Goal: Contribute content: Add original content to the website for others to see

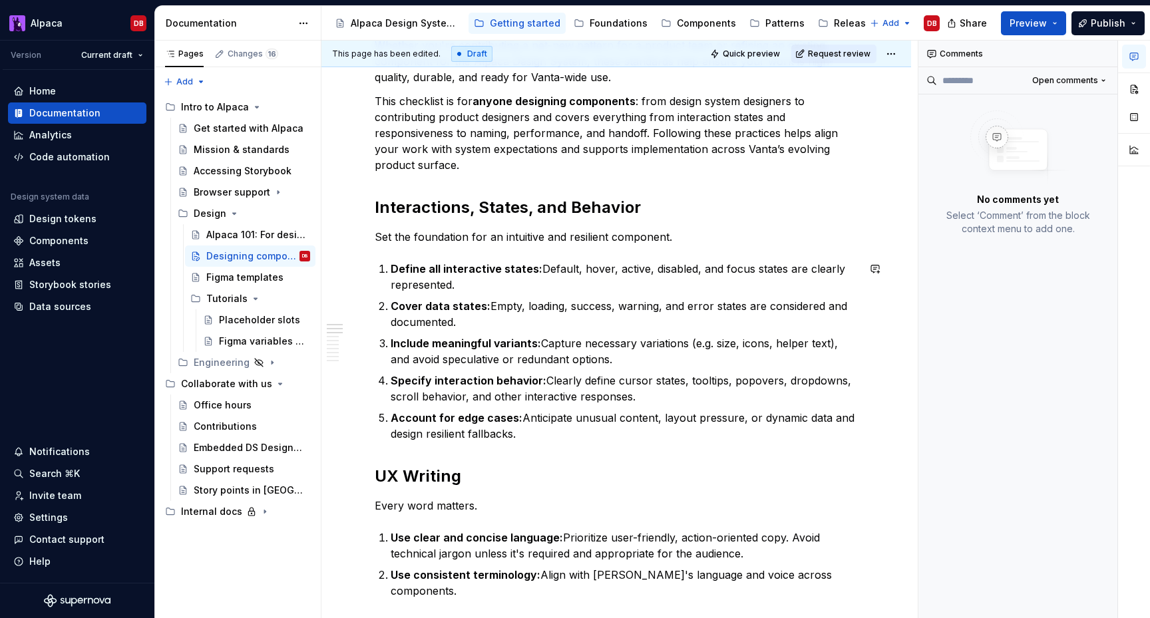
scroll to position [262, 0]
click at [417, 483] on h2 "UX Writing" at bounding box center [616, 477] width 483 height 21
click at [490, 208] on h2 "Interactions, States, and Behavior" at bounding box center [616, 208] width 483 height 21
click at [576, 204] on h2 "Interactions, states, and Behavior" at bounding box center [616, 208] width 483 height 21
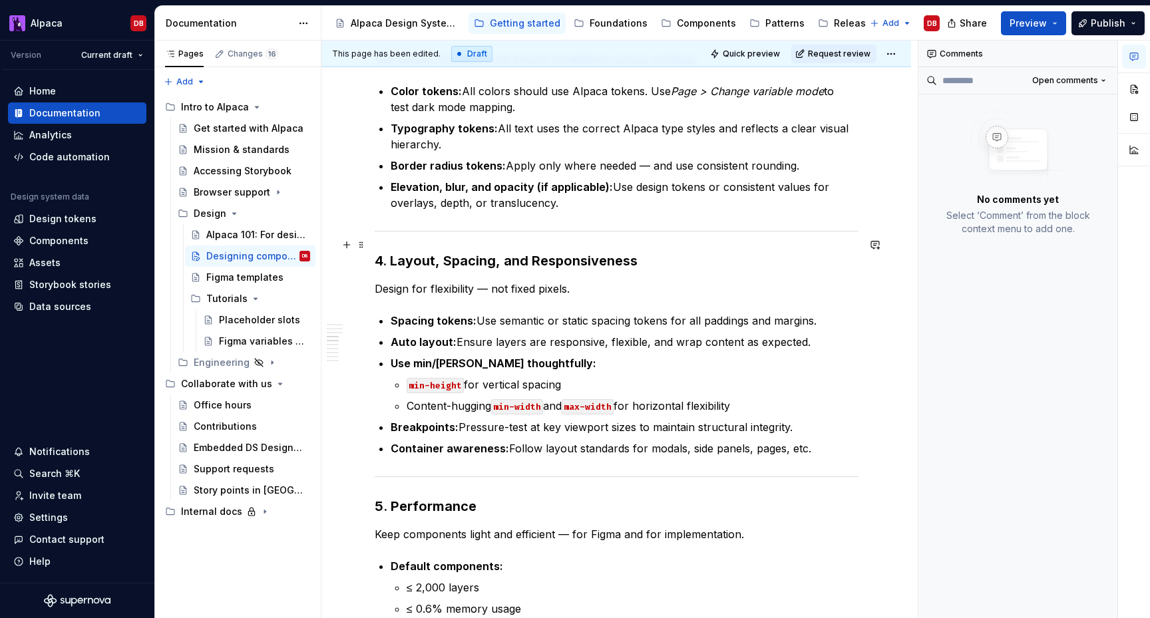
scroll to position [907, 0]
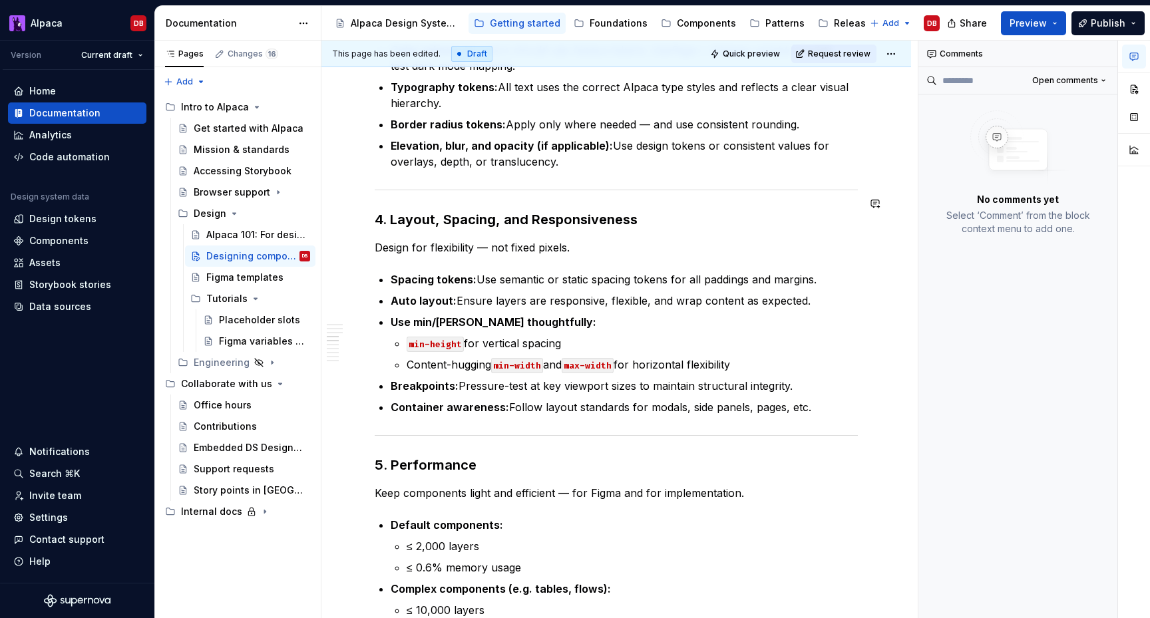
click at [440, 176] on span "Heading 3" at bounding box center [429, 177] width 41 height 11
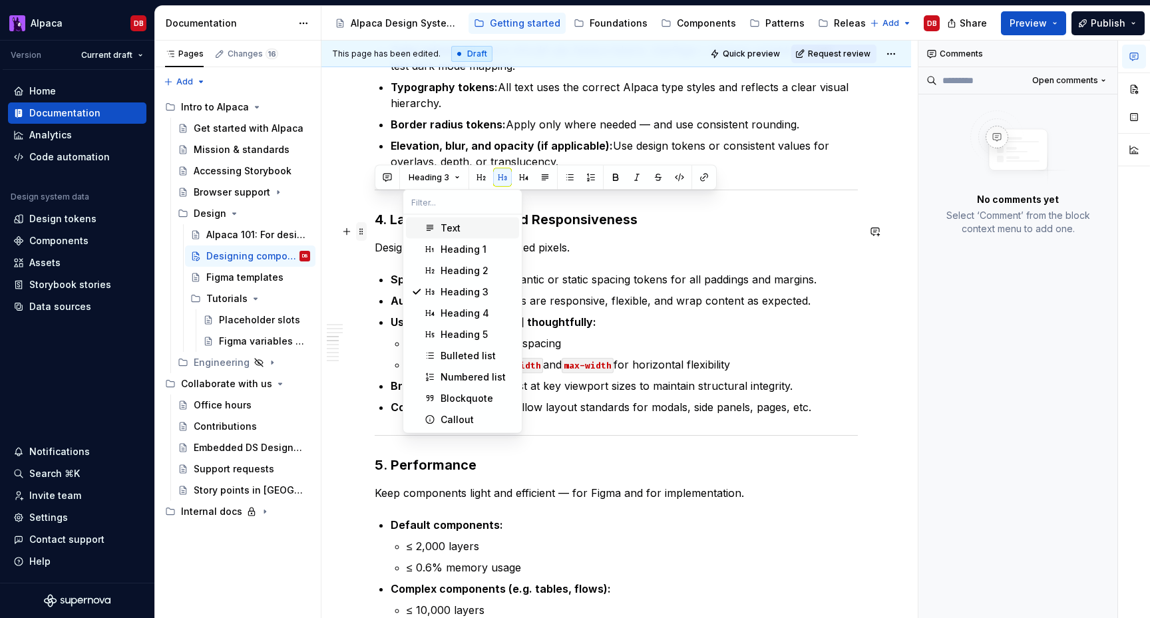
click at [357, 238] on span at bounding box center [361, 231] width 11 height 19
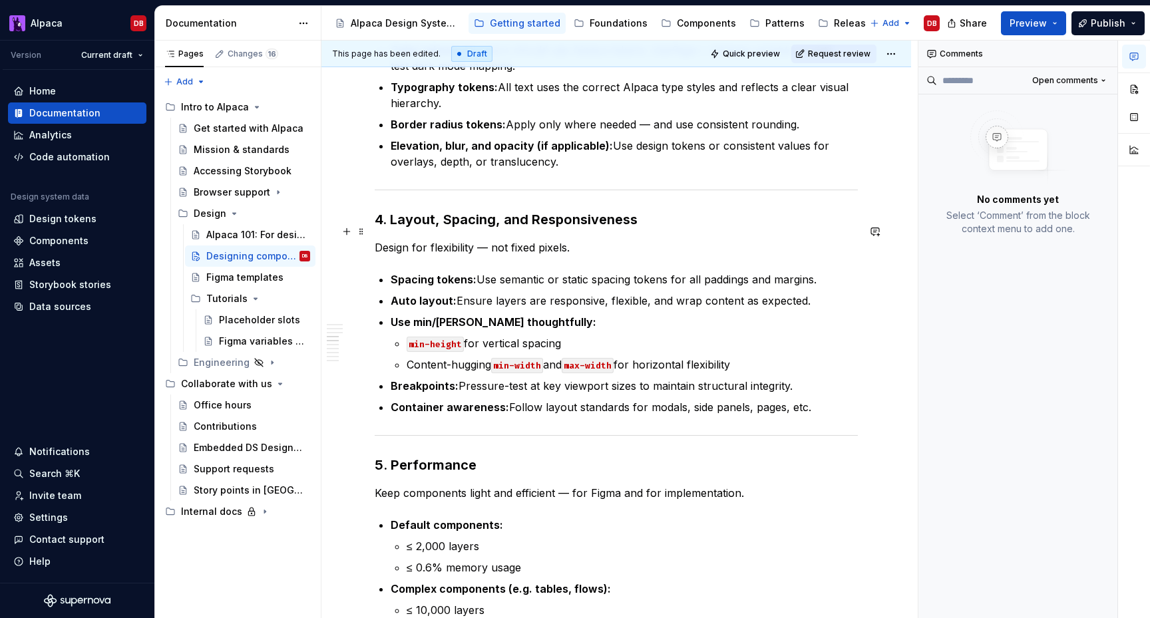
click at [424, 210] on h3 "4. Layout, Spacing, and Responsiveness" at bounding box center [616, 219] width 483 height 19
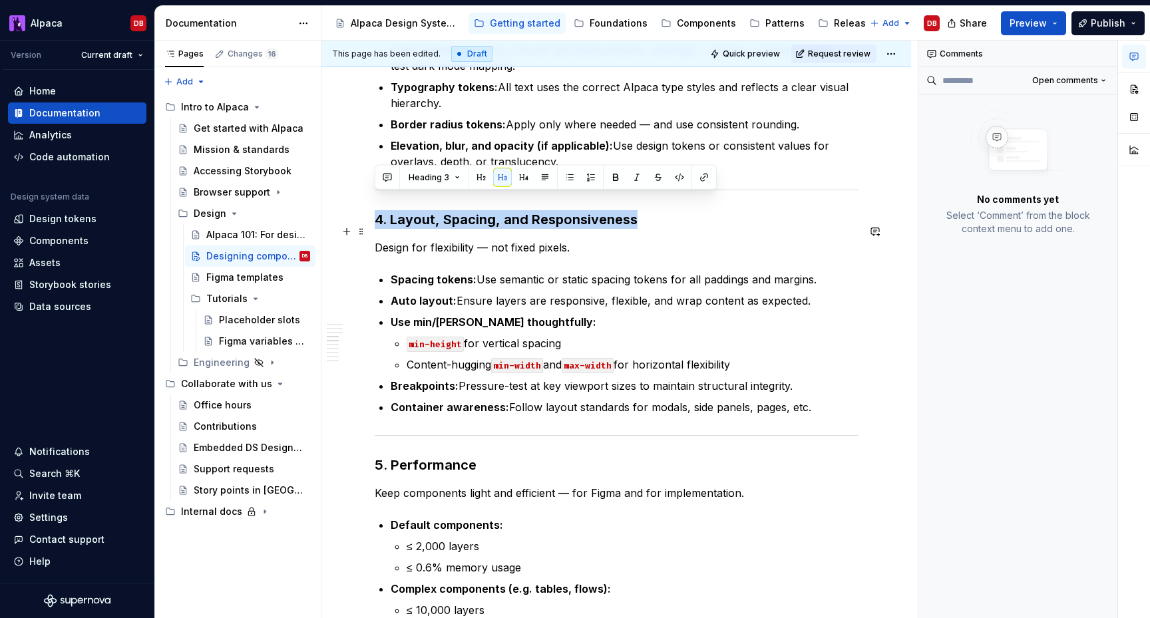
click at [424, 210] on h3 "4. Layout, Spacing, and Responsiveness" at bounding box center [616, 219] width 483 height 19
click at [446, 178] on span "Heading 3" at bounding box center [429, 177] width 41 height 11
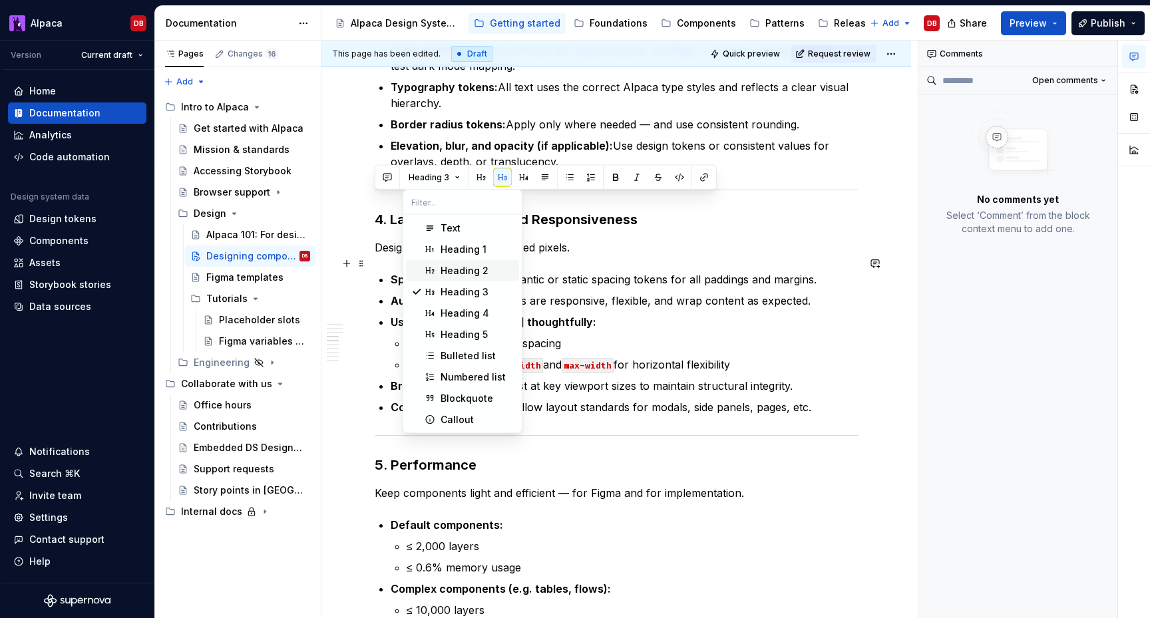
click at [450, 269] on div "Heading 2" at bounding box center [465, 270] width 48 height 13
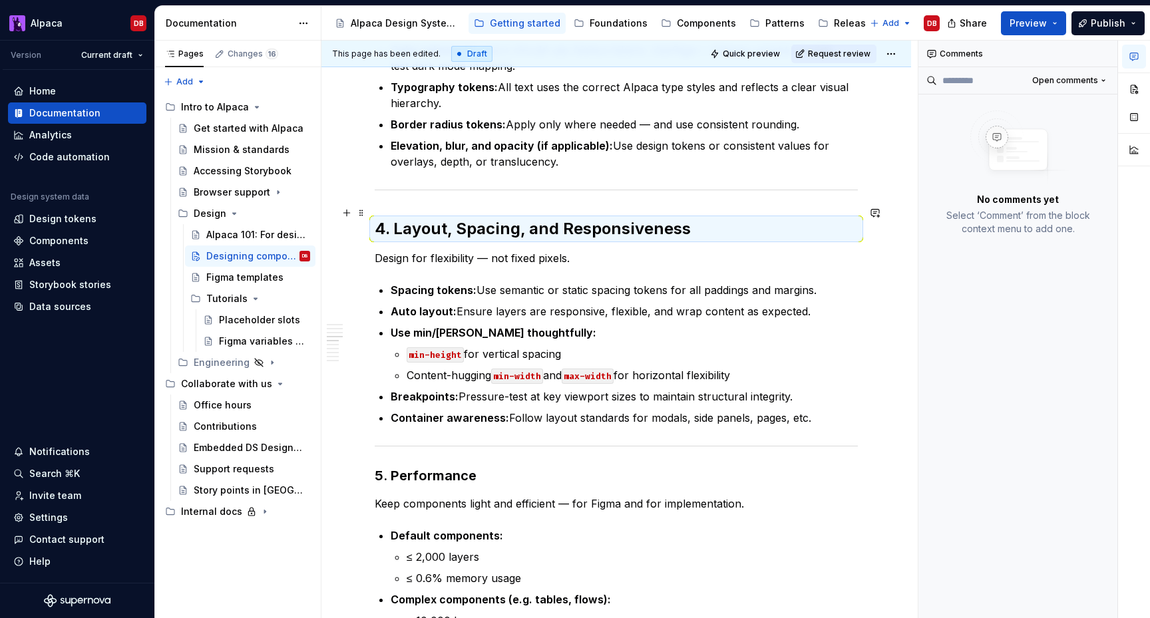
click at [397, 218] on h2 "4. Layout, Spacing, and Responsiveness" at bounding box center [616, 228] width 483 height 21
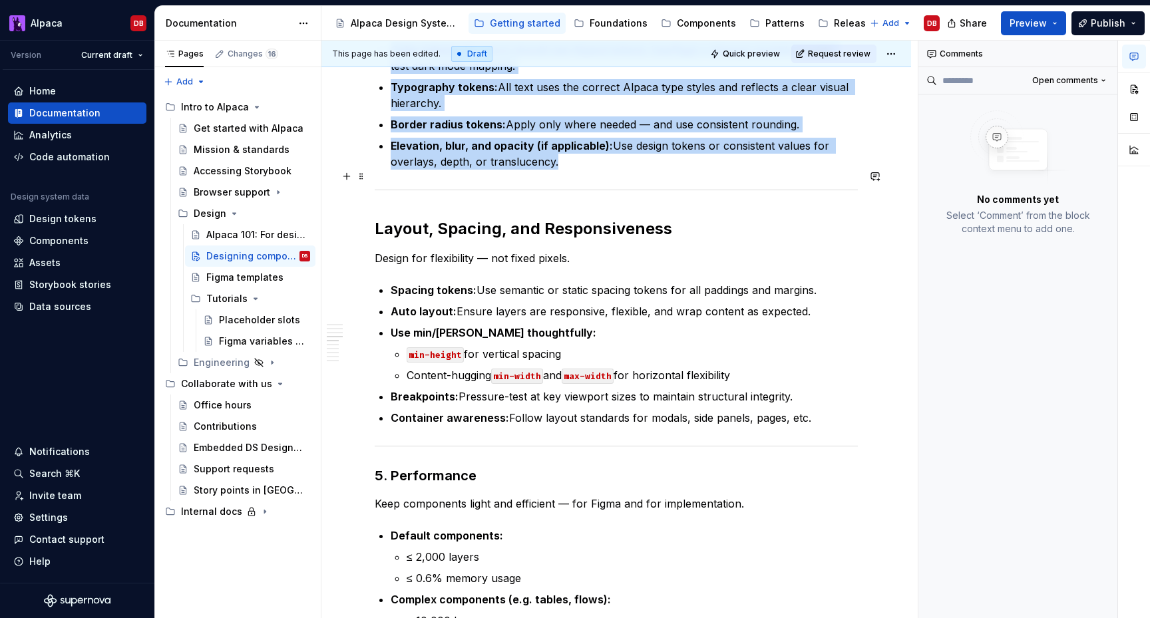
click at [412, 190] on hr at bounding box center [616, 190] width 483 height 1
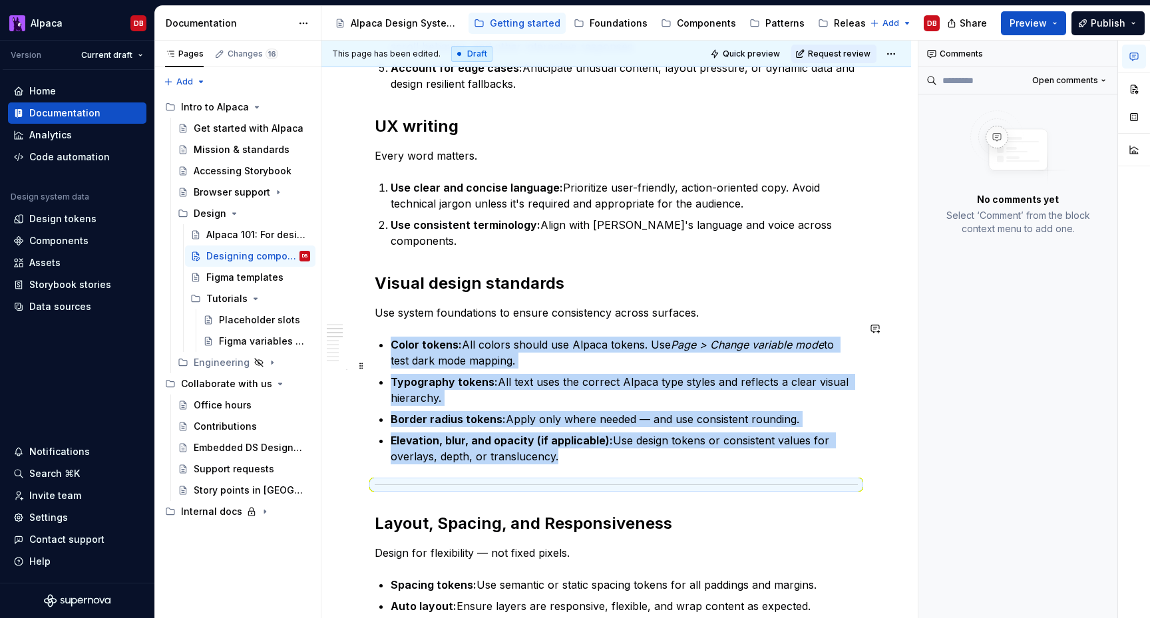
scroll to position [574, 0]
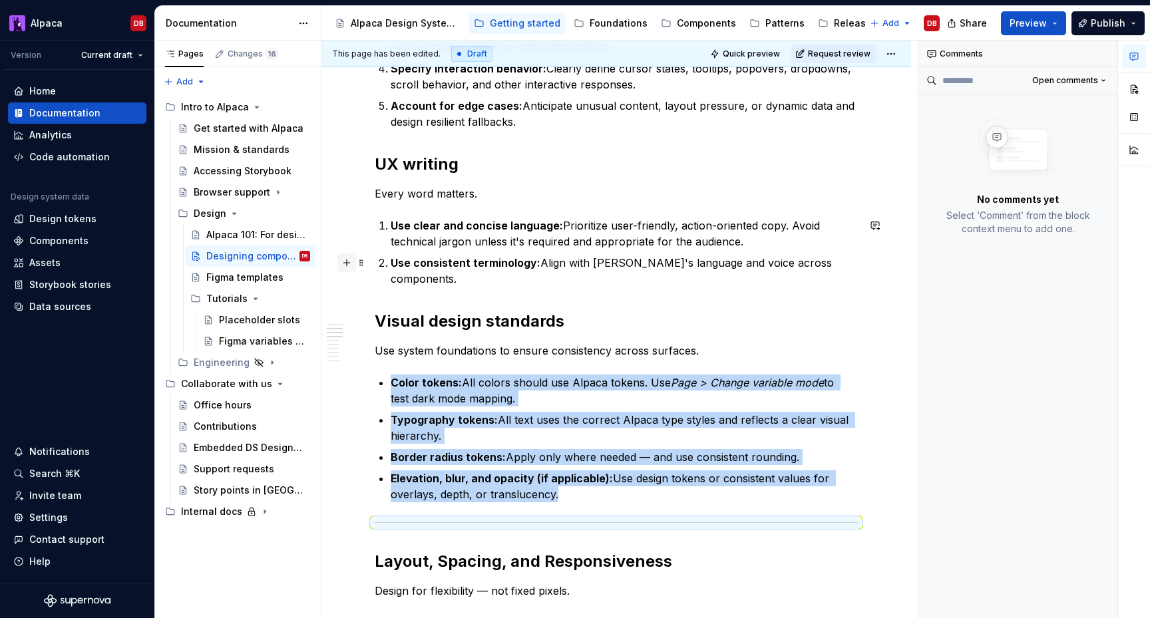
click at [346, 262] on button "button" at bounding box center [346, 263] width 19 height 19
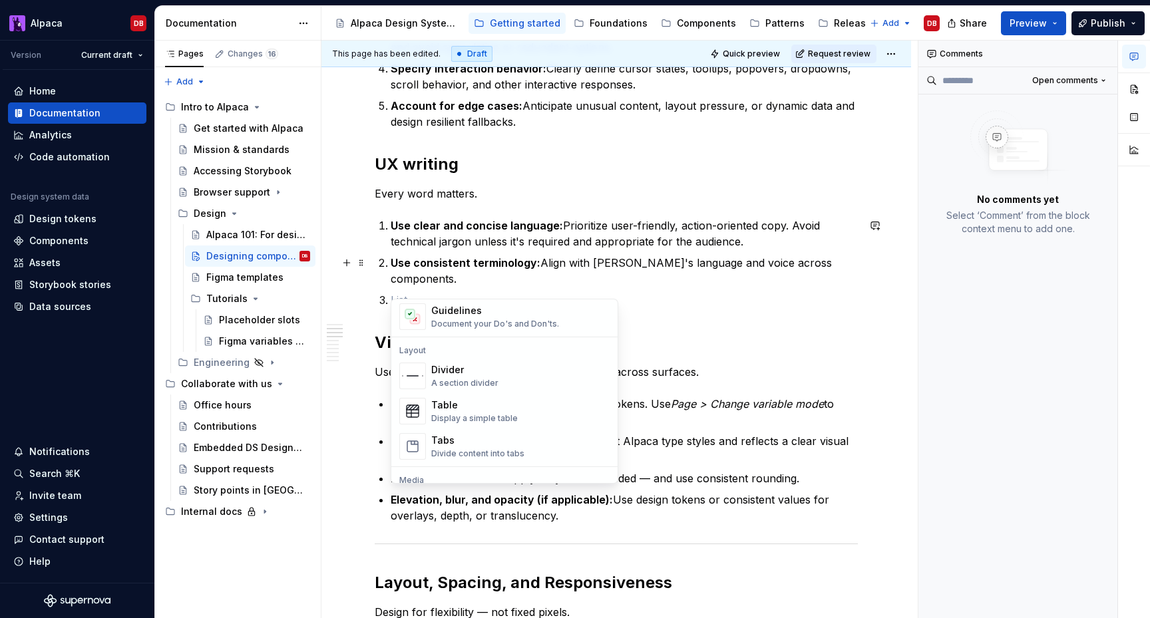
scroll to position [376, 0]
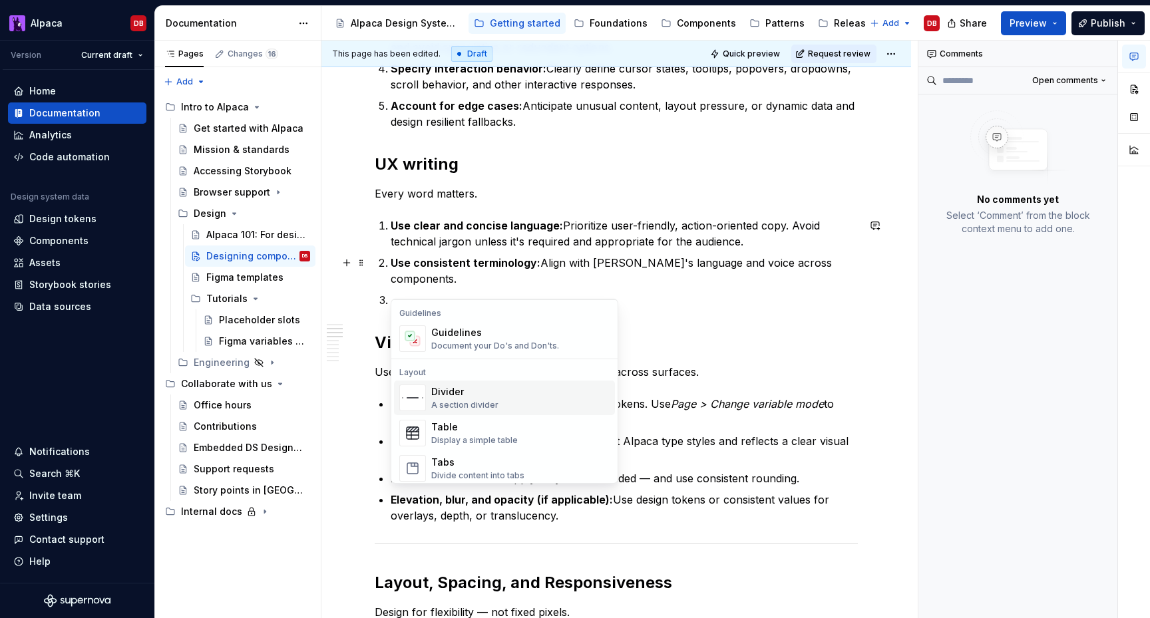
click at [460, 399] on div "Divider A section divider" at bounding box center [464, 397] width 67 height 25
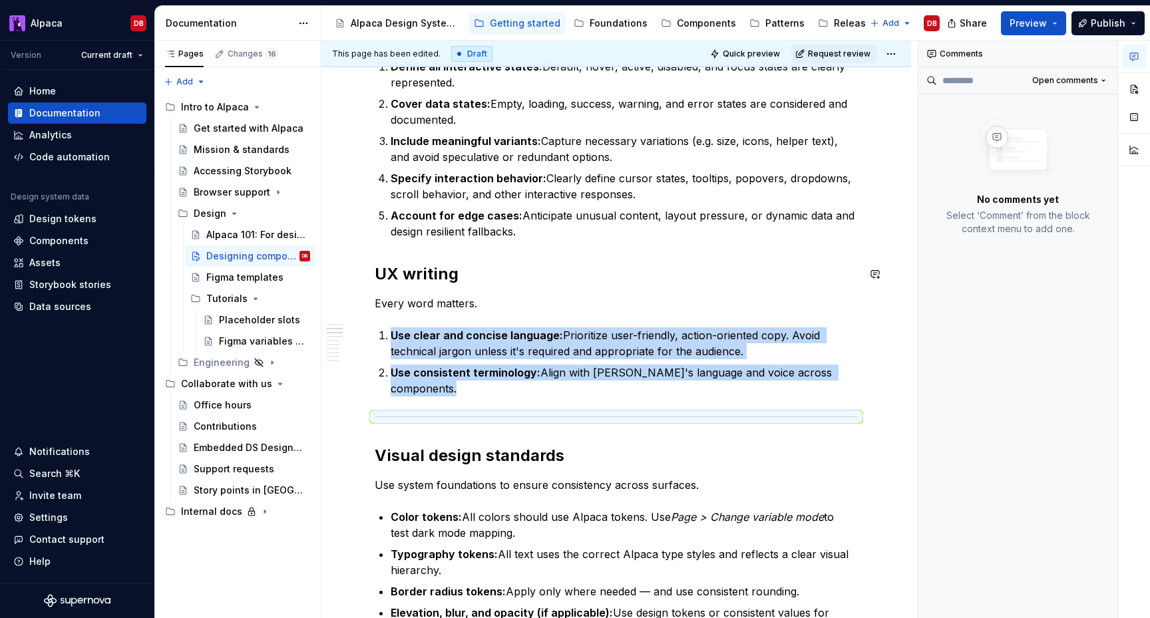
scroll to position [443, 0]
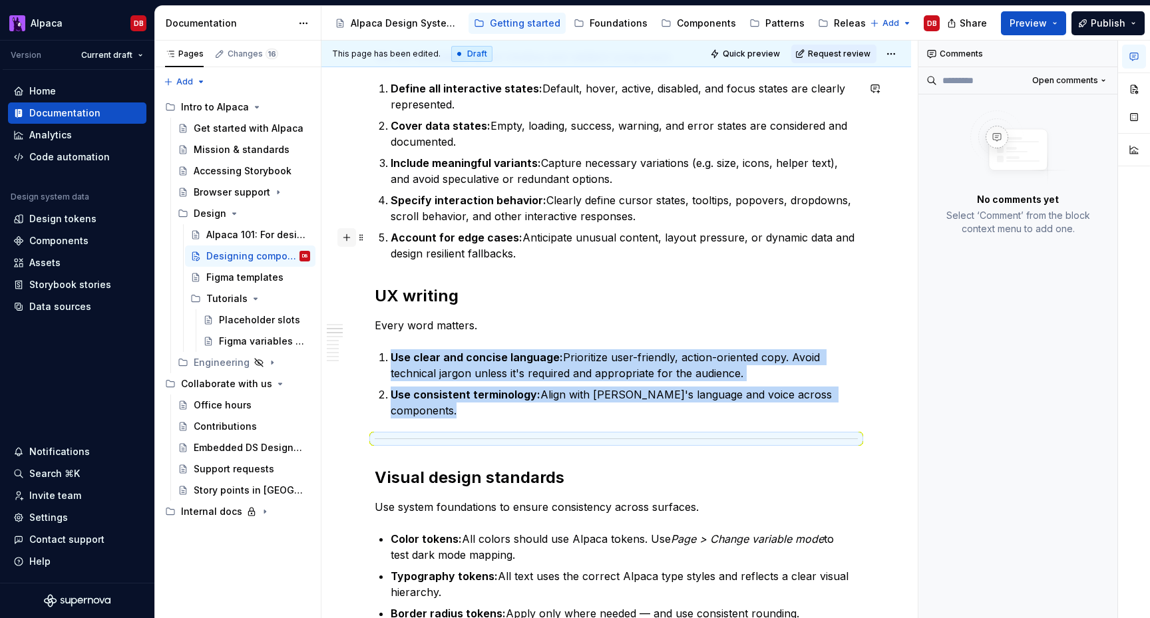
click at [348, 240] on button "button" at bounding box center [346, 237] width 19 height 19
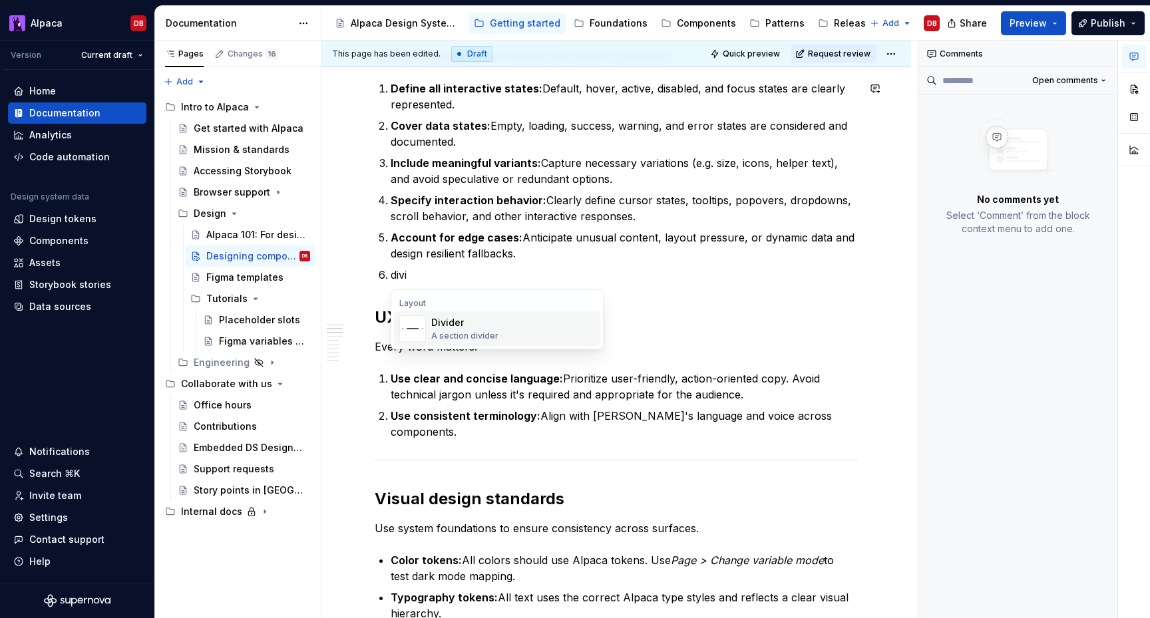
click at [437, 327] on div "Divider" at bounding box center [464, 322] width 67 height 13
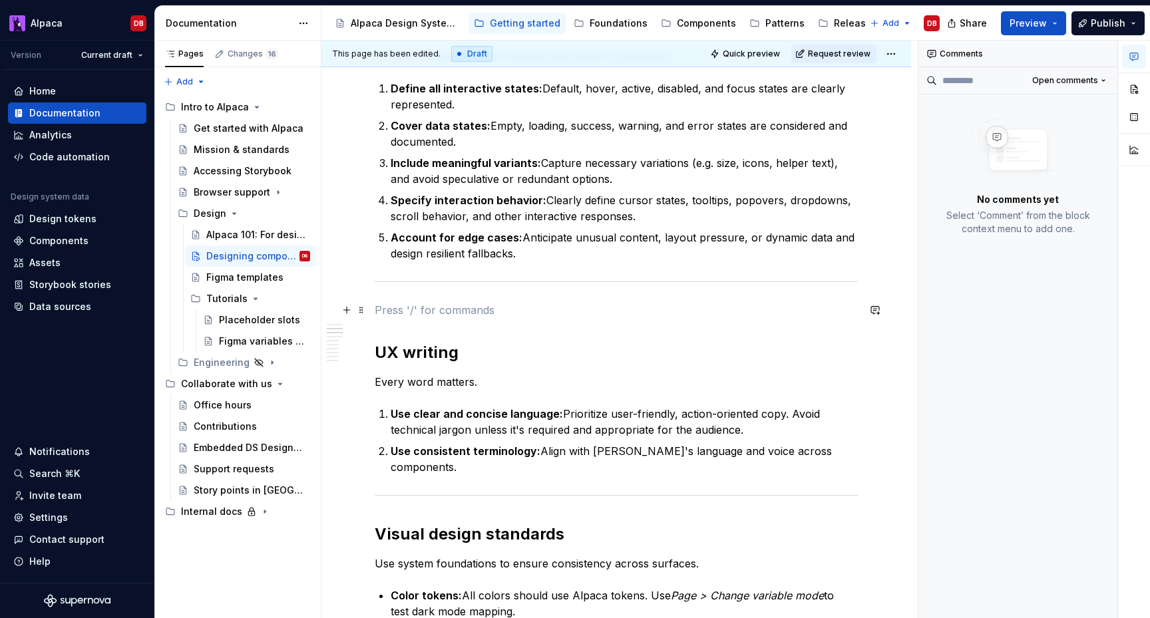
click at [412, 312] on p at bounding box center [616, 310] width 483 height 16
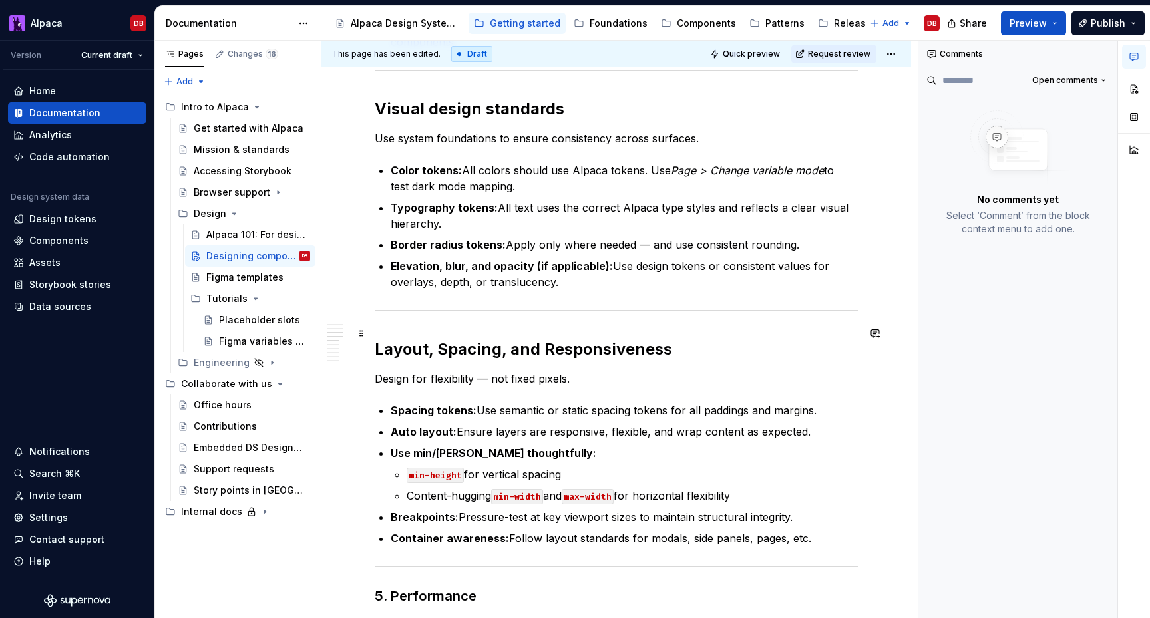
scroll to position [837, 0]
click at [445, 337] on h2 "Layout, Spacing, and Responsiveness" at bounding box center [616, 347] width 483 height 21
click at [549, 337] on h2 "Layout, spacing, and Responsiveness" at bounding box center [616, 347] width 483 height 21
click at [488, 369] on p "Design for flexibility — not fixed pixels." at bounding box center [616, 377] width 483 height 16
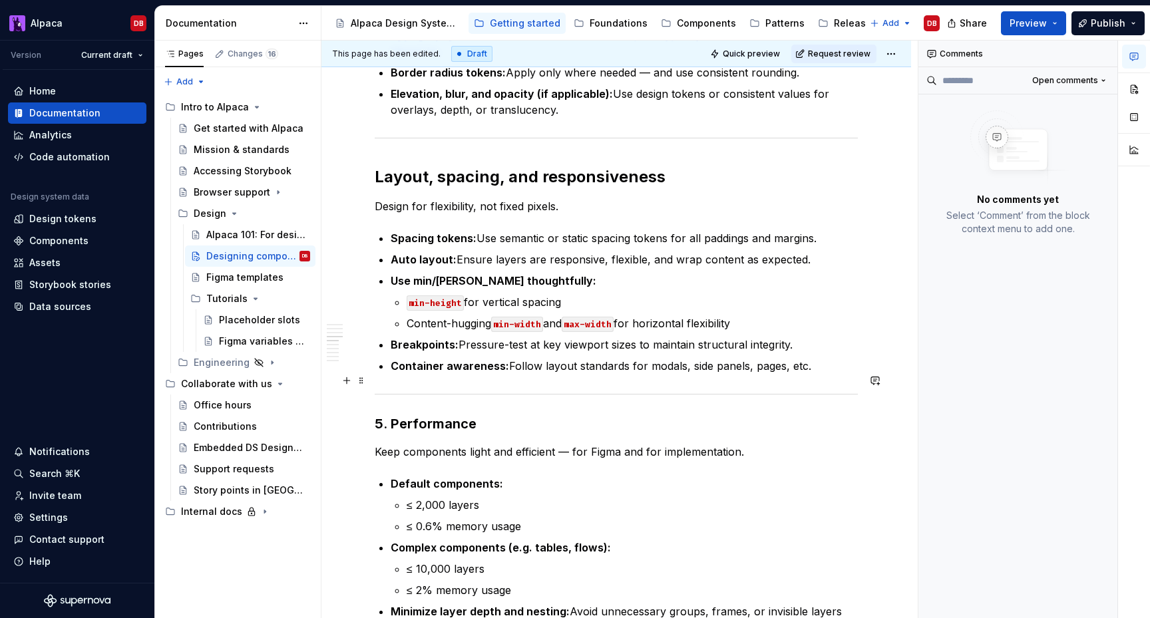
scroll to position [1024, 0]
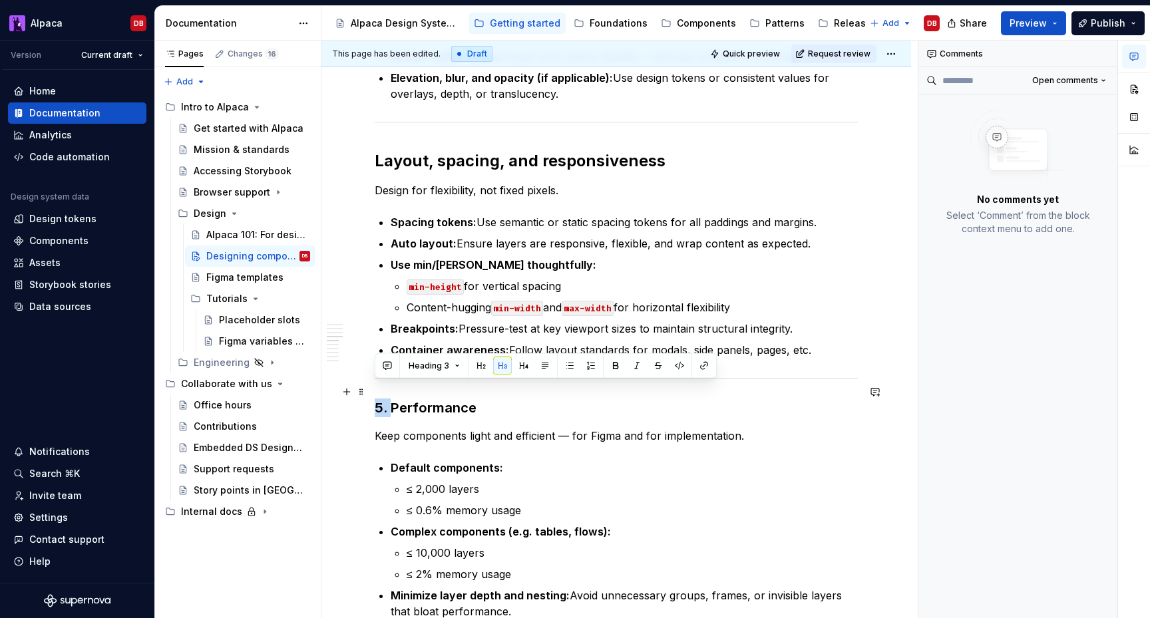
drag, startPoint x: 392, startPoint y: 390, endPoint x: 371, endPoint y: 391, distance: 20.7
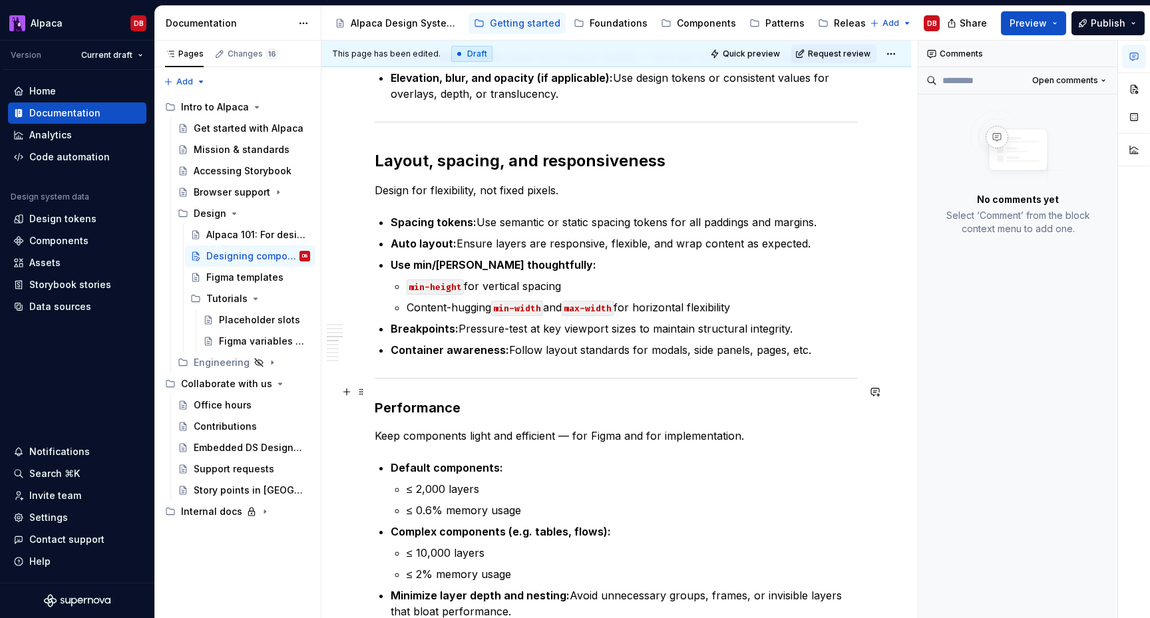
click at [405, 399] on h3 "Performance" at bounding box center [616, 408] width 483 height 19
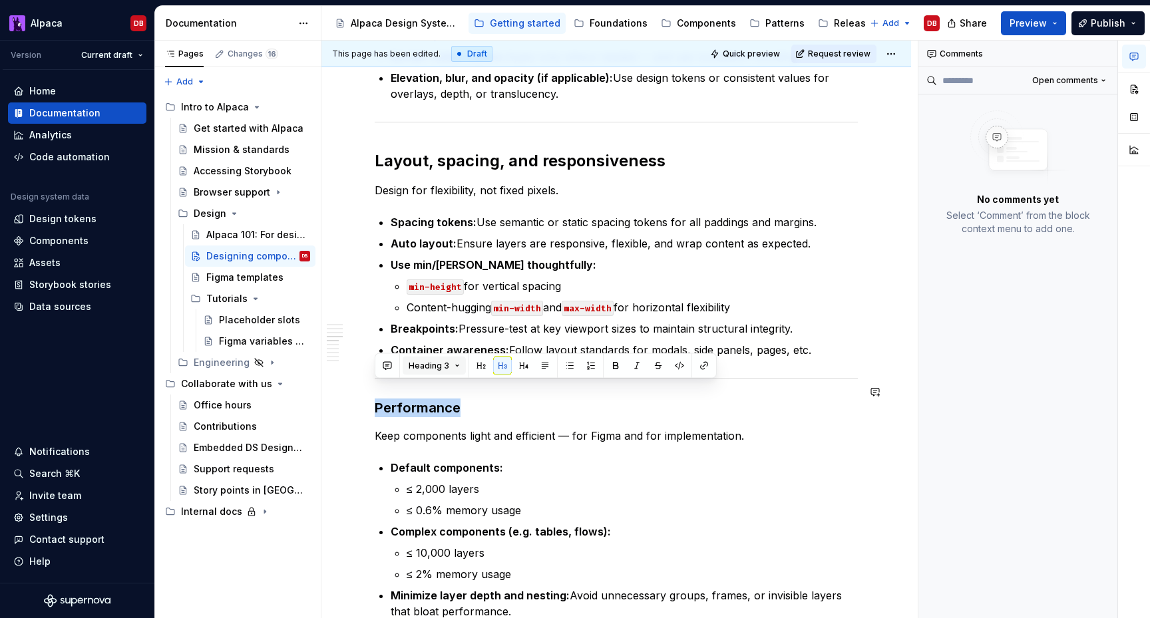
click at [451, 361] on button "Heading 3" at bounding box center [434, 366] width 63 height 19
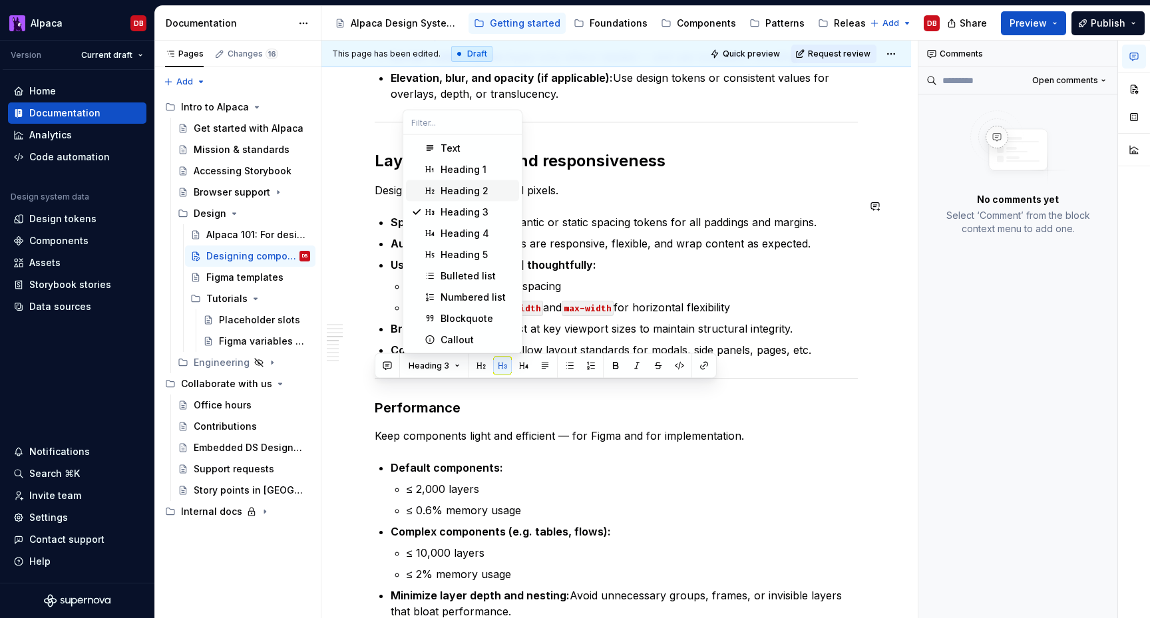
click at [463, 192] on div "Heading 2" at bounding box center [465, 190] width 48 height 13
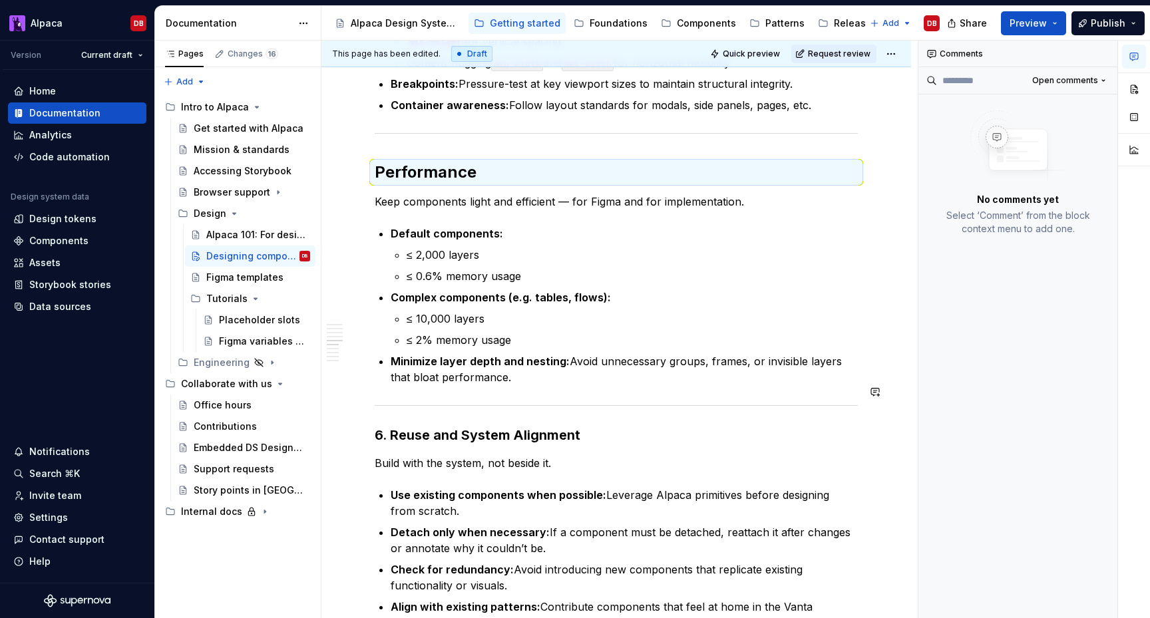
scroll to position [1297, 0]
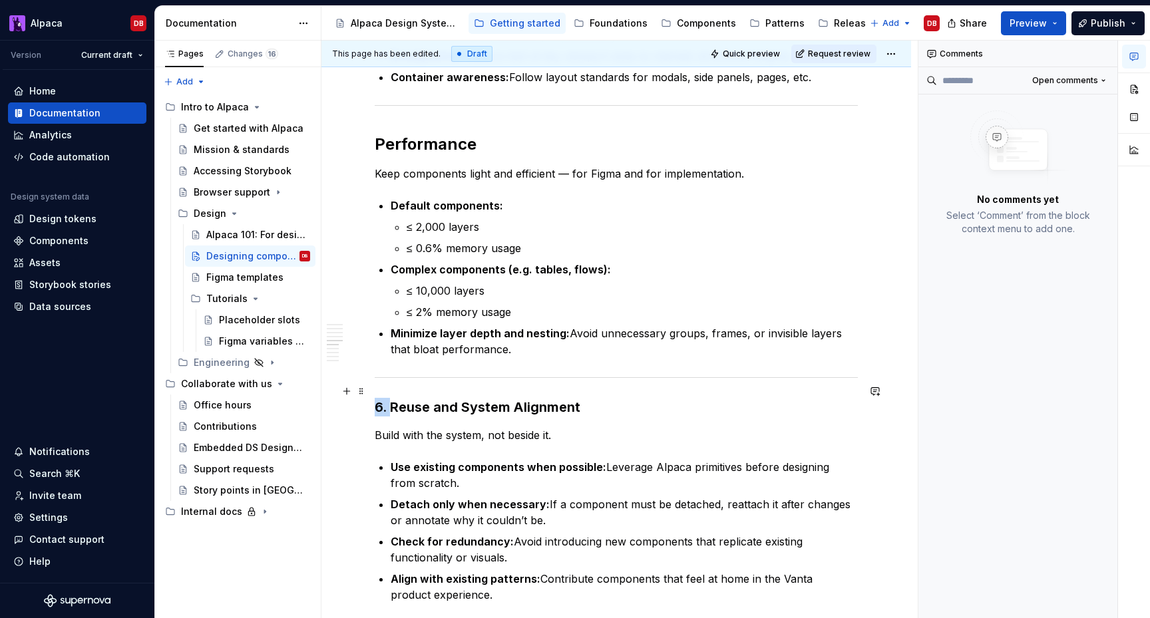
drag, startPoint x: 393, startPoint y: 391, endPoint x: 372, endPoint y: 391, distance: 20.6
click at [372, 391] on div "Designing components for Vanta means more than making something look good, it m…" at bounding box center [617, 374] width 590 height 2889
click at [418, 398] on h3 "Reuse and System Alignment" at bounding box center [616, 407] width 483 height 19
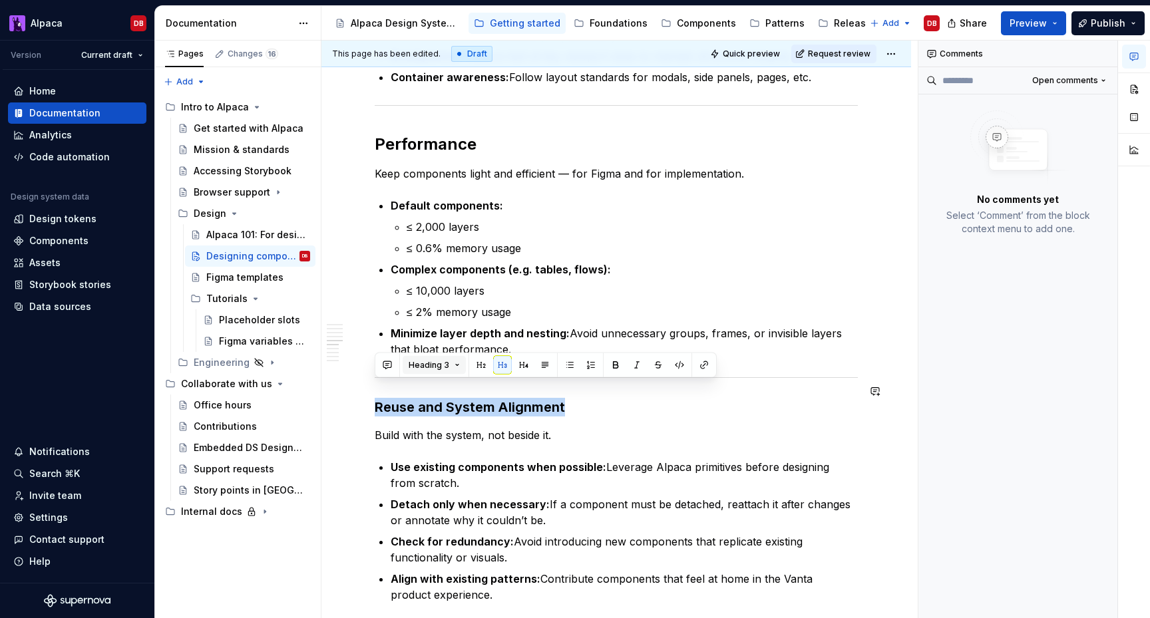
click at [446, 367] on span "Heading 3" at bounding box center [429, 365] width 41 height 11
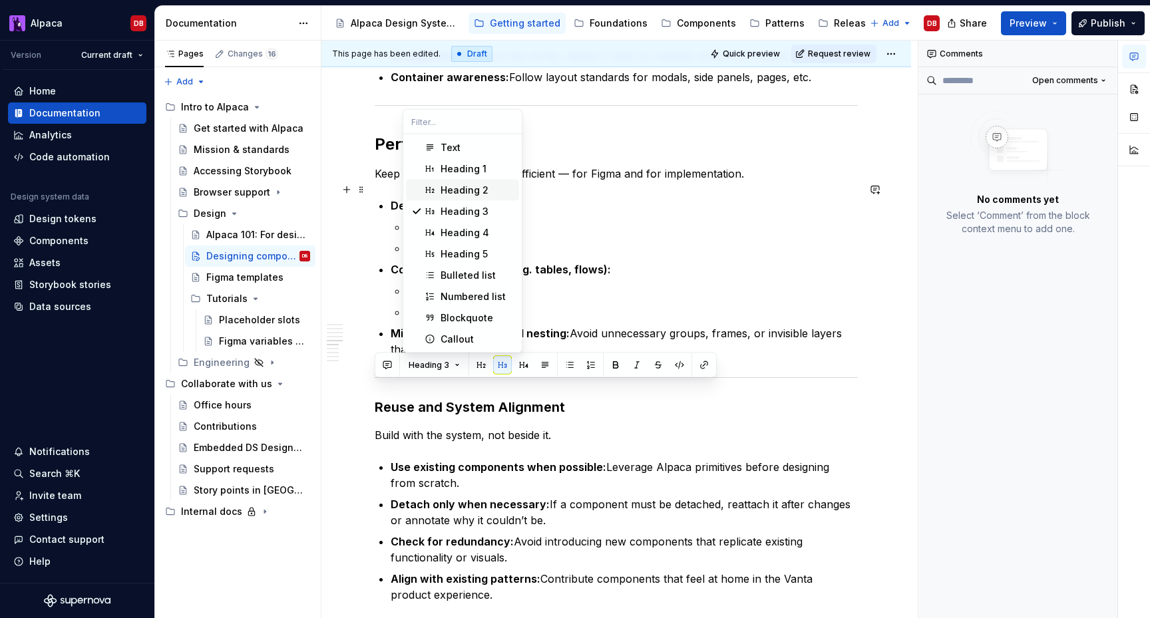
click at [475, 193] on div "Heading 2" at bounding box center [465, 190] width 48 height 13
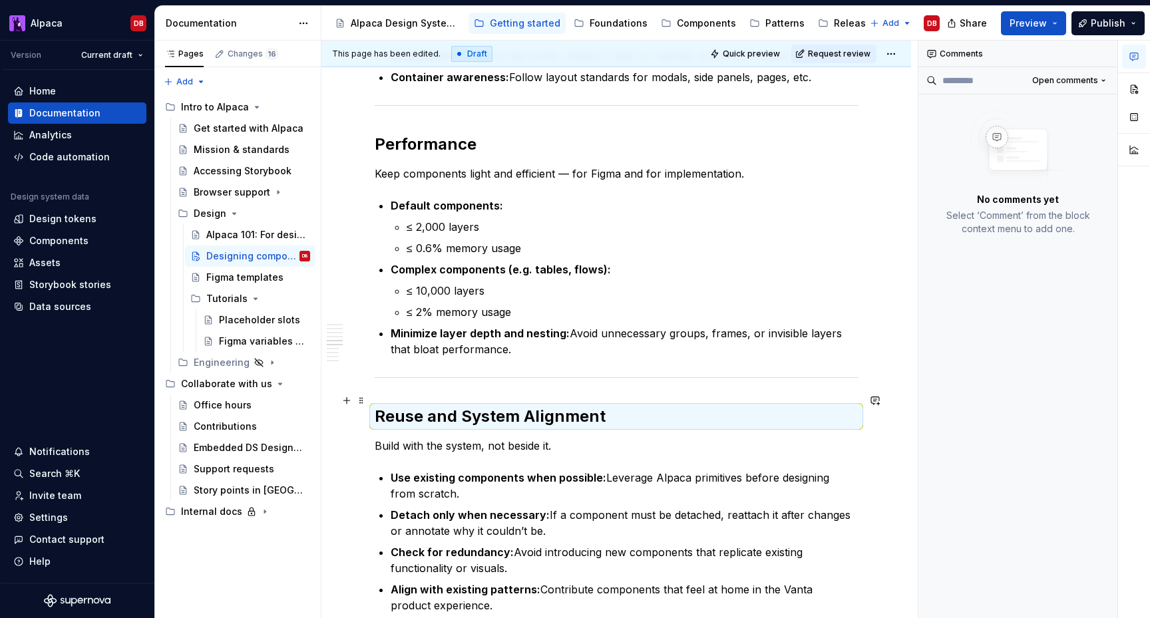
click at [453, 406] on h2 "Reuse and System Alignment" at bounding box center [616, 416] width 483 height 21
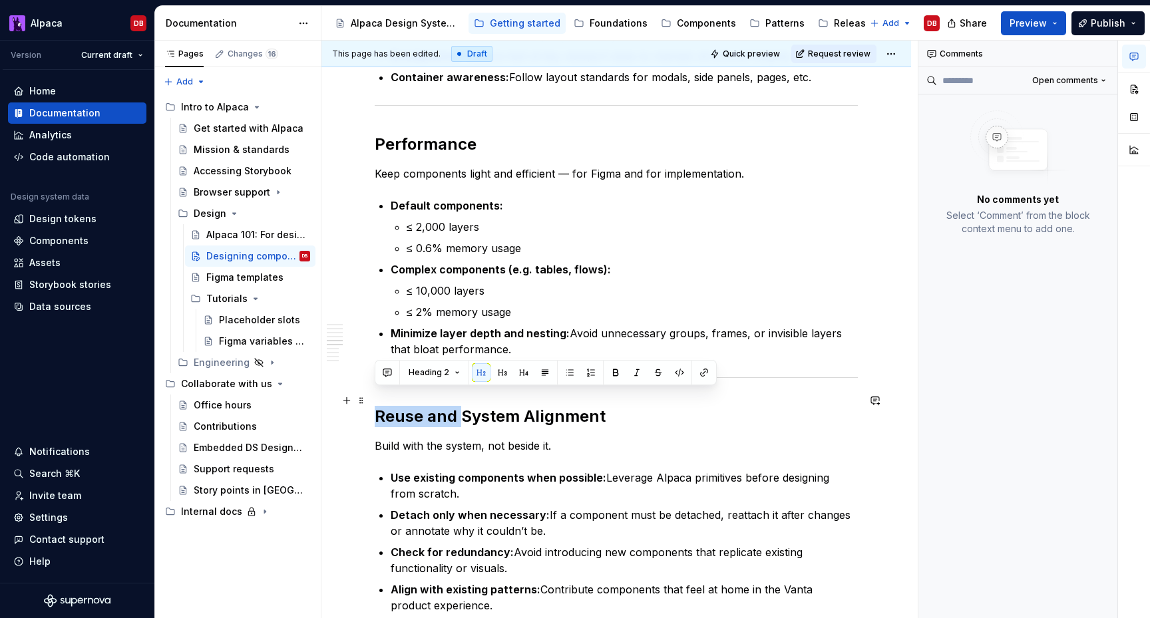
drag, startPoint x: 463, startPoint y: 399, endPoint x: 371, endPoint y: 400, distance: 91.9
click at [371, 400] on div "Designing components for Vanta means more than making something look good, it m…" at bounding box center [617, 380] width 590 height 2900
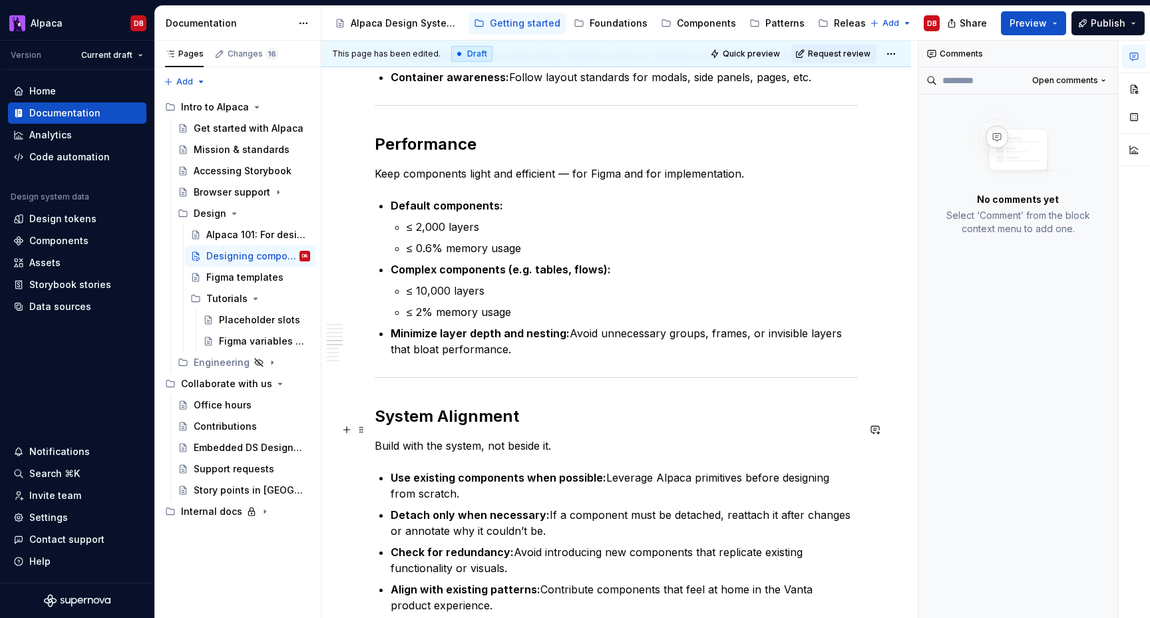
scroll to position [1301, 0]
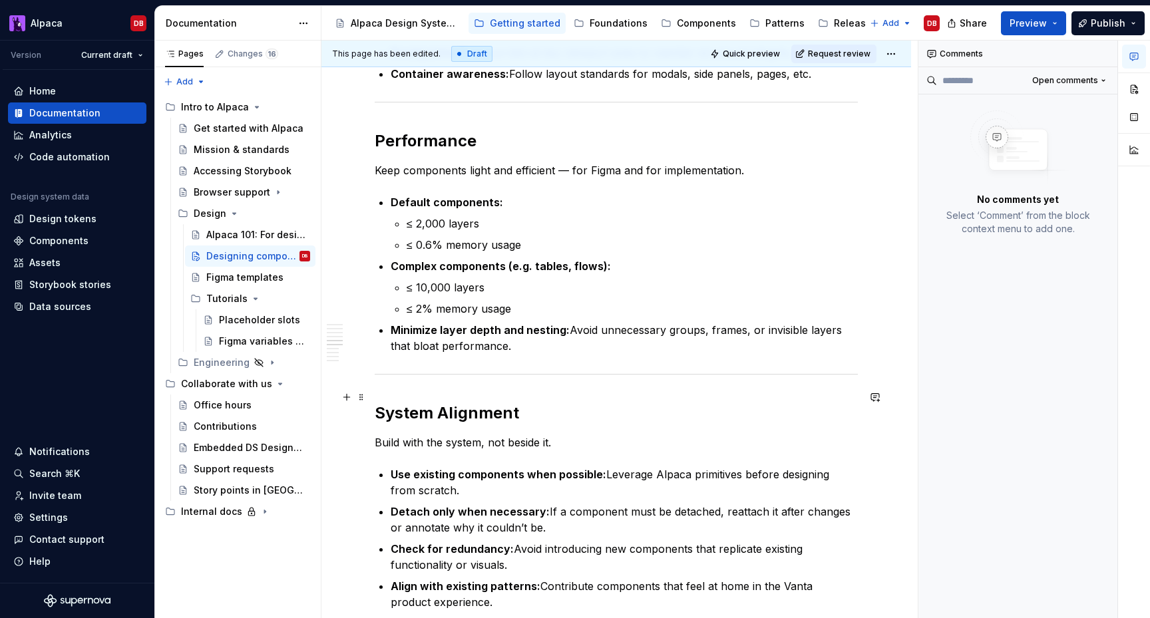
click at [447, 403] on h2 "System Alignment" at bounding box center [616, 413] width 483 height 21
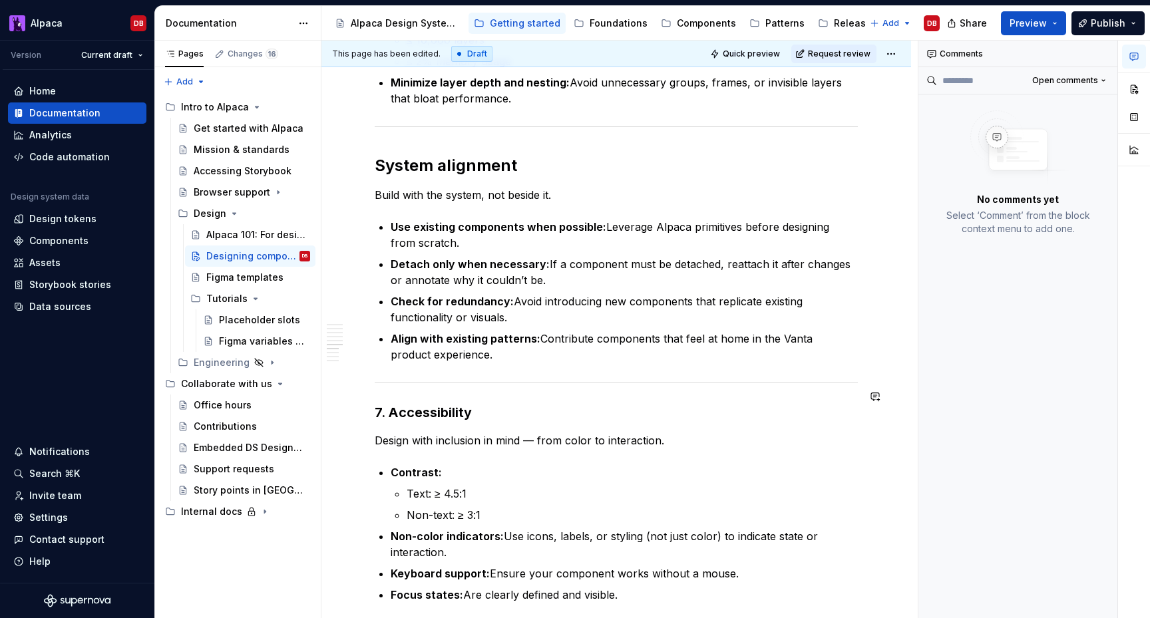
scroll to position [1560, 0]
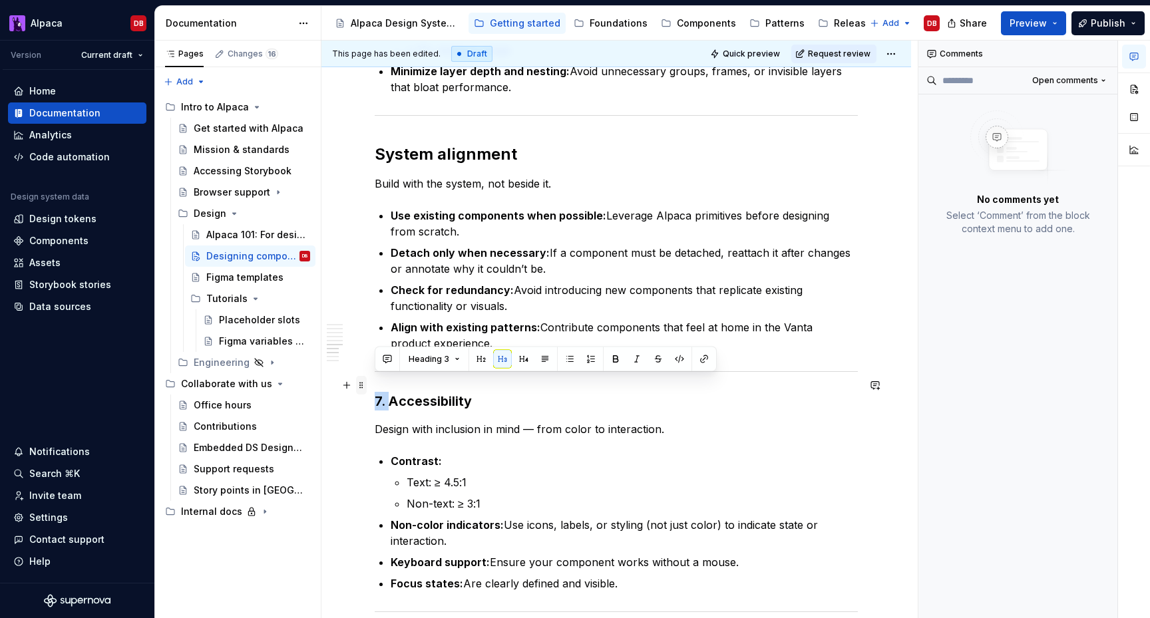
drag, startPoint x: 388, startPoint y: 384, endPoint x: 366, endPoint y: 382, distance: 22.1
click at [375, 382] on div "Designing components for Vanta means more than making something look good, it m…" at bounding box center [616, 41] width 483 height 2682
click at [397, 392] on h3 "Accessibility" at bounding box center [616, 401] width 483 height 19
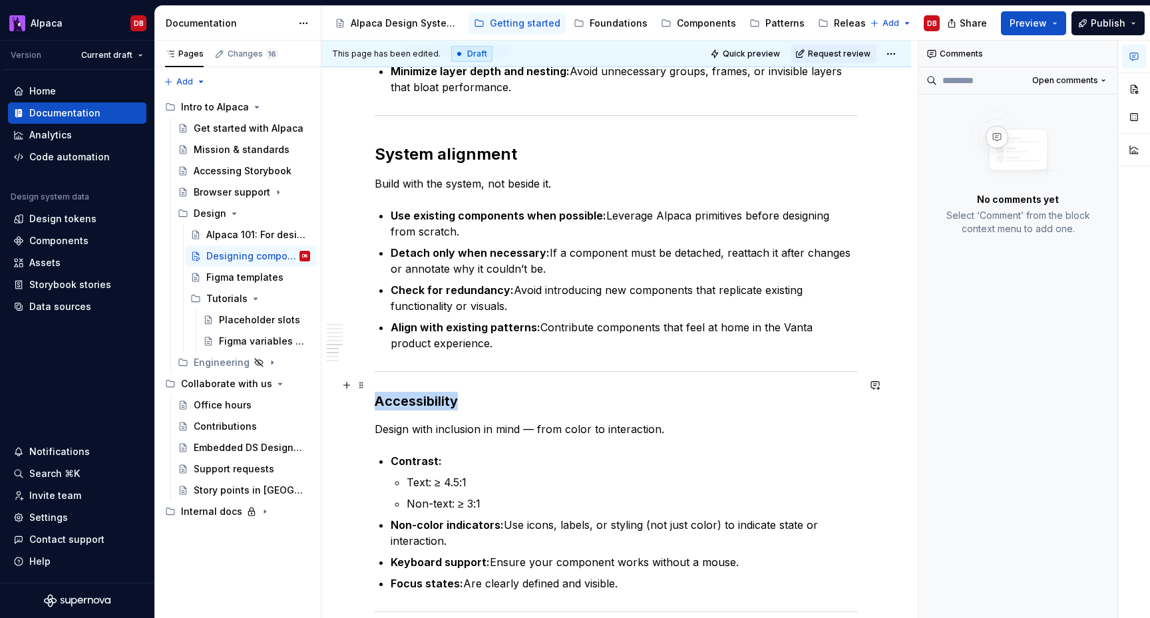
click at [397, 392] on h3 "Accessibility" at bounding box center [616, 401] width 483 height 19
click at [421, 363] on span "Heading 3" at bounding box center [429, 359] width 41 height 11
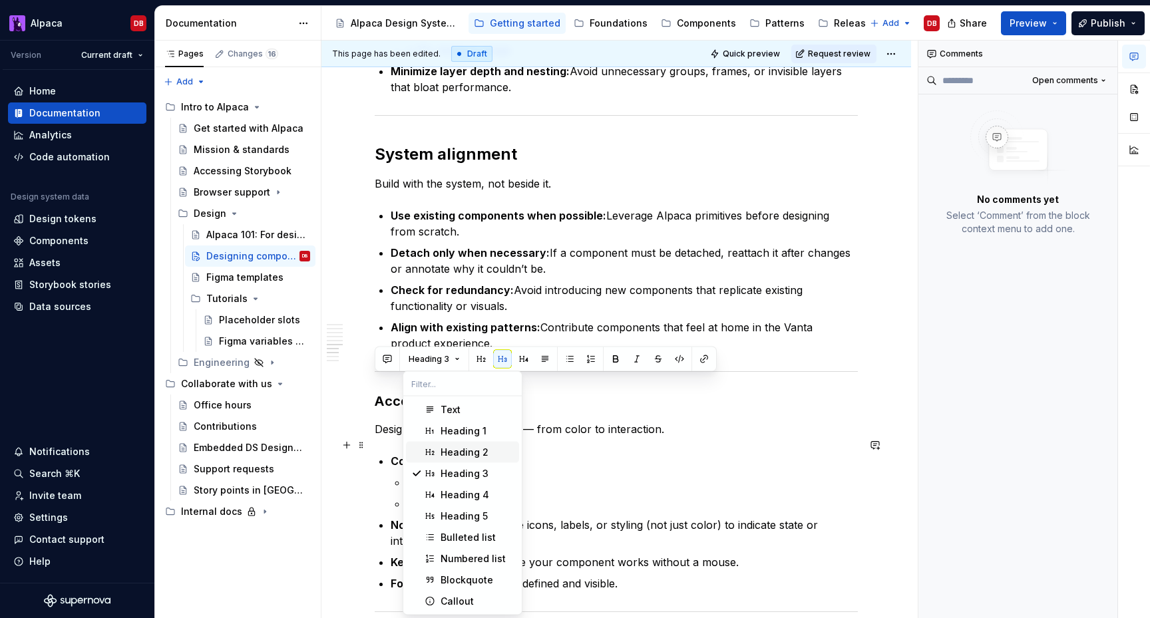
click at [446, 449] on div "Heading 2" at bounding box center [465, 452] width 48 height 13
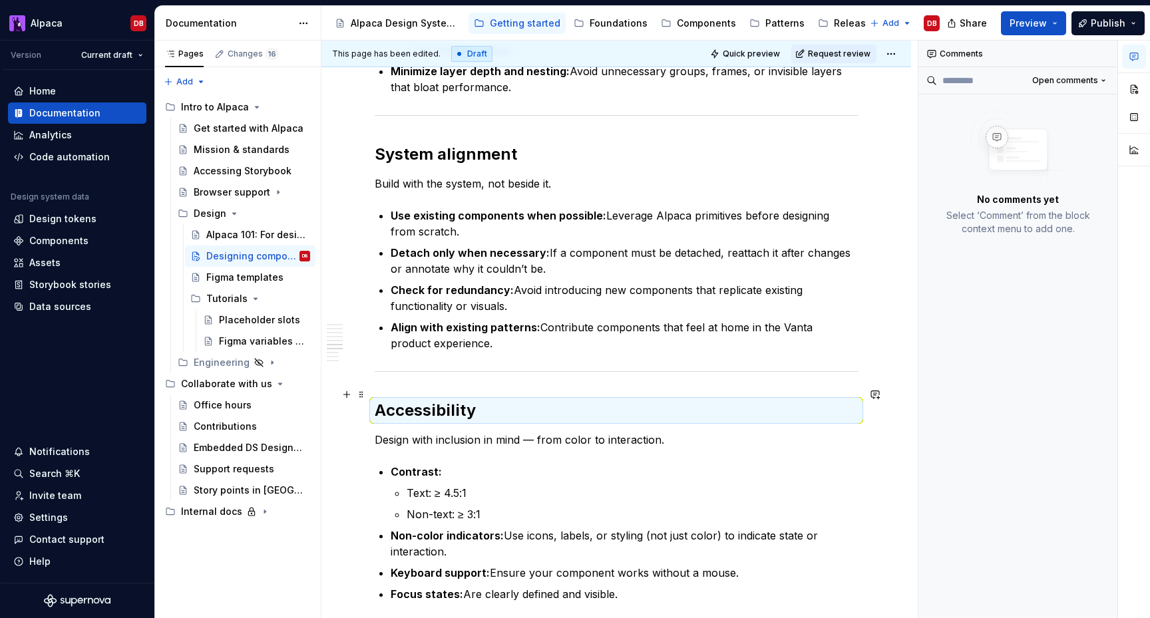
click at [474, 400] on h2 "Accessibility" at bounding box center [616, 410] width 483 height 21
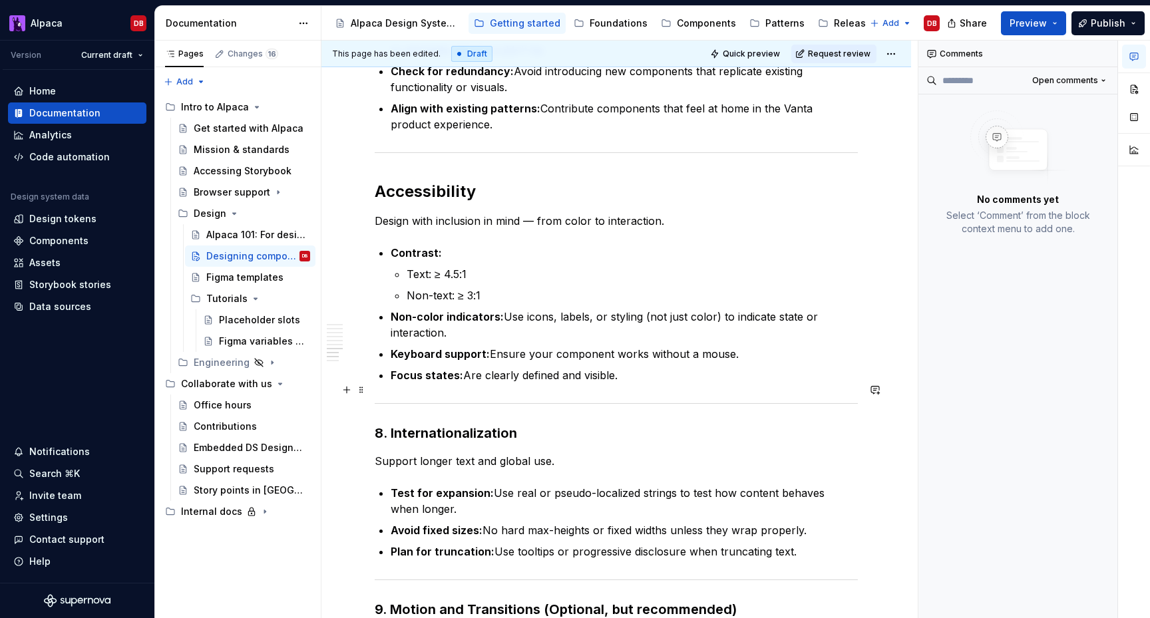
scroll to position [1783, 0]
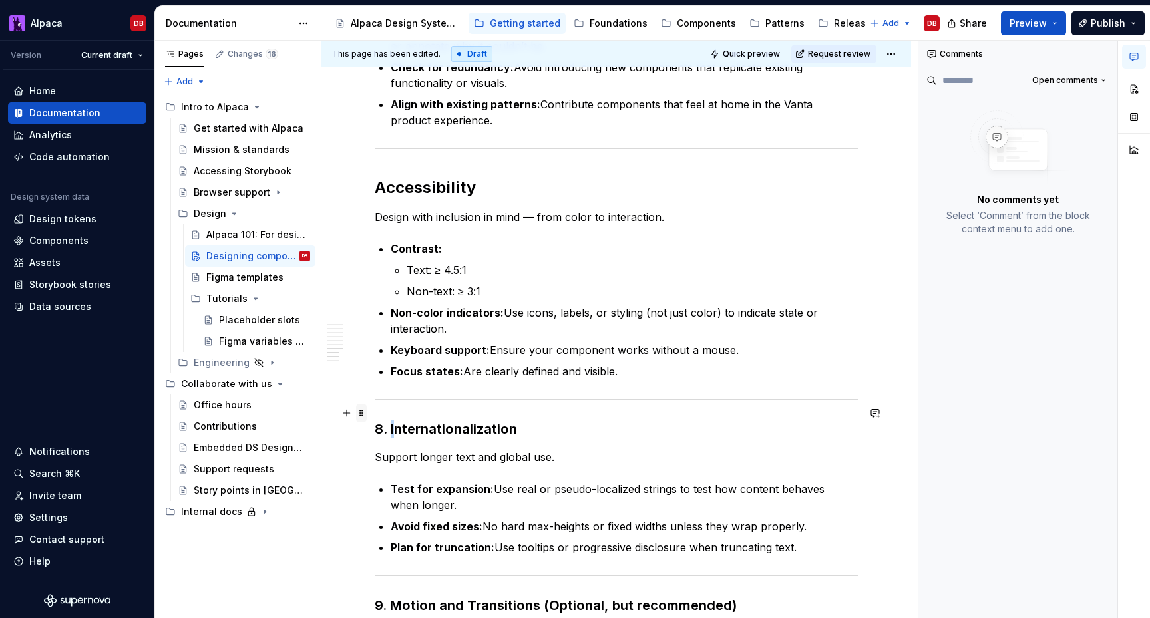
drag, startPoint x: 391, startPoint y: 413, endPoint x: 363, endPoint y: 412, distance: 28.0
click at [389, 420] on h3 "8. Internationalization" at bounding box center [616, 429] width 483 height 19
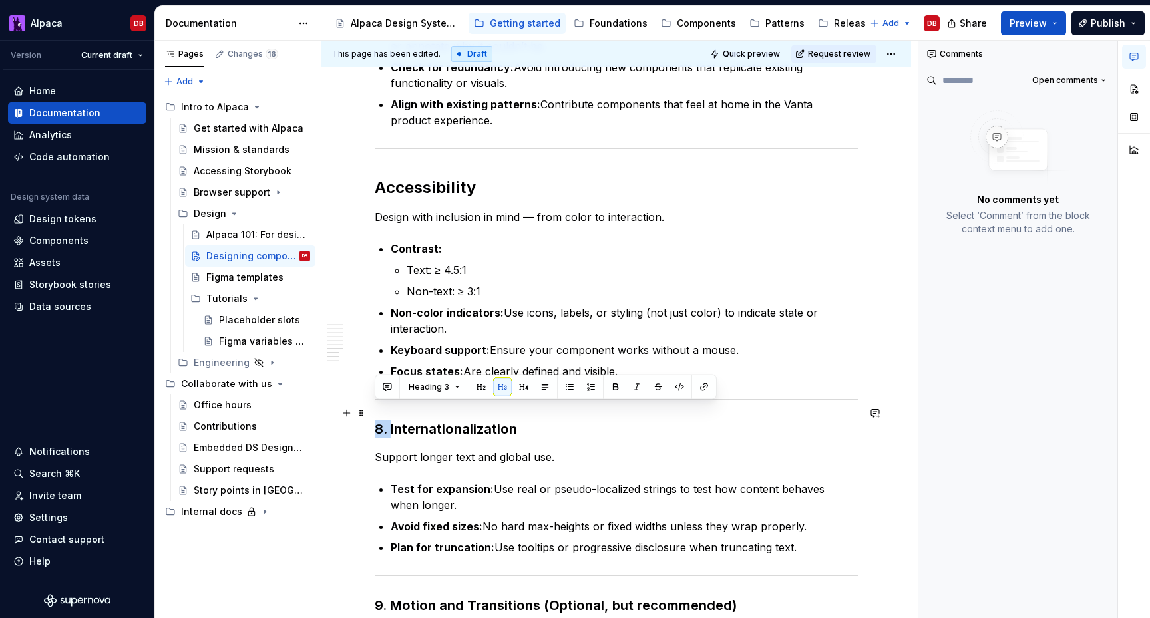
drag, startPoint x: 389, startPoint y: 414, endPoint x: 373, endPoint y: 414, distance: 15.3
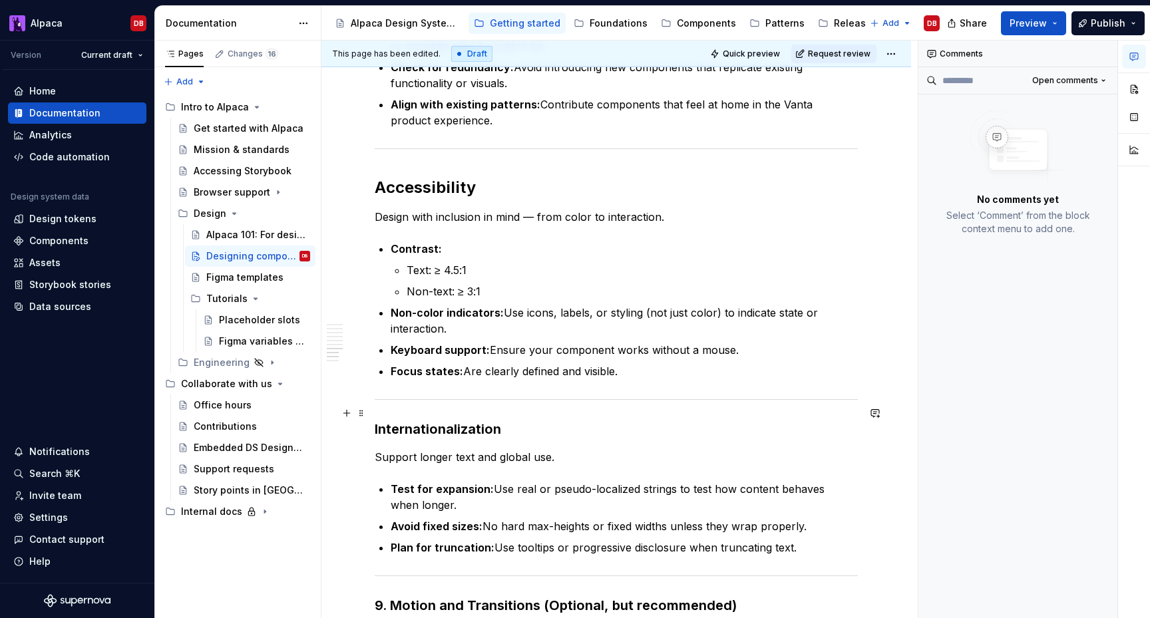
click at [401, 420] on h3 "Internationalization" at bounding box center [616, 429] width 483 height 19
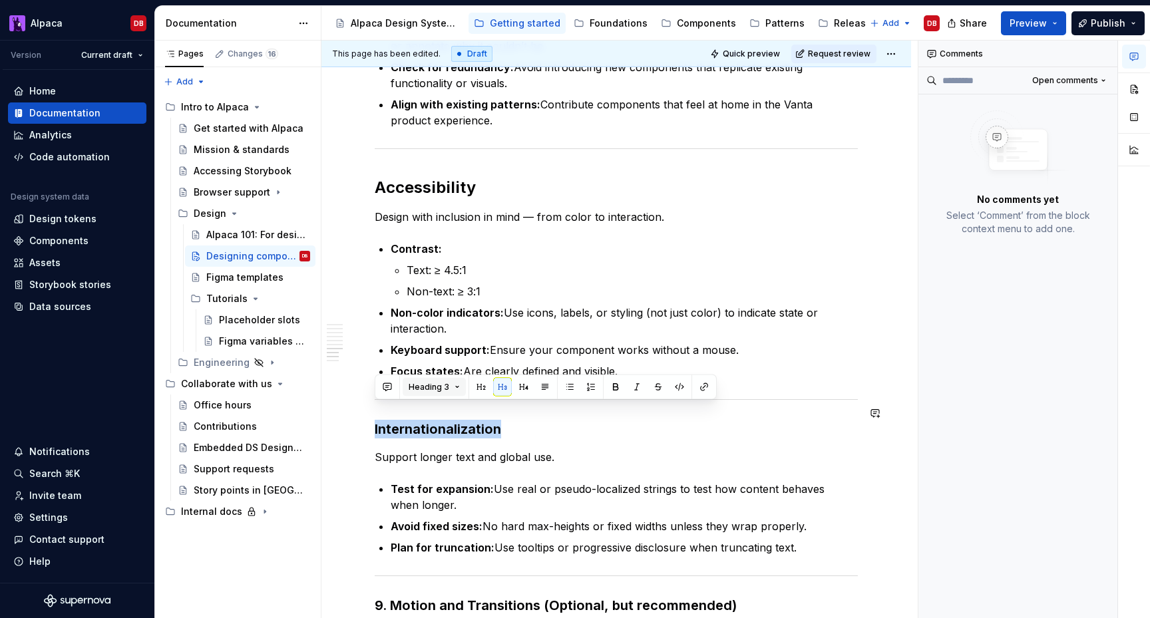
click at [417, 385] on span "Heading 3" at bounding box center [429, 387] width 41 height 11
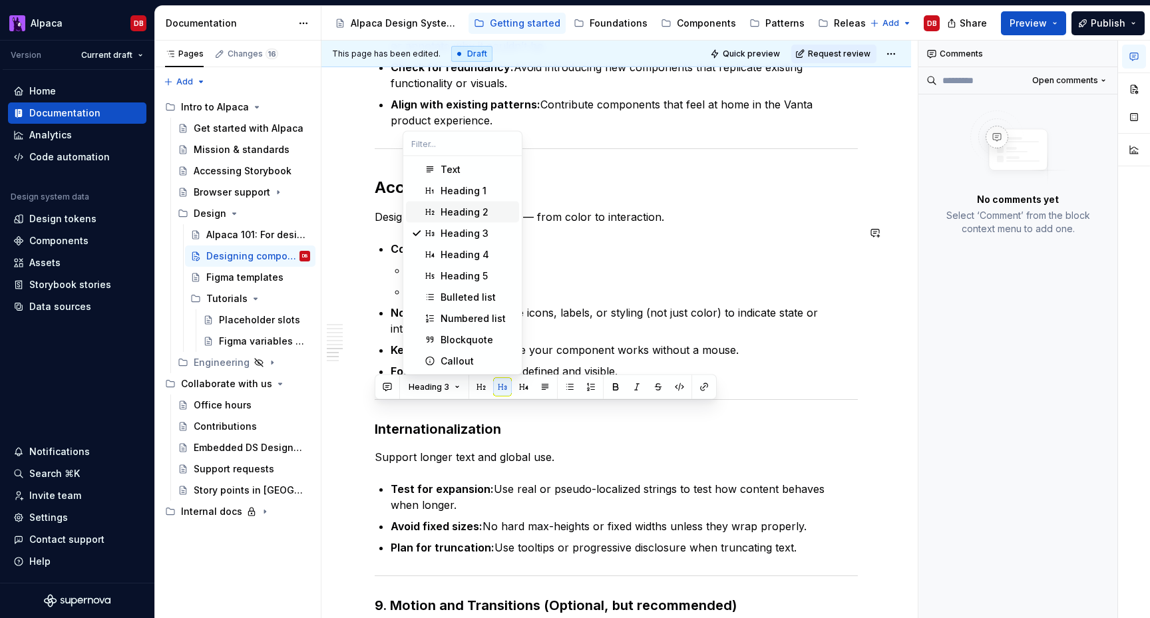
click at [455, 214] on div "Heading 2" at bounding box center [465, 212] width 48 height 13
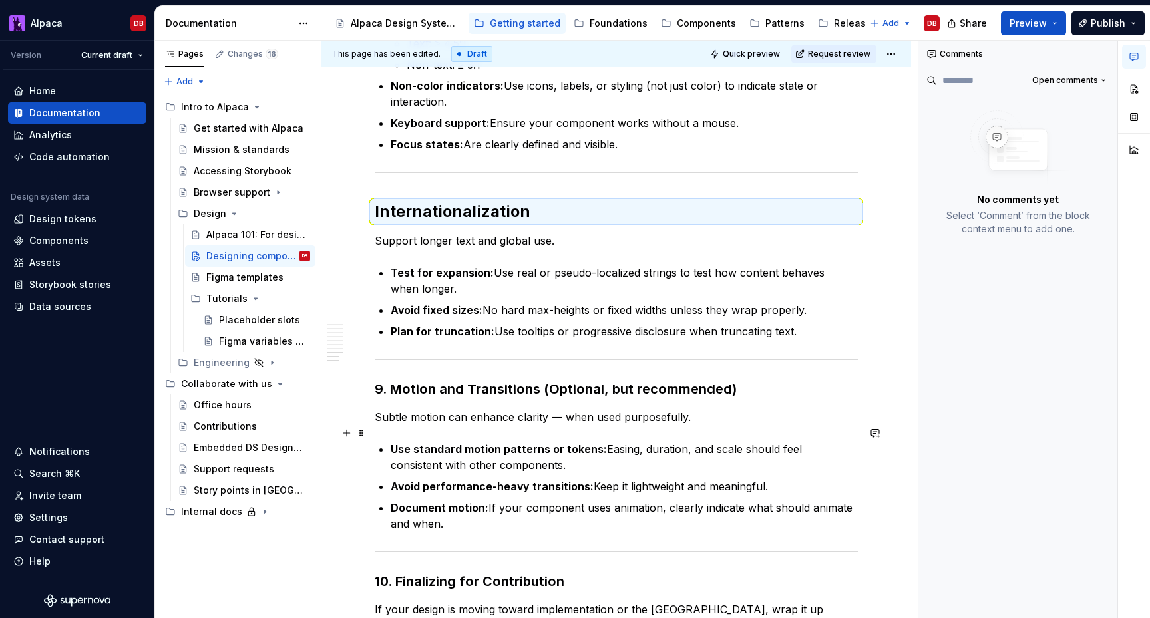
scroll to position [2012, 0]
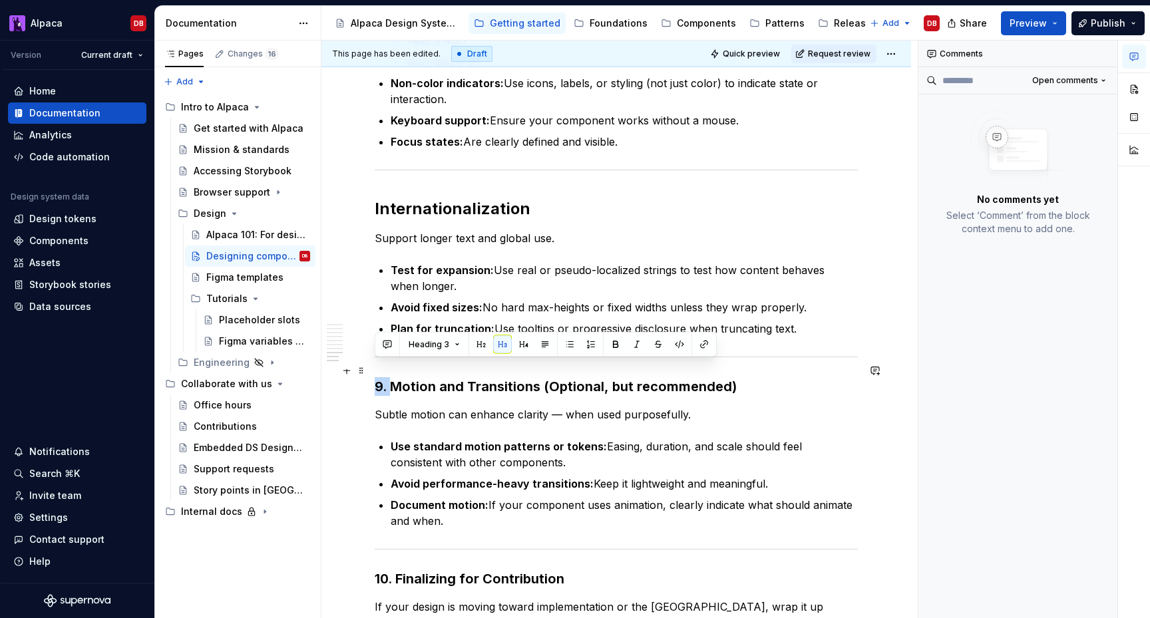
drag, startPoint x: 392, startPoint y: 368, endPoint x: 375, endPoint y: 368, distance: 16.6
click at [375, 377] on h3 "9. Motion and Transitions (Optional, but recommended)" at bounding box center [616, 386] width 483 height 19
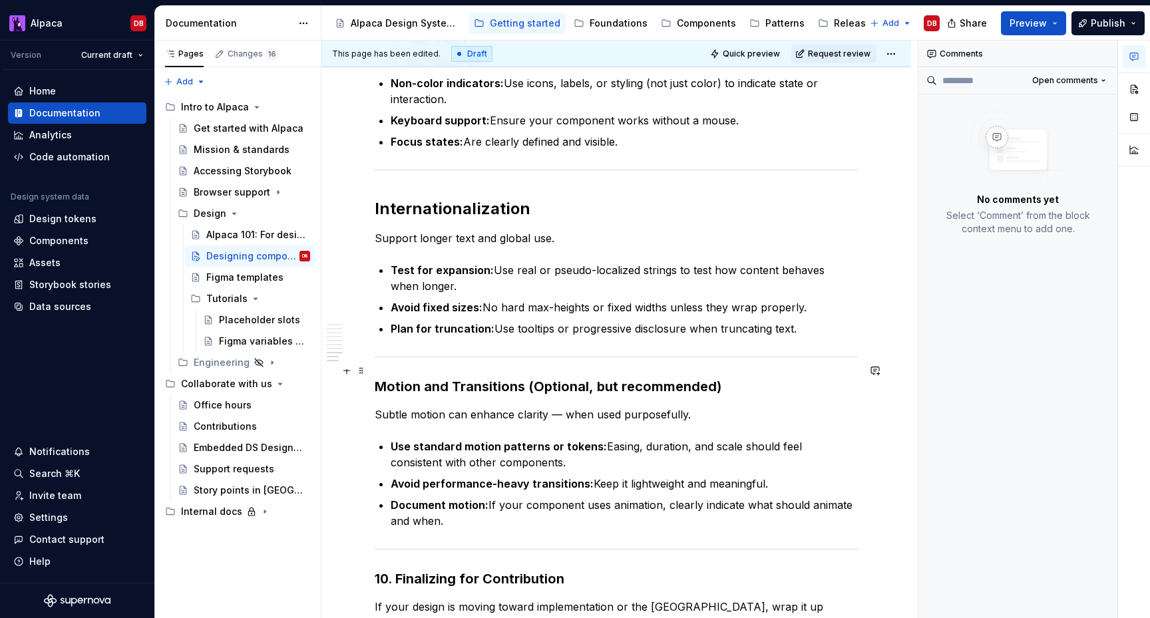
click at [458, 377] on h3 "Motion and Transitions (Optional, but recommended)" at bounding box center [616, 386] width 483 height 19
click at [498, 377] on h3 "Motion and transitions (Optional, but recommended)" at bounding box center [616, 386] width 483 height 19
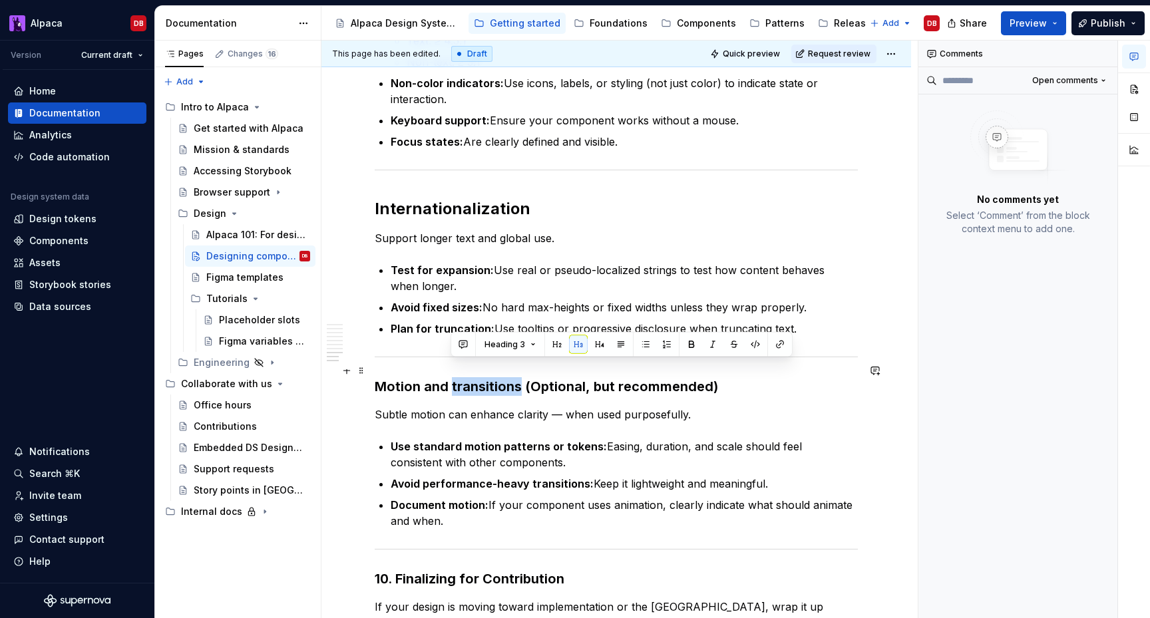
click at [498, 377] on h3 "Motion and transitions (Optional, but recommended)" at bounding box center [616, 386] width 483 height 19
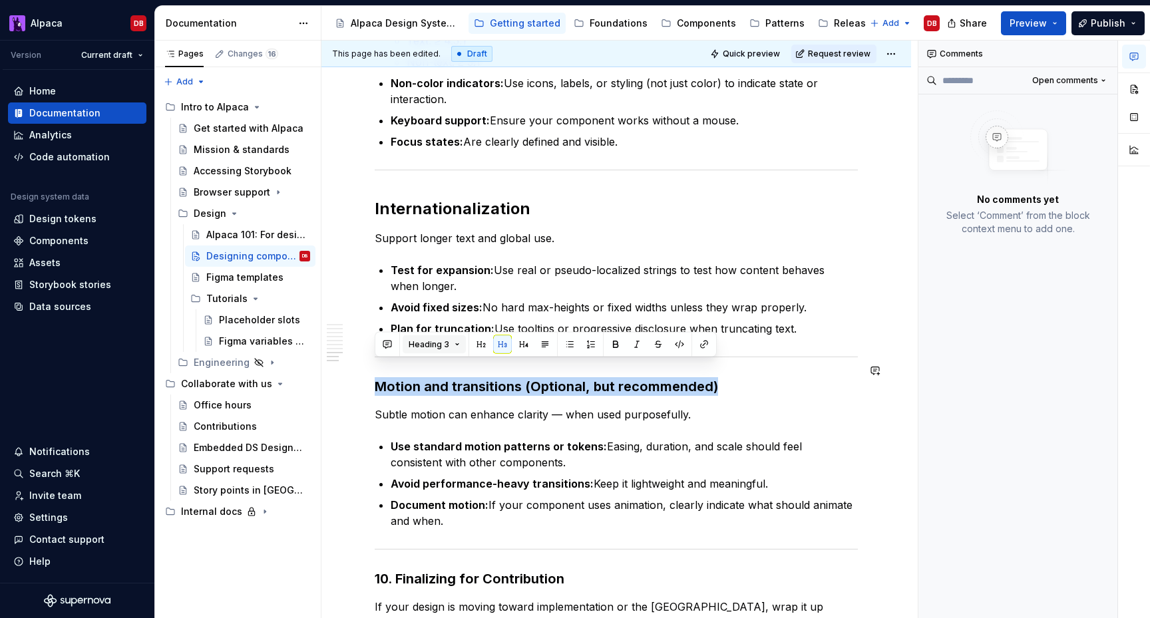
click at [451, 342] on button "Heading 3" at bounding box center [434, 344] width 63 height 19
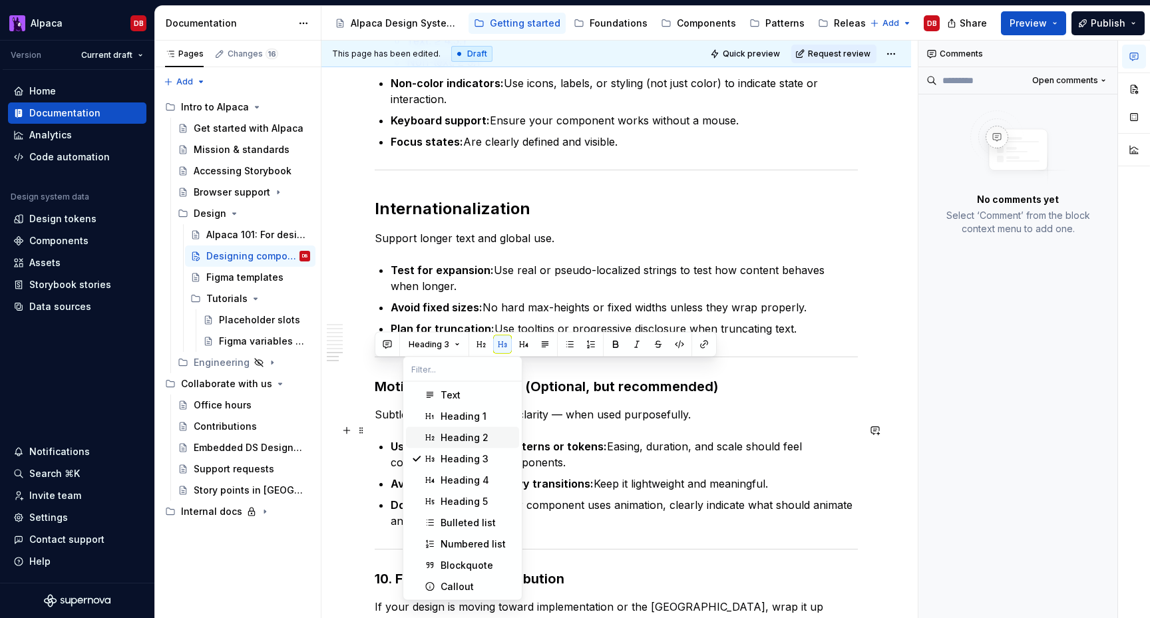
click at [451, 443] on div "Heading 2" at bounding box center [465, 437] width 48 height 13
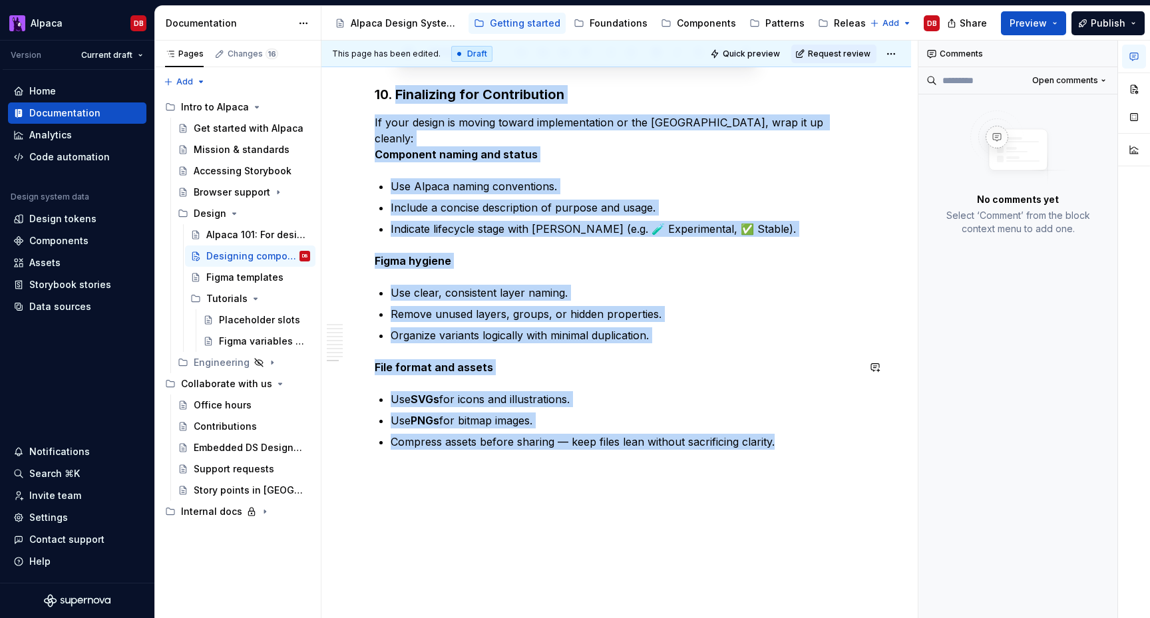
drag, startPoint x: 398, startPoint y: 572, endPoint x: 383, endPoint y: 506, distance: 68.2
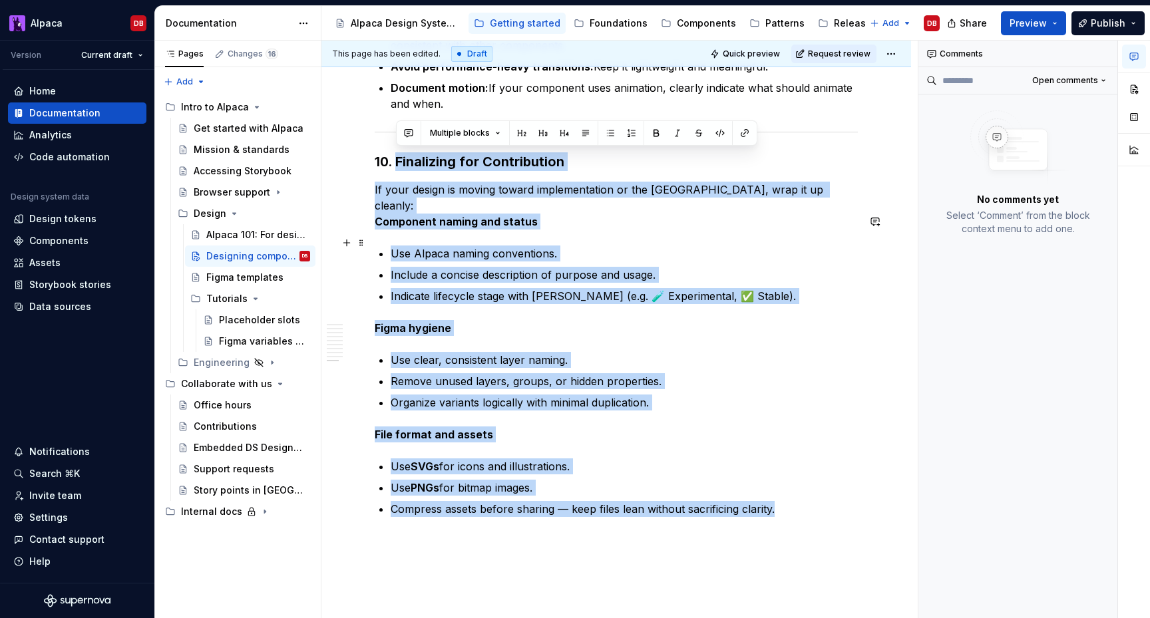
scroll to position [2418, 0]
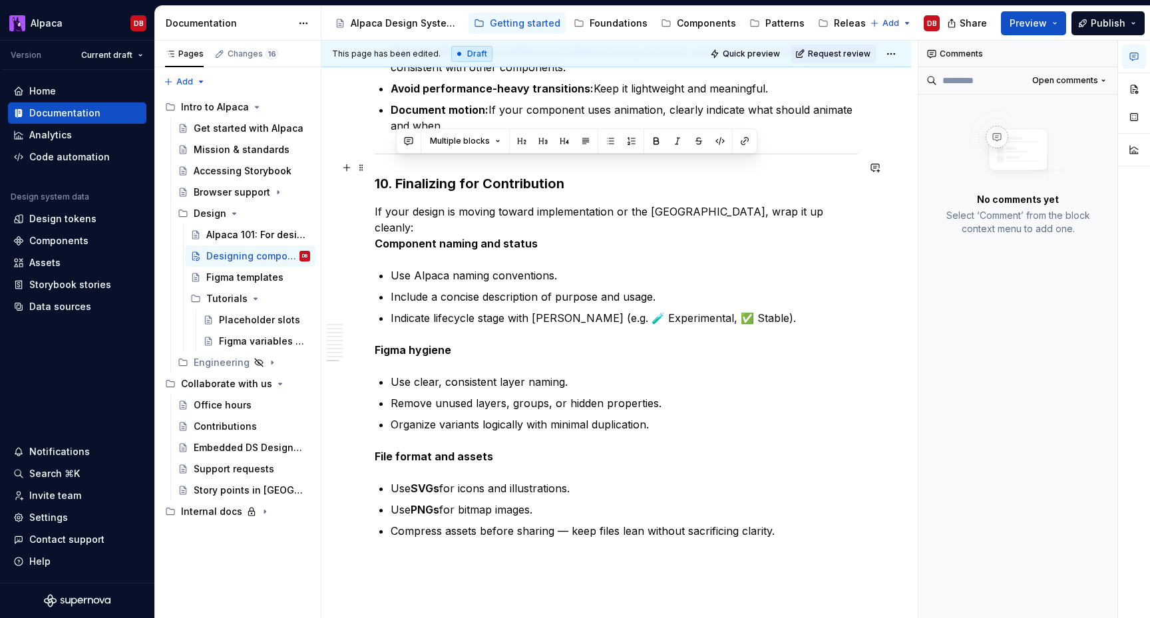
click at [406, 174] on h3 "10. Finalizing for Contribution" at bounding box center [616, 183] width 483 height 19
drag, startPoint x: 398, startPoint y: 166, endPoint x: 375, endPoint y: 165, distance: 23.3
click at [375, 174] on h3 "10. Finalizing for Contribution" at bounding box center [616, 183] width 483 height 19
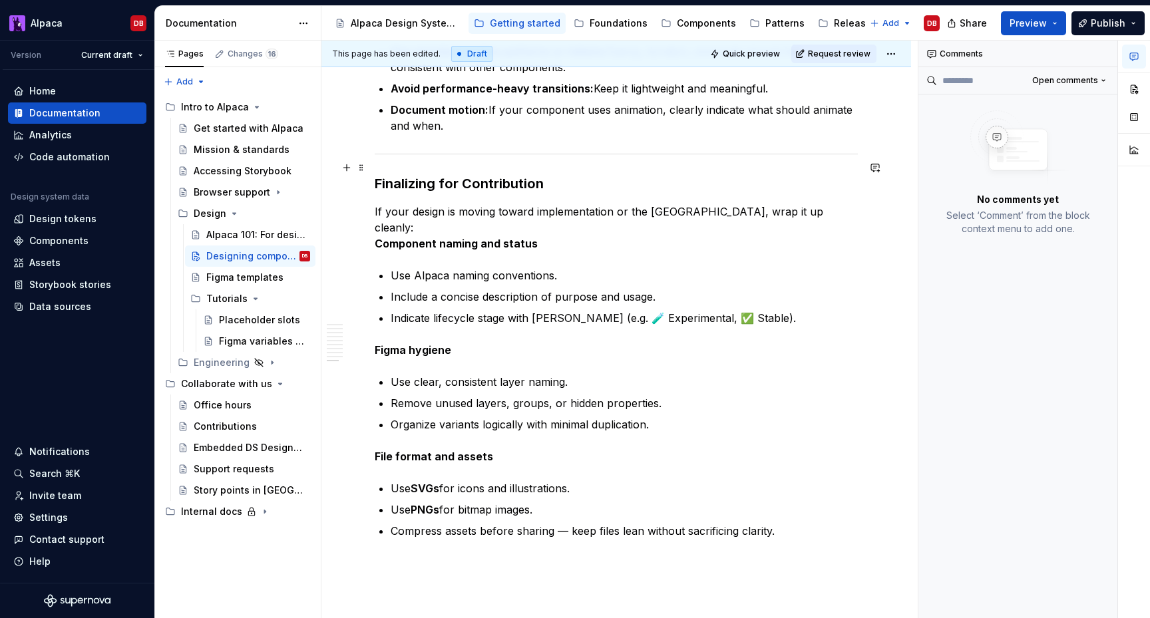
click at [473, 174] on h3 "Finalizing for Contribution" at bounding box center [616, 183] width 483 height 19
click at [458, 174] on h3 "Finalizing for contribution" at bounding box center [616, 183] width 483 height 19
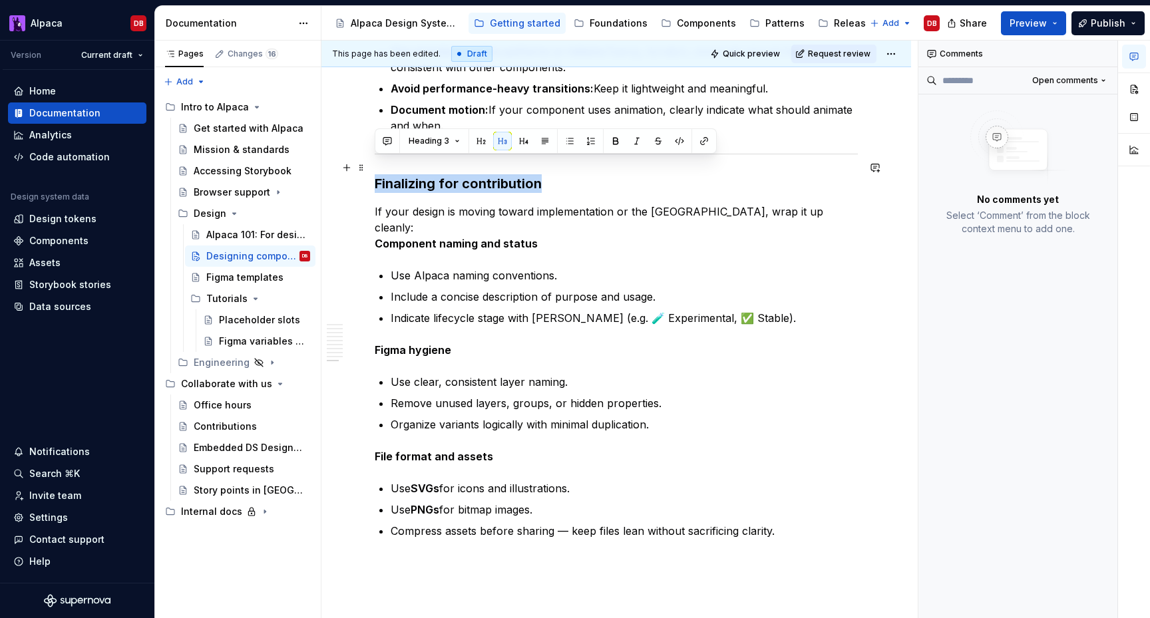
click at [458, 174] on h3 "Finalizing for contribution" at bounding box center [616, 183] width 483 height 19
click at [444, 137] on span "Heading 3" at bounding box center [429, 141] width 41 height 11
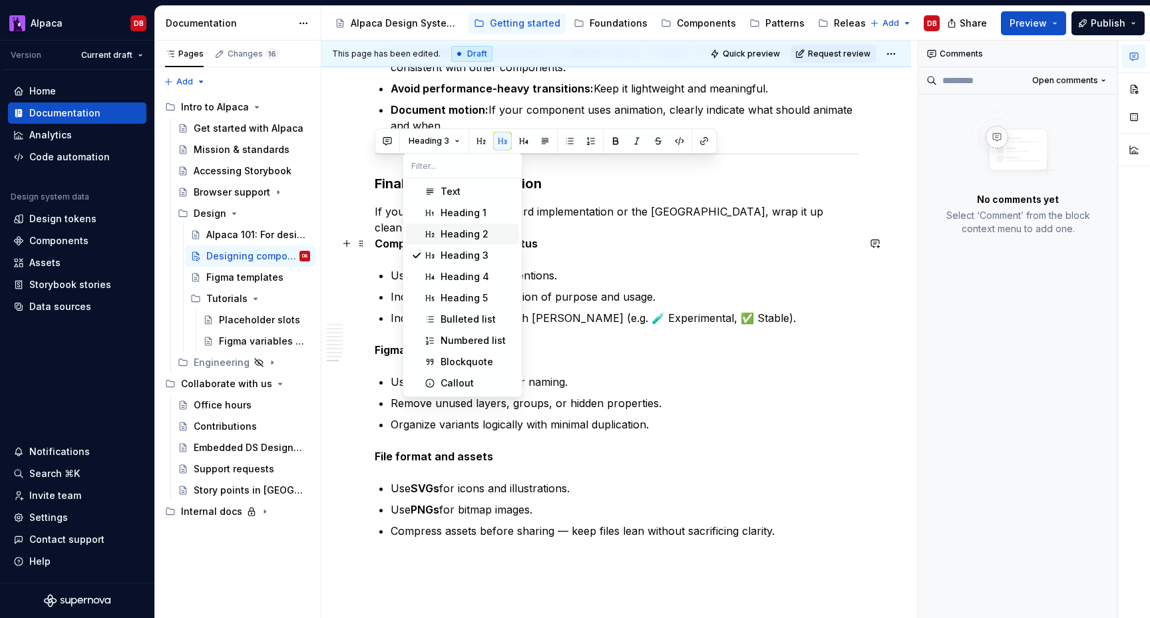
click at [454, 240] on div "Heading 2" at bounding box center [465, 234] width 48 height 13
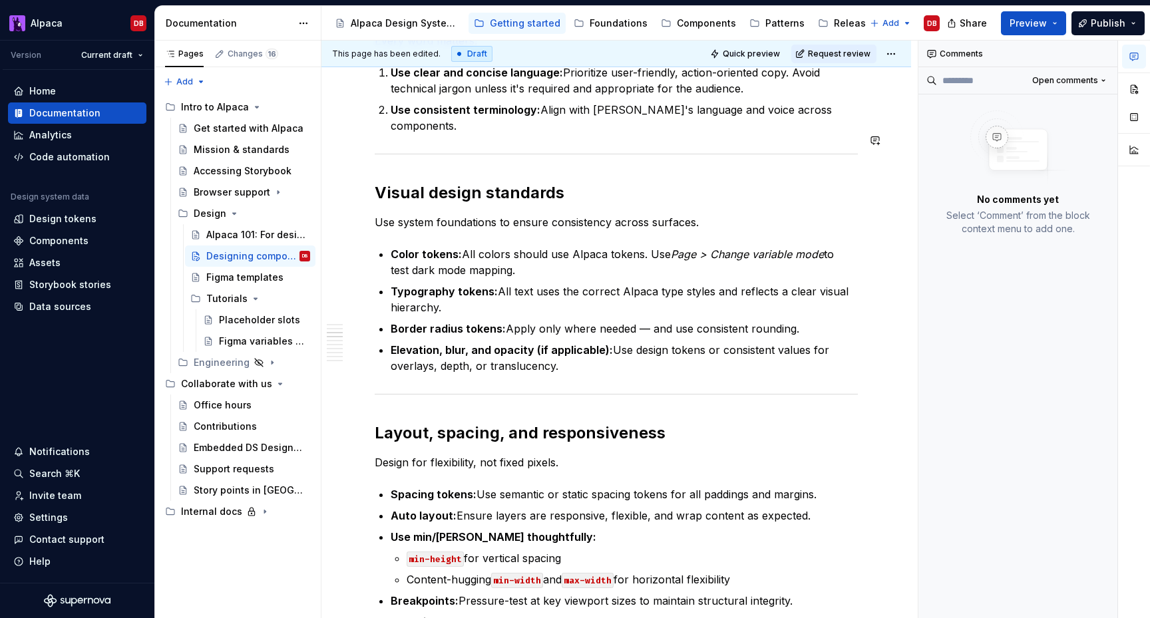
scroll to position [763, 0]
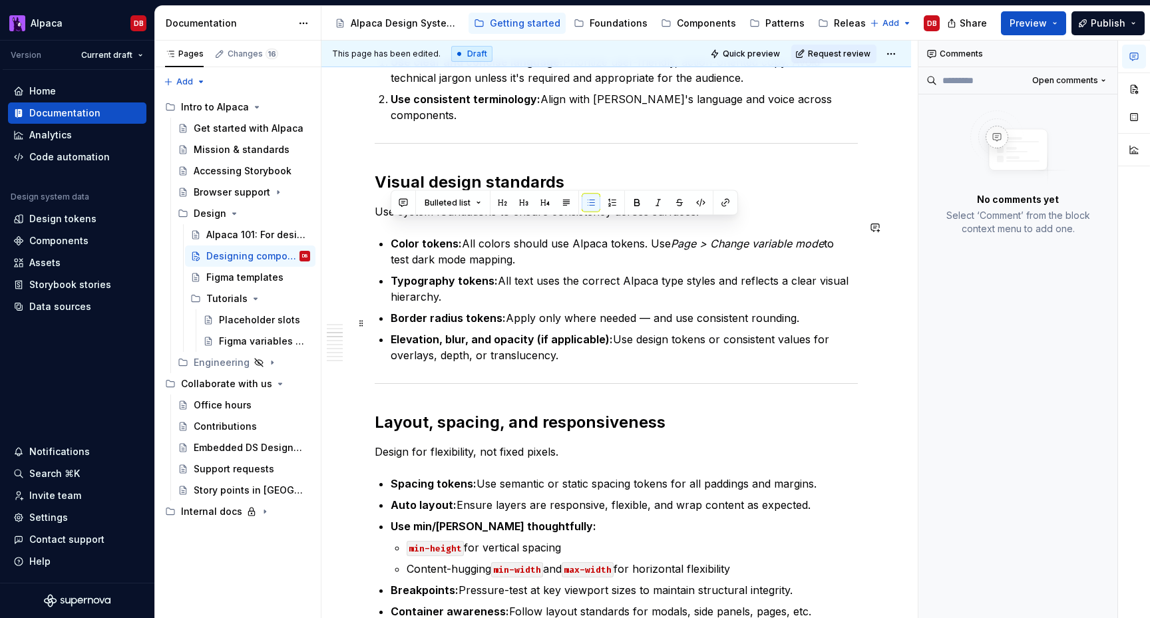
drag, startPoint x: 392, startPoint y: 226, endPoint x: 578, endPoint y: 337, distance: 216.1
click at [578, 337] on ul "Color tokens: All colors should use Alpaca tokens. Use Page > Change variable m…" at bounding box center [624, 300] width 467 height 128
click at [608, 206] on button "button" at bounding box center [612, 203] width 19 height 19
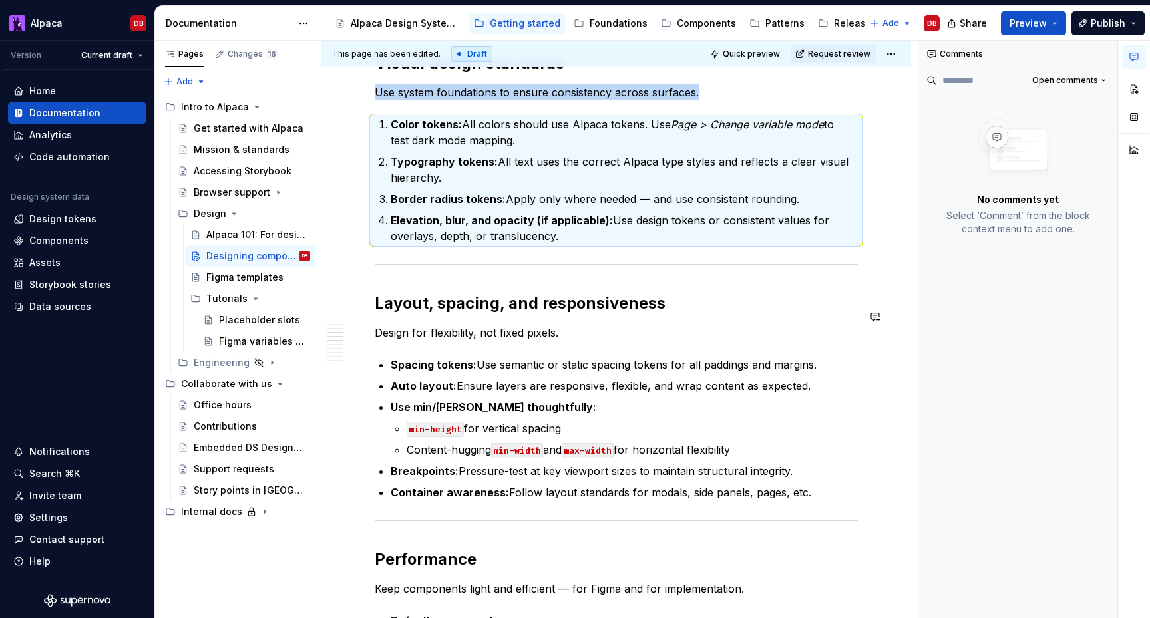
scroll to position [1024, 0]
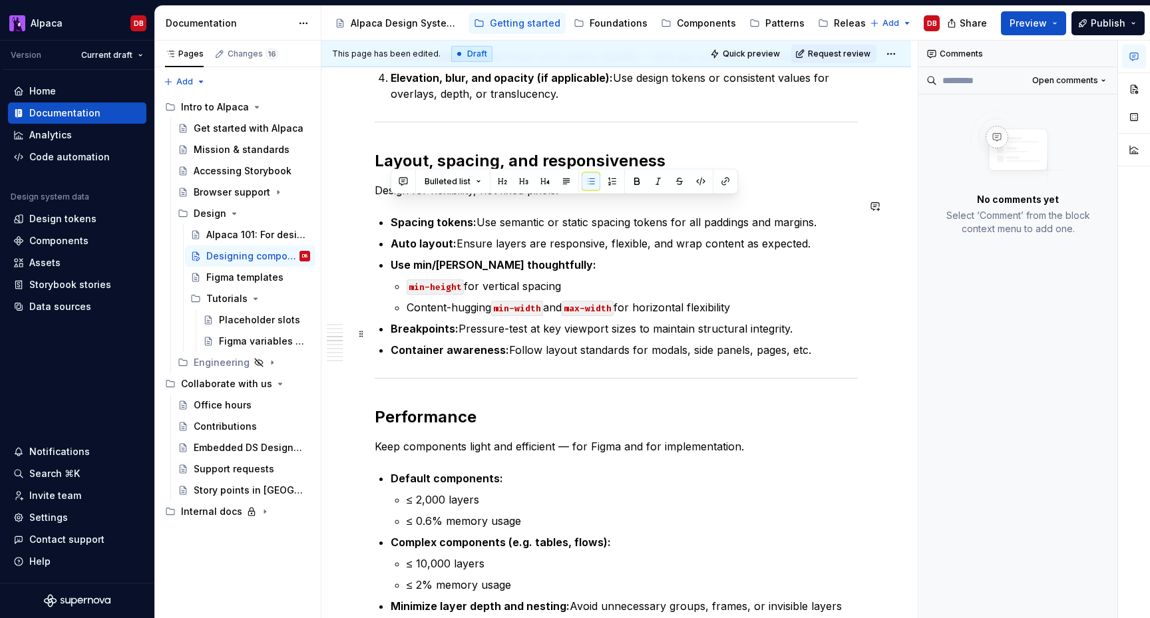
drag, startPoint x: 392, startPoint y: 204, endPoint x: 832, endPoint y: 337, distance: 459.7
click at [832, 337] on ul "Spacing tokens: Use semantic or static spacing tokens for all paddings and marg…" at bounding box center [624, 286] width 467 height 144
click at [617, 178] on button "button" at bounding box center [612, 181] width 19 height 19
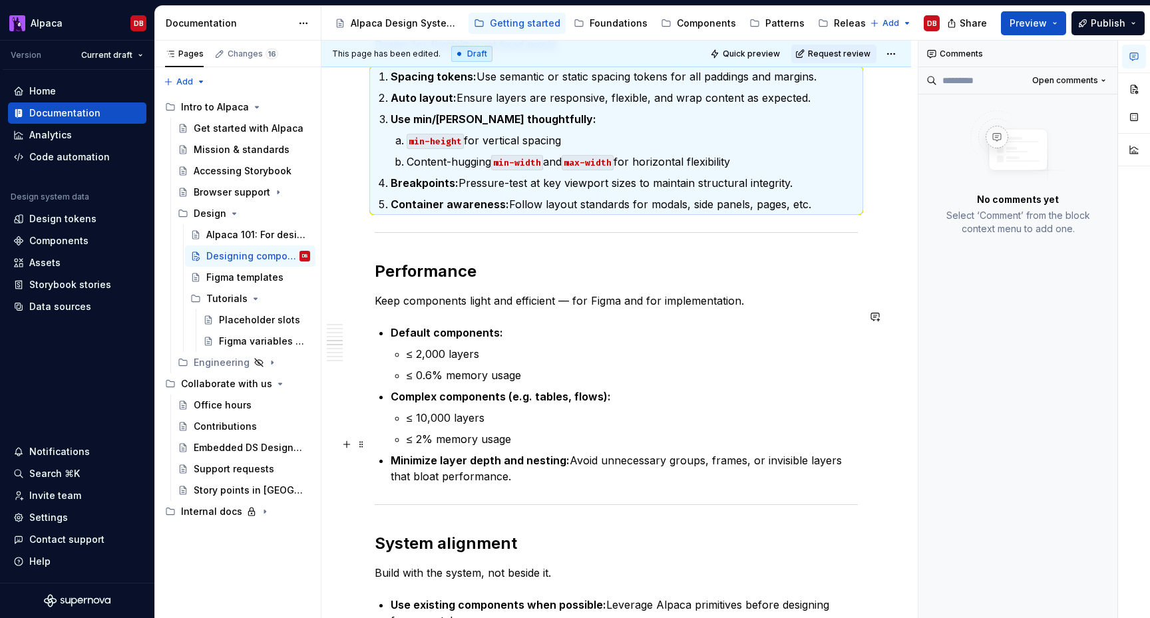
scroll to position [1287, 0]
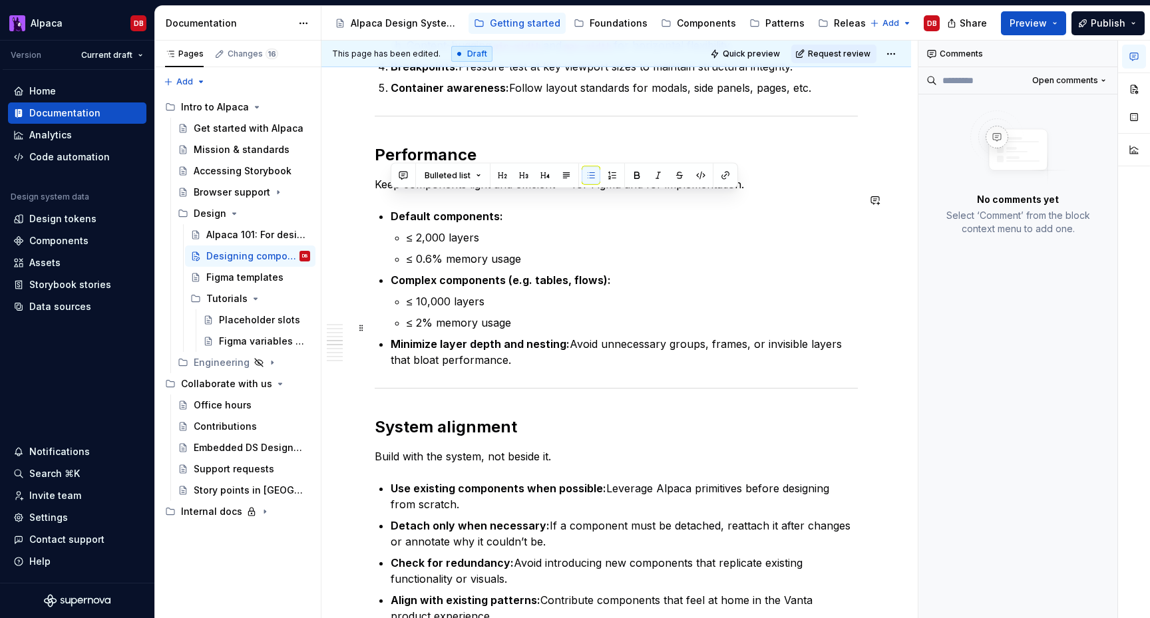
drag, startPoint x: 389, startPoint y: 201, endPoint x: 507, endPoint y: 341, distance: 182.8
click at [507, 341] on div "Designing components for Vanta means more than making something look good, it m…" at bounding box center [616, 327] width 483 height 2709
click at [612, 172] on button "button" at bounding box center [612, 175] width 19 height 19
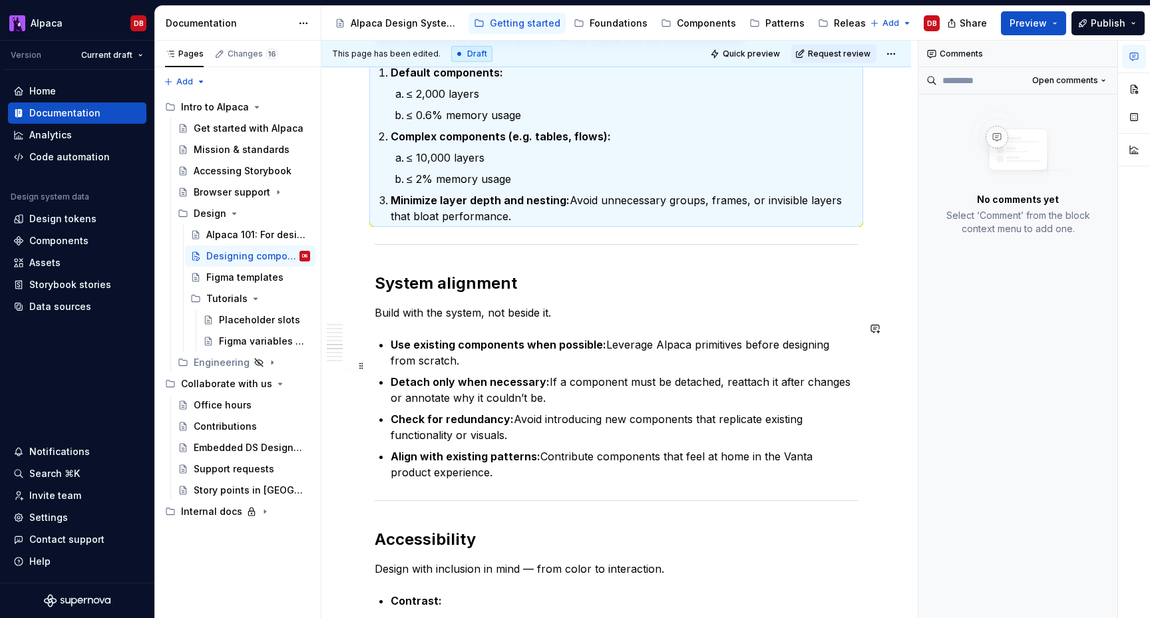
scroll to position [1466, 0]
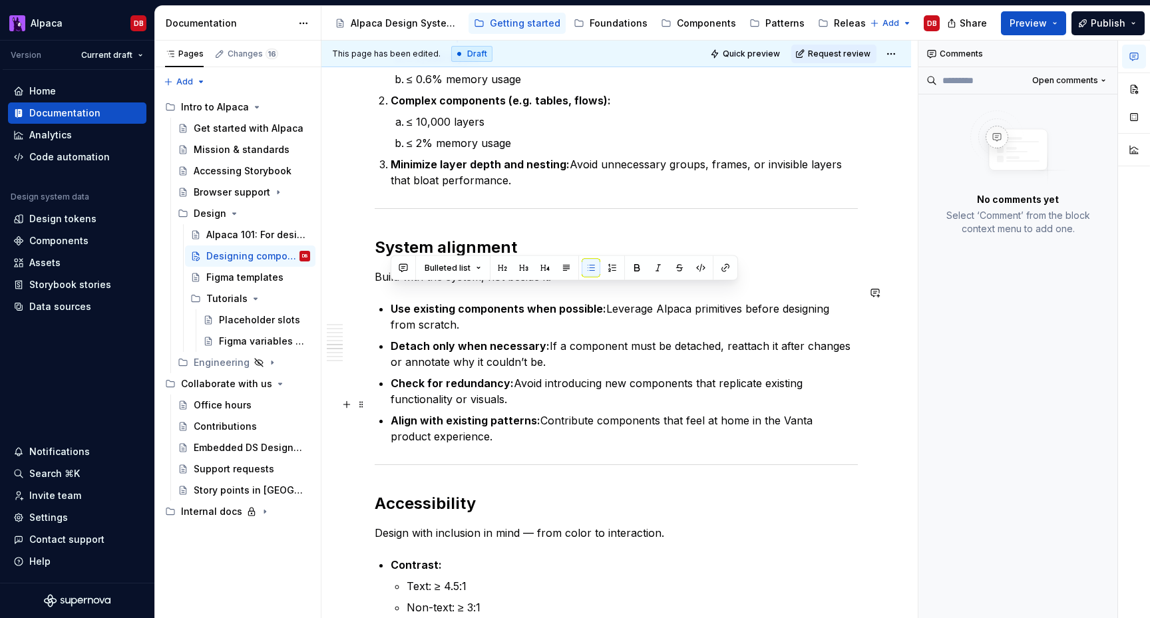
drag, startPoint x: 389, startPoint y: 294, endPoint x: 449, endPoint y: 420, distance: 139.3
click at [449, 421] on div "Designing components for Vanta means more than making something look good, it m…" at bounding box center [616, 147] width 483 height 2709
click at [610, 267] on button "button" at bounding box center [612, 268] width 19 height 19
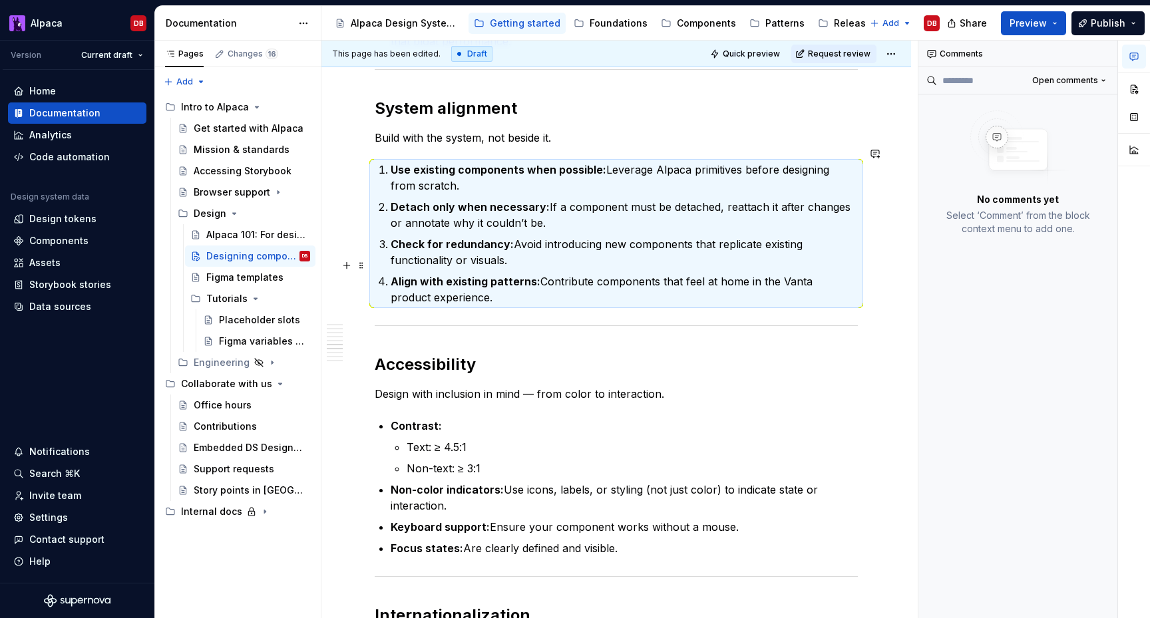
scroll to position [1618, 0]
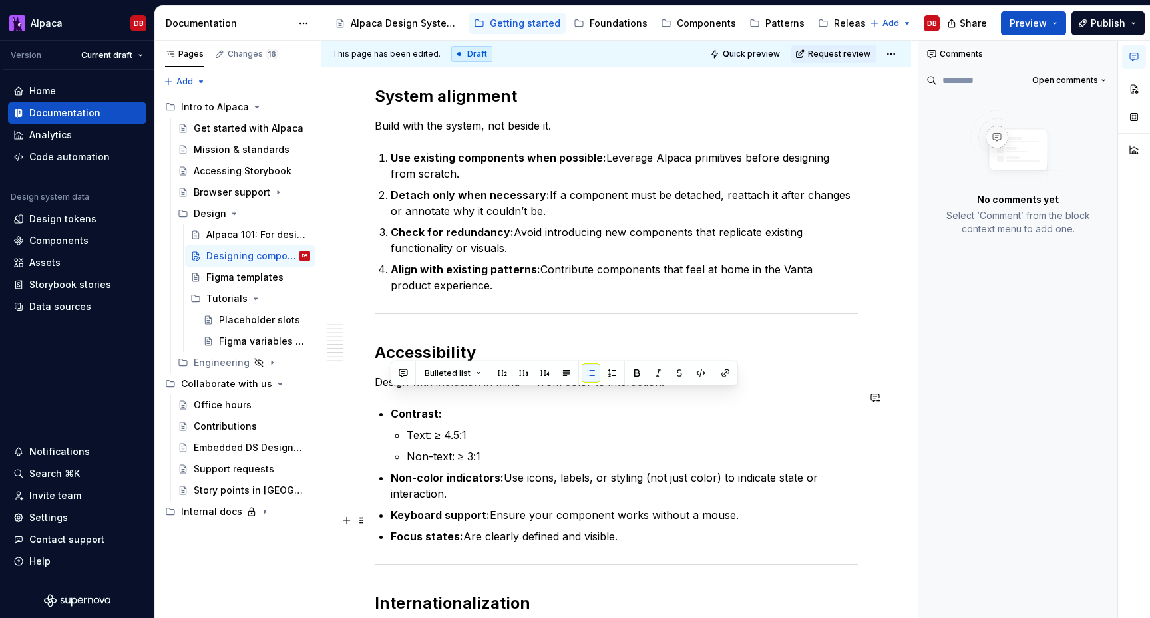
drag, startPoint x: 392, startPoint y: 401, endPoint x: 619, endPoint y: 517, distance: 254.8
click at [619, 517] on ul "Contrast: Text: ≥ 4.5:1 Non-text: ≥ 3:1 Non-color indicators: Use icons, labels…" at bounding box center [624, 475] width 467 height 138
click at [608, 373] on button "button" at bounding box center [612, 373] width 19 height 19
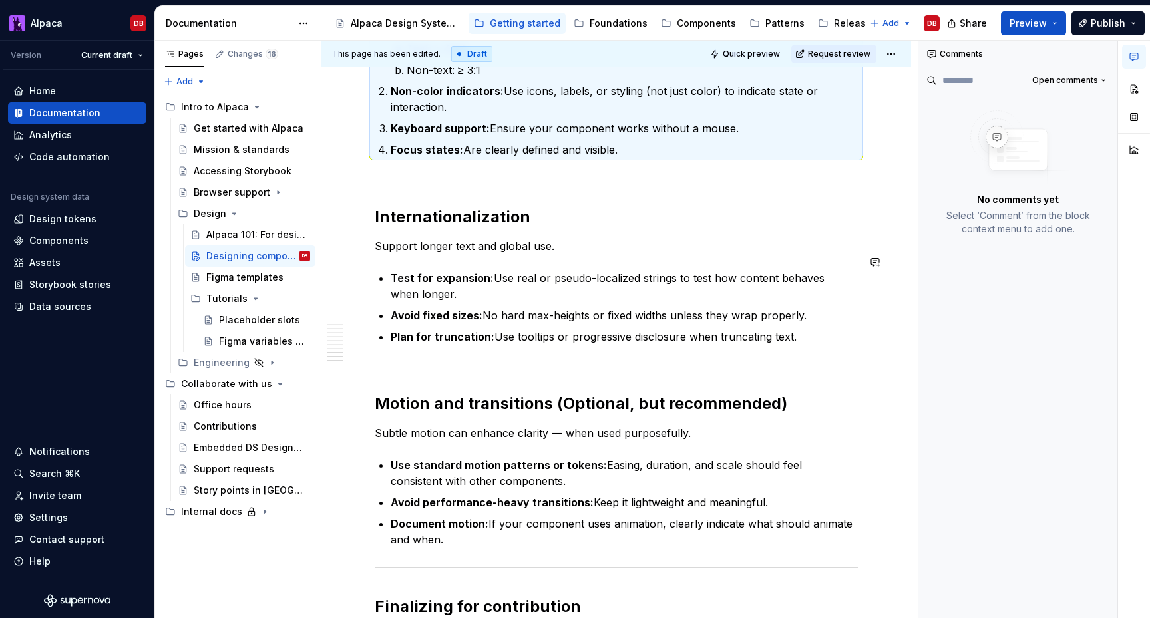
scroll to position [2010, 0]
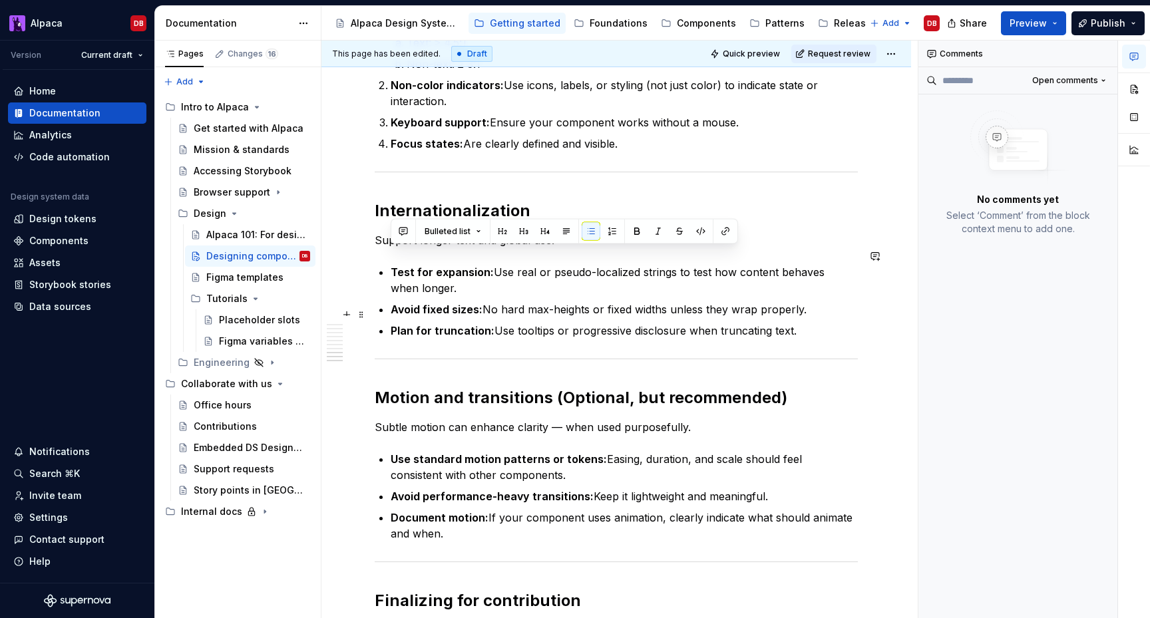
drag, startPoint x: 391, startPoint y: 252, endPoint x: 817, endPoint y: 314, distance: 430.5
click at [817, 314] on ul "Test for expansion: Use real or pseudo-localized strings to test how content be…" at bounding box center [624, 301] width 467 height 75
click at [604, 232] on button "button" at bounding box center [612, 231] width 19 height 19
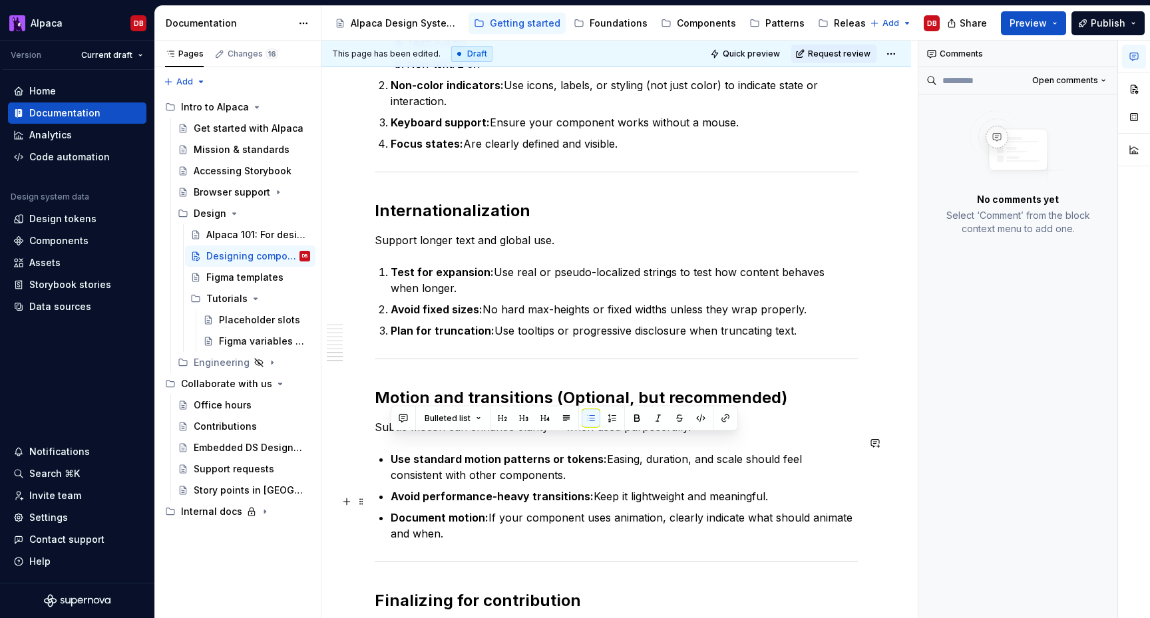
drag, startPoint x: 390, startPoint y: 441, endPoint x: 446, endPoint y: 515, distance: 92.1
click at [446, 515] on ul "Use standard motion patterns or tokens: Easing, duration, and scale should feel…" at bounding box center [624, 496] width 467 height 91
click at [603, 416] on button "button" at bounding box center [612, 418] width 19 height 19
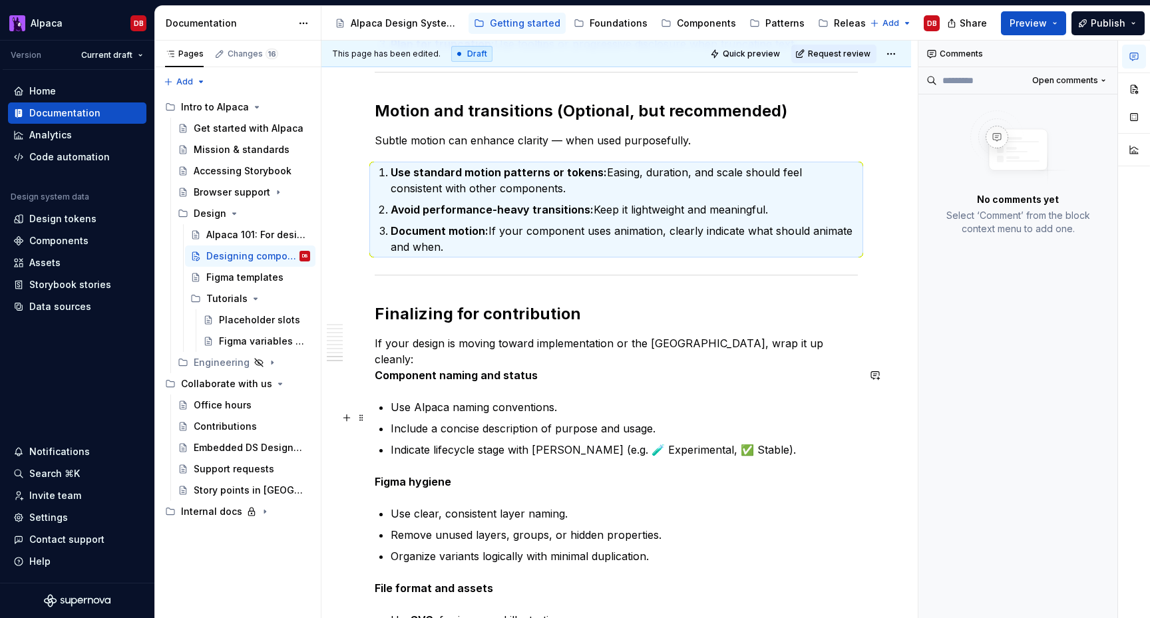
scroll to position [2302, 0]
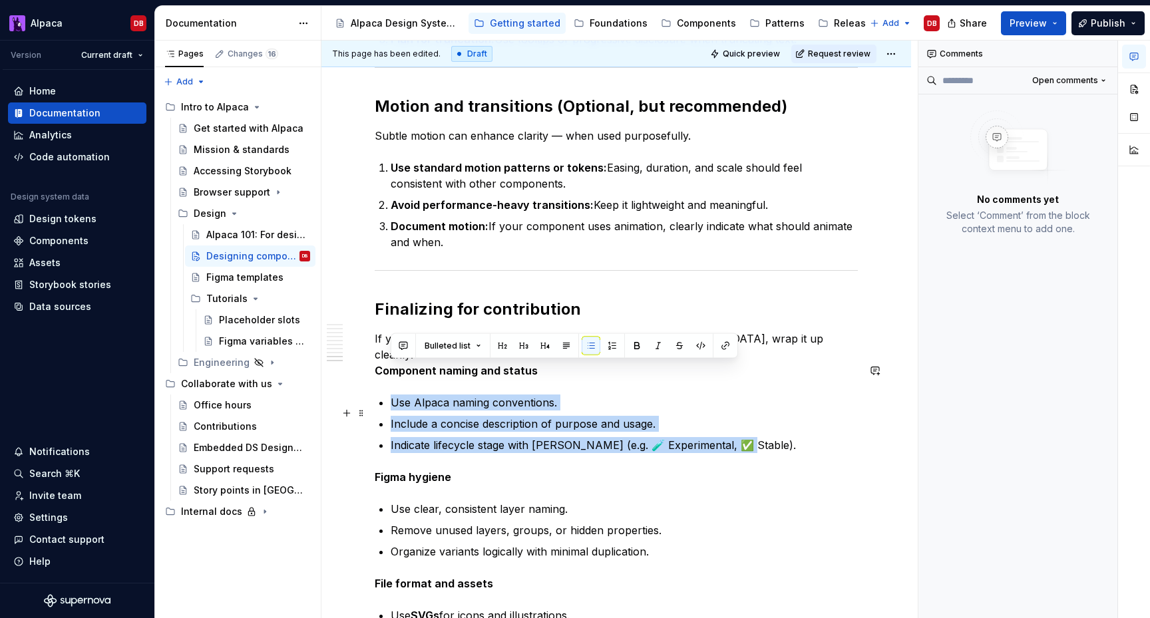
drag, startPoint x: 389, startPoint y: 365, endPoint x: 731, endPoint y: 413, distance: 344.8
click at [613, 345] on button "button" at bounding box center [612, 346] width 19 height 19
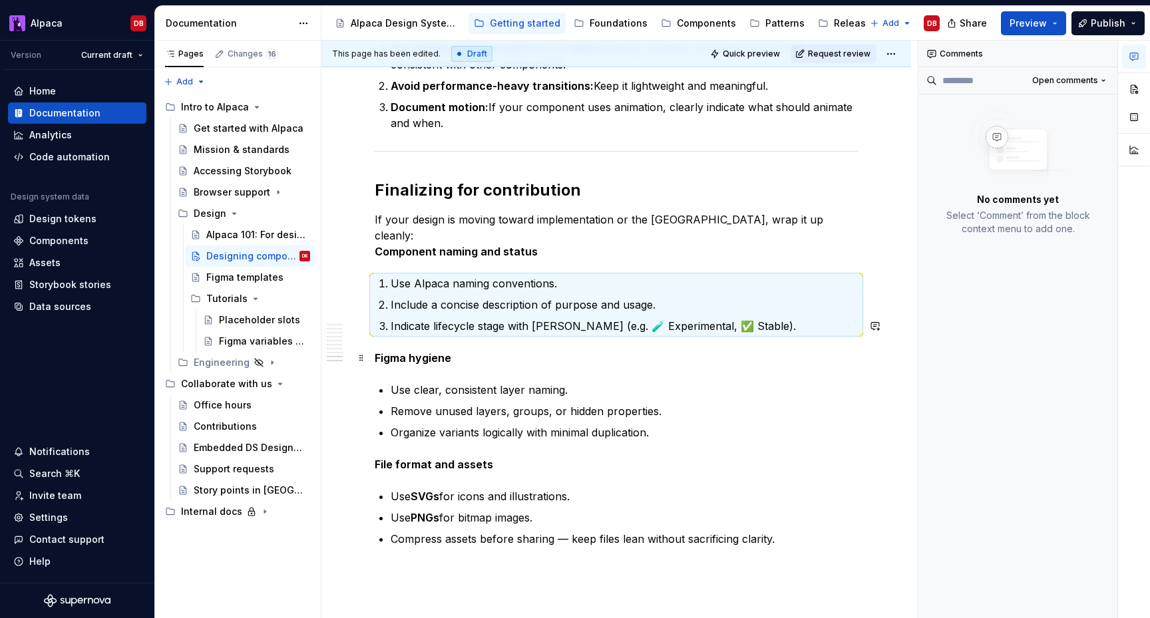
scroll to position [2518, 0]
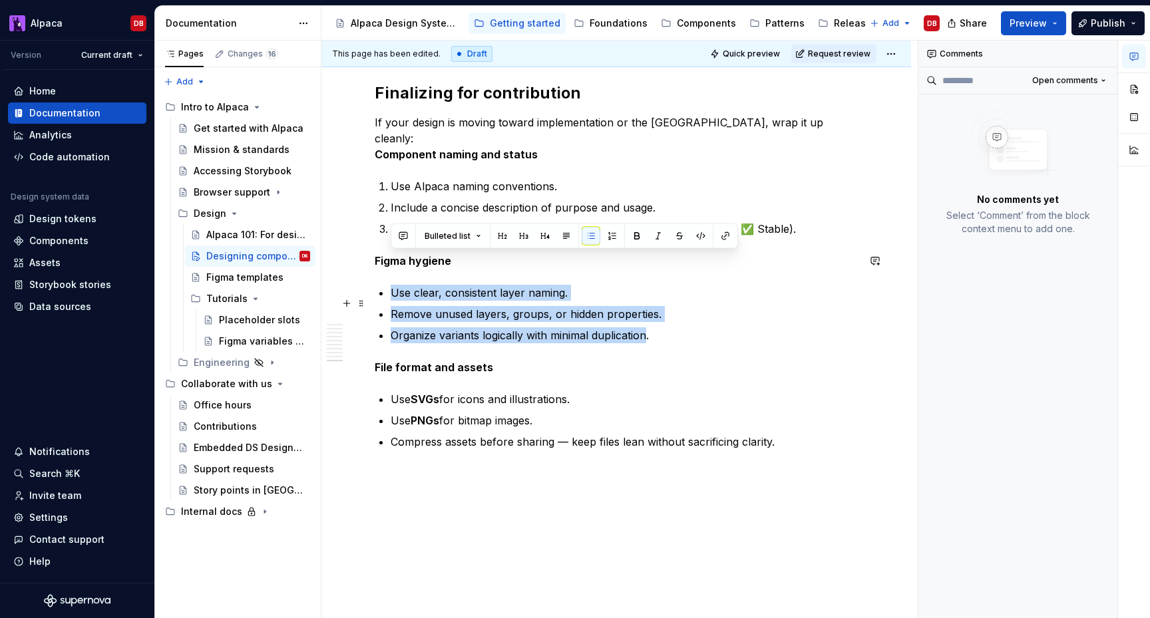
drag, startPoint x: 441, startPoint y: 266, endPoint x: 648, endPoint y: 304, distance: 211.1
click at [648, 304] on ul "Use clear, consistent layer naming. Remove unused layers, groups, or hidden pro…" at bounding box center [624, 314] width 467 height 59
click at [611, 238] on button "button" at bounding box center [612, 236] width 19 height 19
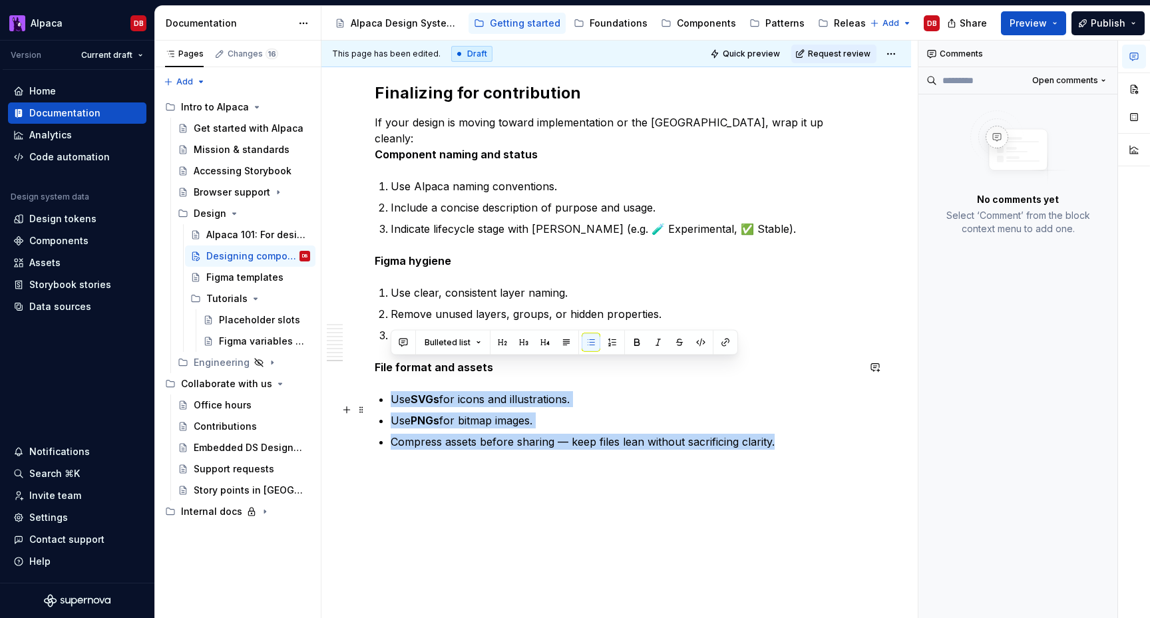
drag, startPoint x: 392, startPoint y: 365, endPoint x: 783, endPoint y: 410, distance: 393.3
click at [783, 410] on ul "Use SVGs for icons and illustrations. Use PNGs for bitmap images. Compress asse…" at bounding box center [624, 420] width 467 height 59
click at [611, 342] on button "button" at bounding box center [612, 342] width 19 height 19
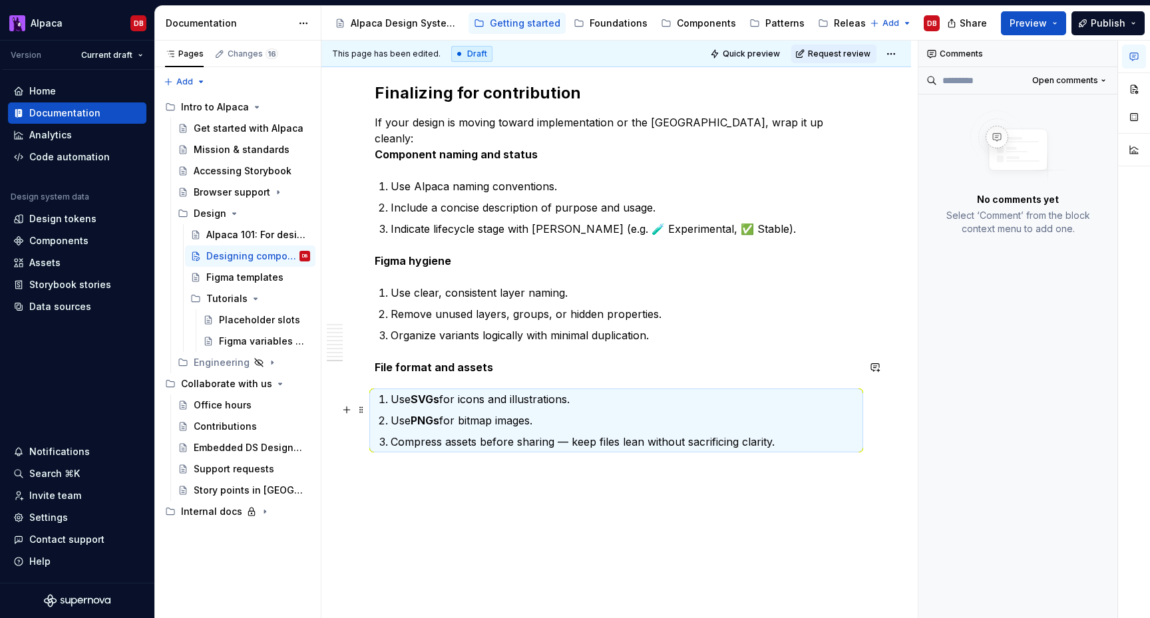
click at [566, 434] on p "Compress assets before sharing — keep files lean without sacrificing clarity." at bounding box center [624, 442] width 467 height 16
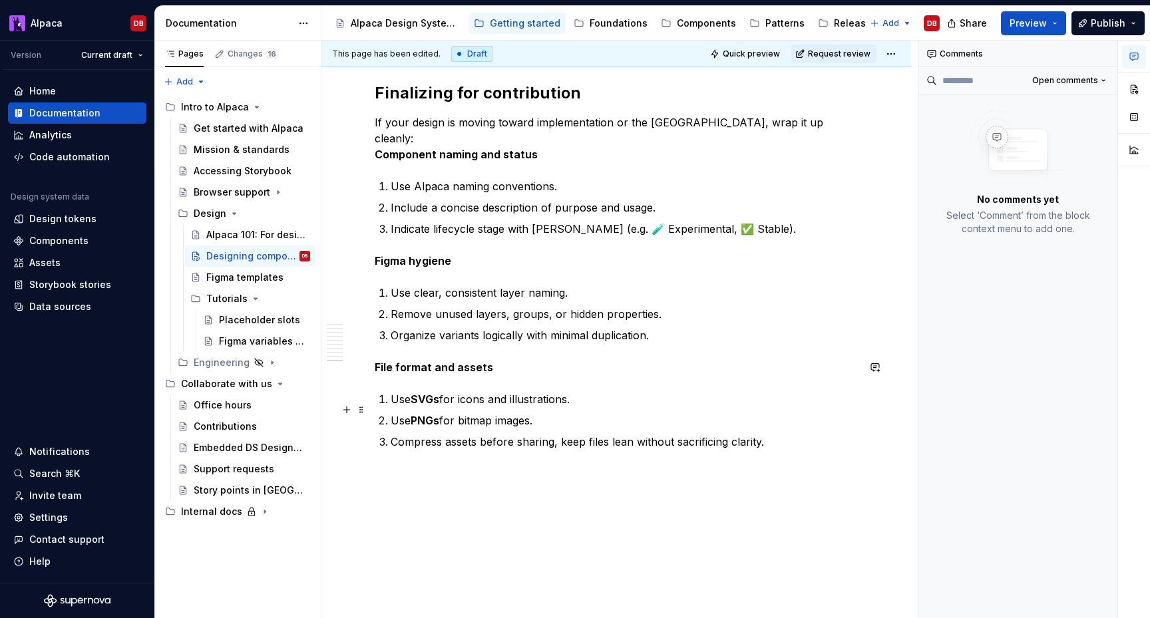
click at [617, 434] on p "Compress assets before sharing, keep files lean without sacrificing clarity." at bounding box center [624, 442] width 467 height 16
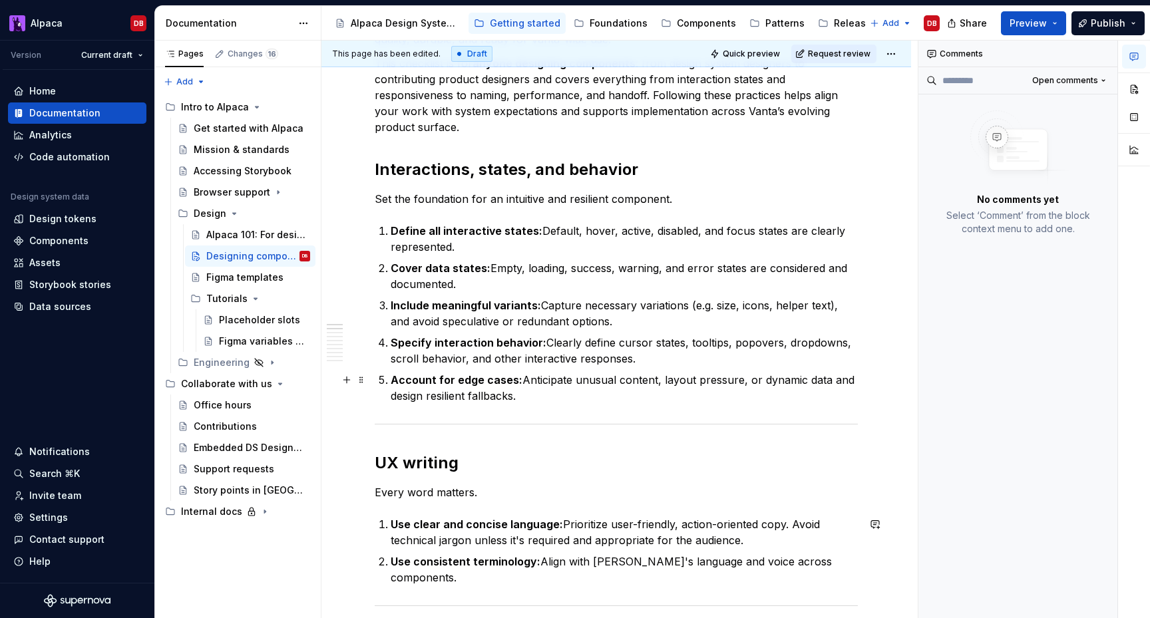
scroll to position [0, 0]
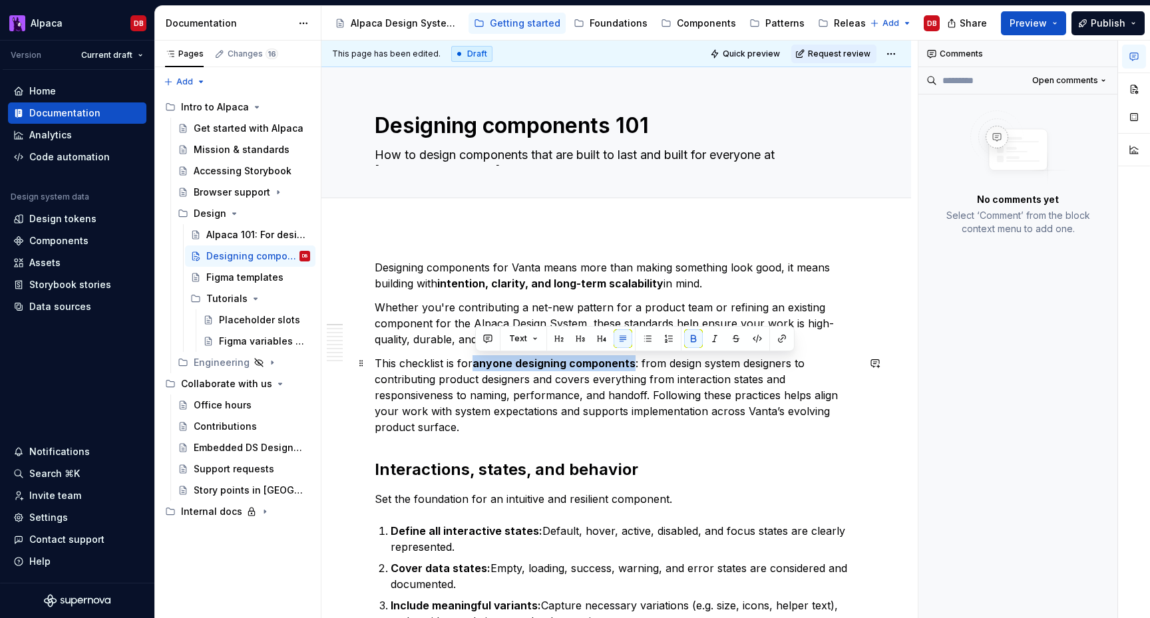
drag, startPoint x: 634, startPoint y: 365, endPoint x: 477, endPoint y: 369, distance: 157.1
click at [477, 369] on p "This checklist is for anyone designing components : from design system designer…" at bounding box center [616, 395] width 483 height 80
click at [507, 415] on p "This checklist is for anyone designing components: from design system designers…" at bounding box center [616, 395] width 483 height 80
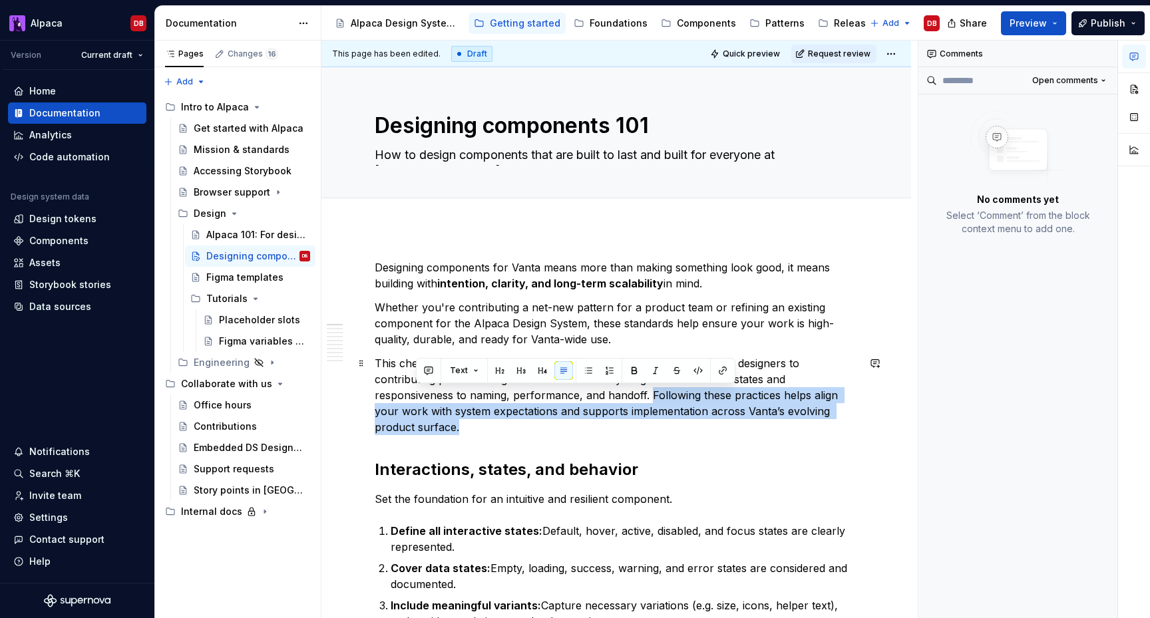
drag, startPoint x: 652, startPoint y: 393, endPoint x: 651, endPoint y: 423, distance: 29.3
click at [651, 423] on p "This checklist is for anyone designing components: from design system designers…" at bounding box center [616, 395] width 483 height 80
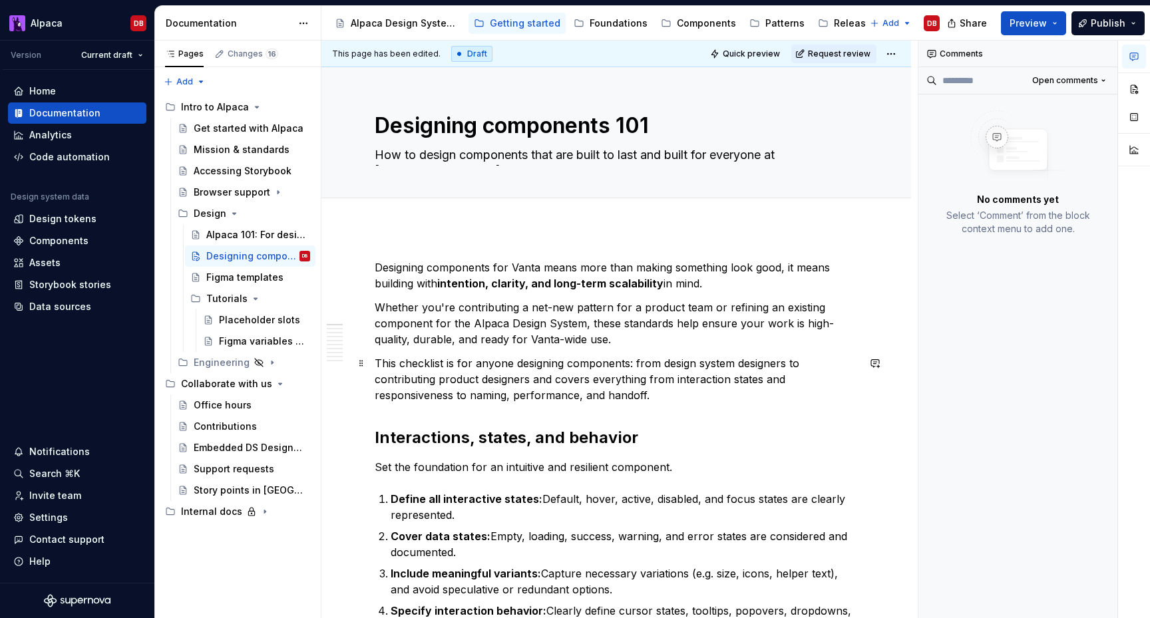
click at [618, 369] on p "This checklist is for anyone designing components: from design system designers…" at bounding box center [616, 379] width 483 height 48
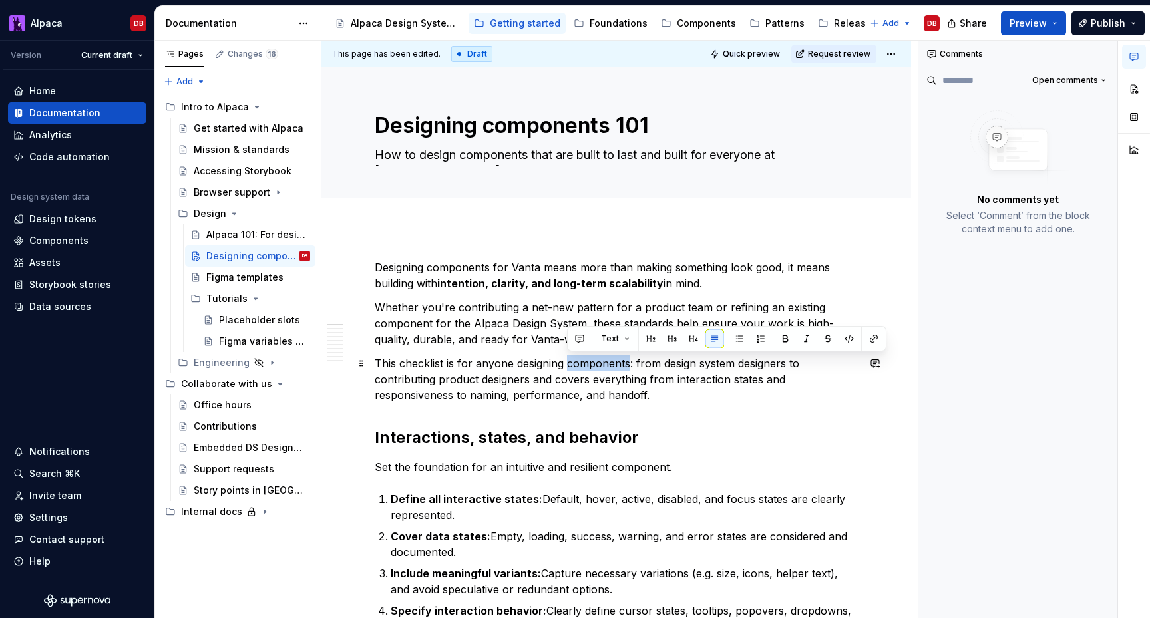
click at [618, 369] on p "This checklist is for anyone designing components: from design system designers…" at bounding box center [616, 379] width 483 height 48
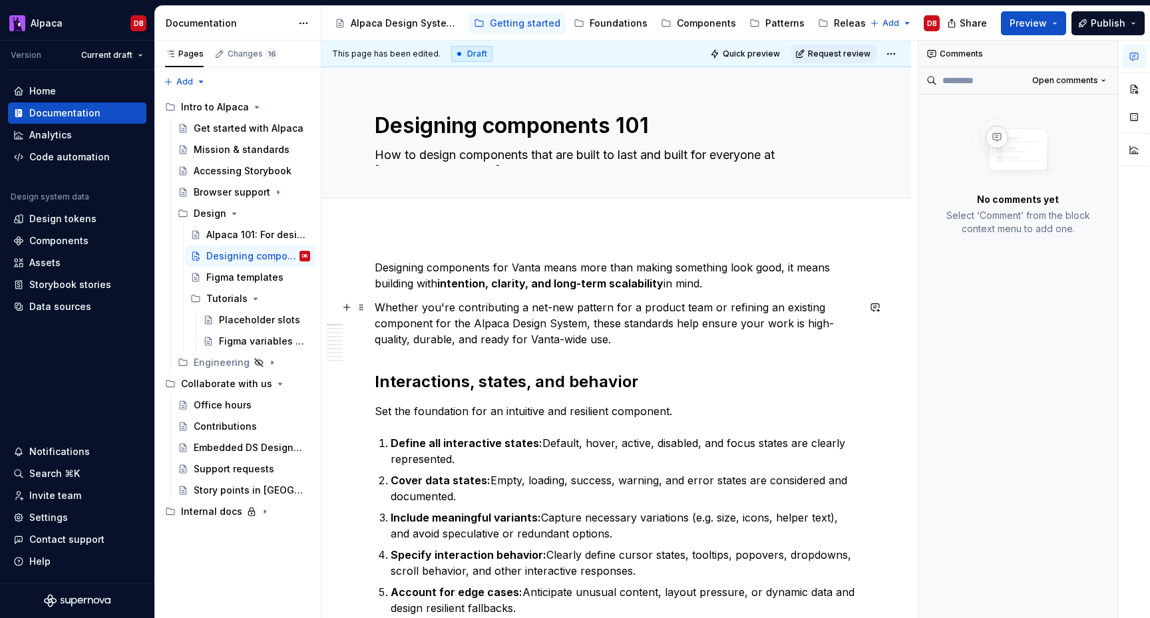
click at [616, 341] on p "Whether you're contributing a net-new pattern for a product team or refining an…" at bounding box center [616, 324] width 483 height 48
click at [499, 303] on p "Whether you're contributing a net-new pattern for a product team or refining an…" at bounding box center [616, 324] width 483 height 48
click at [558, 343] on p "Whether you're crafting a net-new pattern for a product team or refining an exi…" at bounding box center [616, 324] width 483 height 48
click at [545, 340] on p "Whether you're crafting a net-new pattern for a product team or refining an exi…" at bounding box center [616, 324] width 483 height 48
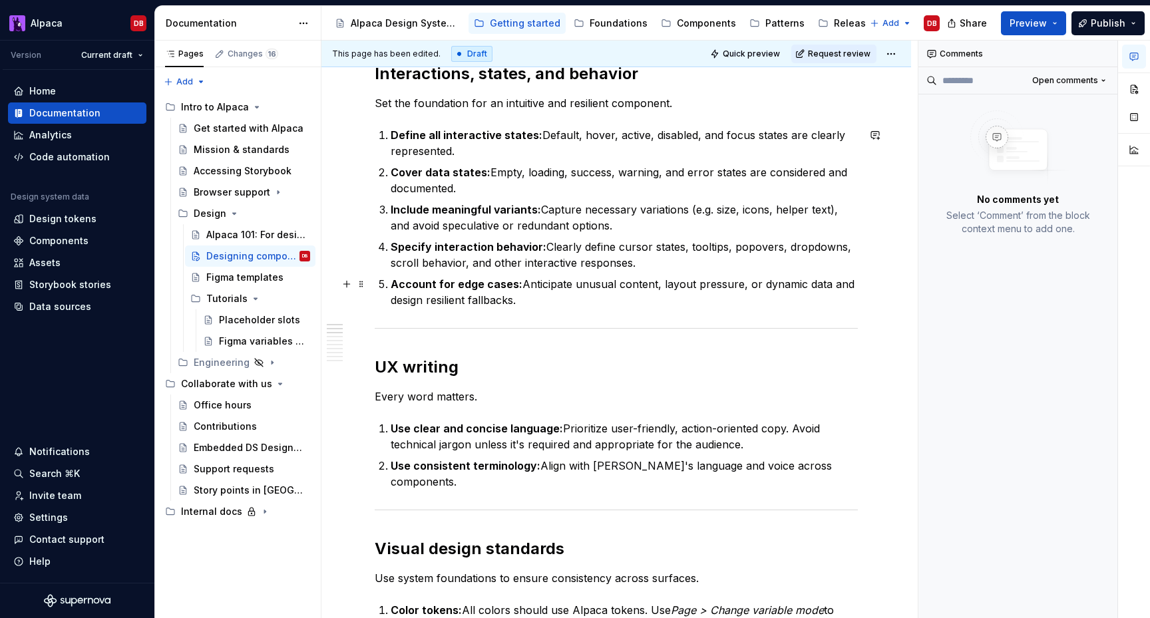
scroll to position [312, 0]
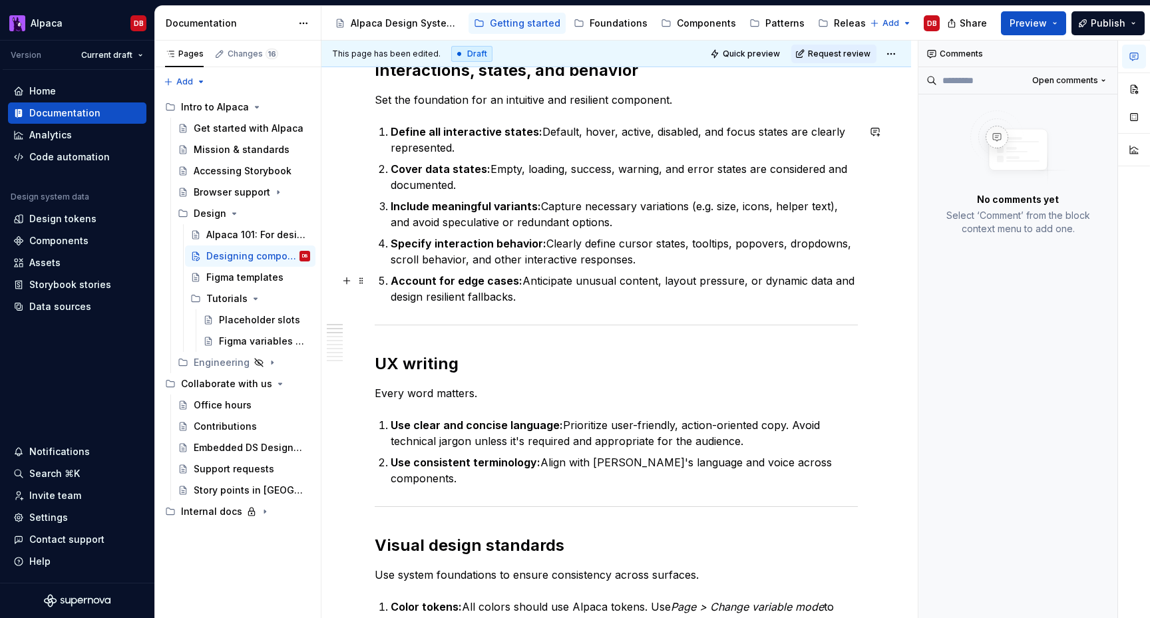
click at [825, 282] on p "Account for edge cases: Anticipate unusual content, layout pressure, or dynamic…" at bounding box center [624, 289] width 467 height 32
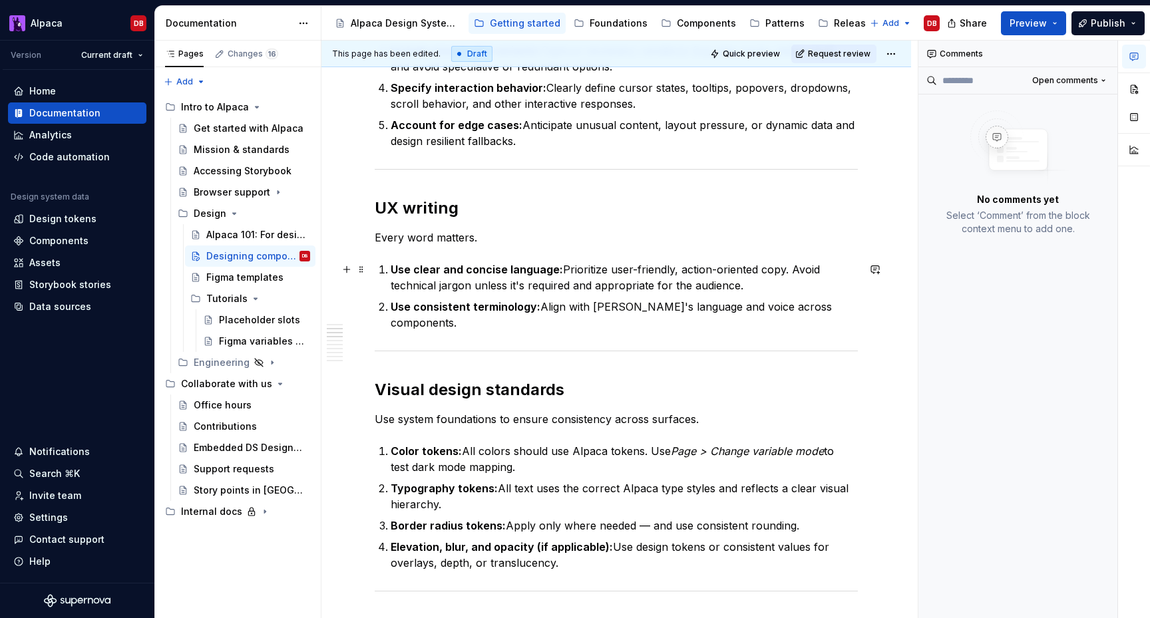
scroll to position [473, 0]
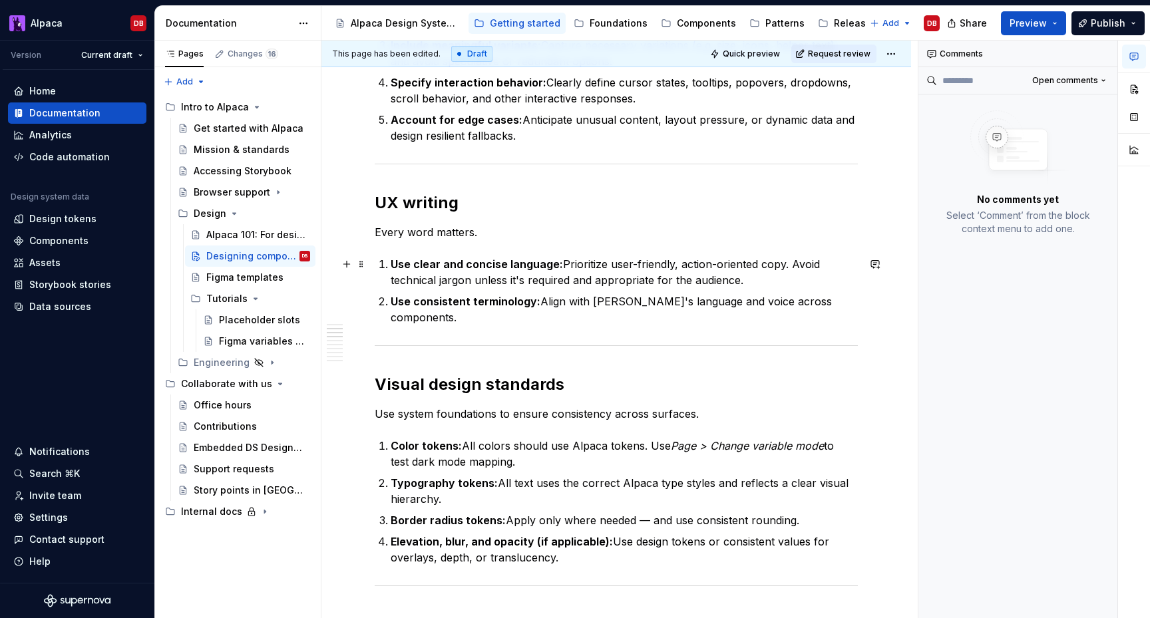
click at [532, 267] on strong "Use clear and concise language:" at bounding box center [477, 264] width 172 height 13
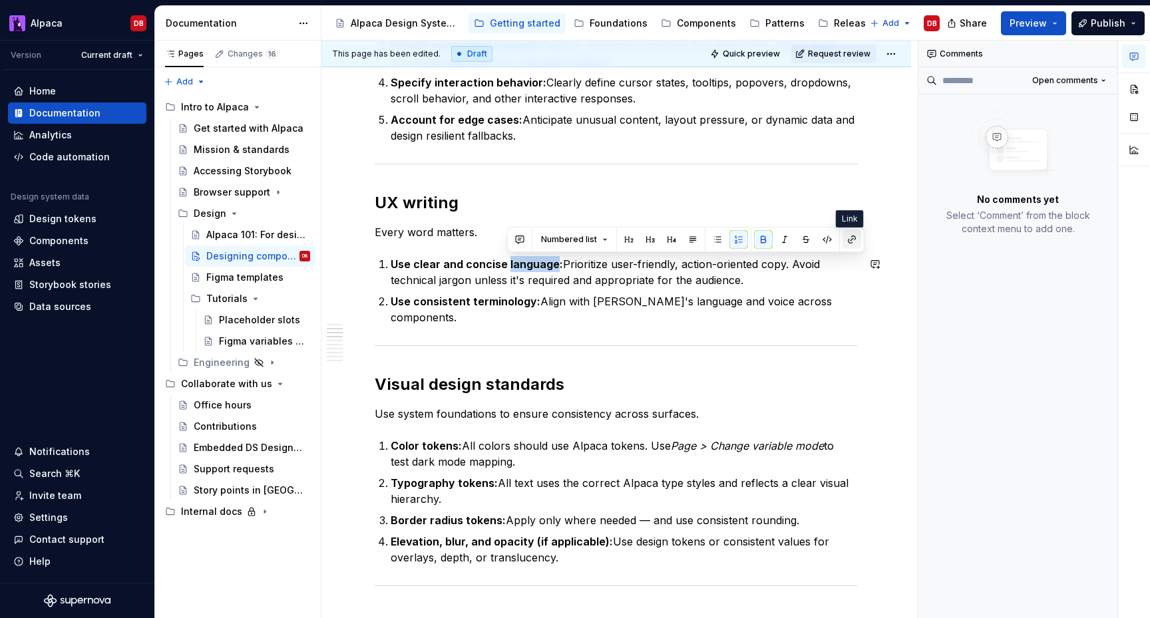
click at [851, 238] on button "button" at bounding box center [852, 239] width 19 height 19
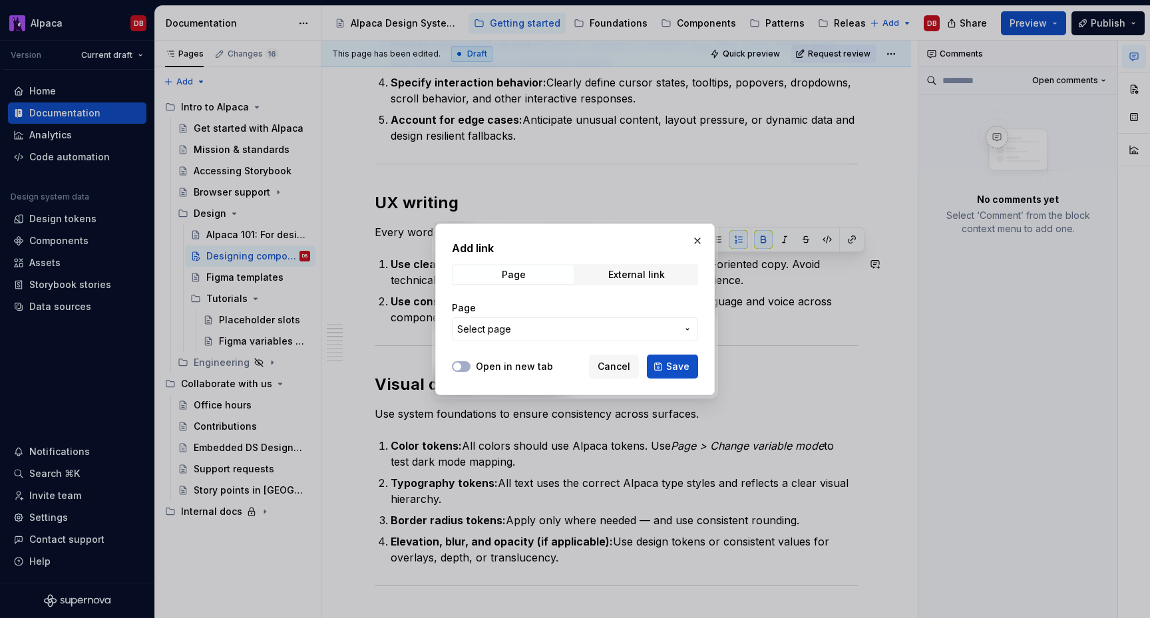
click at [553, 324] on span "Select page" at bounding box center [567, 329] width 220 height 13
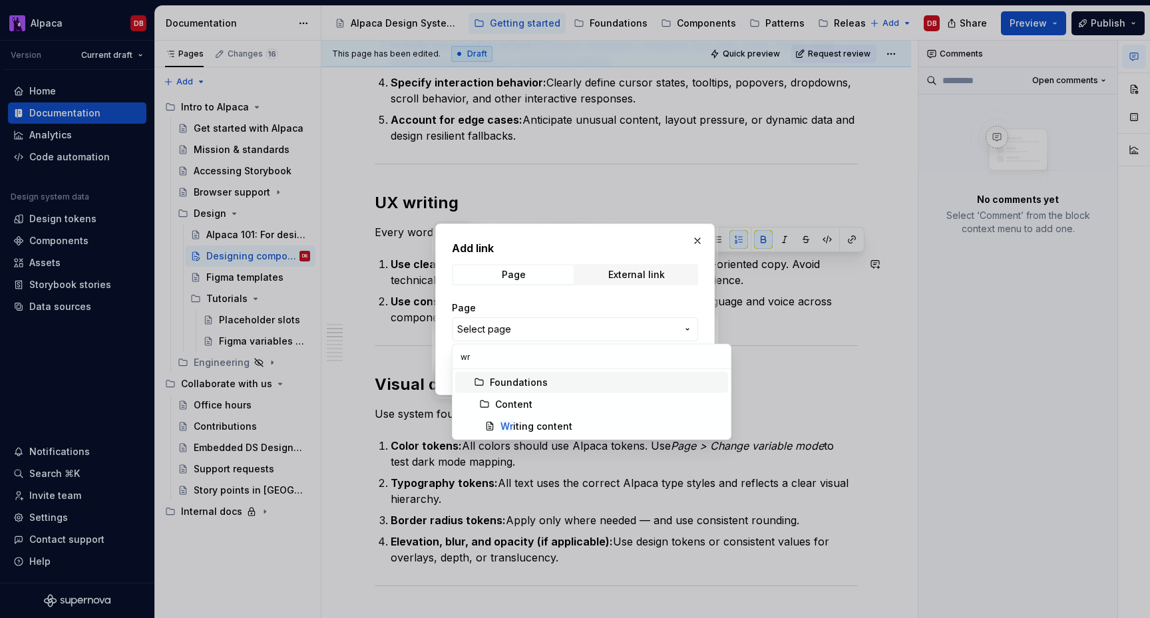
type input "wri"
click at [541, 426] on div "Wri ting content" at bounding box center [537, 426] width 72 height 13
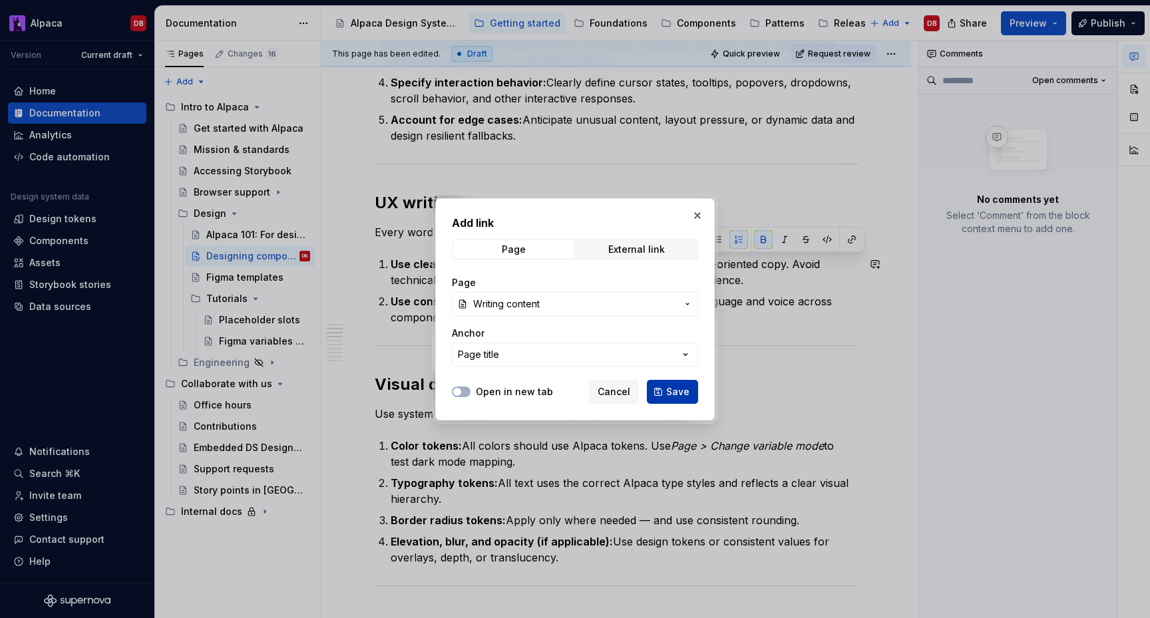
click at [668, 387] on span "Save" at bounding box center [677, 391] width 23 height 13
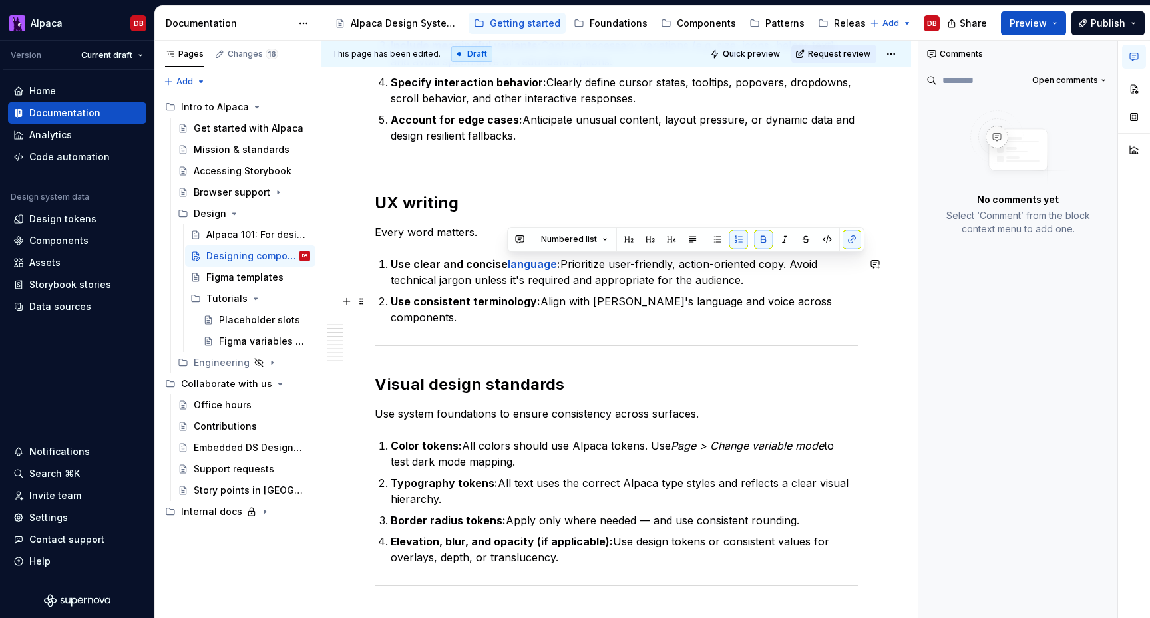
click at [510, 305] on strong "Use consistent terminology:" at bounding box center [466, 301] width 150 height 13
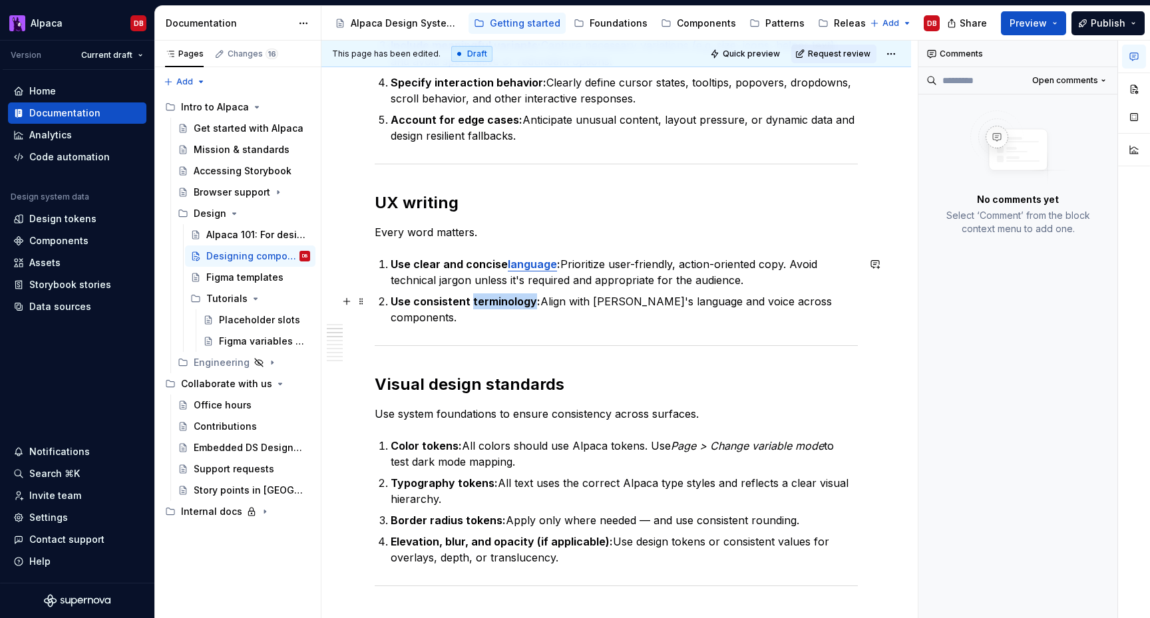
click at [510, 305] on strong "Use consistent terminology:" at bounding box center [466, 301] width 150 height 13
click at [806, 277] on button "button" at bounding box center [815, 277] width 19 height 19
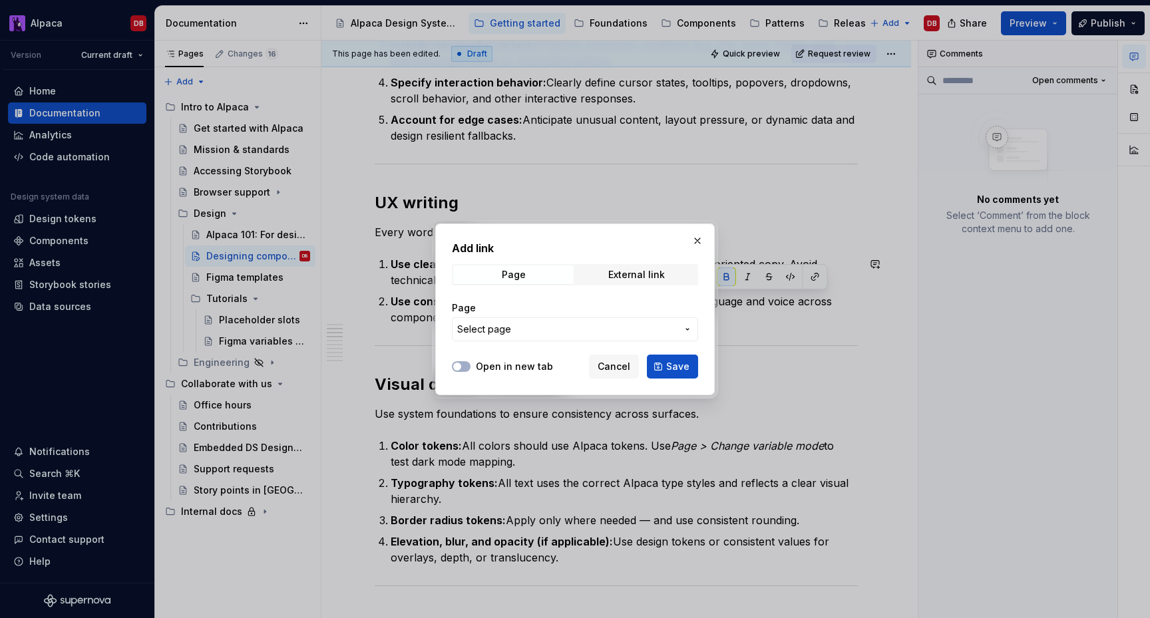
click at [614, 328] on span "Select page" at bounding box center [567, 329] width 220 height 13
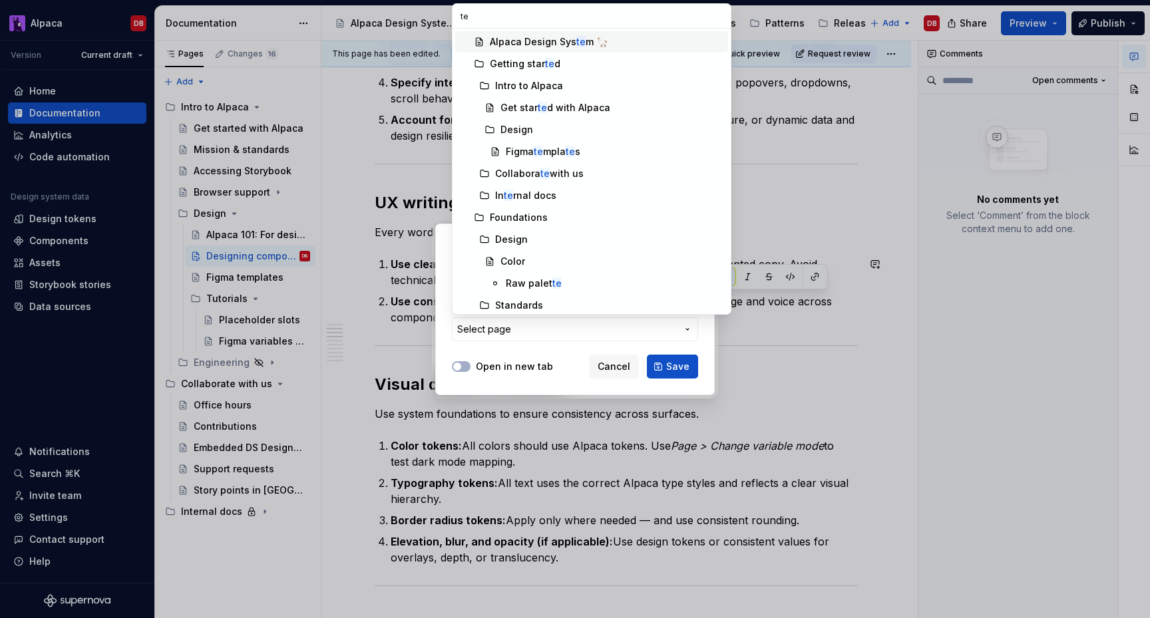
type input "t"
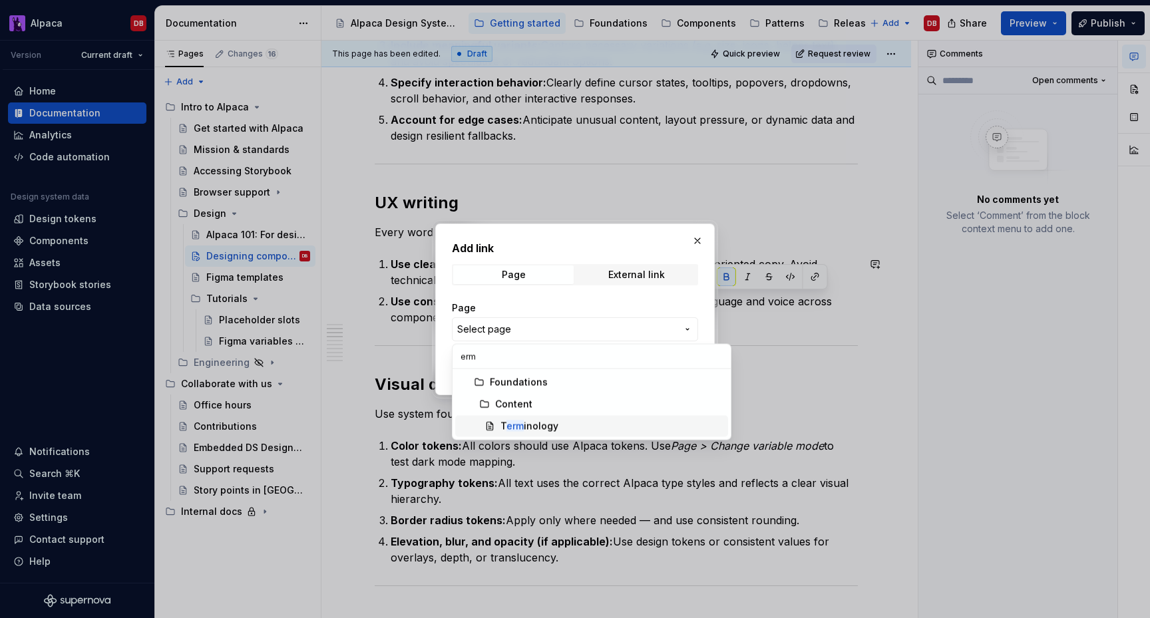
type input "erm"
click at [573, 424] on div "T erm inology" at bounding box center [612, 426] width 222 height 13
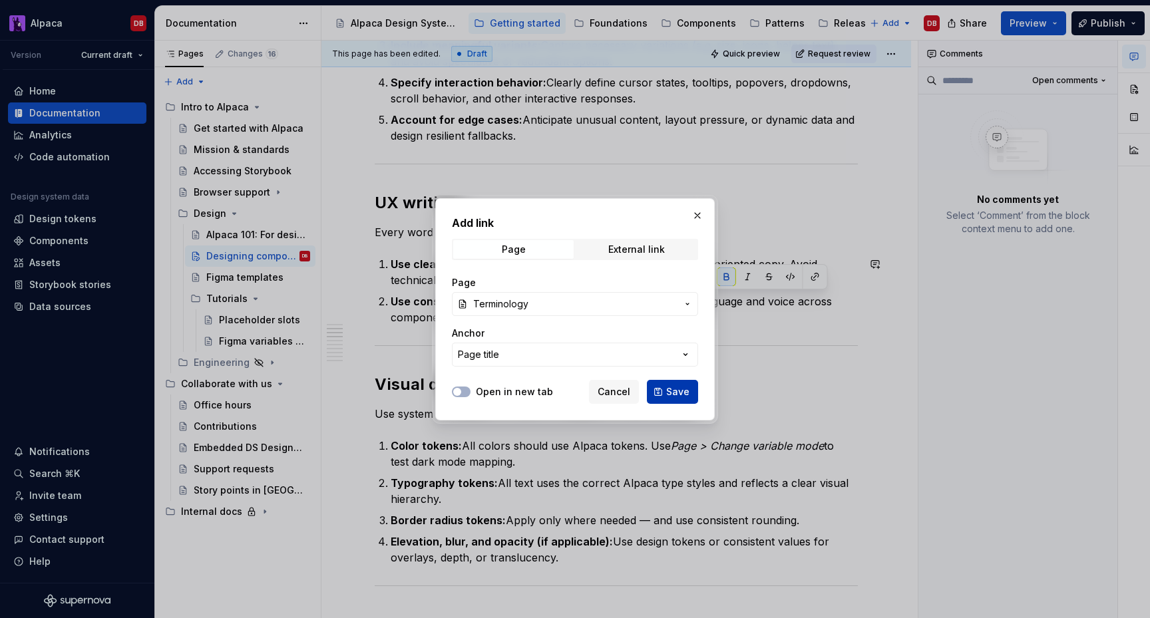
click at [664, 391] on button "Save" at bounding box center [672, 392] width 51 height 24
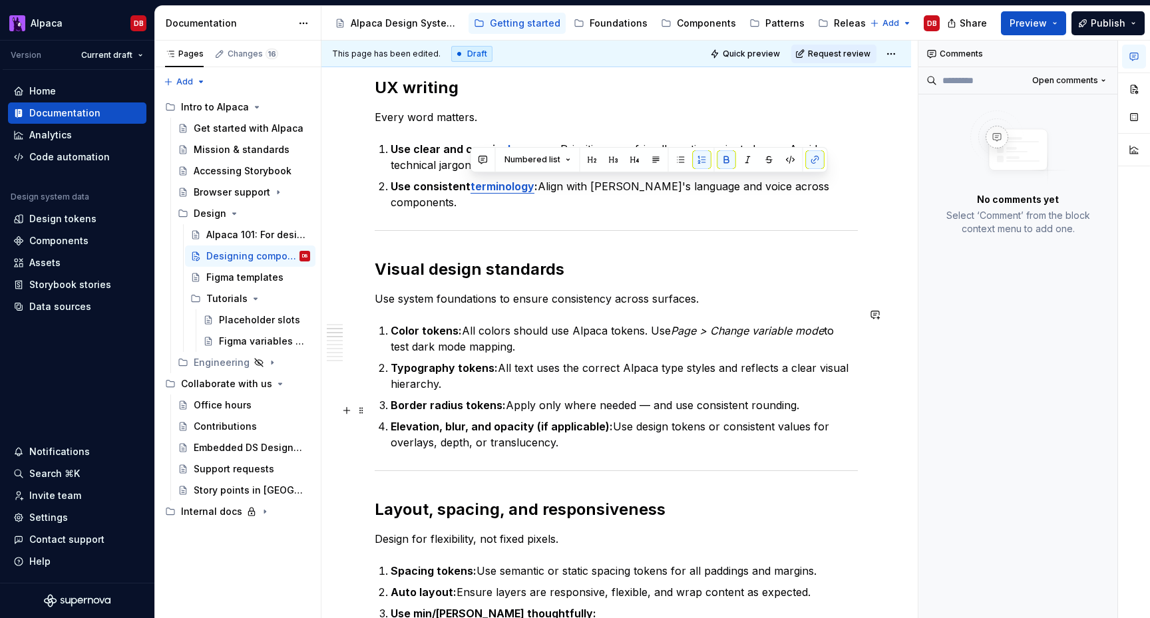
scroll to position [590, 0]
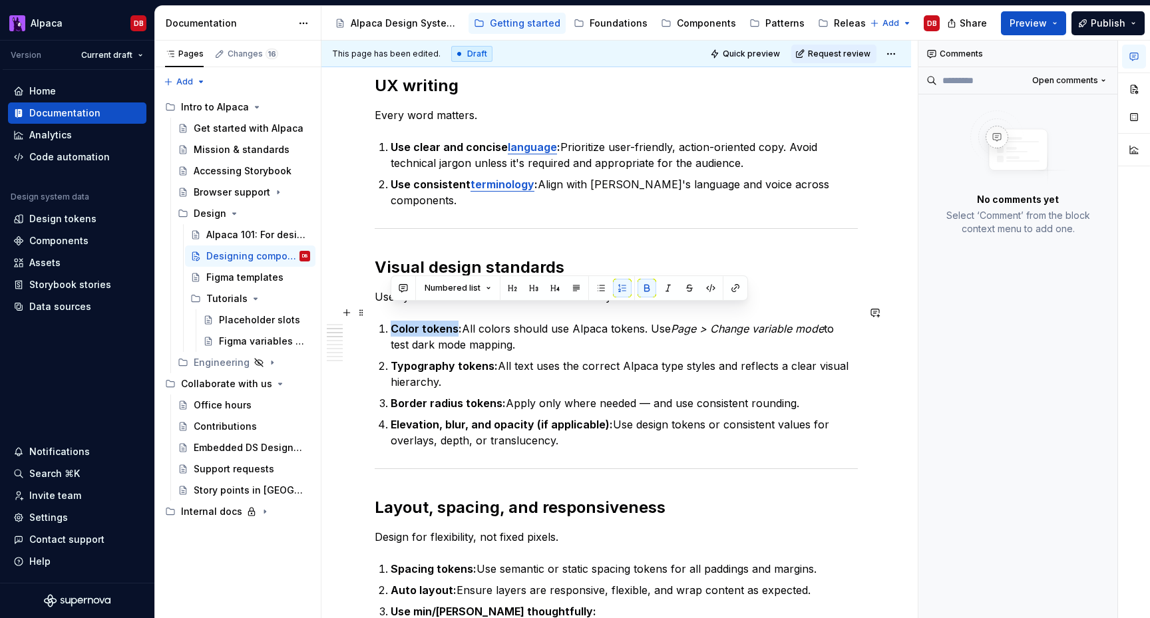
drag, startPoint x: 392, startPoint y: 312, endPoint x: 456, endPoint y: 312, distance: 63.9
click at [456, 322] on strong "Color tokens:" at bounding box center [426, 328] width 71 height 13
click at [731, 289] on button "button" at bounding box center [735, 288] width 19 height 19
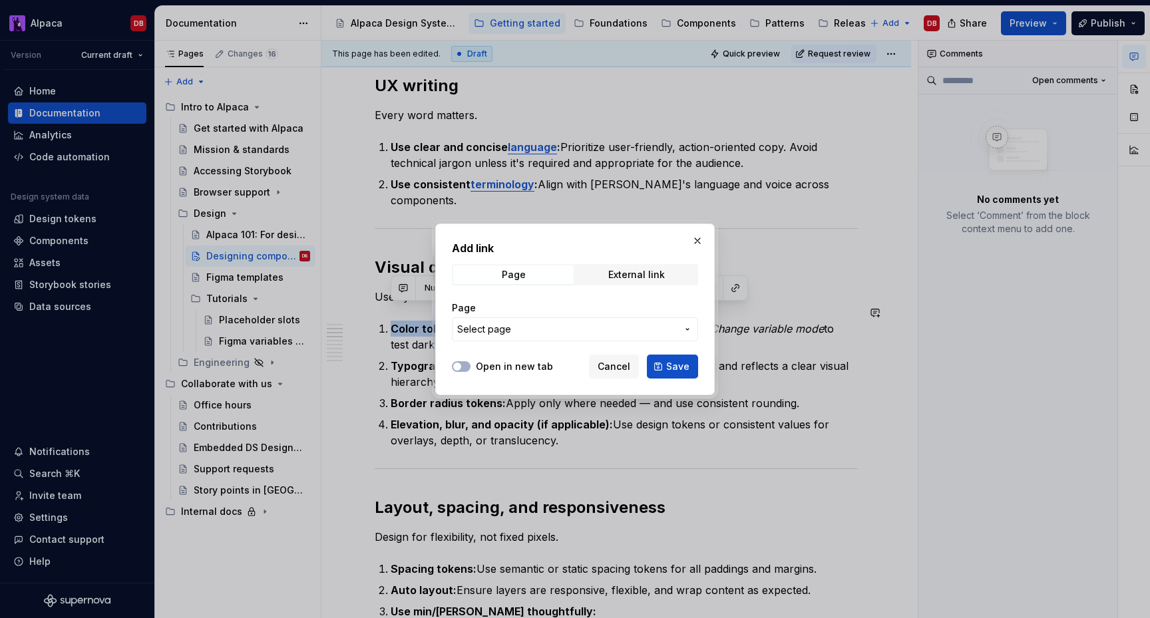
click at [576, 322] on button "Select page" at bounding box center [575, 330] width 246 height 24
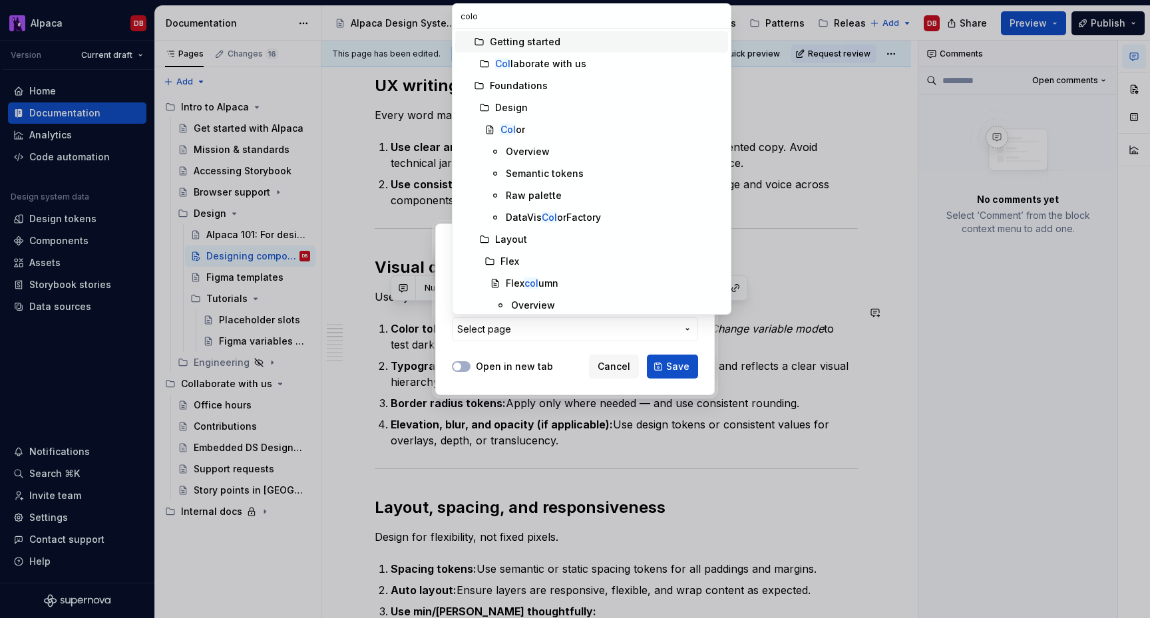
type input "color"
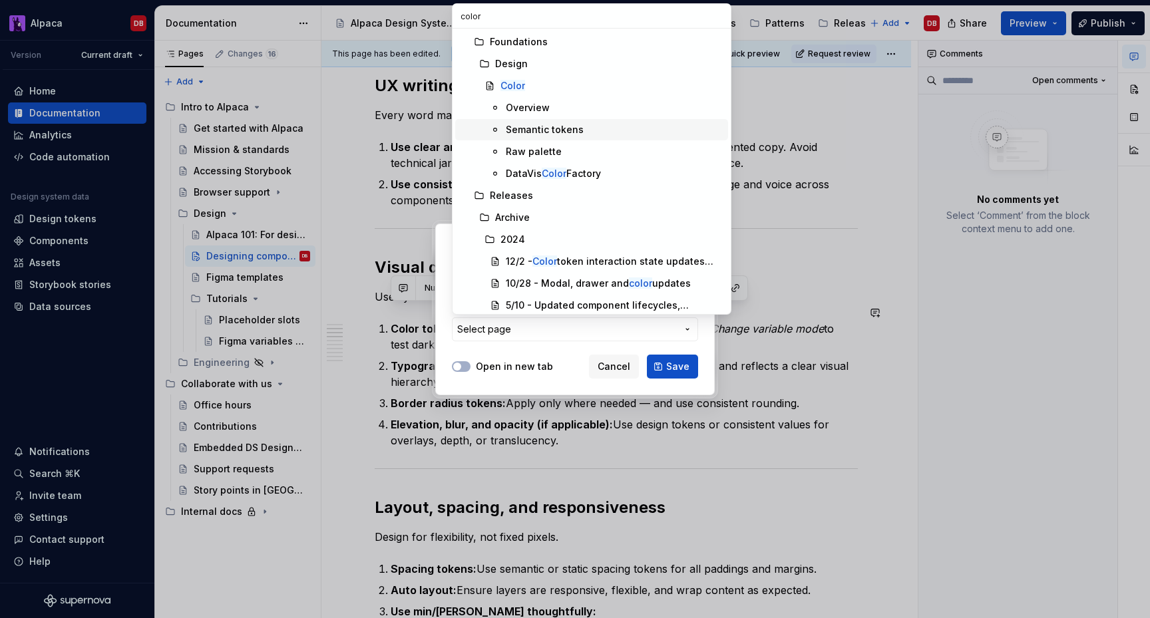
click at [539, 127] on div "Semantic tokens" at bounding box center [545, 129] width 78 height 13
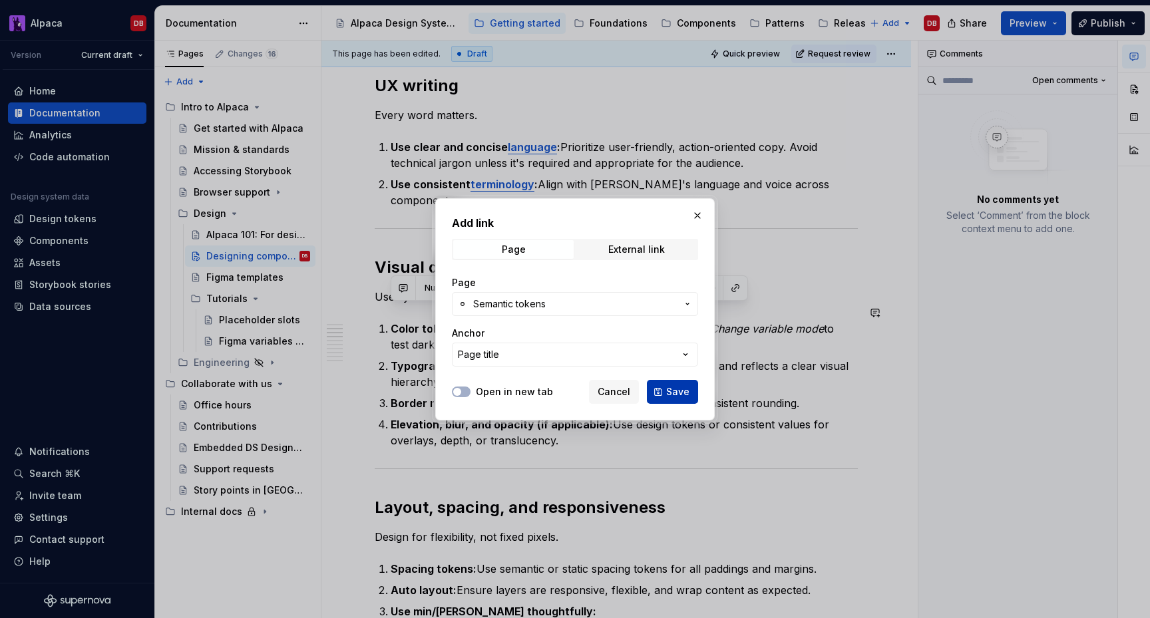
click at [676, 392] on span "Save" at bounding box center [677, 391] width 23 height 13
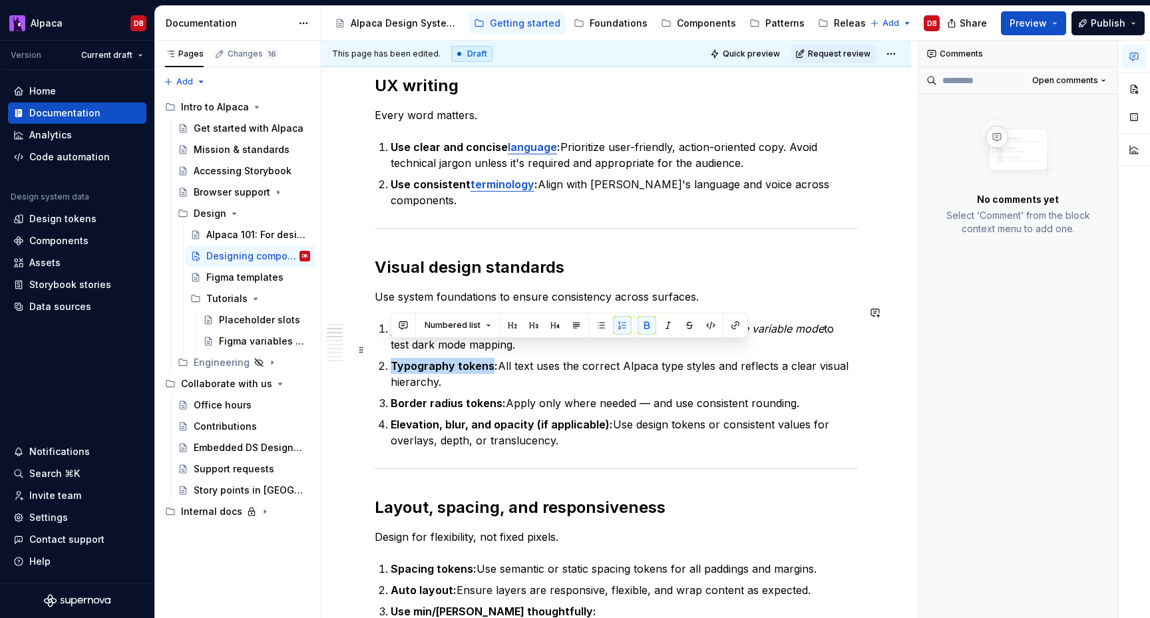
drag, startPoint x: 393, startPoint y: 350, endPoint x: 490, endPoint y: 348, distance: 96.5
click at [490, 359] on strong "Typography tokens:" at bounding box center [444, 365] width 107 height 13
click at [730, 326] on button "button" at bounding box center [735, 325] width 19 height 19
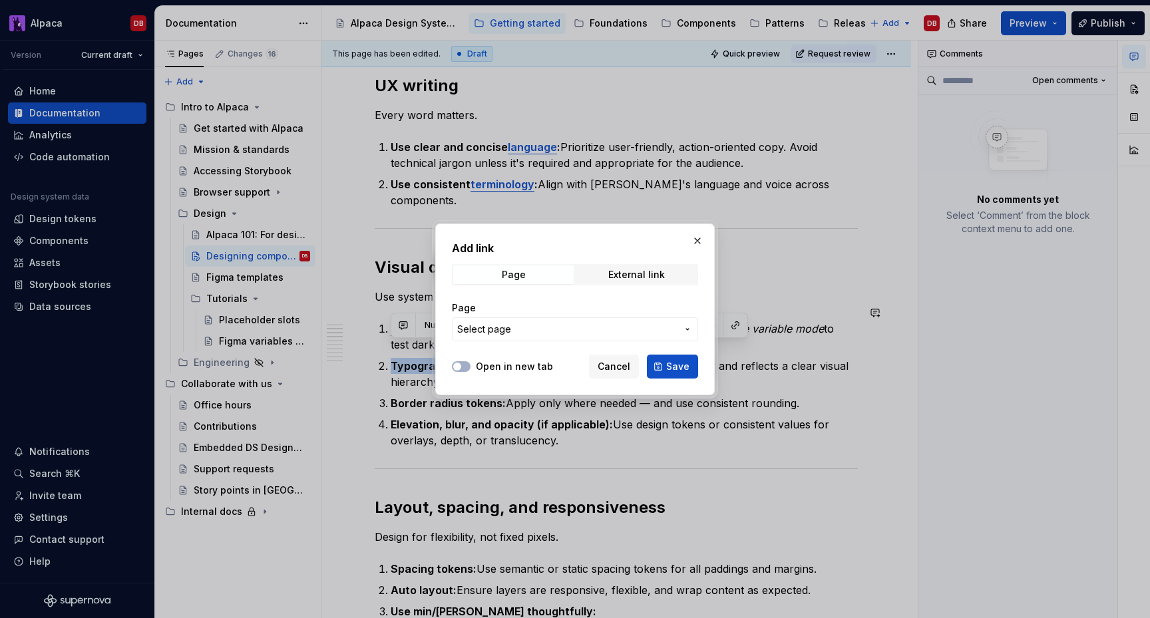
click at [535, 323] on span "Select page" at bounding box center [567, 329] width 220 height 13
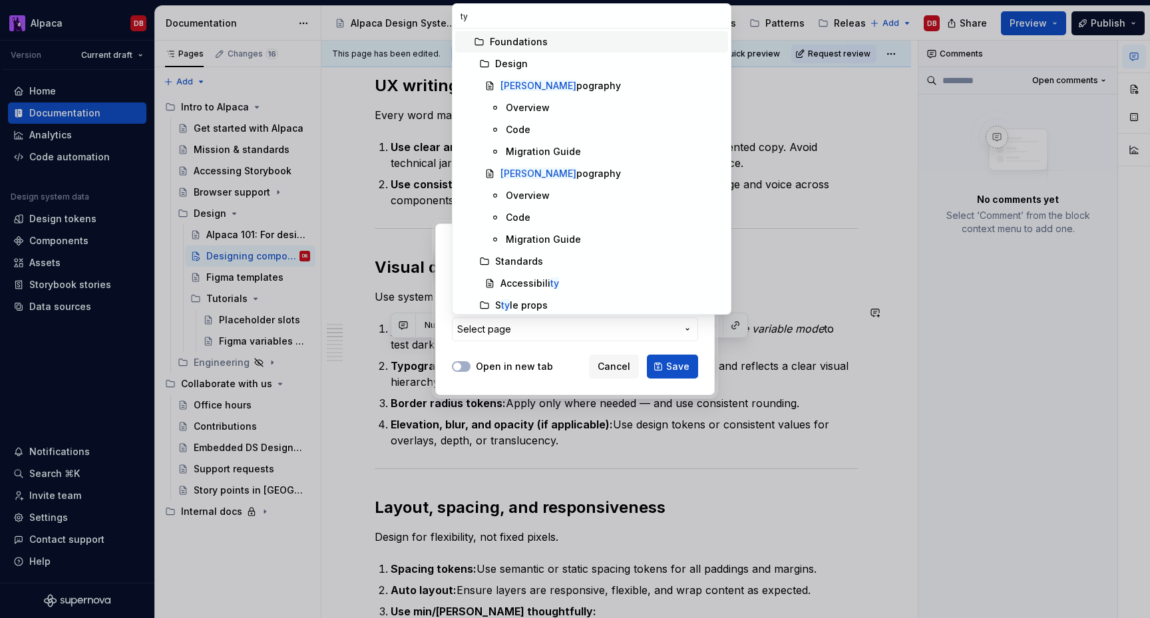
type input "typ"
click at [557, 109] on div "Overview" at bounding box center [614, 107] width 217 height 13
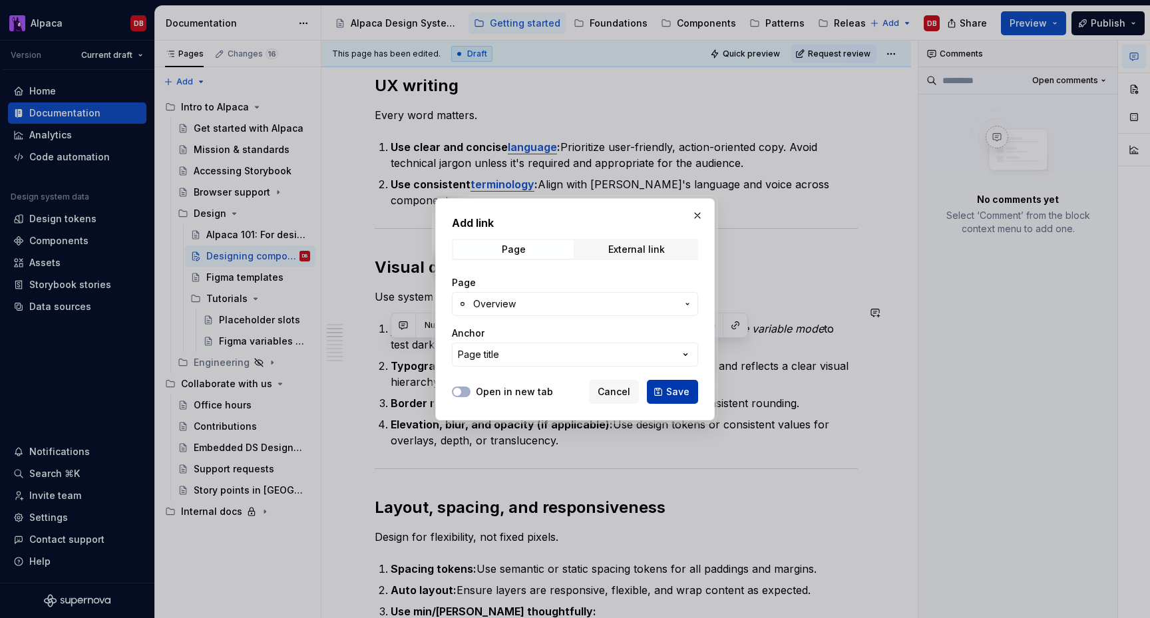
click at [668, 387] on span "Save" at bounding box center [677, 391] width 23 height 13
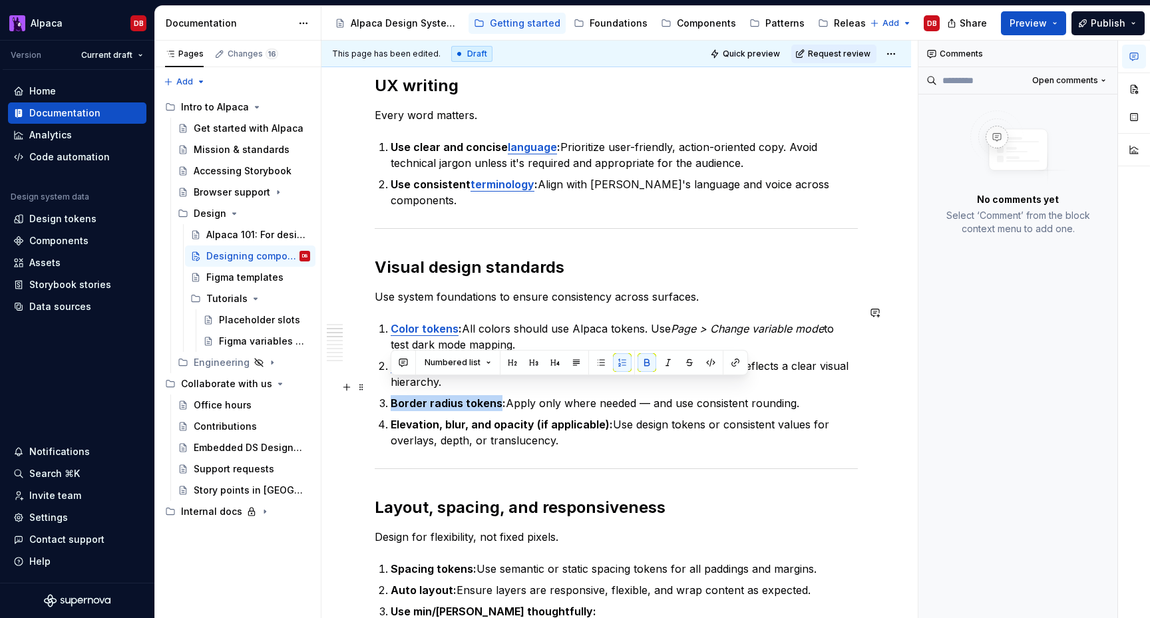
drag, startPoint x: 391, startPoint y: 388, endPoint x: 496, endPoint y: 389, distance: 104.5
click at [496, 397] on strong "Border radius tokens:" at bounding box center [448, 403] width 115 height 13
click at [728, 364] on button "button" at bounding box center [735, 362] width 19 height 19
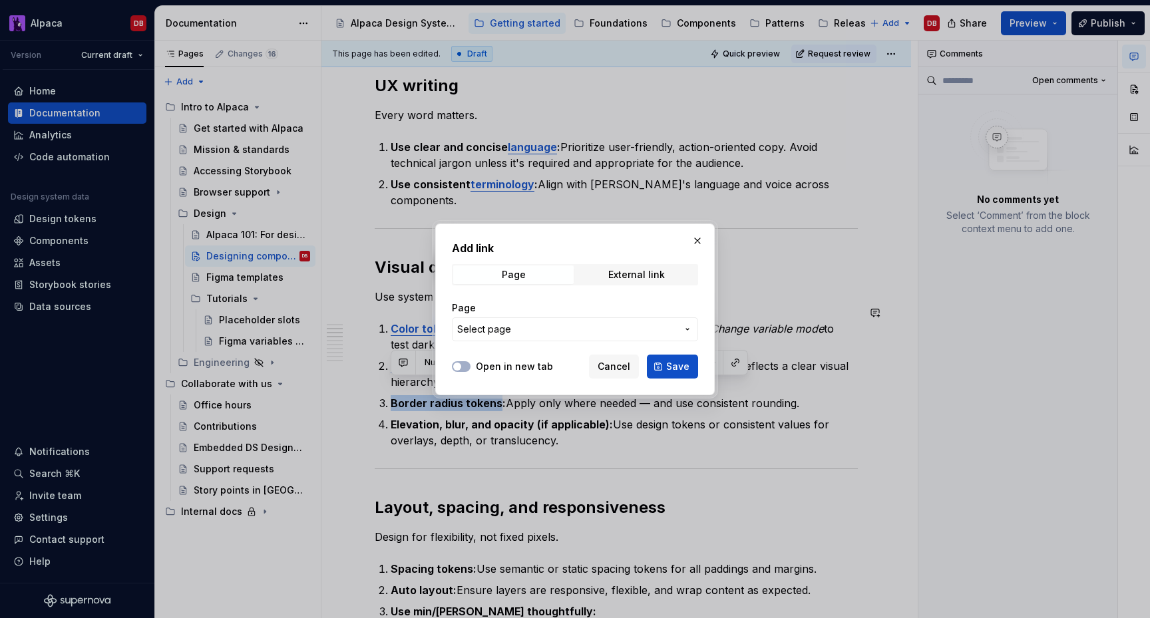
click at [584, 330] on span "Select page" at bounding box center [567, 329] width 220 height 13
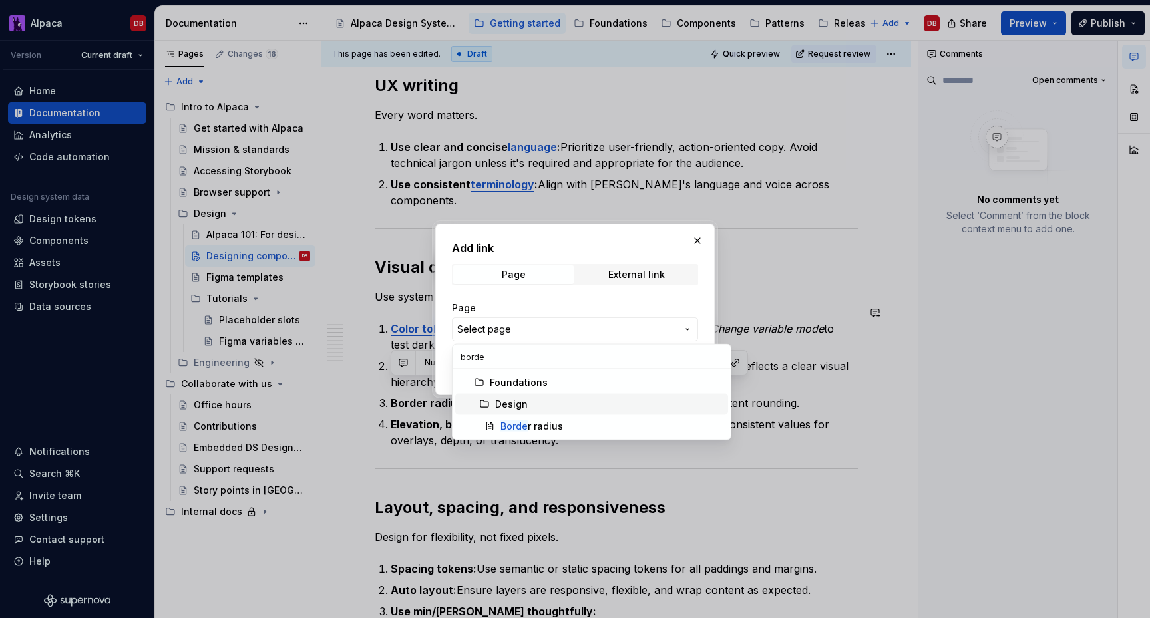
type input "borde"
click at [576, 419] on span "Borde r radius" at bounding box center [591, 426] width 273 height 21
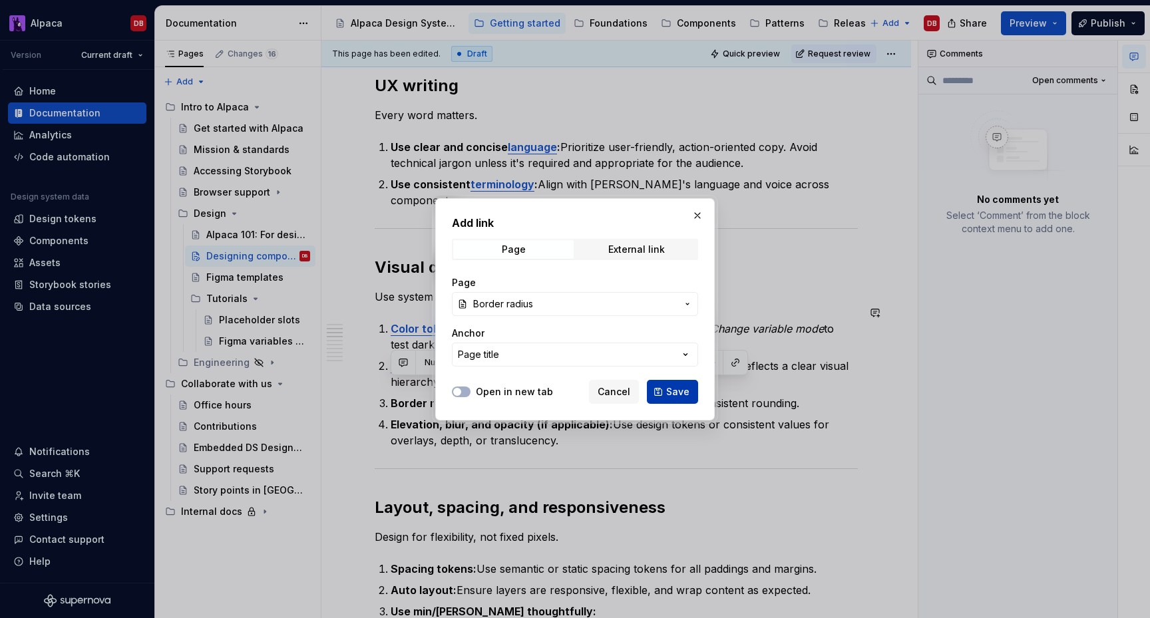
click at [670, 391] on span "Save" at bounding box center [677, 391] width 23 height 13
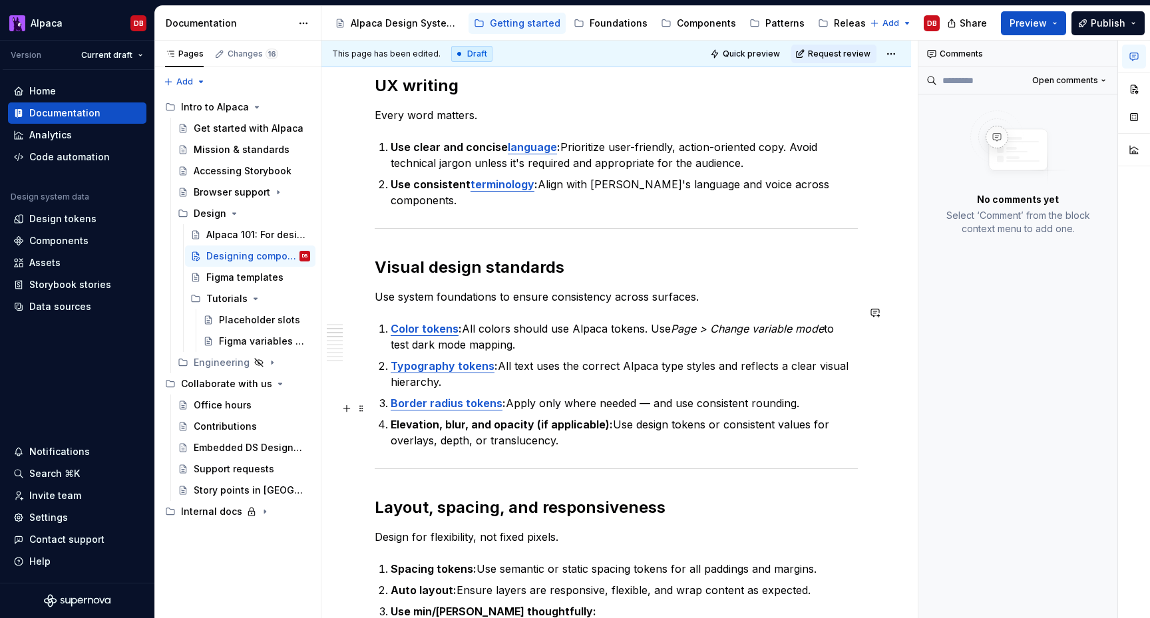
click at [471, 418] on strong "Elevation, blur, and opacity (if applicable):" at bounding box center [502, 424] width 222 height 13
drag, startPoint x: 471, startPoint y: 409, endPoint x: 437, endPoint y: 410, distance: 33.3
click at [437, 418] on strong "Elevation, blur, and opacity (if applicable):" at bounding box center [502, 424] width 222 height 13
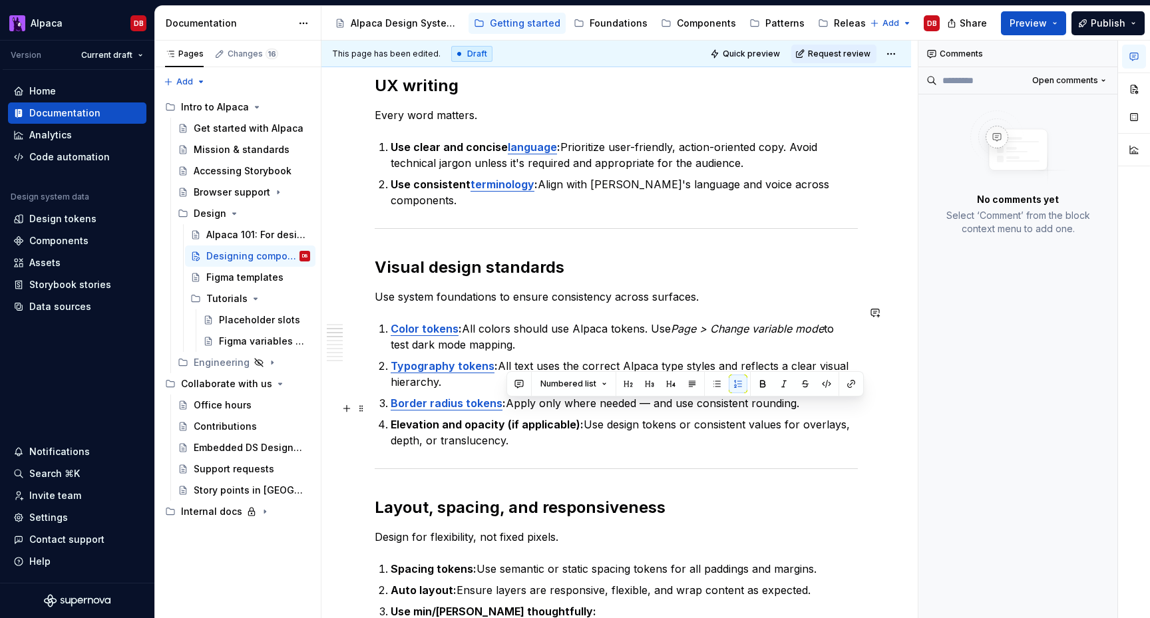
drag, startPoint x: 583, startPoint y: 407, endPoint x: 580, endPoint y: 423, distance: 15.5
click at [580, 423] on p "Elevation and opacity (if applicable): Use design tokens or consistent values f…" at bounding box center [624, 433] width 467 height 32
copy p "Use design tokens or consistent values for overlays, depth, or translucency."
click at [572, 329] on p "Color tokens : All colors should use Alpaca tokens. Use Page > Change variable …" at bounding box center [624, 337] width 467 height 32
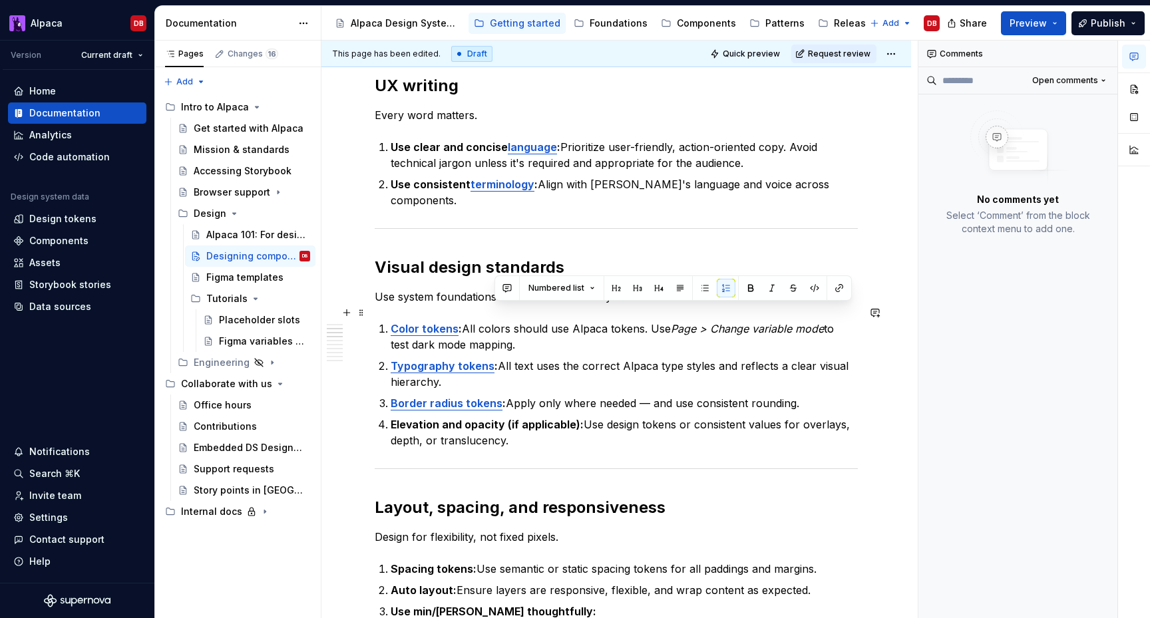
drag, startPoint x: 560, startPoint y: 328, endPoint x: 648, endPoint y: 314, distance: 89.6
click at [648, 321] on p "Color tokens : All colors should use Alpaca tokens. Use Page > Change variable …" at bounding box center [624, 337] width 467 height 32
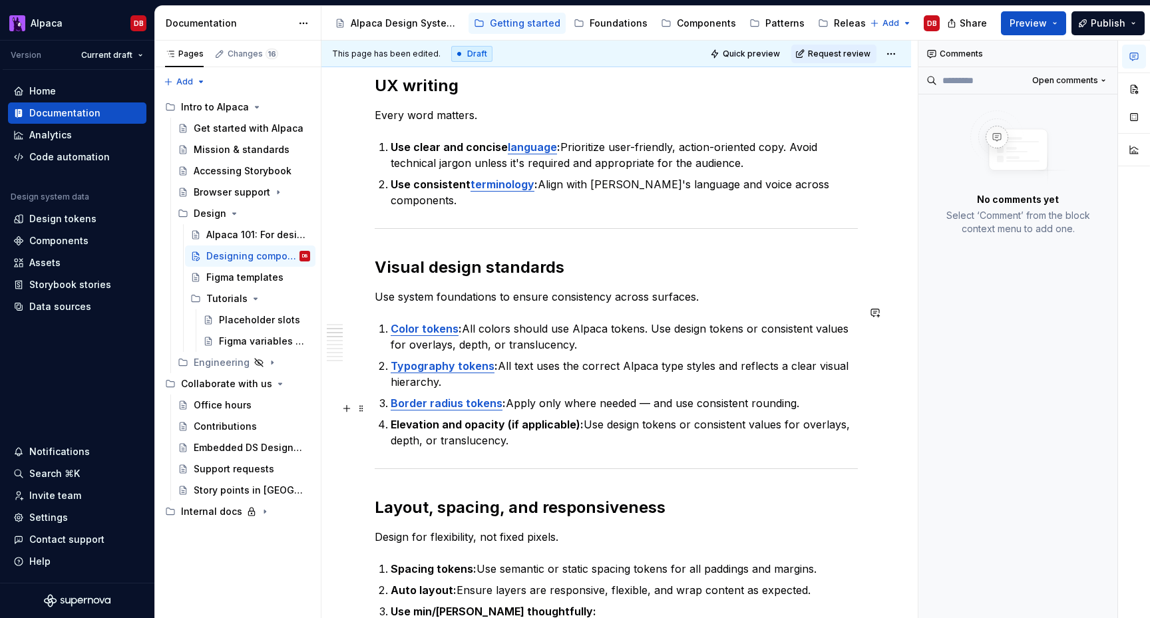
click at [543, 417] on p "Elevation and opacity (if applicable): Use design tokens or consistent values f…" at bounding box center [624, 433] width 467 height 32
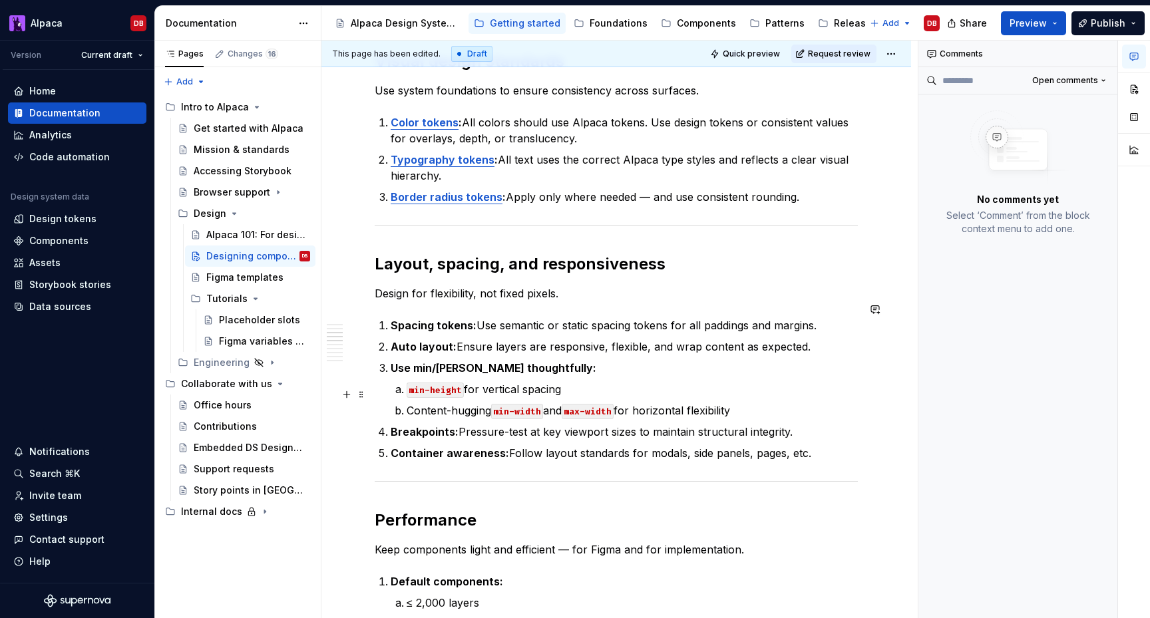
scroll to position [801, 0]
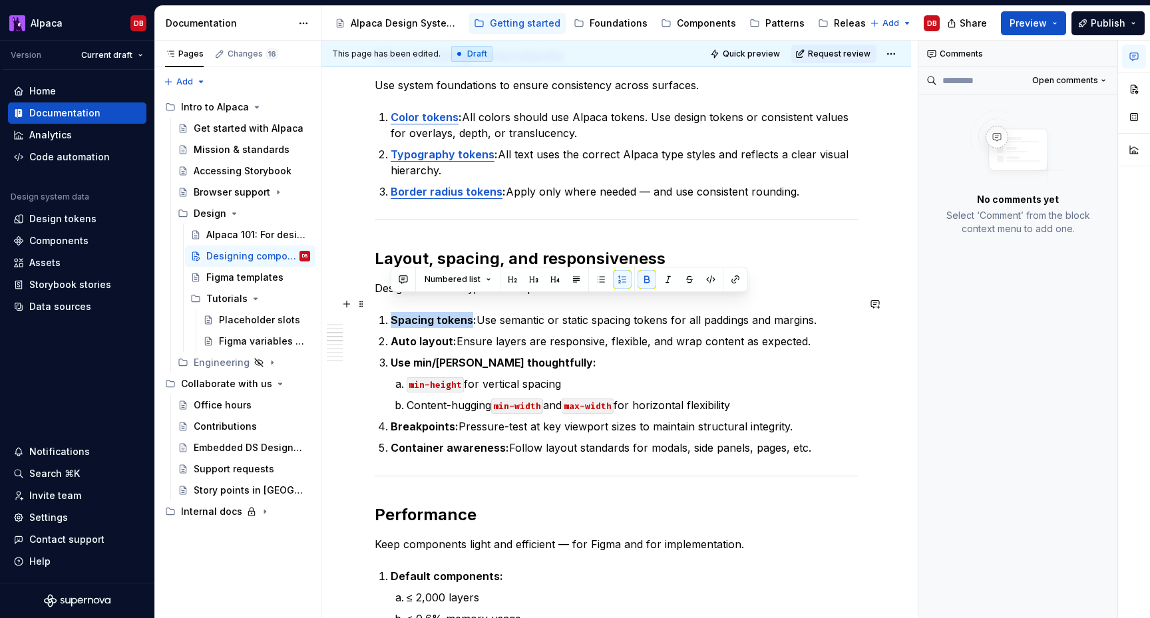
drag, startPoint x: 471, startPoint y: 305, endPoint x: 386, endPoint y: 304, distance: 84.5
click at [391, 312] on li "Spacing tokens: Use semantic or static spacing tokens for all paddings and marg…" at bounding box center [624, 320] width 467 height 16
click at [732, 276] on button "button" at bounding box center [735, 279] width 19 height 19
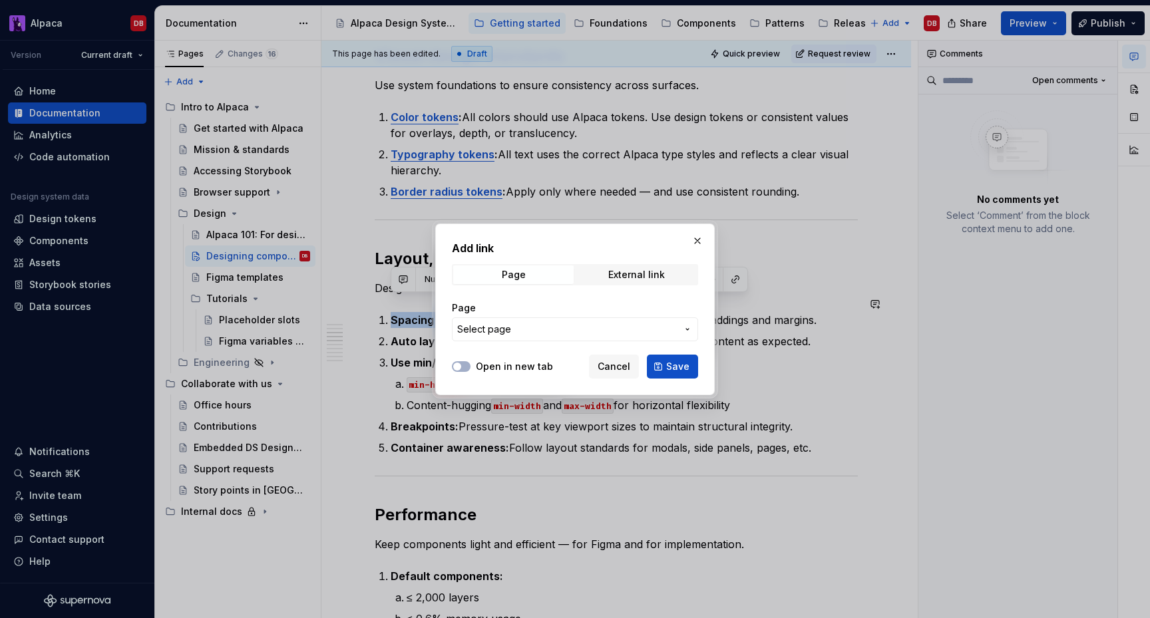
click at [560, 326] on span "Select page" at bounding box center [567, 329] width 220 height 13
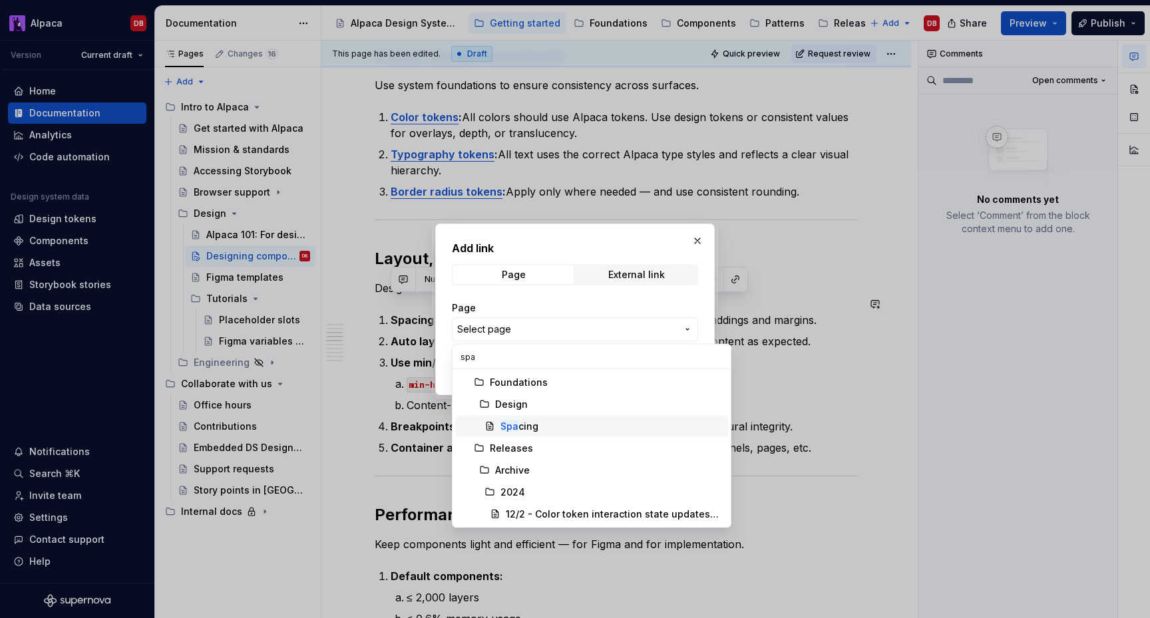
type input "spa"
click at [523, 425] on div "Spa cing" at bounding box center [520, 426] width 38 height 13
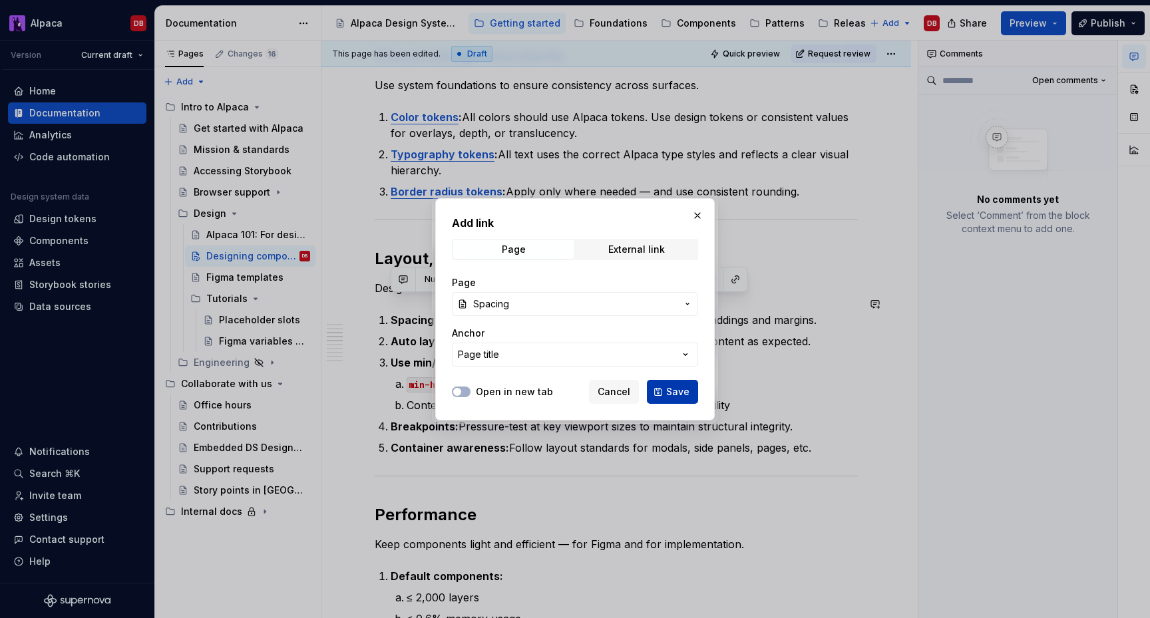
click at [667, 389] on button "Save" at bounding box center [672, 392] width 51 height 24
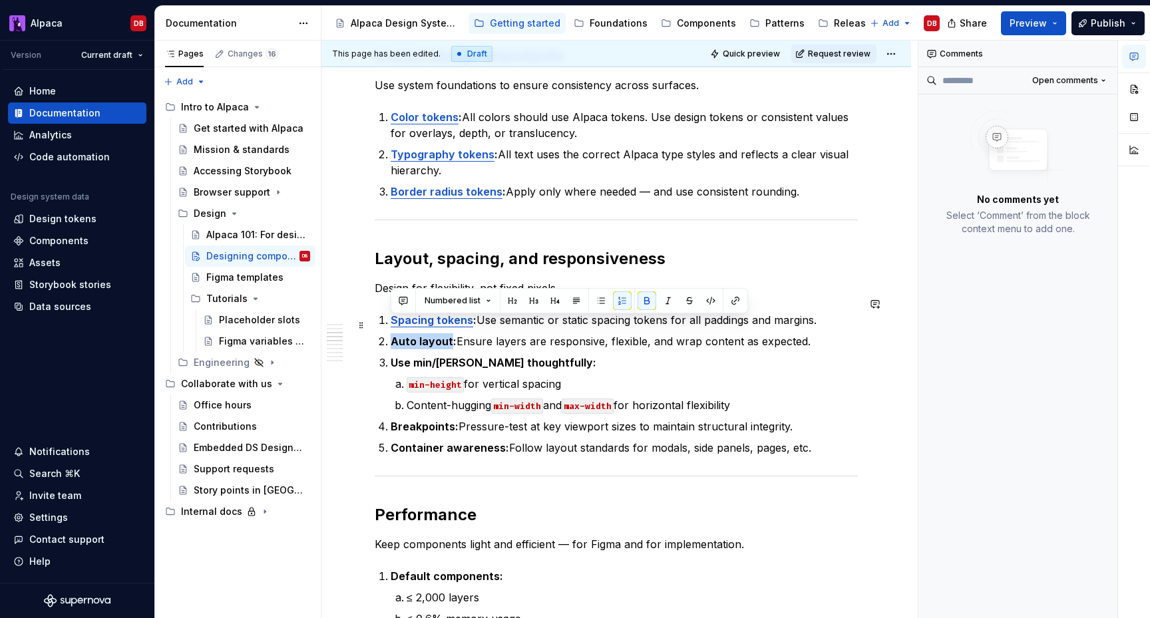
drag, startPoint x: 450, startPoint y: 324, endPoint x: 389, endPoint y: 327, distance: 61.3
click at [391, 333] on li "Auto layout: Ensure layers are responsive, flexible, and wrap content as expect…" at bounding box center [624, 341] width 467 height 16
click at [728, 300] on button "button" at bounding box center [735, 301] width 19 height 19
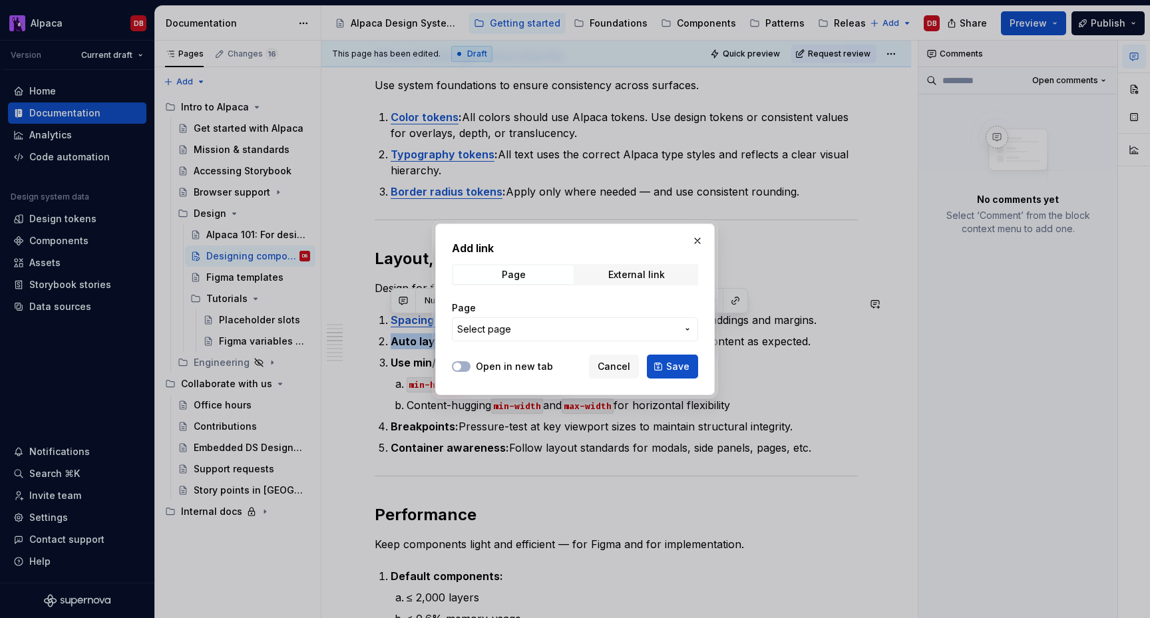
click at [569, 323] on span "Select page" at bounding box center [567, 329] width 220 height 13
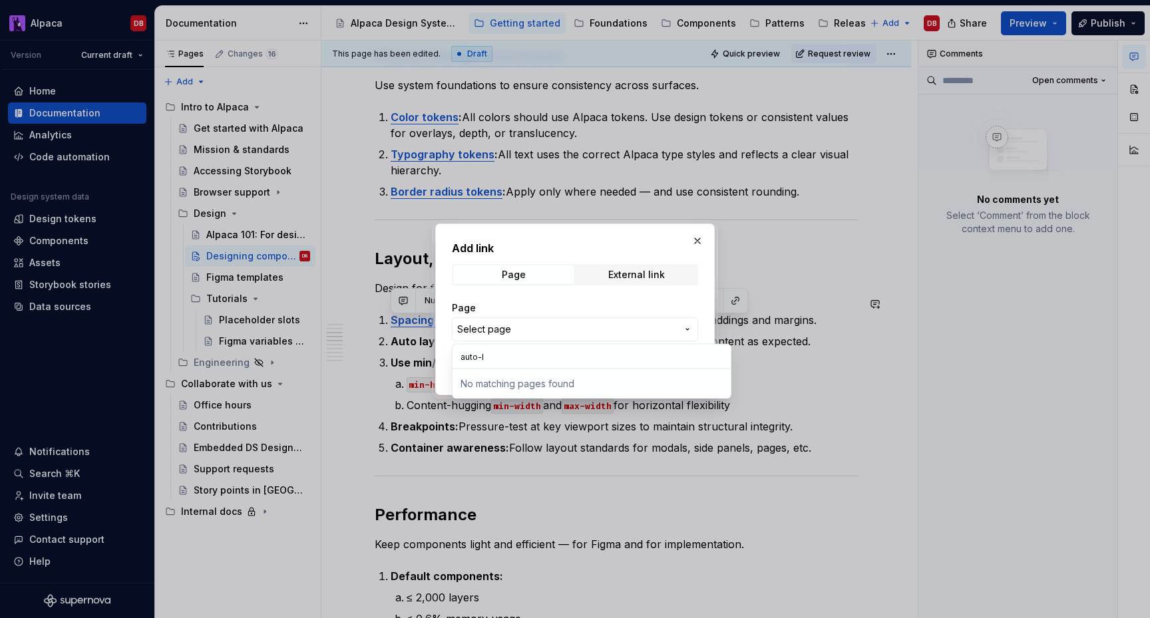
type input "auto-la"
click at [521, 420] on div at bounding box center [575, 309] width 1150 height 618
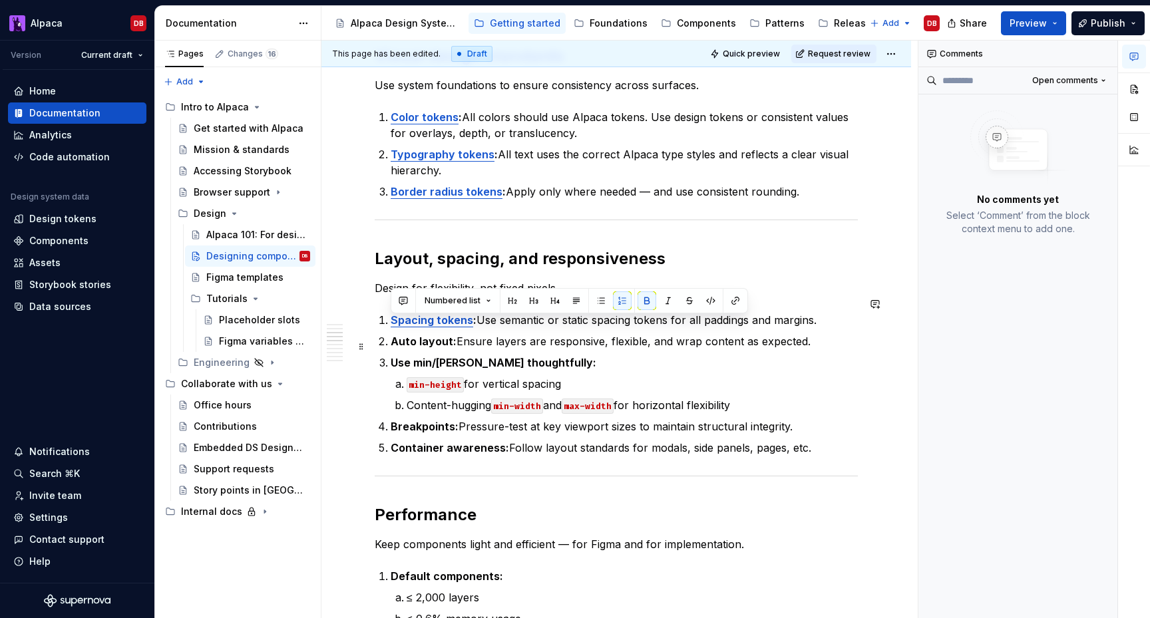
click at [486, 356] on strong "Use min/[PERSON_NAME] thoughtfully:" at bounding box center [494, 362] width 206 height 13
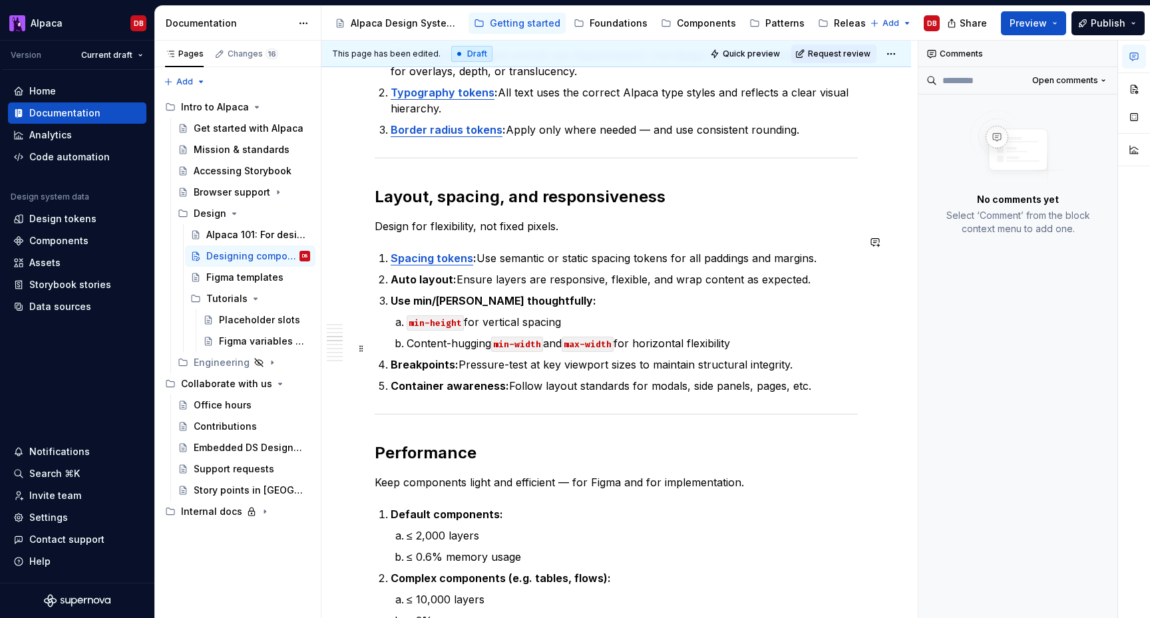
scroll to position [876, 0]
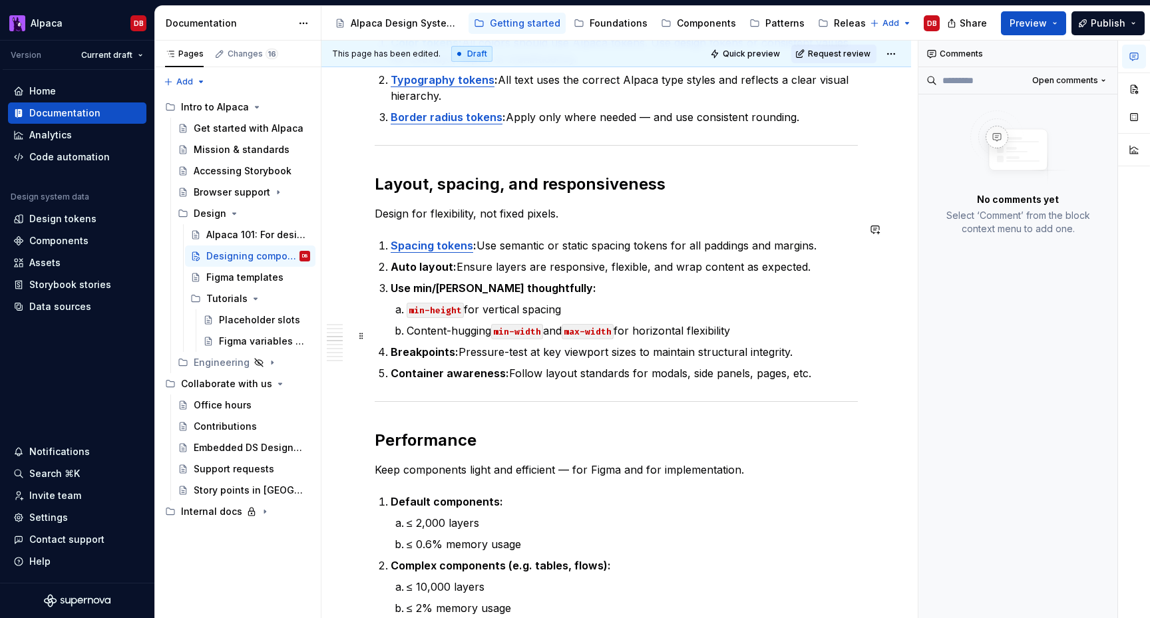
click at [437, 345] on strong "Breakpoints:" at bounding box center [425, 351] width 68 height 13
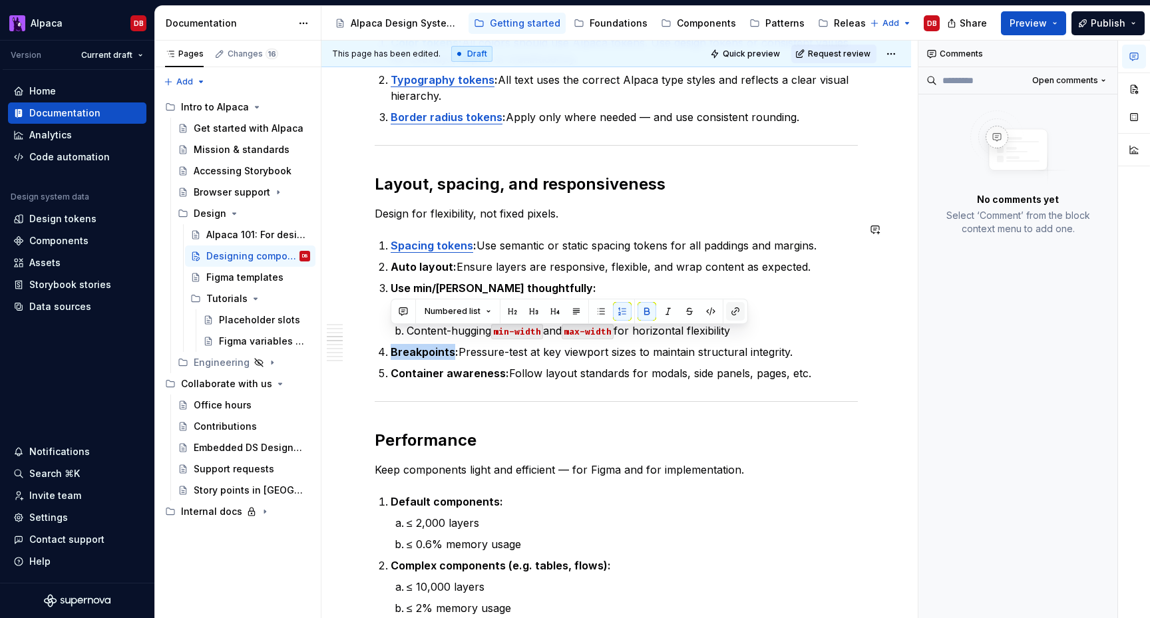
click at [735, 305] on button "button" at bounding box center [735, 311] width 19 height 19
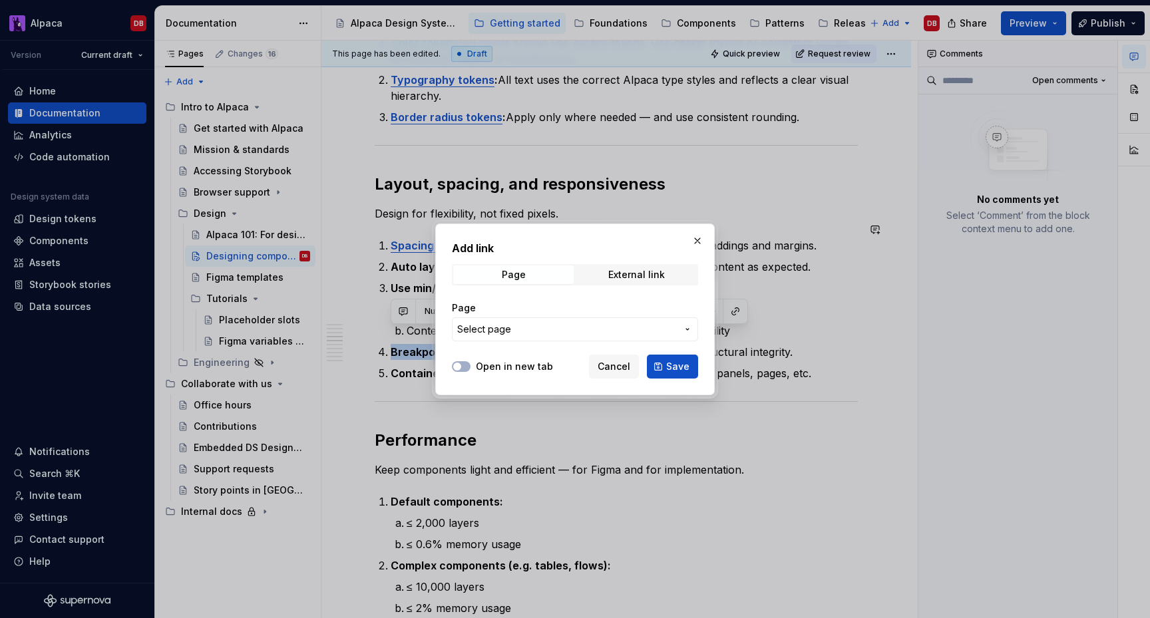
click at [557, 326] on span "Select page" at bounding box center [567, 329] width 220 height 13
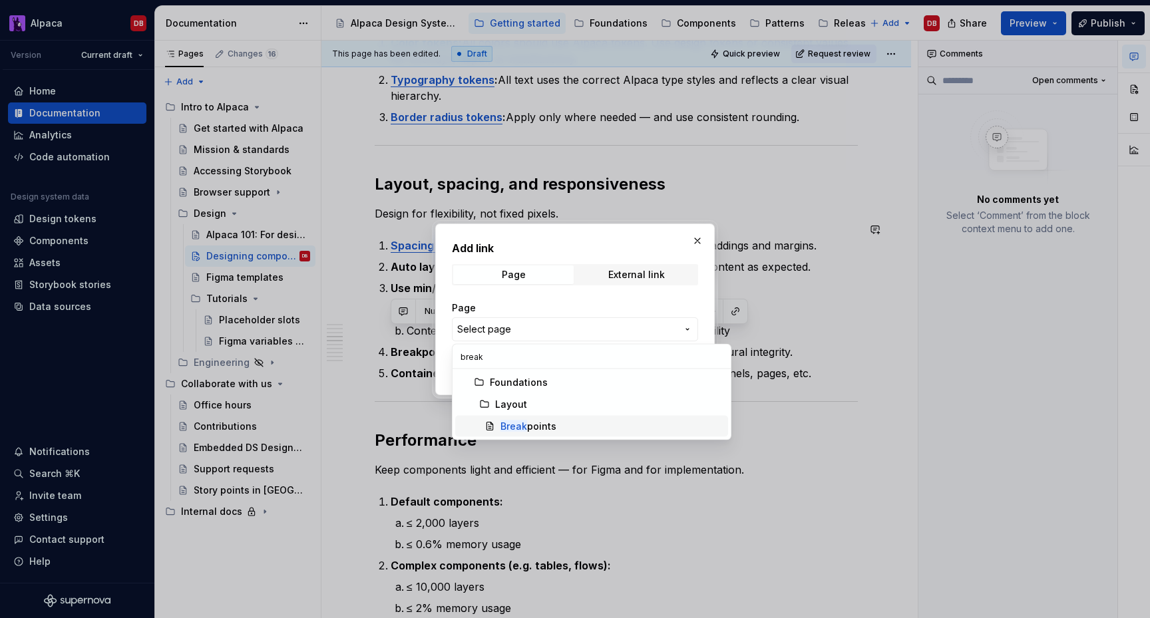
type input "break"
click at [541, 417] on span "Break points" at bounding box center [591, 426] width 273 height 21
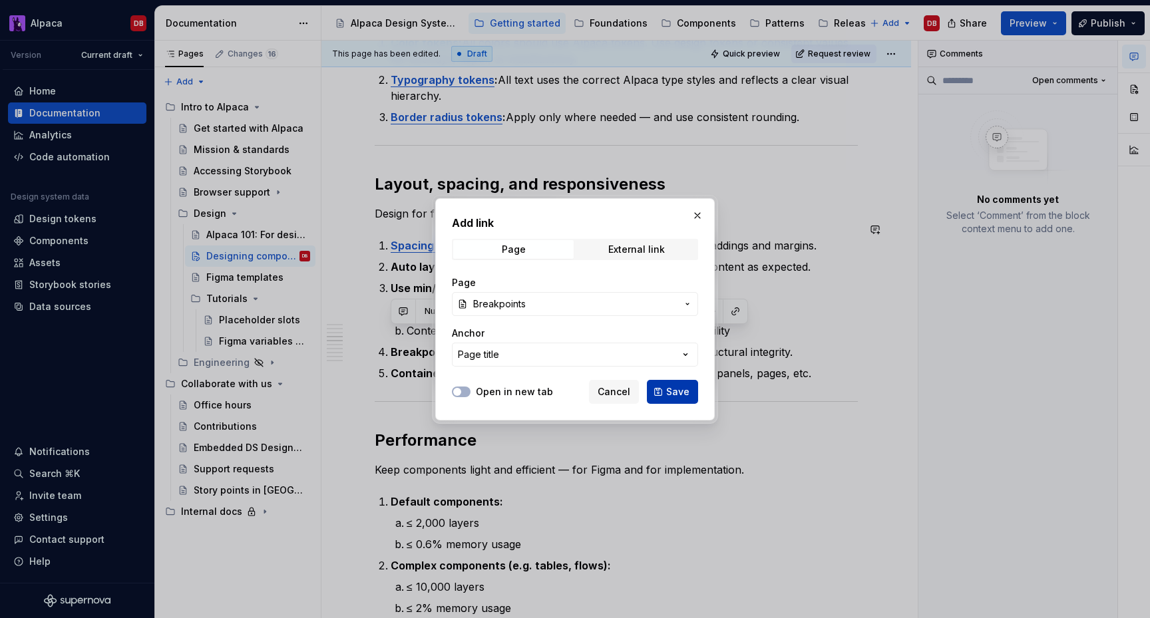
click at [664, 387] on button "Save" at bounding box center [672, 392] width 51 height 24
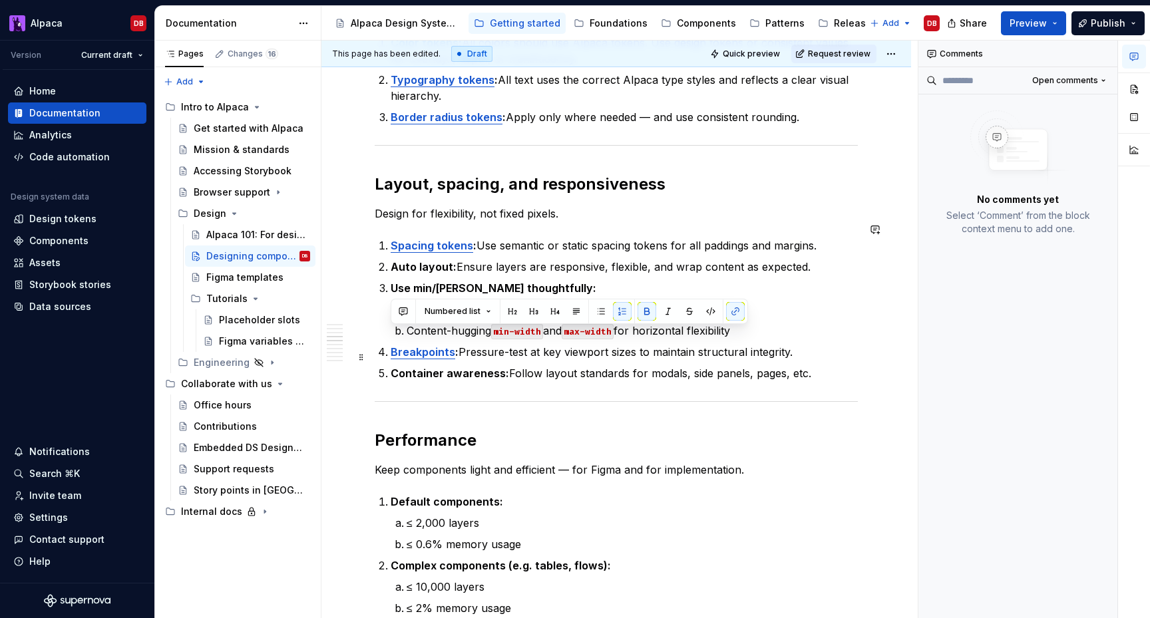
click at [660, 365] on p "Container awareness: Follow layout standards for modals, side panels, pages, et…" at bounding box center [624, 373] width 467 height 16
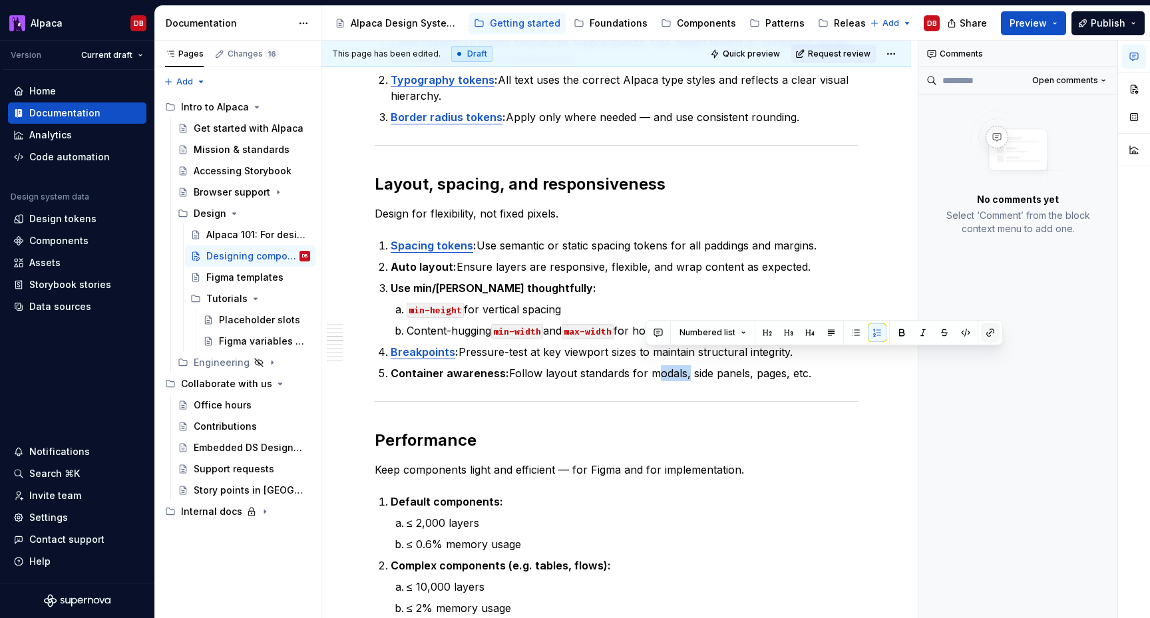
click at [982, 331] on button "button" at bounding box center [990, 333] width 19 height 19
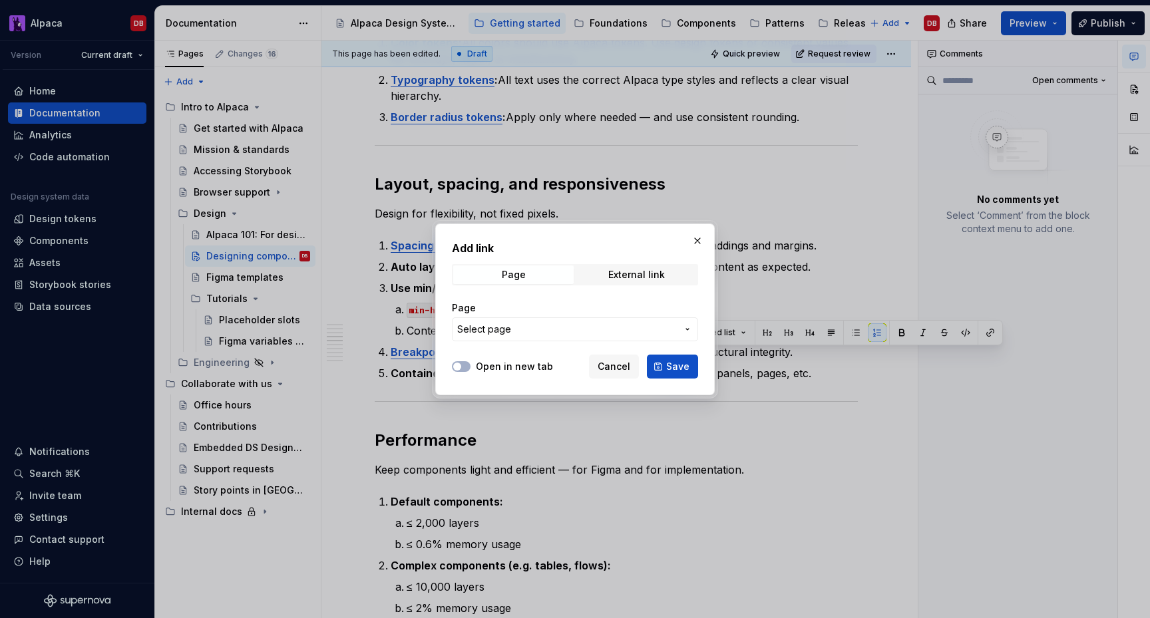
click at [618, 329] on span "Select page" at bounding box center [567, 329] width 220 height 13
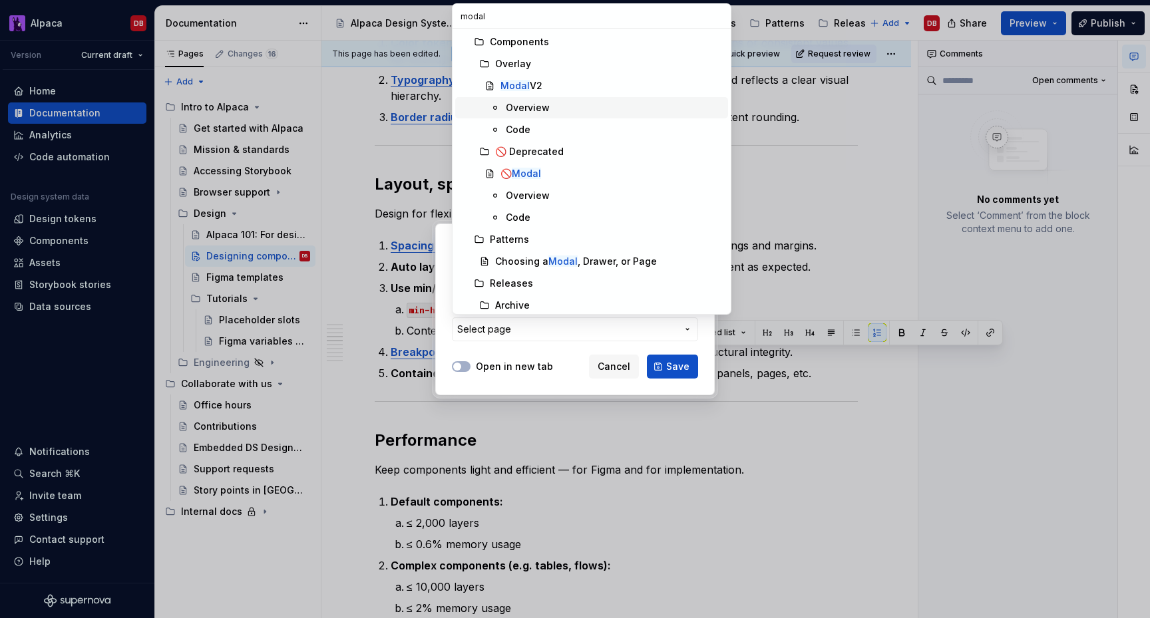
type input "modal"
click at [527, 82] on mark "Modal" at bounding box center [515, 85] width 29 height 11
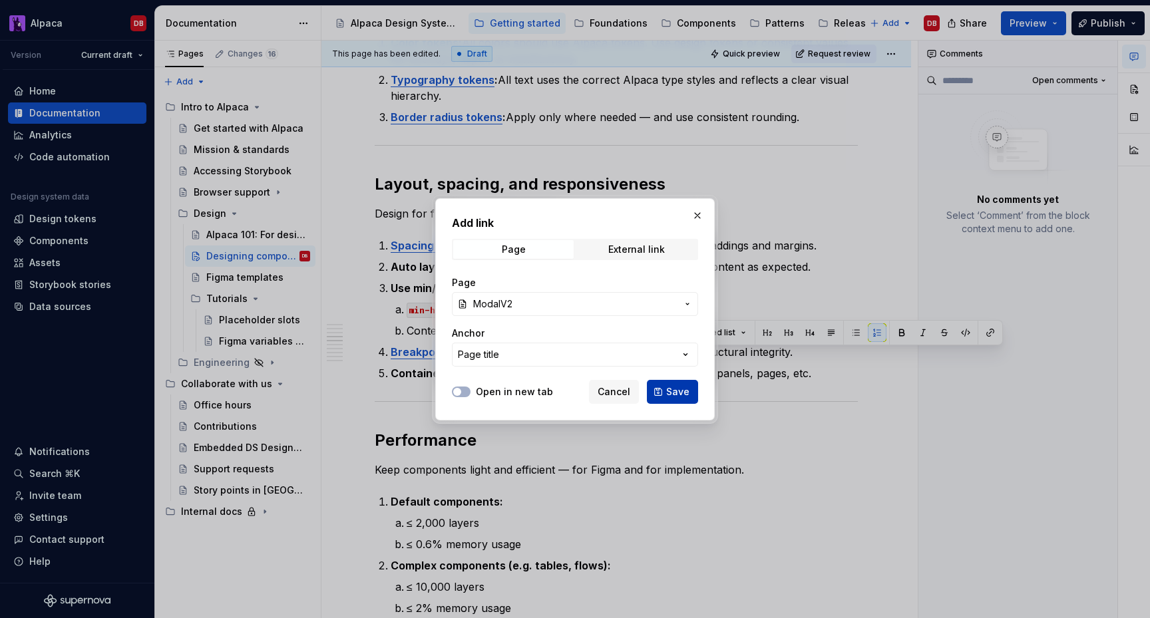
click at [679, 391] on span "Save" at bounding box center [677, 391] width 23 height 13
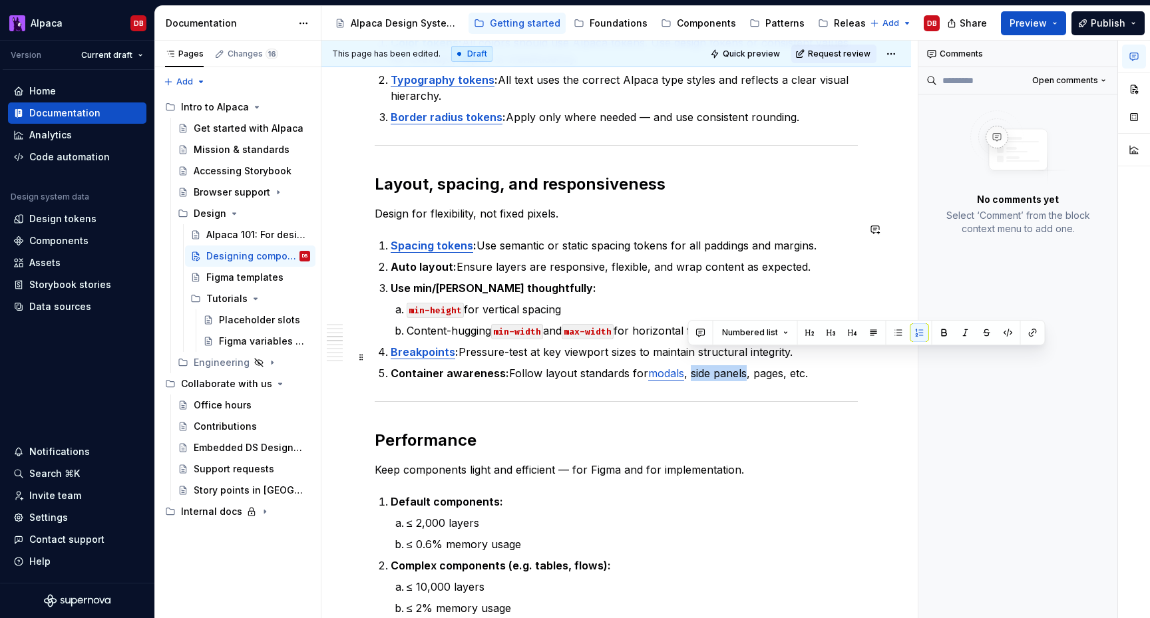
drag, startPoint x: 744, startPoint y: 357, endPoint x: 688, endPoint y: 359, distance: 56.0
click at [688, 365] on p "Container awareness: Follow layout standards for modals , side panels, pages, e…" at bounding box center [624, 373] width 467 height 16
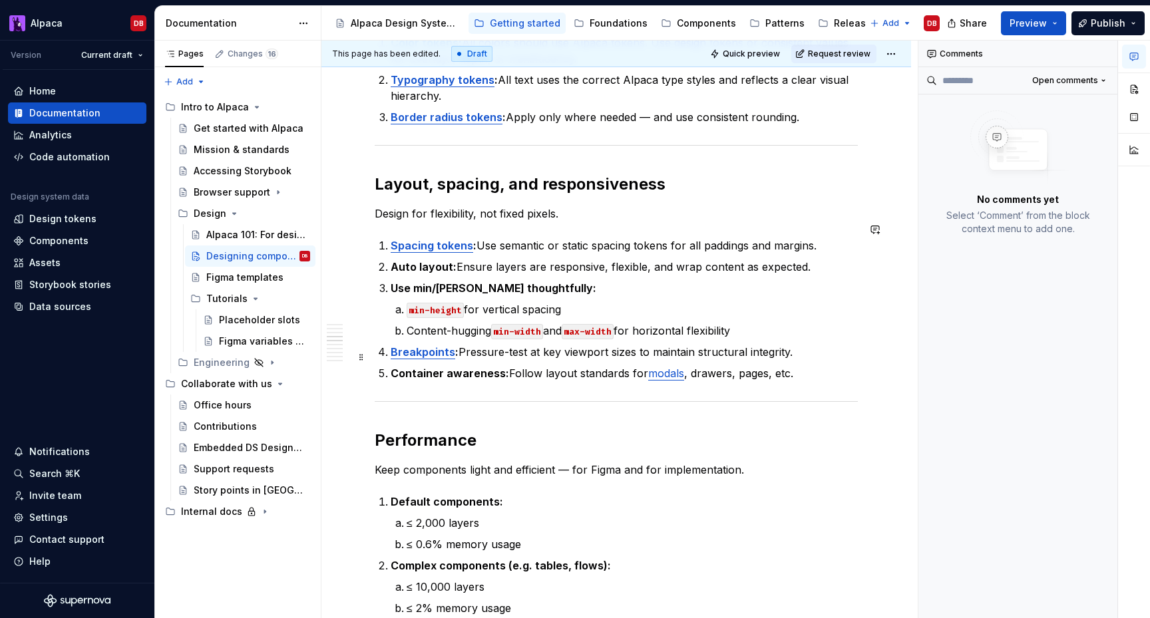
click at [700, 365] on p "Container awareness: Follow layout standards for modals , drawers, pages, etc." at bounding box center [624, 373] width 467 height 16
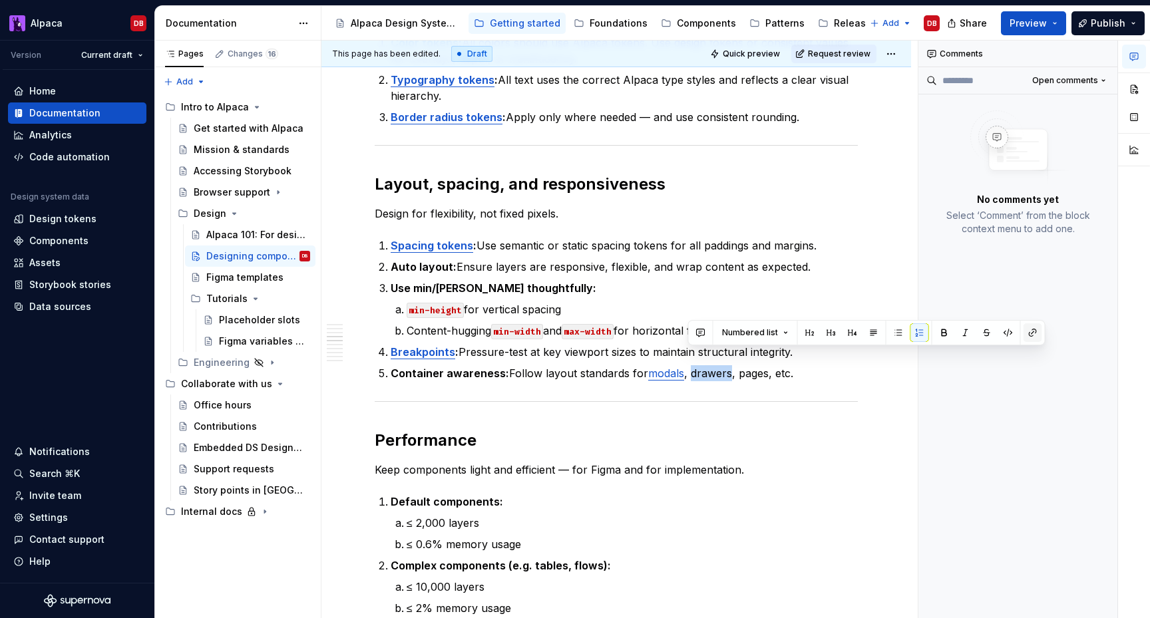
click at [1032, 331] on button "button" at bounding box center [1033, 333] width 19 height 19
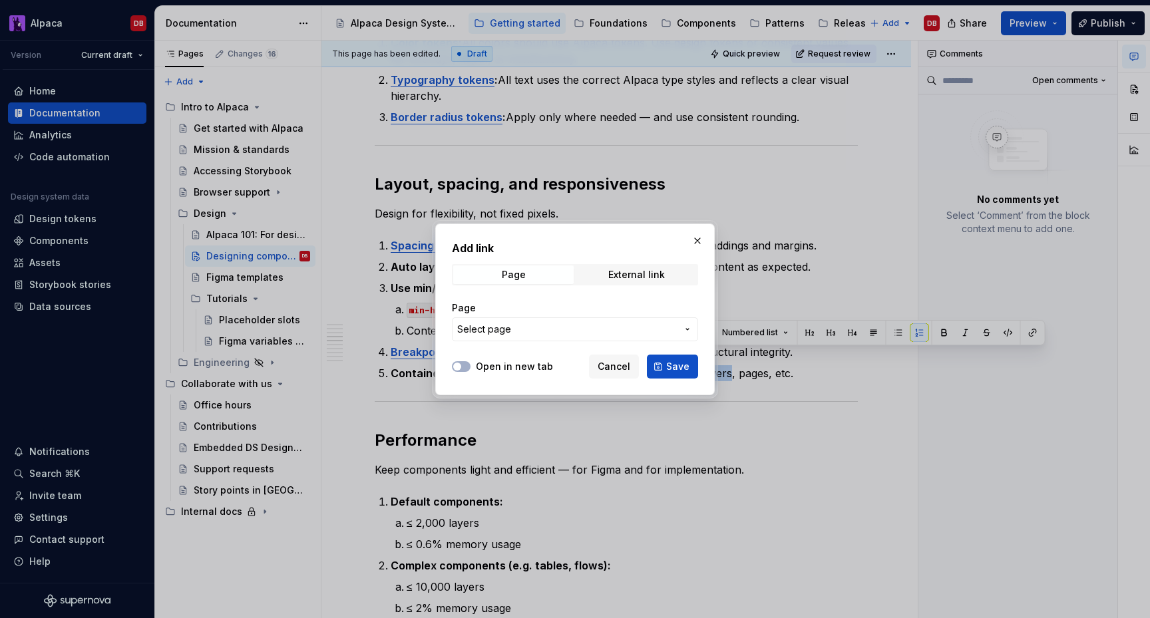
click at [608, 323] on span "Select page" at bounding box center [567, 329] width 220 height 13
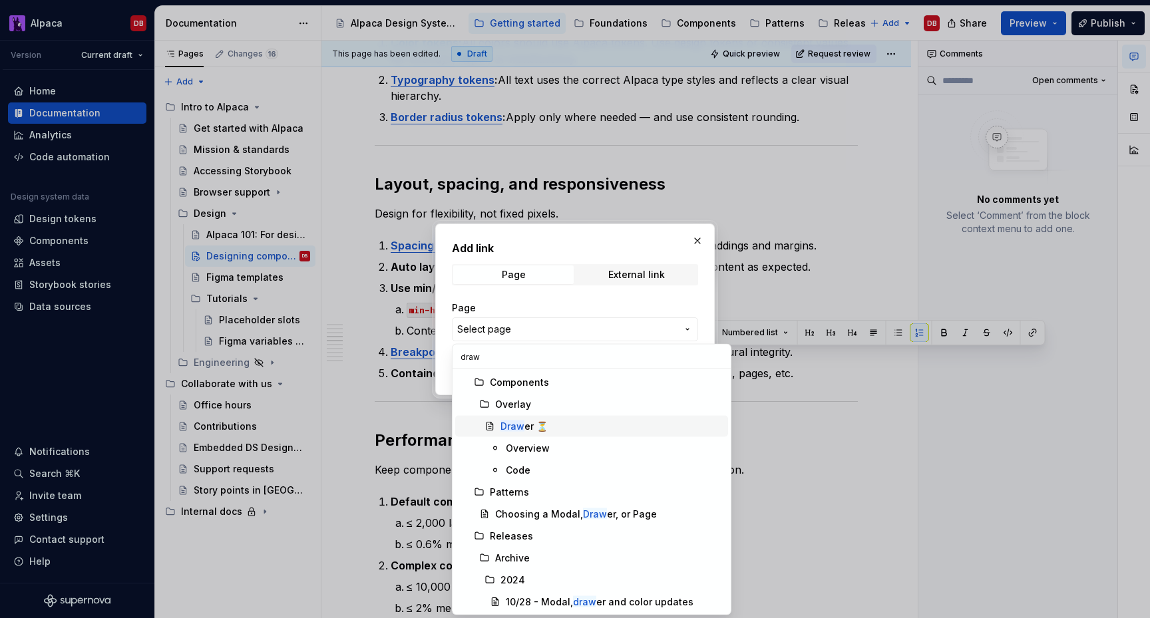
type input "draw"
click at [560, 428] on div "Draw er ⏳" at bounding box center [612, 426] width 222 height 13
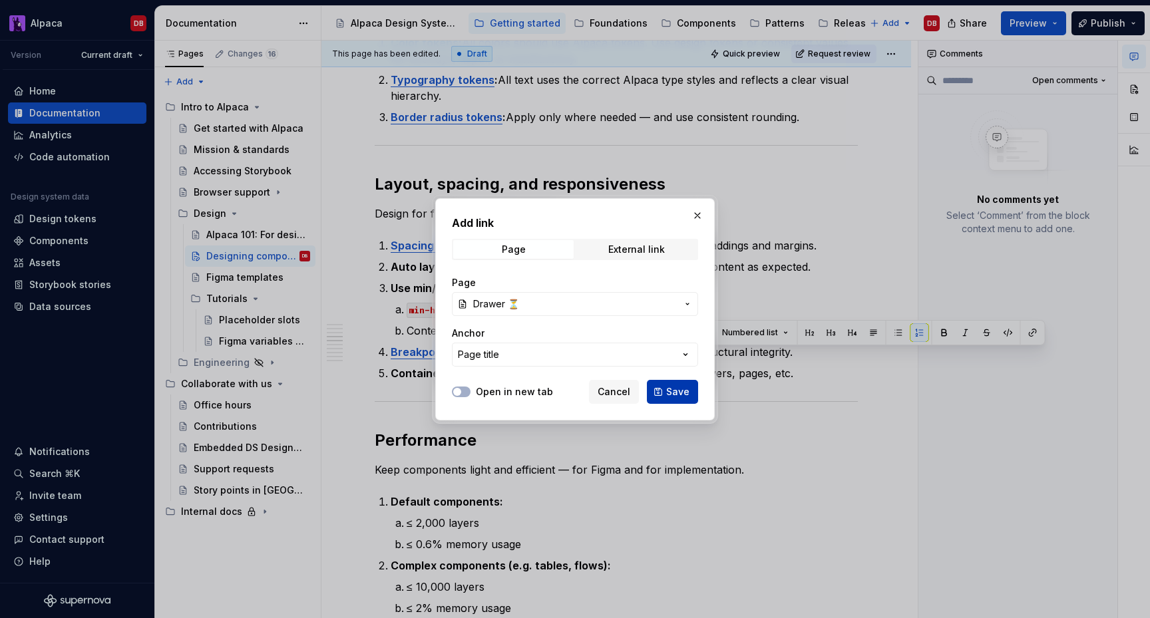
click at [670, 388] on span "Save" at bounding box center [677, 391] width 23 height 13
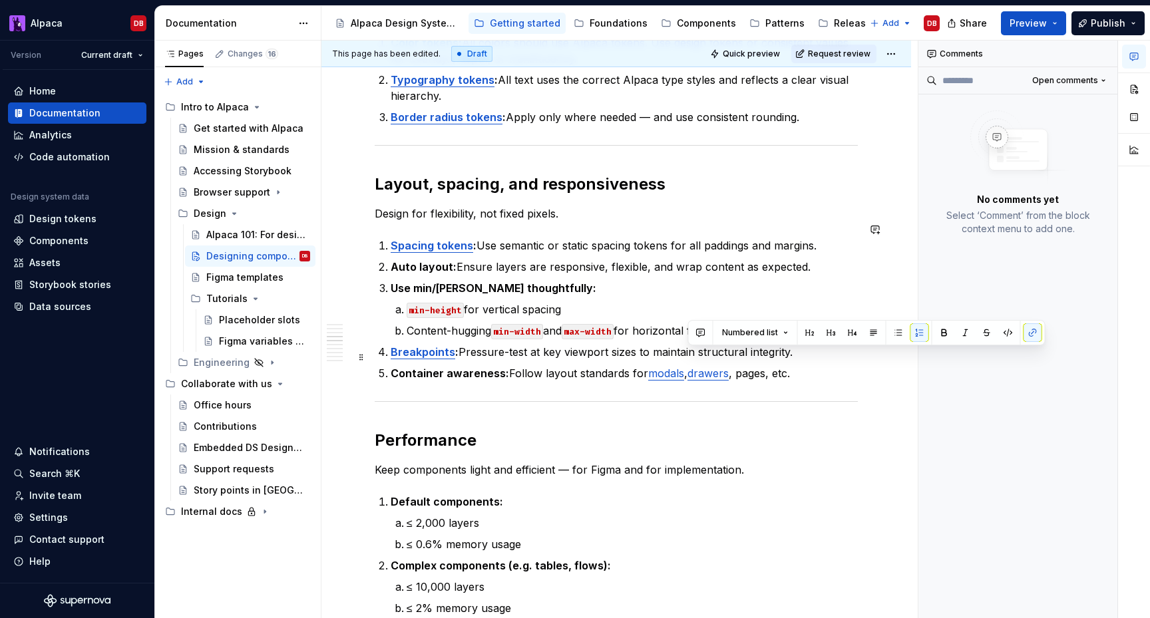
click at [754, 365] on p "Container awareness: Follow layout standards for modals , drawers , pages, etc." at bounding box center [624, 373] width 467 height 16
click at [1071, 334] on button "button" at bounding box center [1079, 333] width 19 height 19
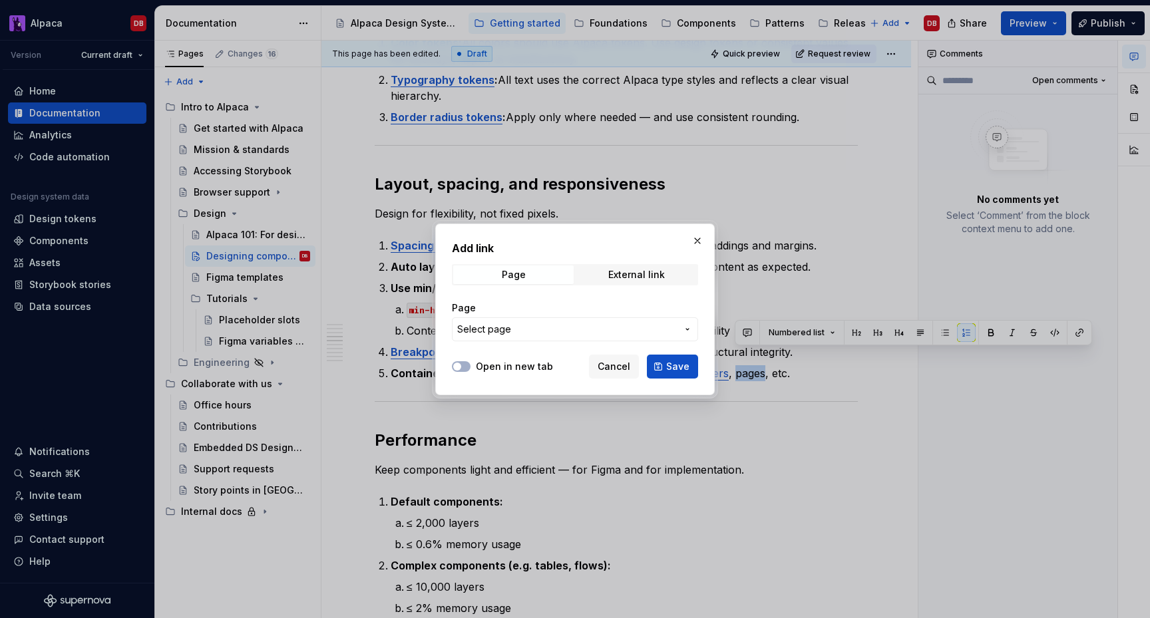
click at [650, 331] on span "Select page" at bounding box center [567, 329] width 220 height 13
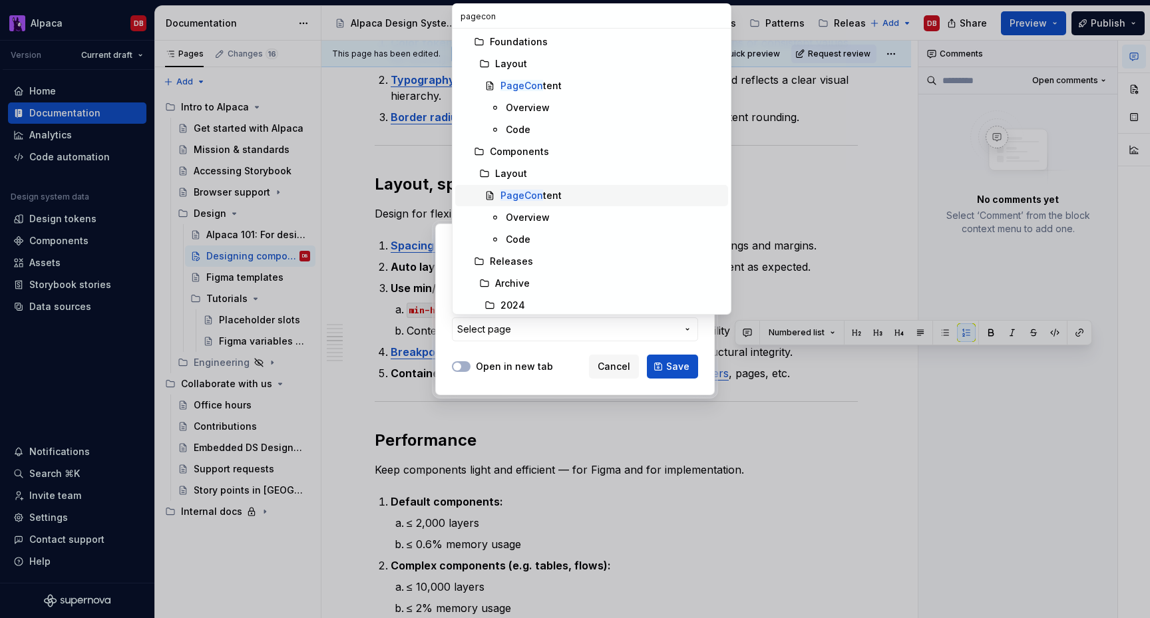
type input "pagecon"
click at [573, 194] on div "PageCon tent" at bounding box center [612, 195] width 222 height 13
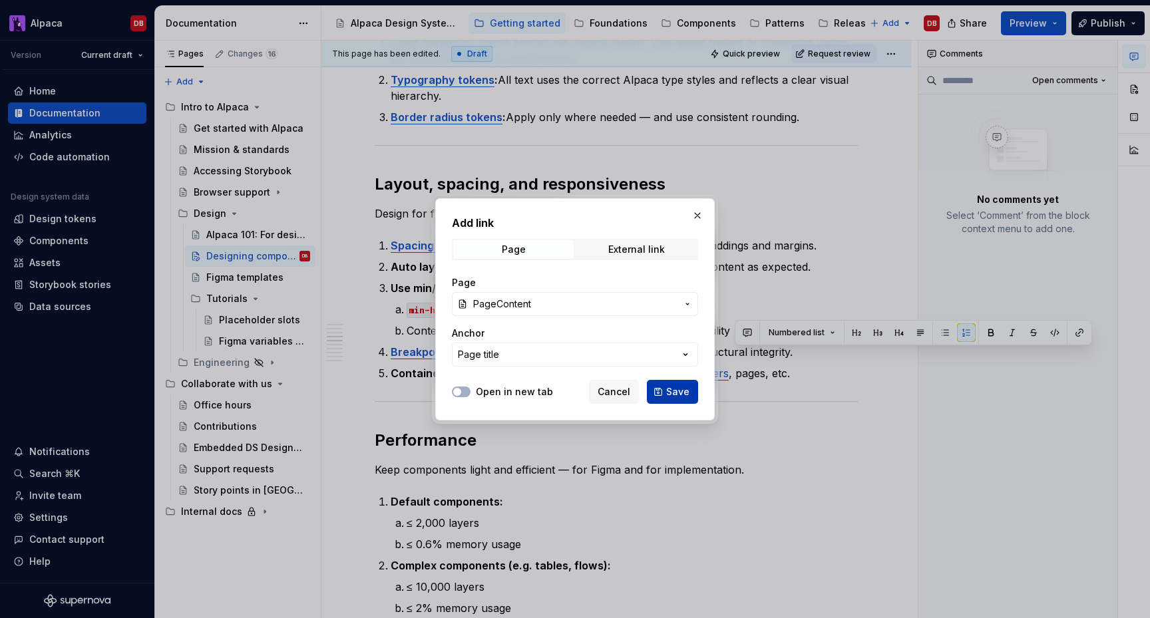
click at [684, 392] on span "Save" at bounding box center [677, 391] width 23 height 13
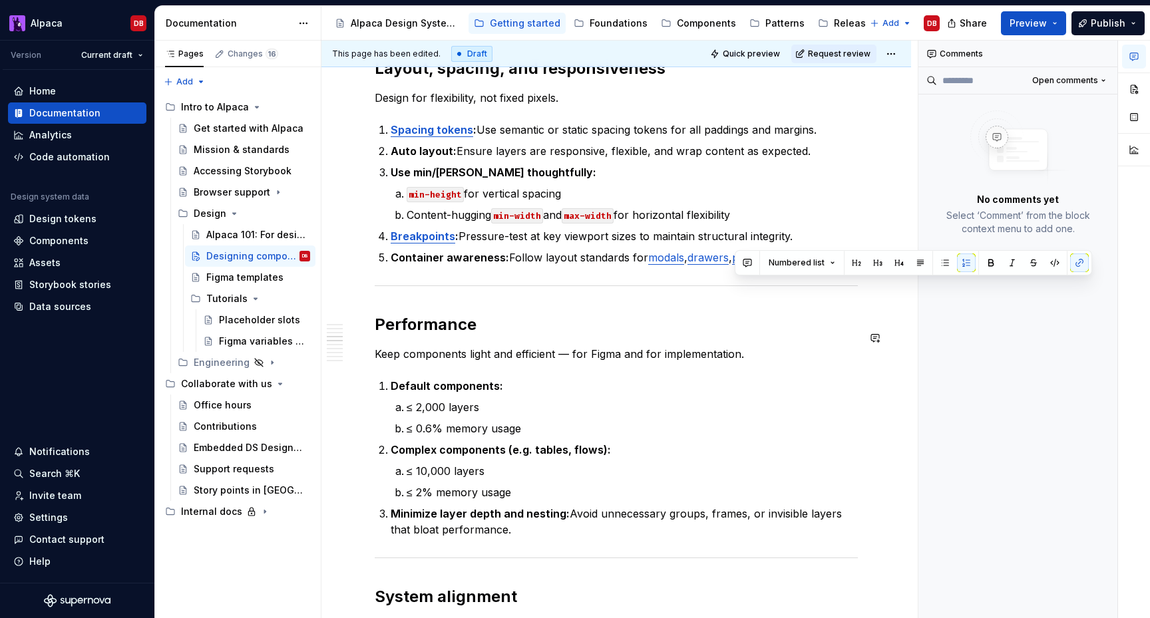
scroll to position [1025, 0]
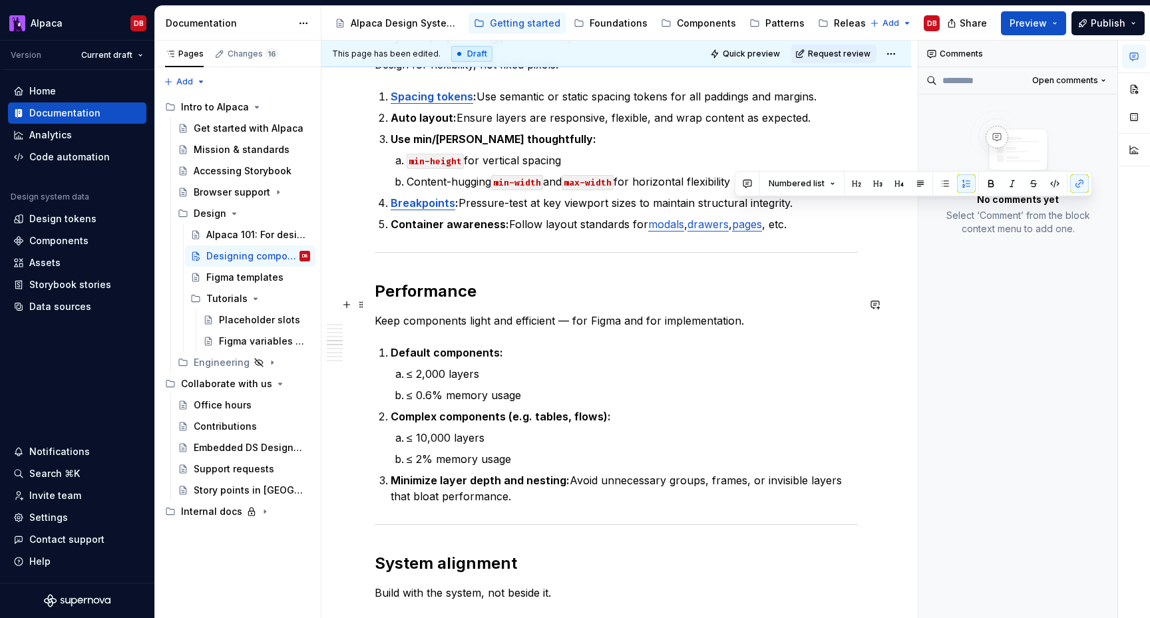
click at [569, 313] on p "Keep components light and efficient — for Figma and for implementation." at bounding box center [616, 321] width 483 height 16
click at [563, 313] on p "Keep components light and efficient for Figma and for implementation." at bounding box center [616, 321] width 483 height 16
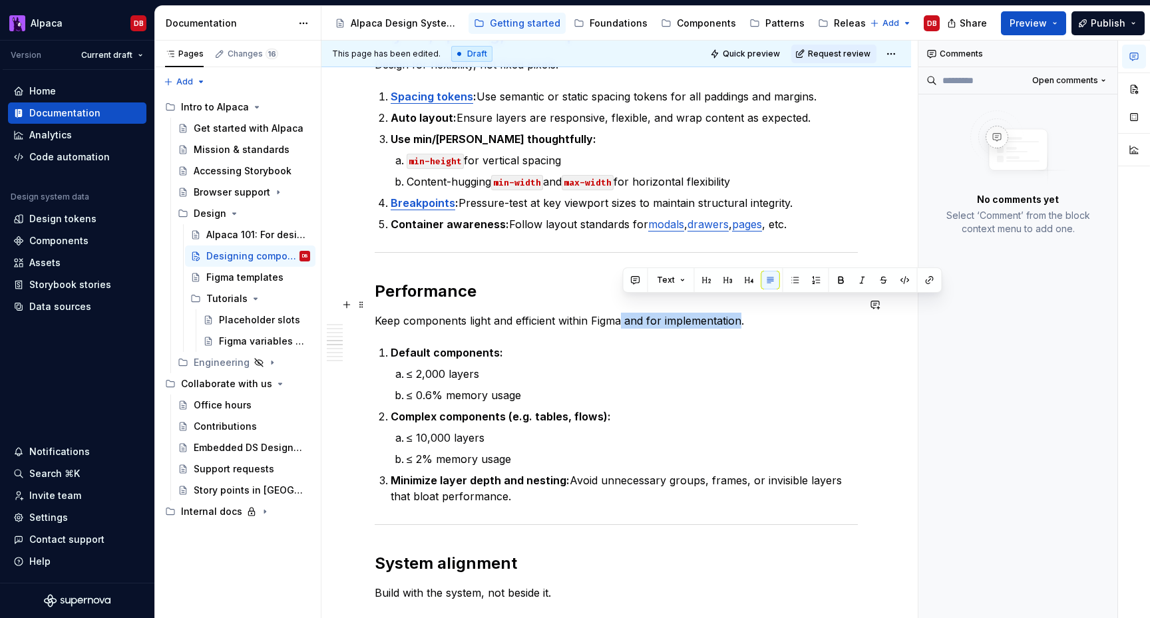
drag, startPoint x: 622, startPoint y: 307, endPoint x: 739, endPoint y: 310, distance: 116.5
click at [739, 313] on p "Keep components light and efficient within Figma and for implementation." at bounding box center [616, 321] width 483 height 16
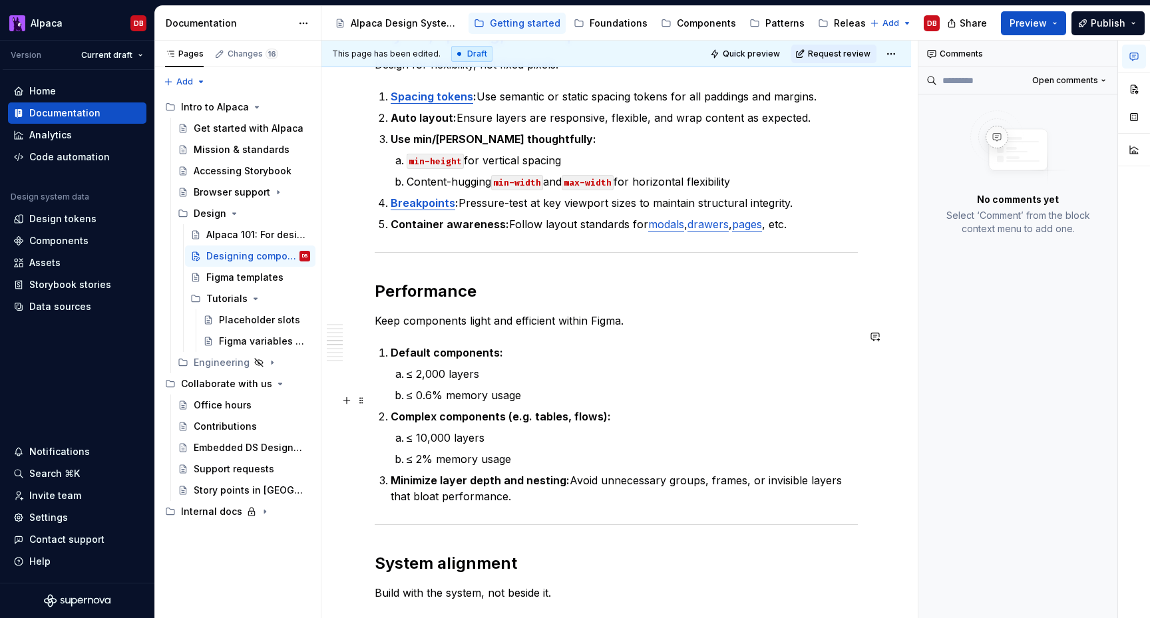
click at [579, 410] on strong "Complex components (e.g. tables, flows):" at bounding box center [501, 416] width 220 height 13
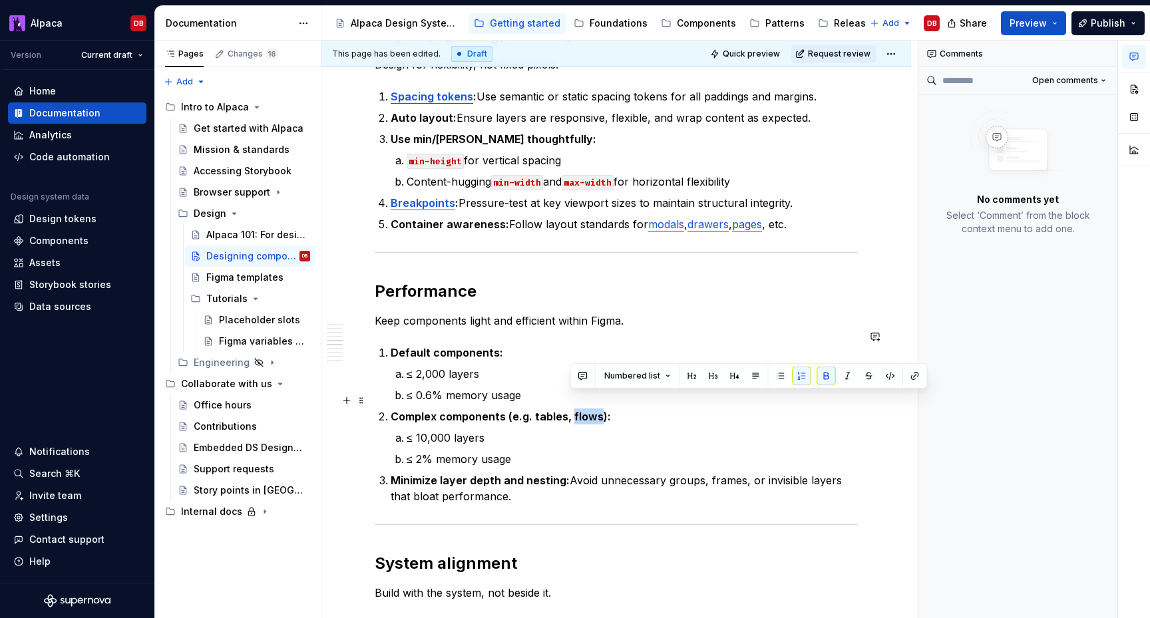
click at [579, 410] on strong "Complex components (e.g. tables, flows):" at bounding box center [501, 416] width 220 height 13
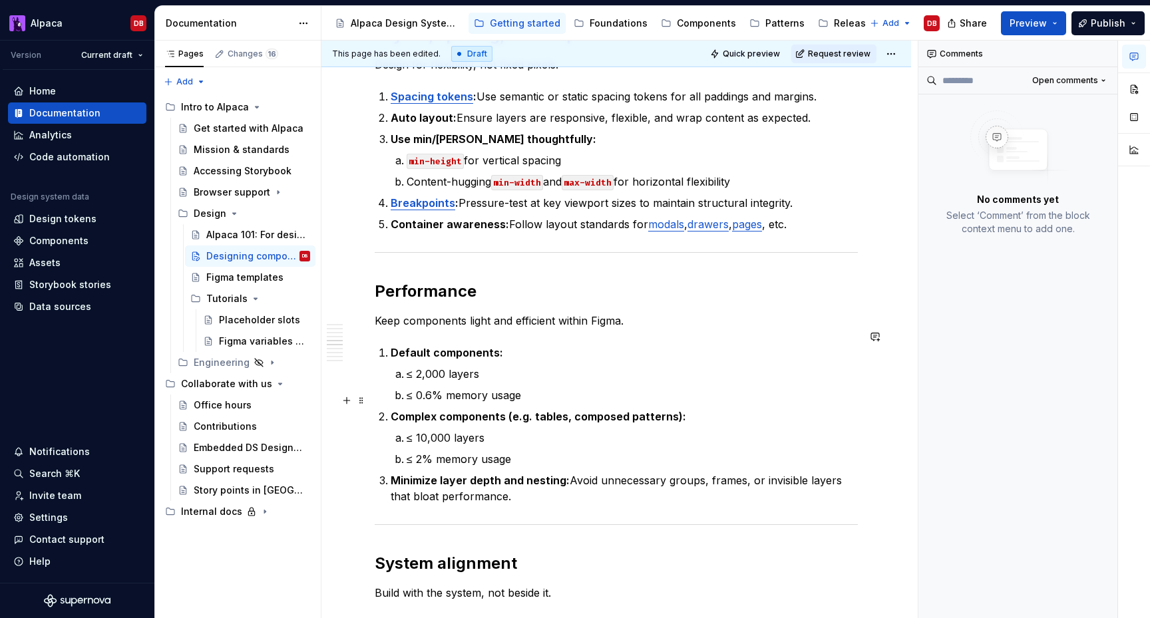
click at [572, 410] on strong "Complex components (e.g. tables, composed patterns):" at bounding box center [539, 416] width 296 height 13
click at [773, 473] on p "Minimize layer depth and nesting: Avoid unnecessary groups, frames, or invisibl…" at bounding box center [624, 489] width 467 height 32
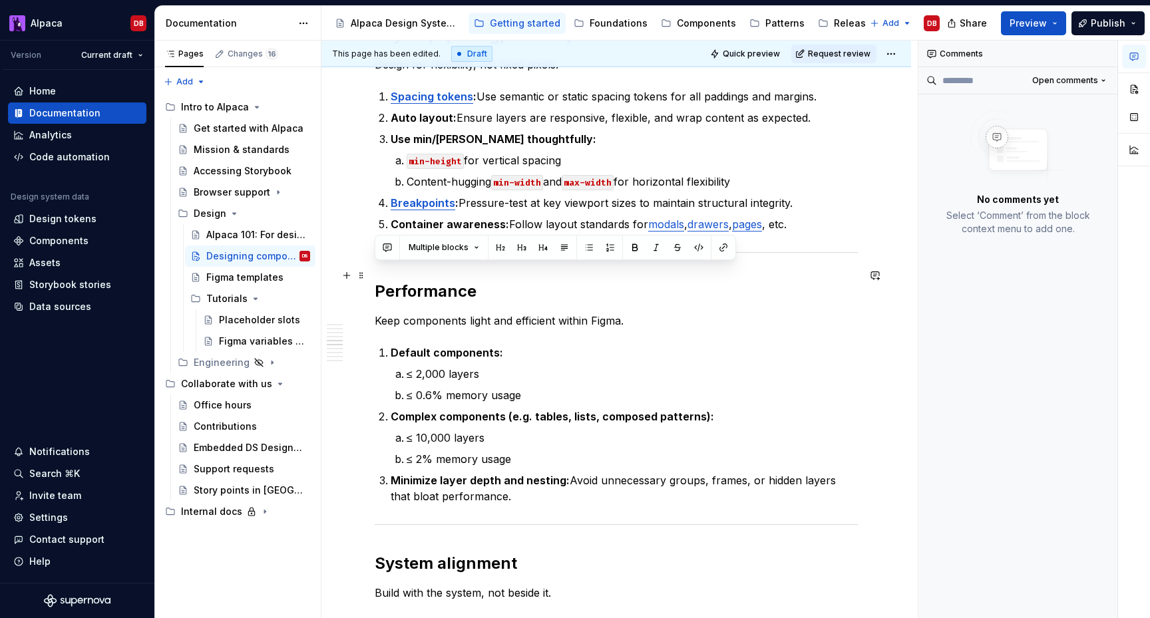
drag, startPoint x: 499, startPoint y: 481, endPoint x: 370, endPoint y: 280, distance: 238.9
click at [370, 280] on div "Designing components for Vanta means more than making something look good, it m…" at bounding box center [617, 611] width 590 height 2817
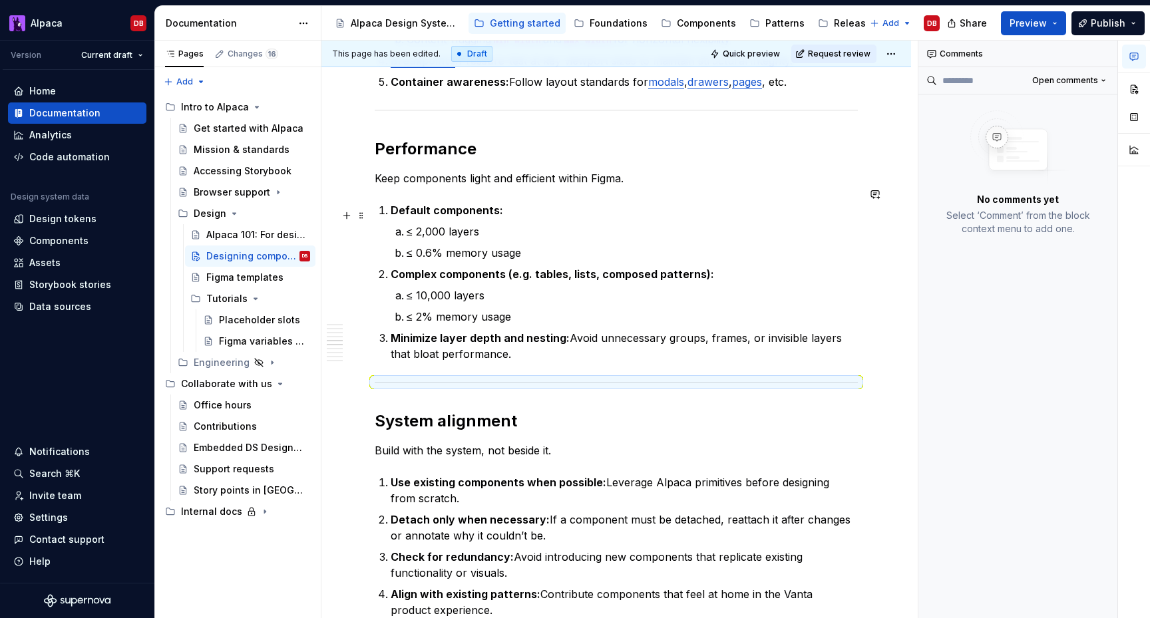
scroll to position [1159, 0]
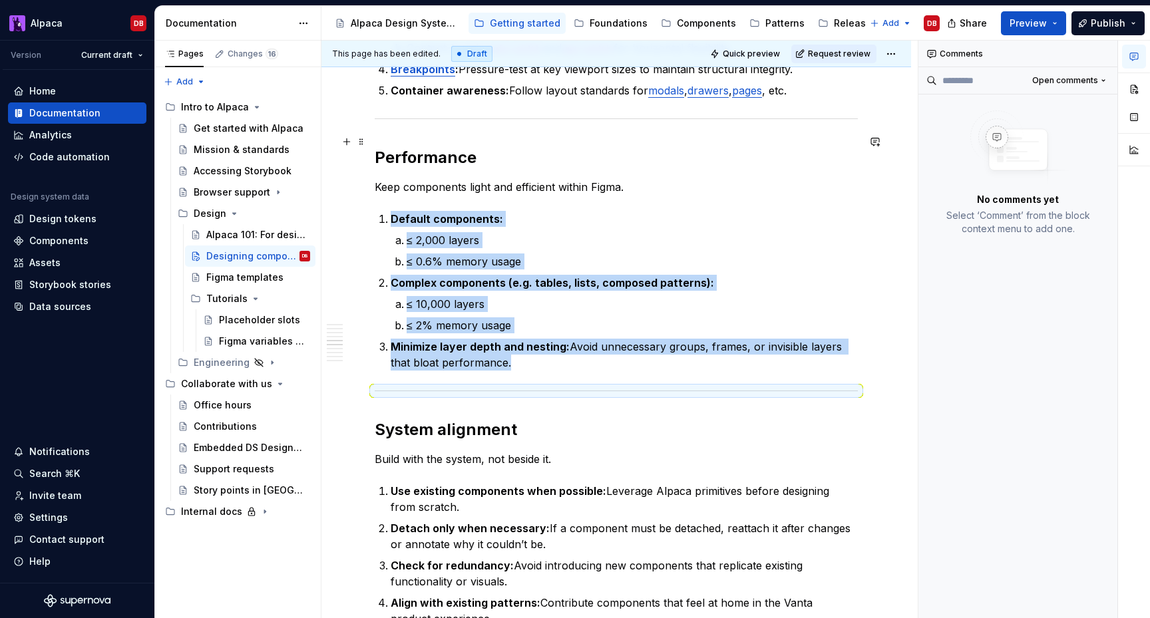
click at [377, 147] on h2 "Performance" at bounding box center [616, 157] width 483 height 21
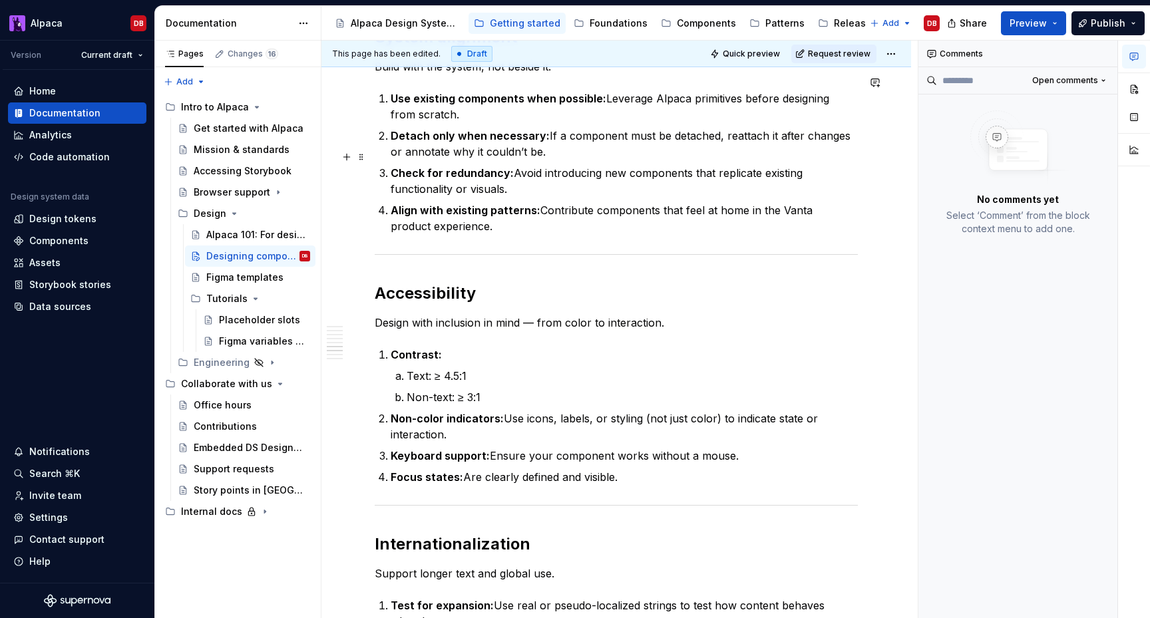
scroll to position [1316, 0]
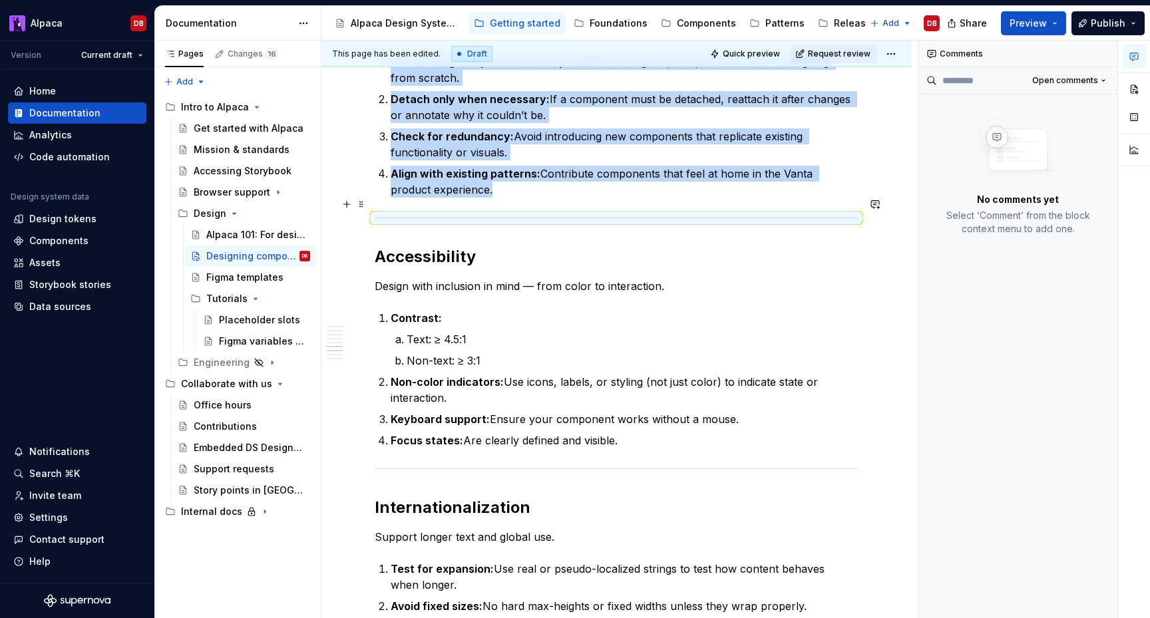
click at [375, 214] on div at bounding box center [616, 218] width 483 height 9
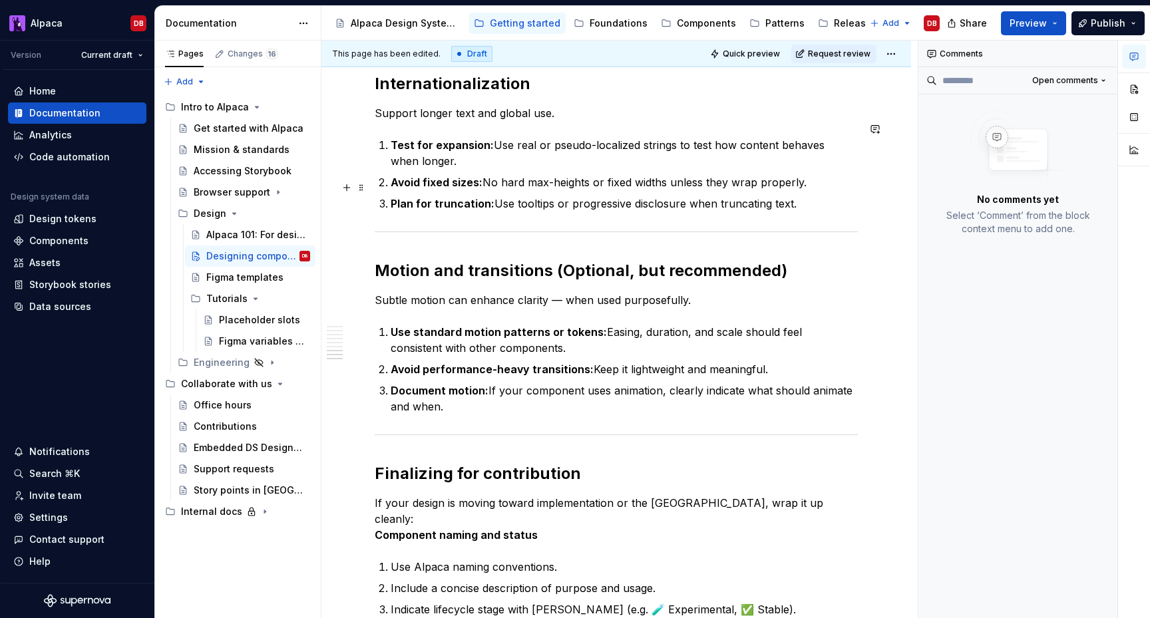
scroll to position [1749, 0]
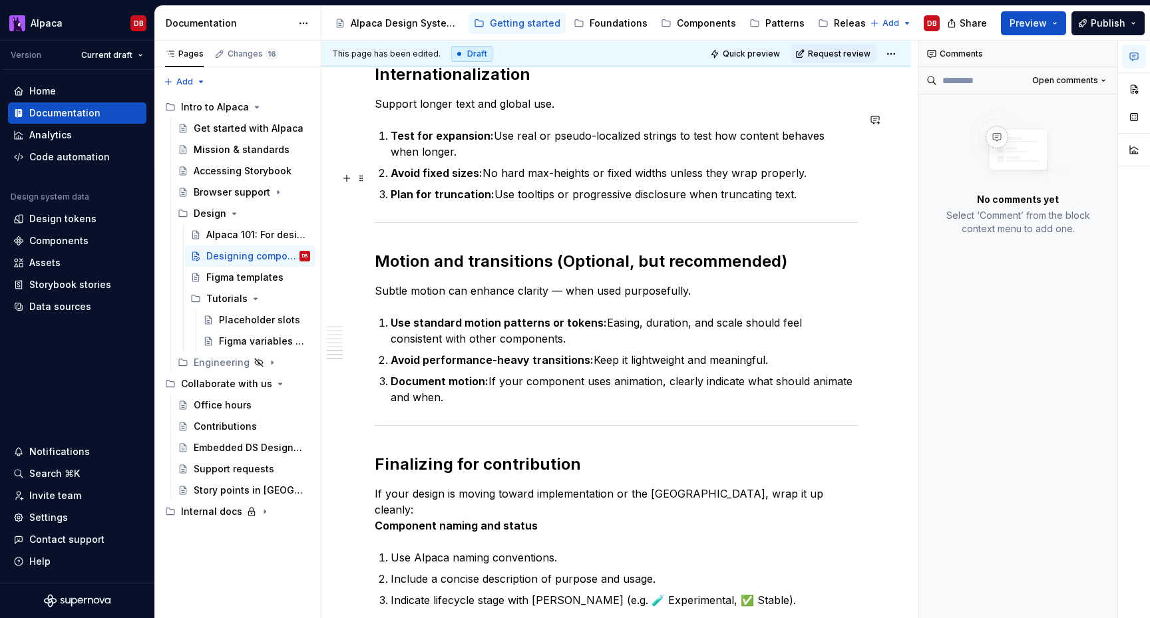
click at [817, 186] on p "Plan for truncation: Use tooltips or progressive disclosure when truncating tex…" at bounding box center [624, 194] width 467 height 16
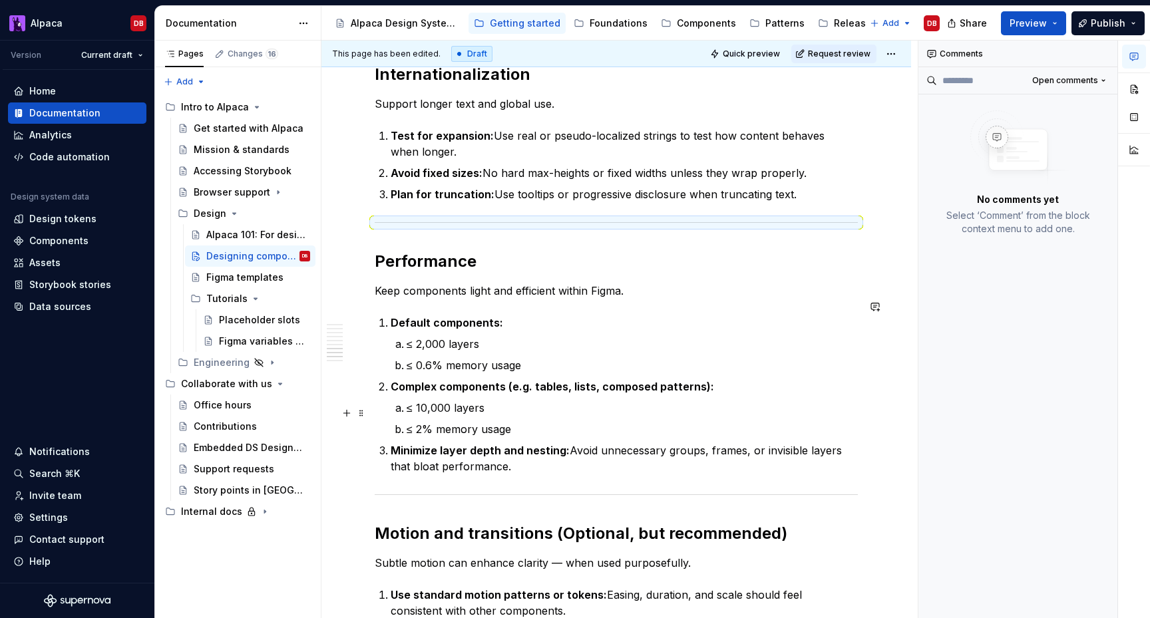
type textarea "*"
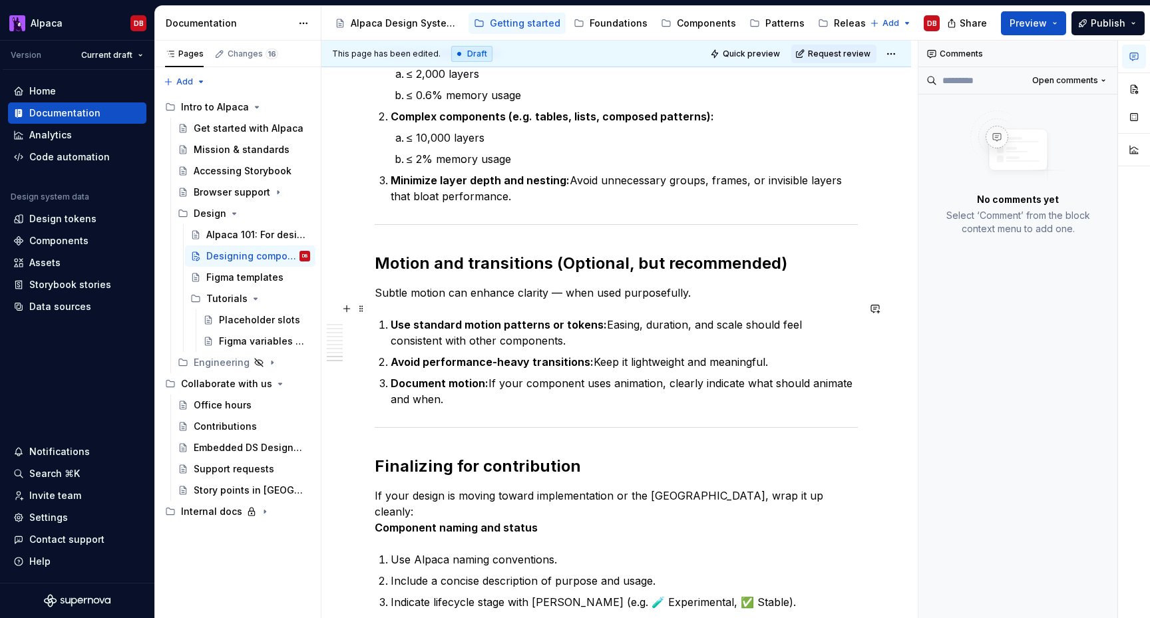
scroll to position [2034, 0]
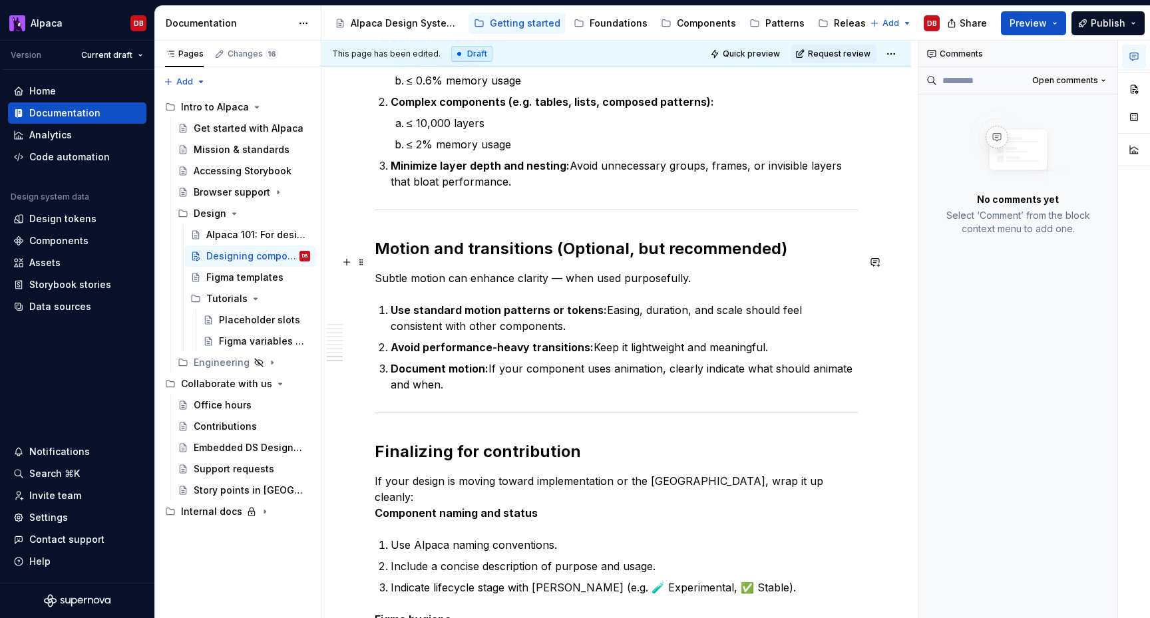
click at [561, 270] on p "Subtle motion can enhance clarity — when used purposefully." at bounding box center [616, 278] width 483 height 16
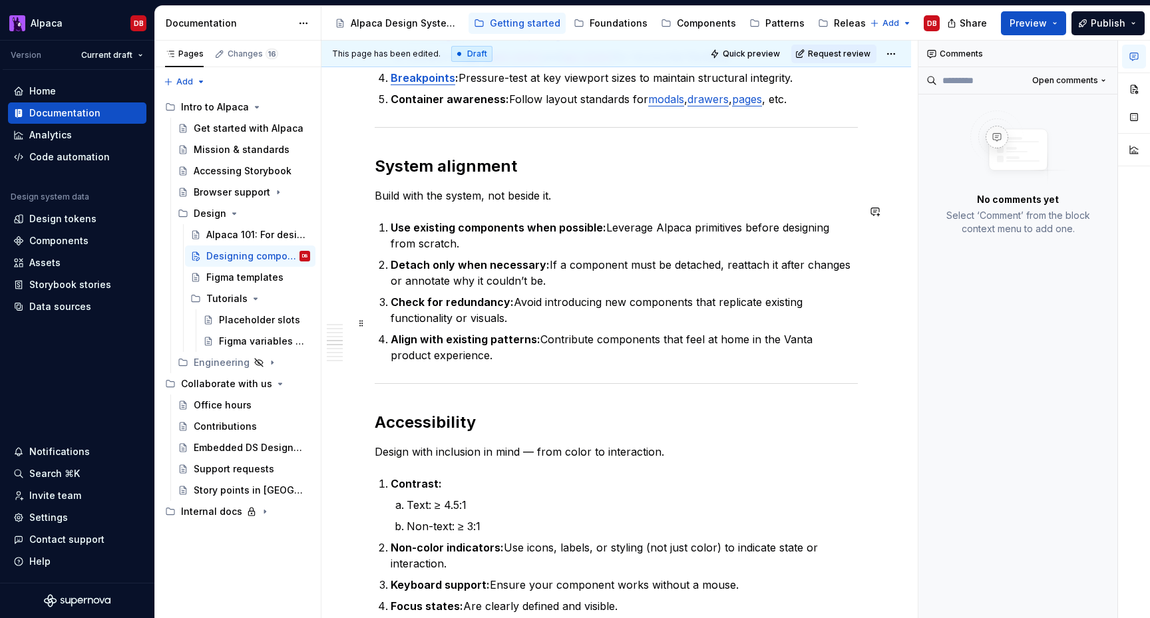
scroll to position [1152, 0]
click at [497, 218] on p "Use existing components when possible: Leverage Alpaca primitives before design…" at bounding box center [624, 234] width 467 height 32
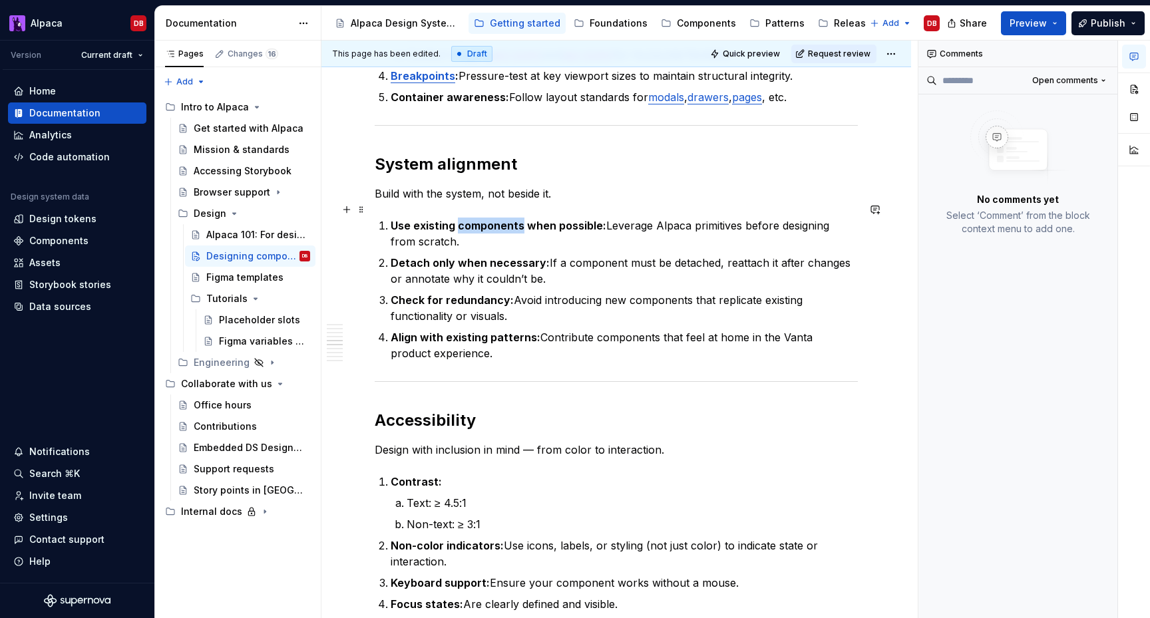
click at [497, 219] on strong "Use existing components when possible:" at bounding box center [499, 225] width 216 height 13
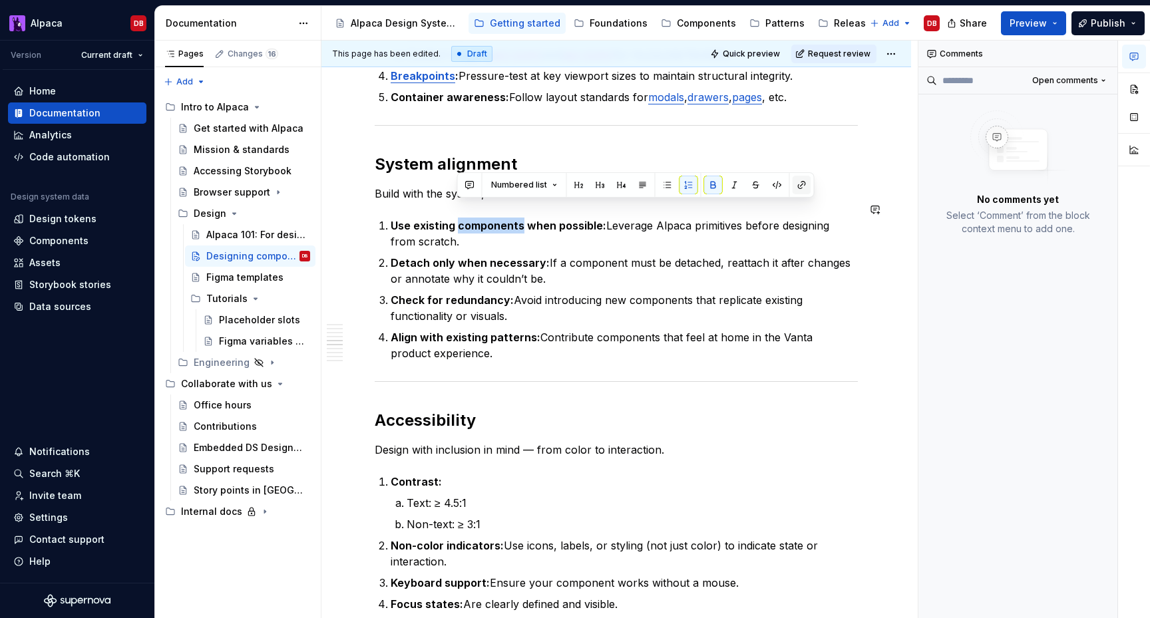
click at [801, 182] on button "button" at bounding box center [802, 185] width 19 height 19
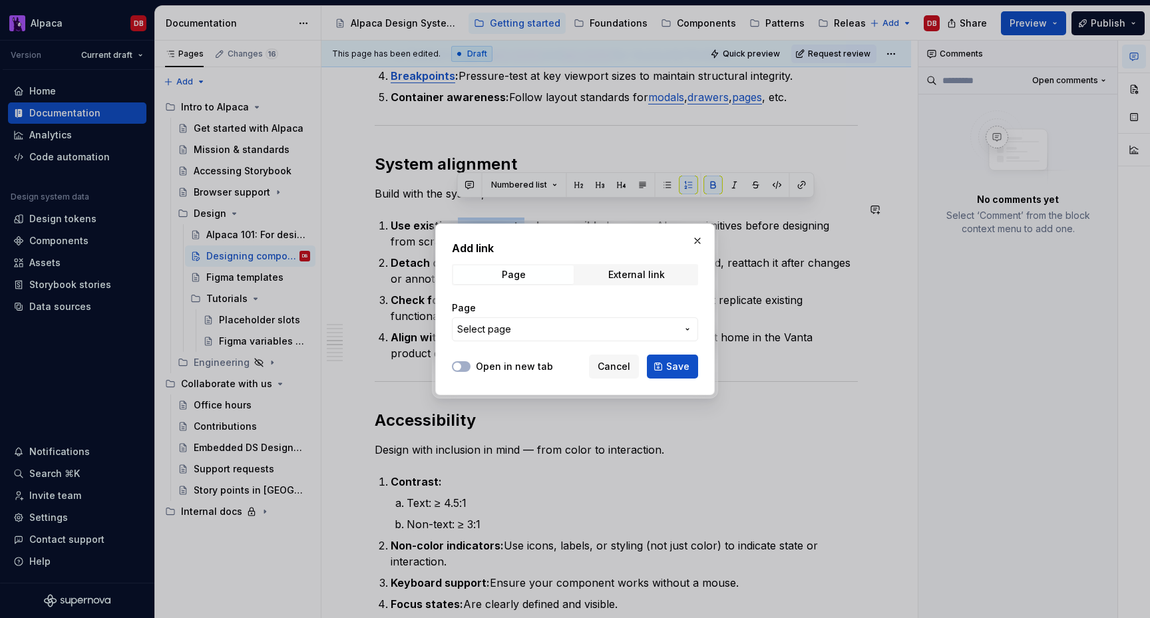
click at [598, 329] on span "Select page" at bounding box center [567, 329] width 220 height 13
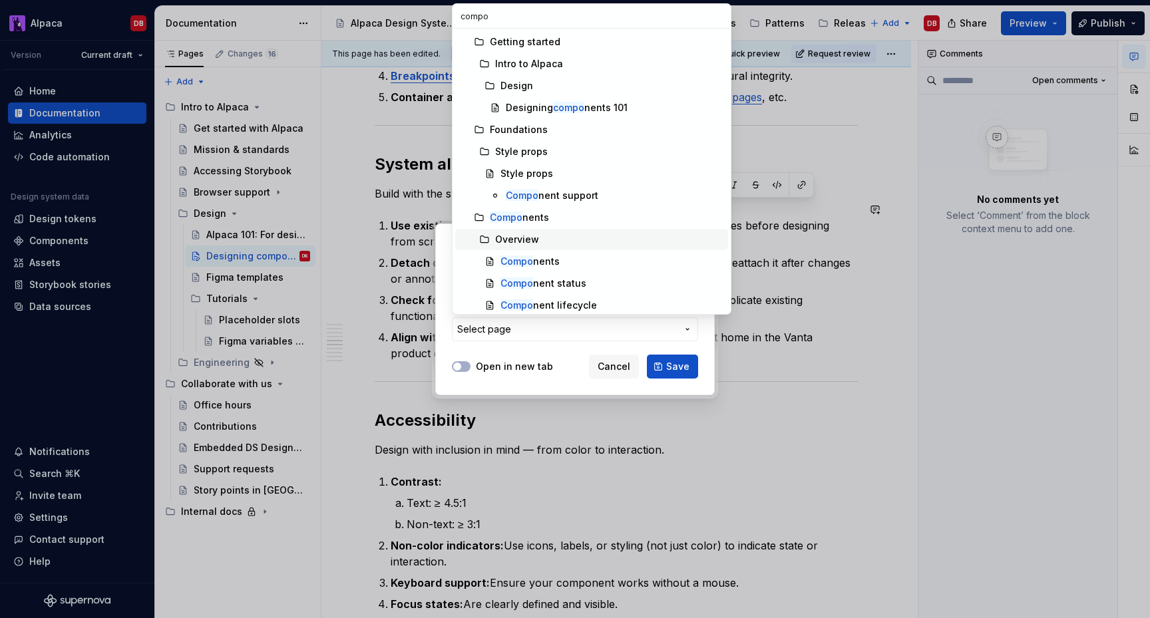
type input "compo"
click at [570, 233] on div "Overview" at bounding box center [609, 239] width 228 height 13
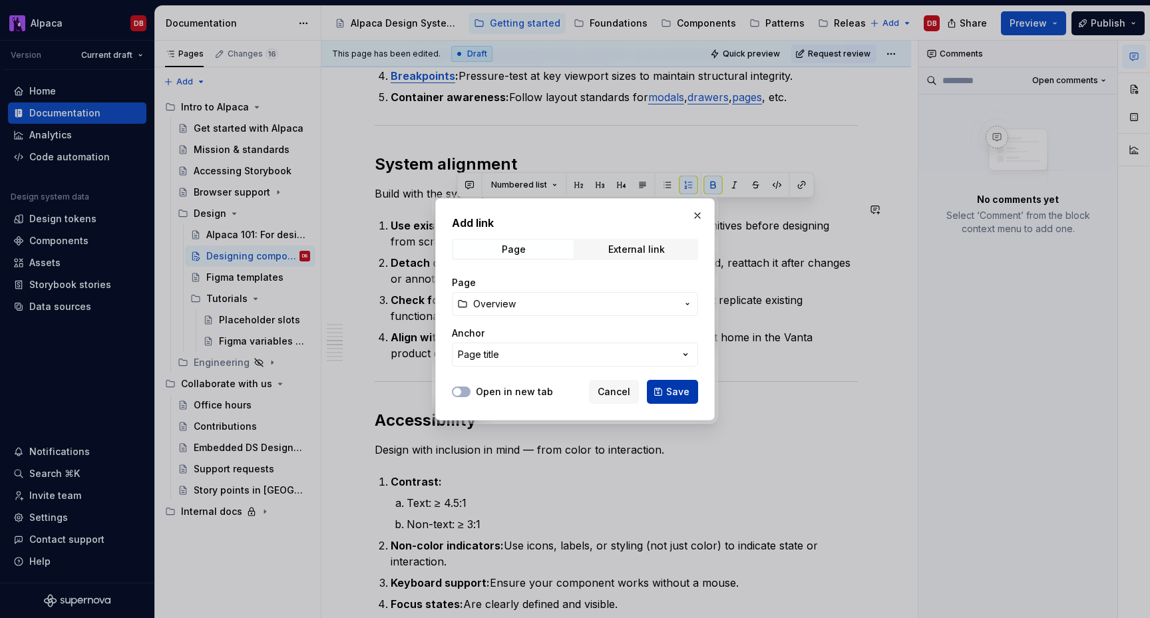
click at [665, 390] on button "Save" at bounding box center [672, 392] width 51 height 24
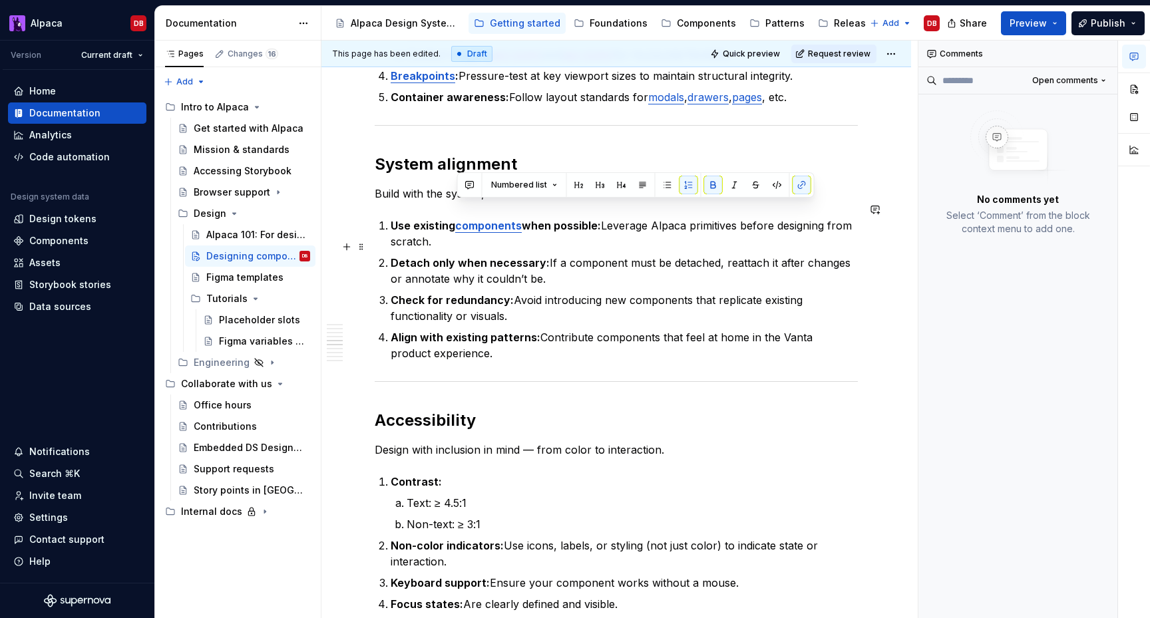
click at [545, 267] on p "Detach only when necessary: If a component must be detached, reattach it after …" at bounding box center [624, 271] width 467 height 32
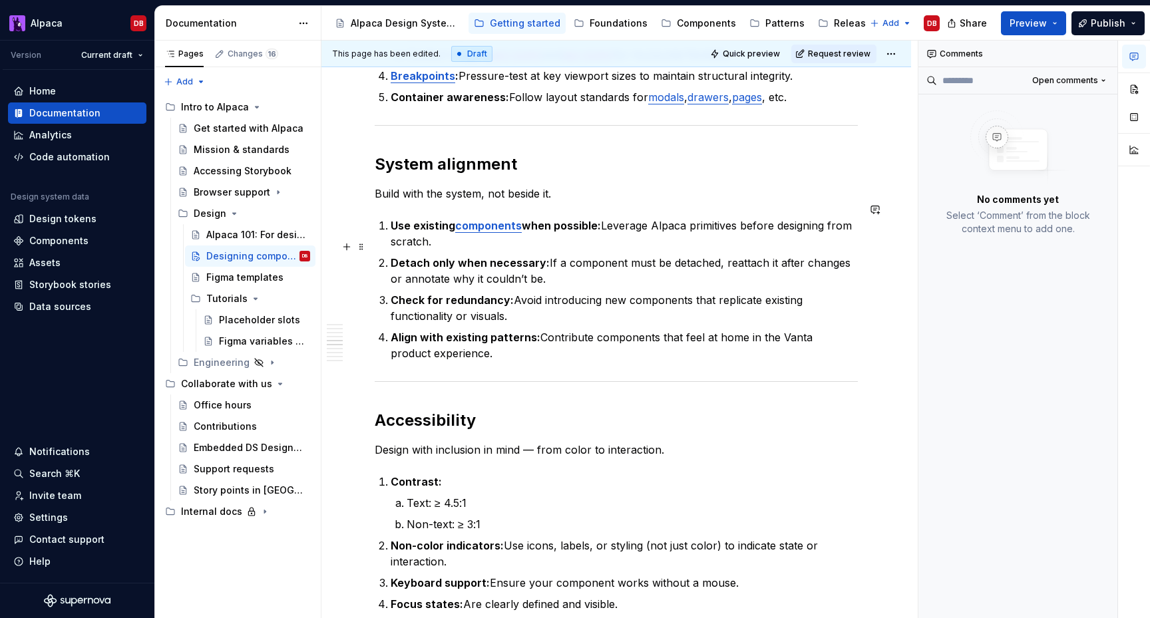
click at [526, 264] on p "Detach only when necessary: If a component must be detached, reattach it after …" at bounding box center [624, 271] width 467 height 32
click at [562, 266] on p "Detach only when necessary: If a component must be detached, reattach it after …" at bounding box center [624, 271] width 467 height 32
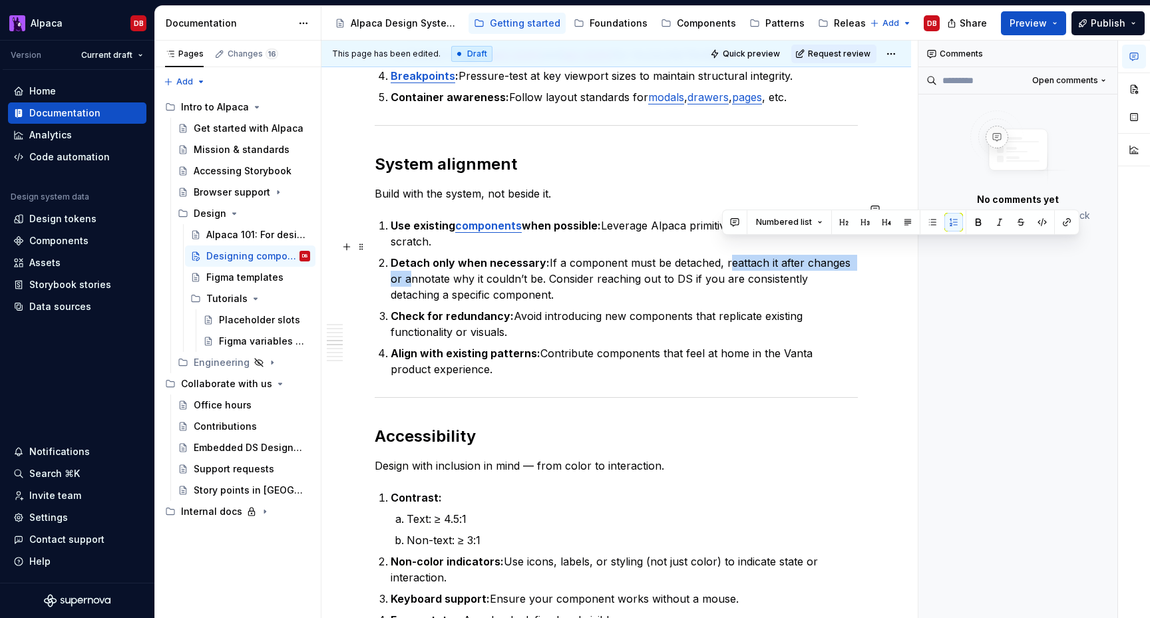
drag, startPoint x: 722, startPoint y: 247, endPoint x: 862, endPoint y: 248, distance: 140.5
click at [858, 255] on p "Detach only when necessary: If a component must be detached, reattach it after …" at bounding box center [624, 279] width 467 height 48
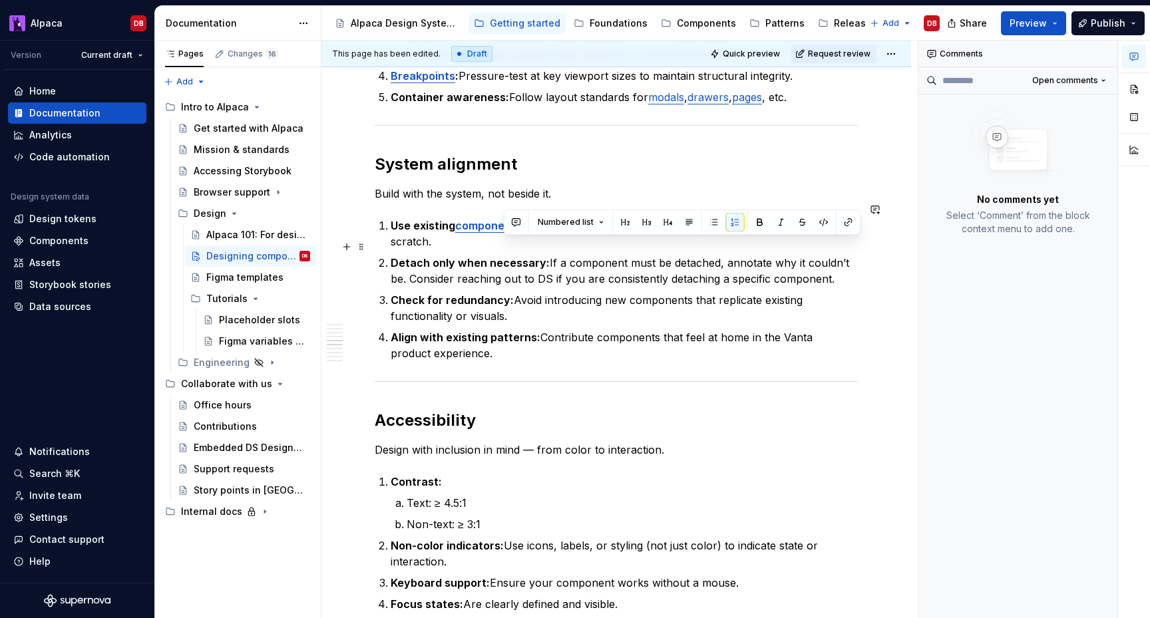
drag, startPoint x: 816, startPoint y: 264, endPoint x: 857, endPoint y: 249, distance: 43.2
click at [857, 255] on p "Detach only when necessary: If a component must be detached, annotate why it co…" at bounding box center [624, 271] width 467 height 32
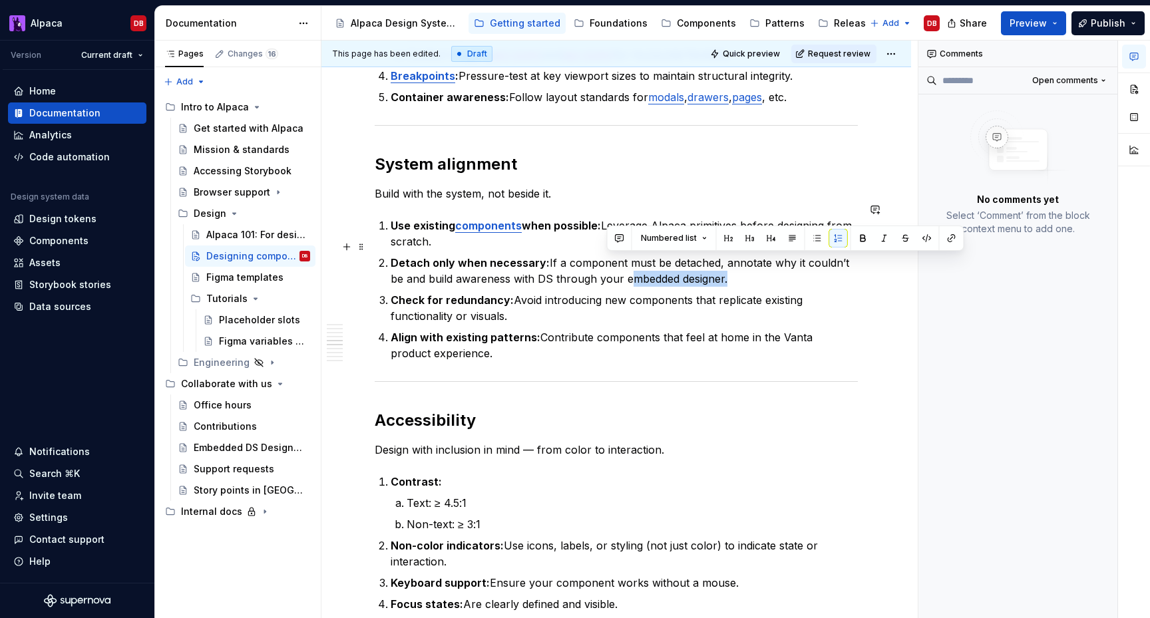
drag, startPoint x: 644, startPoint y: 264, endPoint x: 708, endPoint y: 265, distance: 64.6
click at [708, 265] on p "Detach only when necessary: If a component must be detached, annotate why it co…" at bounding box center [624, 271] width 467 height 32
click at [953, 236] on button "button" at bounding box center [952, 238] width 19 height 19
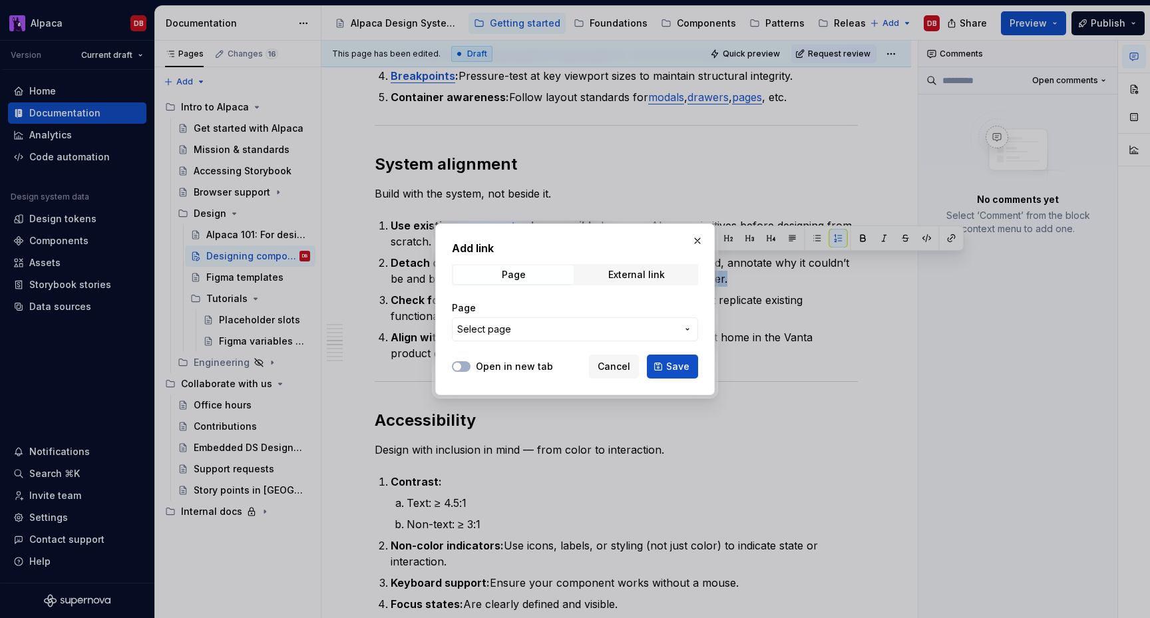
click at [628, 328] on span "Select page" at bounding box center [567, 329] width 220 height 13
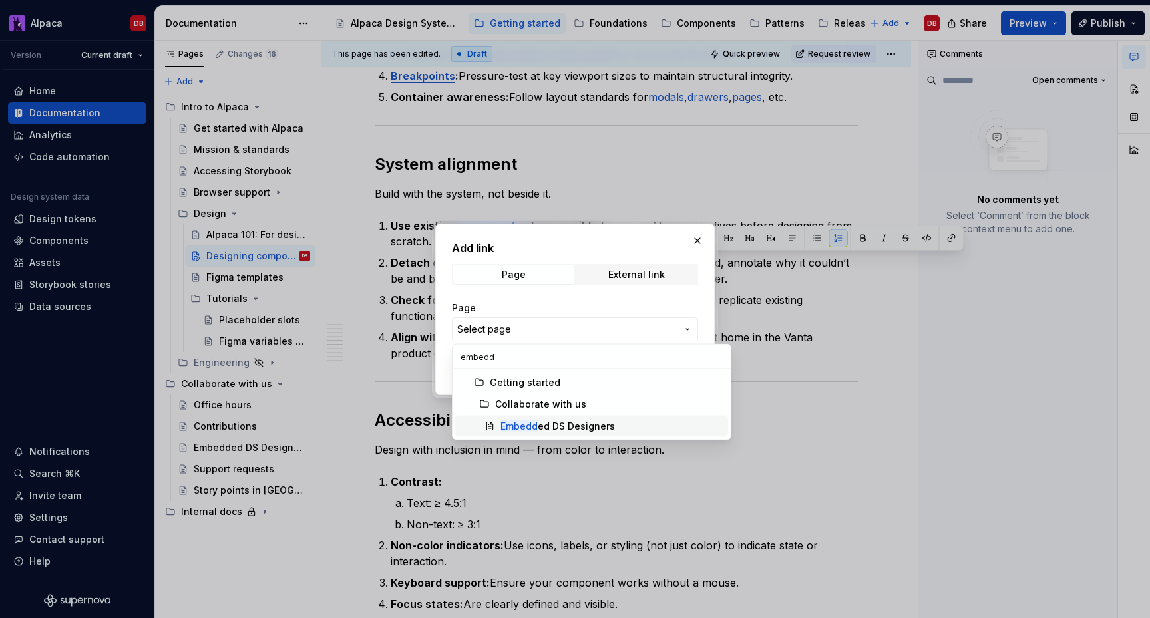
type input "embedd"
click at [566, 421] on div "Embedd ed DS Designers" at bounding box center [558, 426] width 114 height 13
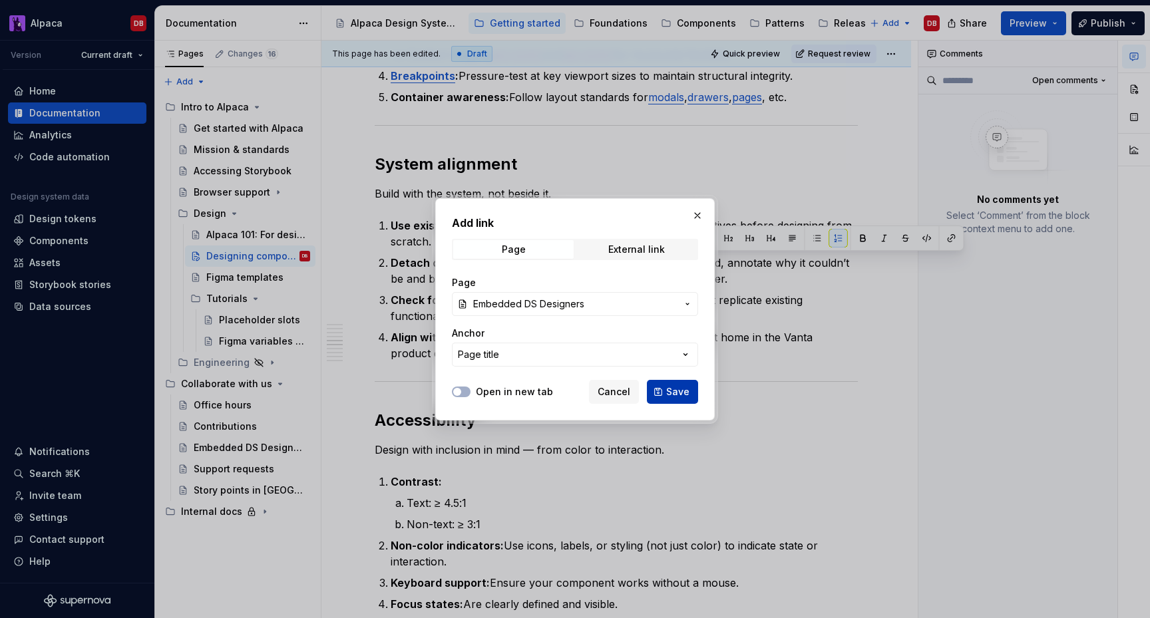
click at [675, 385] on span "Save" at bounding box center [677, 391] width 23 height 13
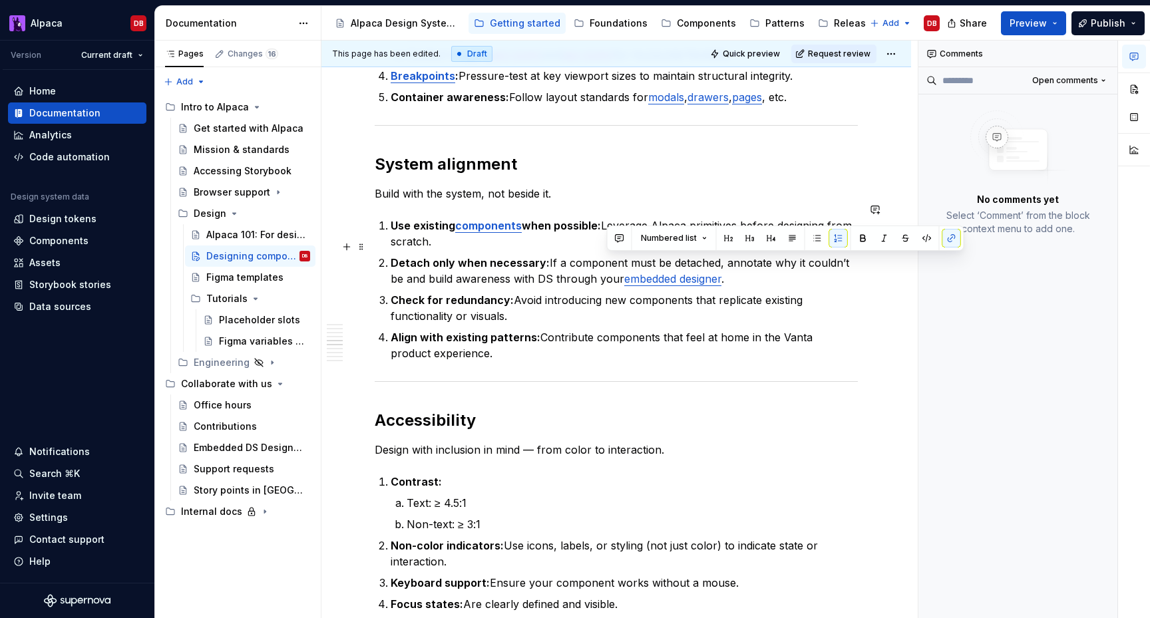
click at [664, 272] on link "embedded designer" at bounding box center [672, 278] width 97 height 13
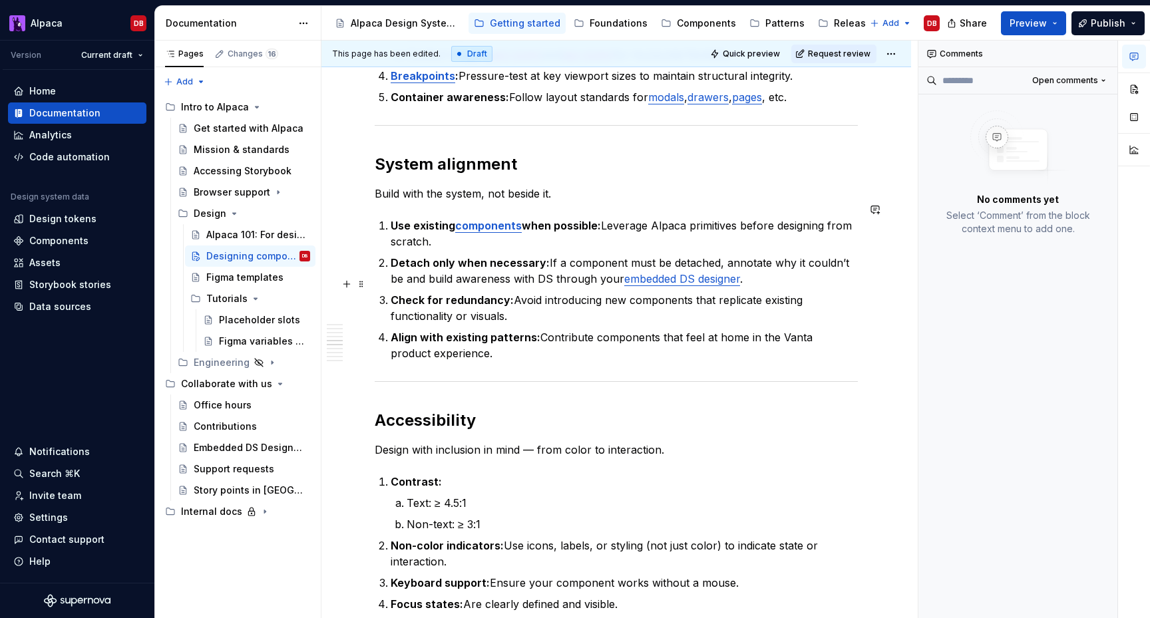
click at [726, 293] on p "Check for redundancy: Avoid introducing new components that replicate existing …" at bounding box center [624, 308] width 467 height 32
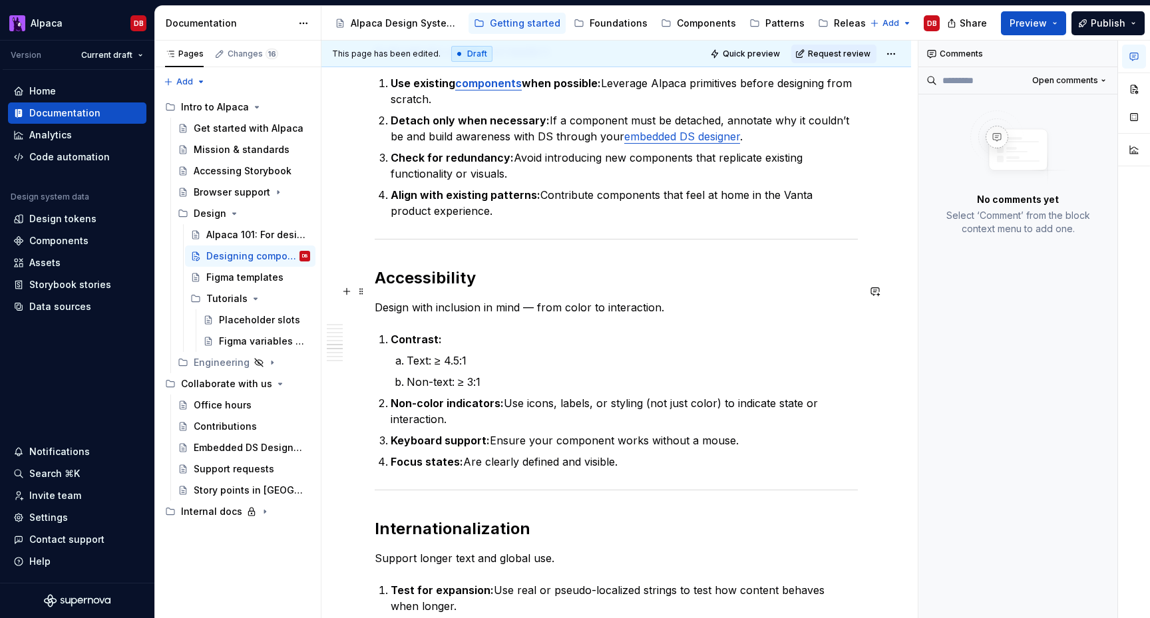
scroll to position [1299, 0]
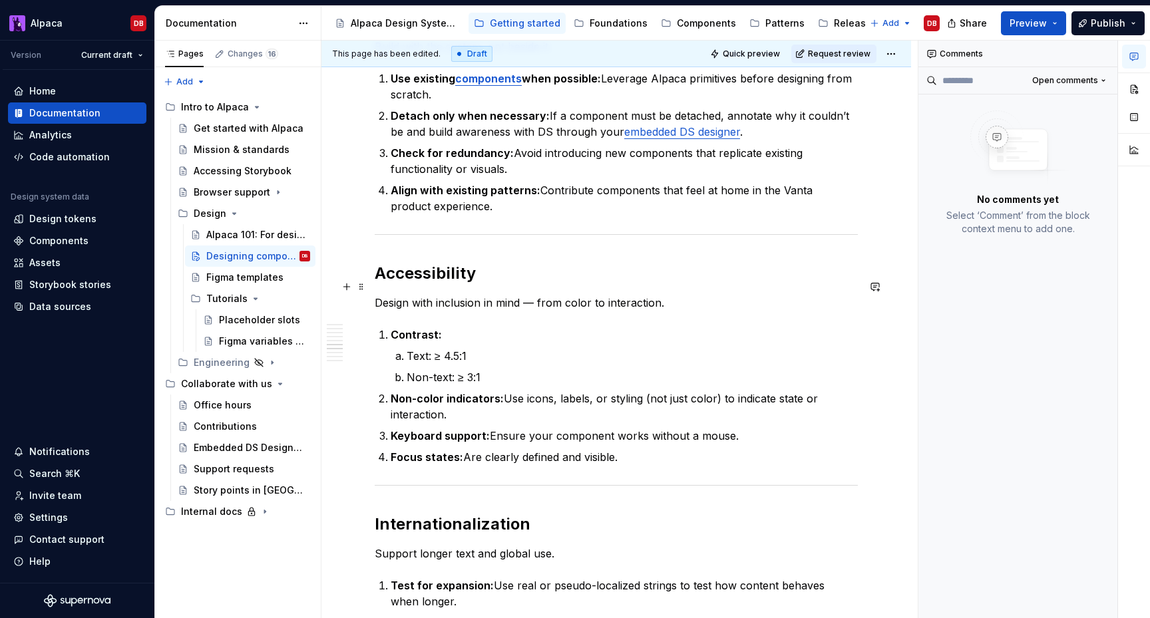
click at [535, 295] on p "Design with inclusion in mind — from color to interaction." at bounding box center [616, 303] width 483 height 16
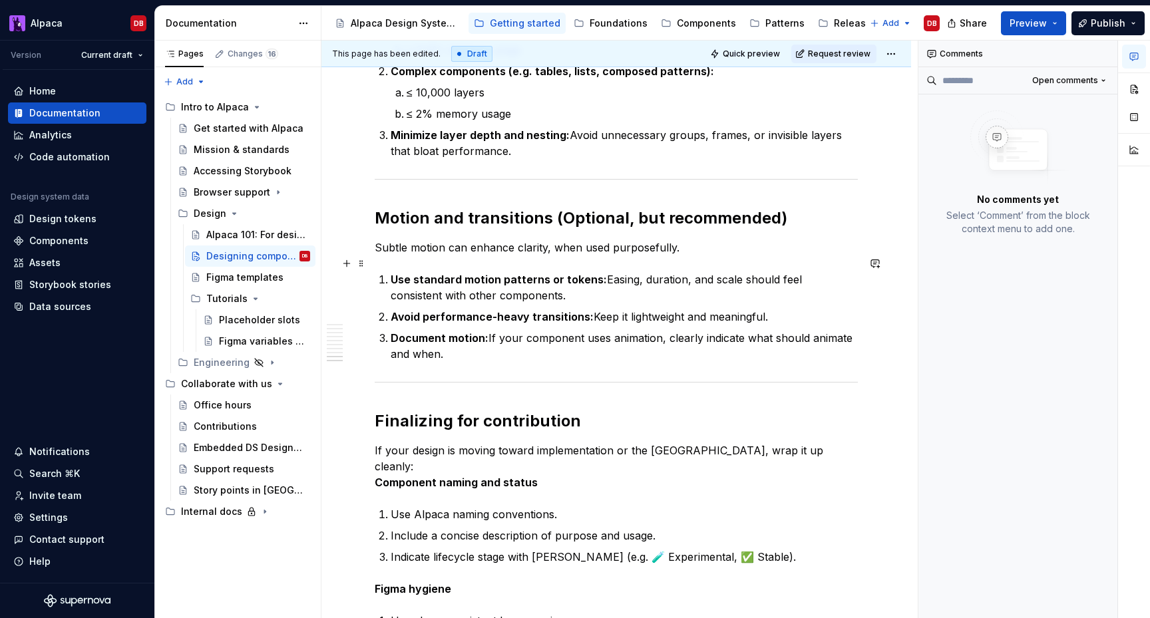
scroll to position [2072, 0]
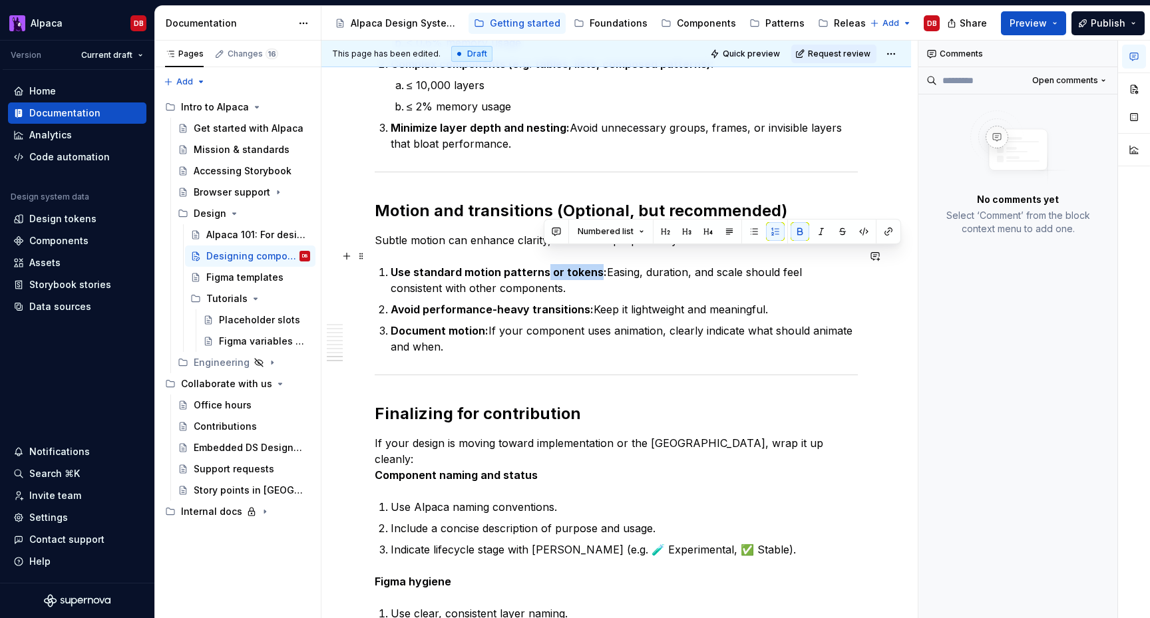
drag, startPoint x: 545, startPoint y: 257, endPoint x: 594, endPoint y: 258, distance: 49.3
click at [594, 266] on strong "Use standard motion patterns or tokens:" at bounding box center [499, 272] width 216 height 13
drag, startPoint x: 593, startPoint y: 256, endPoint x: 608, endPoint y: 271, distance: 21.7
click at [596, 266] on strong "Use standard motion patterns or tokens:" at bounding box center [499, 272] width 216 height 13
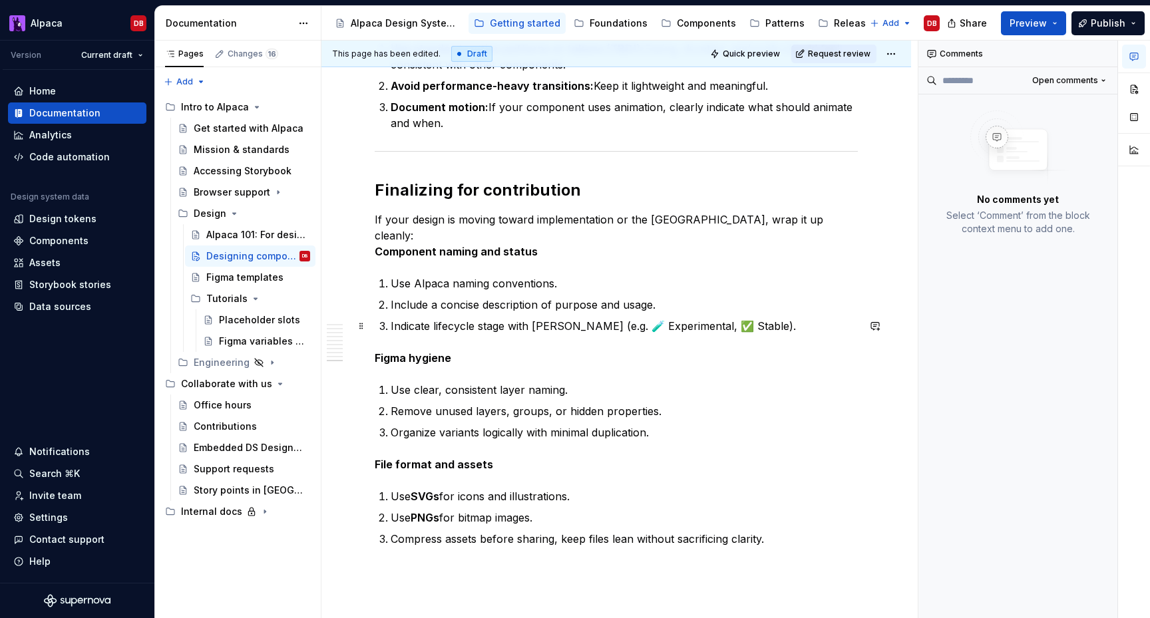
scroll to position [2305, 0]
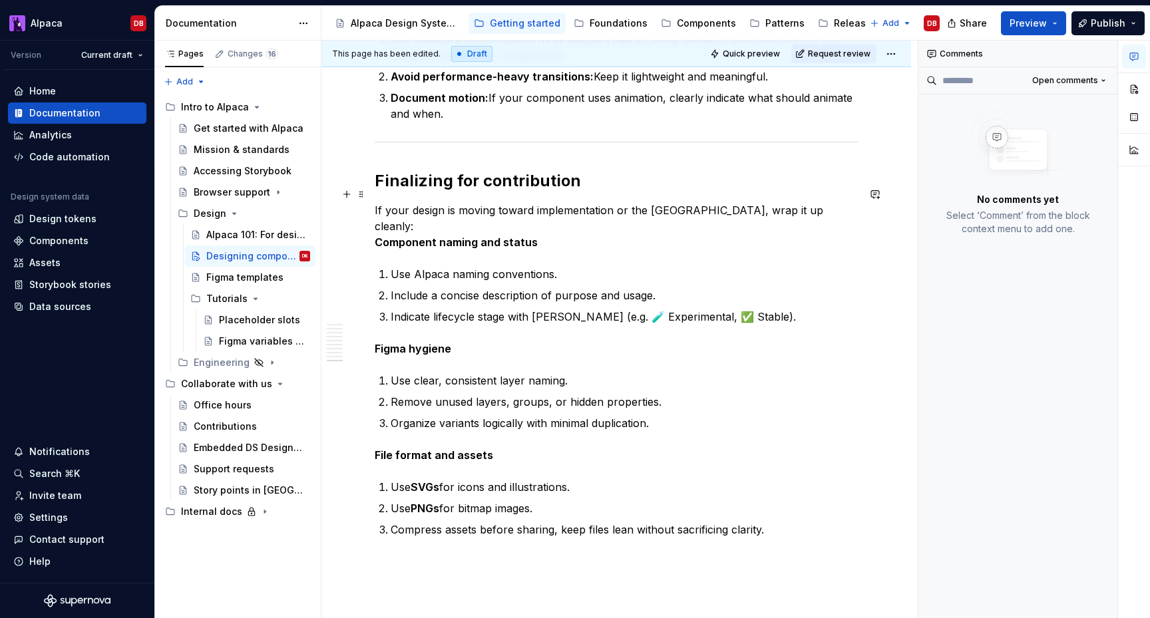
click at [424, 236] on strong "Component naming and status" at bounding box center [456, 242] width 163 height 13
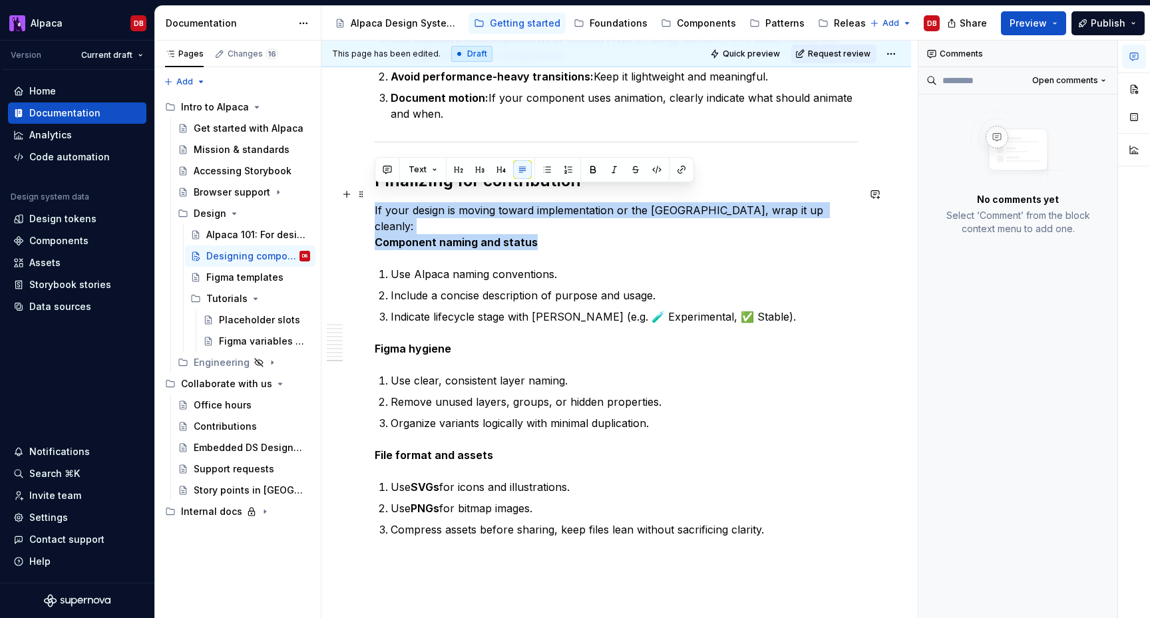
click at [424, 236] on strong "Component naming and status" at bounding box center [456, 242] width 163 height 13
click at [520, 236] on strong "Component naming and status" at bounding box center [456, 242] width 163 height 13
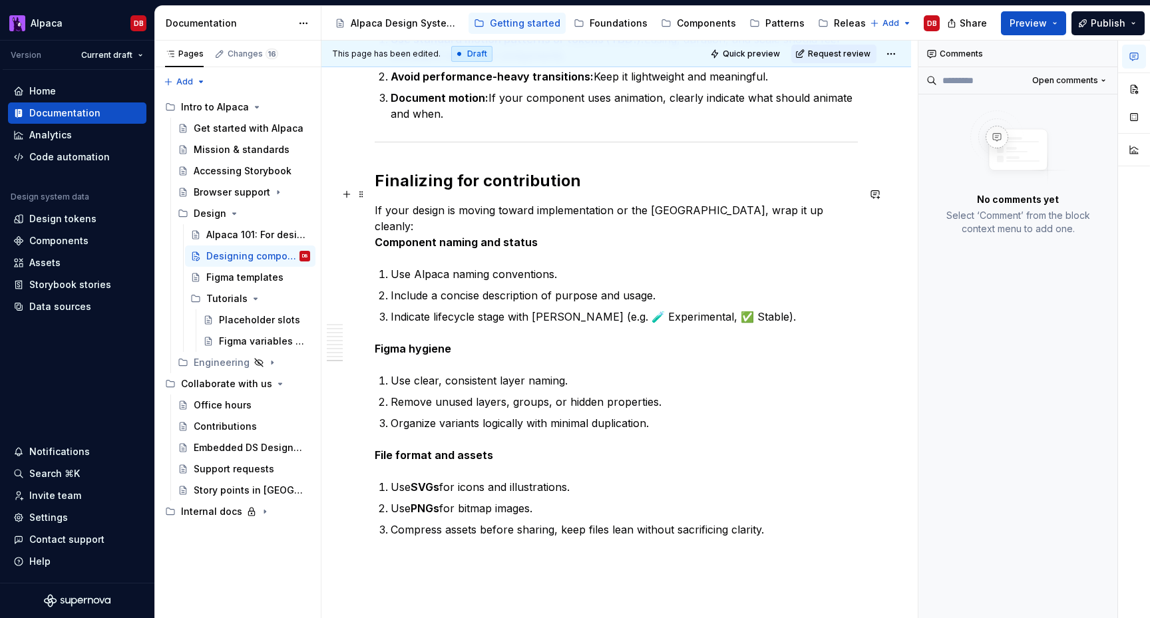
click at [375, 236] on strong "Component naming and status" at bounding box center [456, 242] width 163 height 13
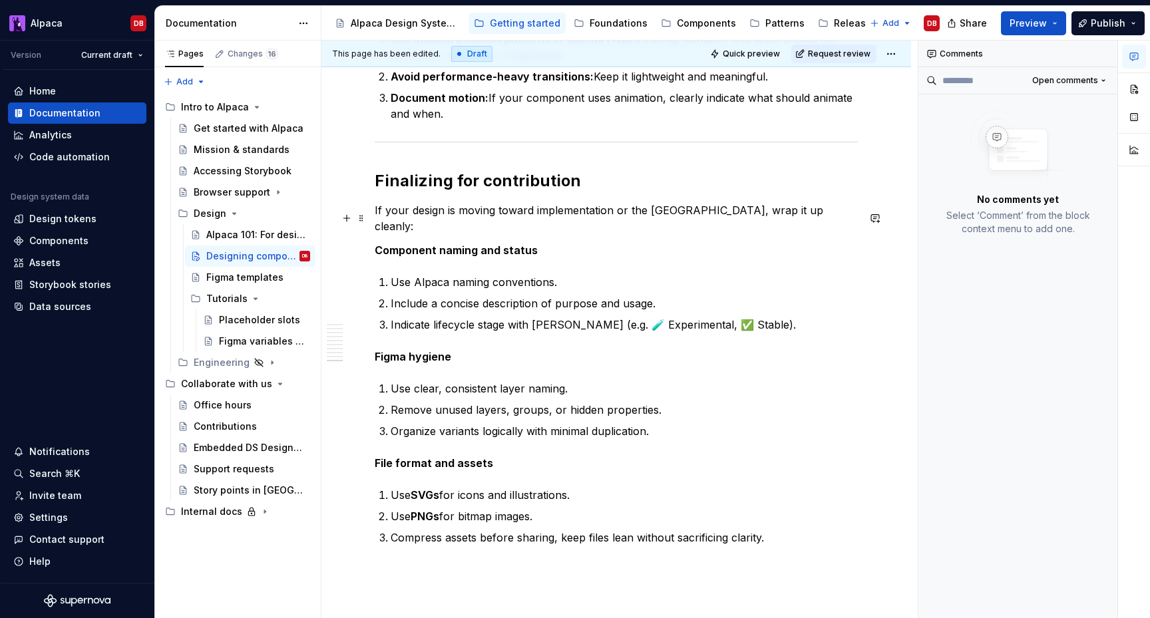
click at [411, 244] on strong "Component naming and status" at bounding box center [456, 250] width 163 height 13
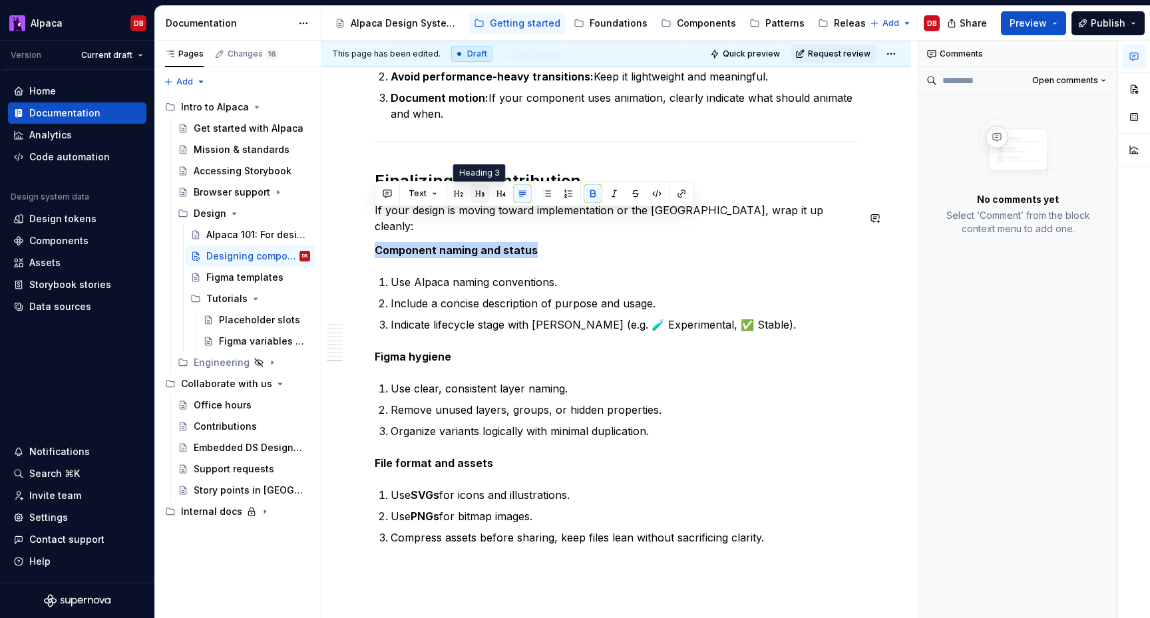
click at [477, 196] on button "button" at bounding box center [480, 193] width 19 height 19
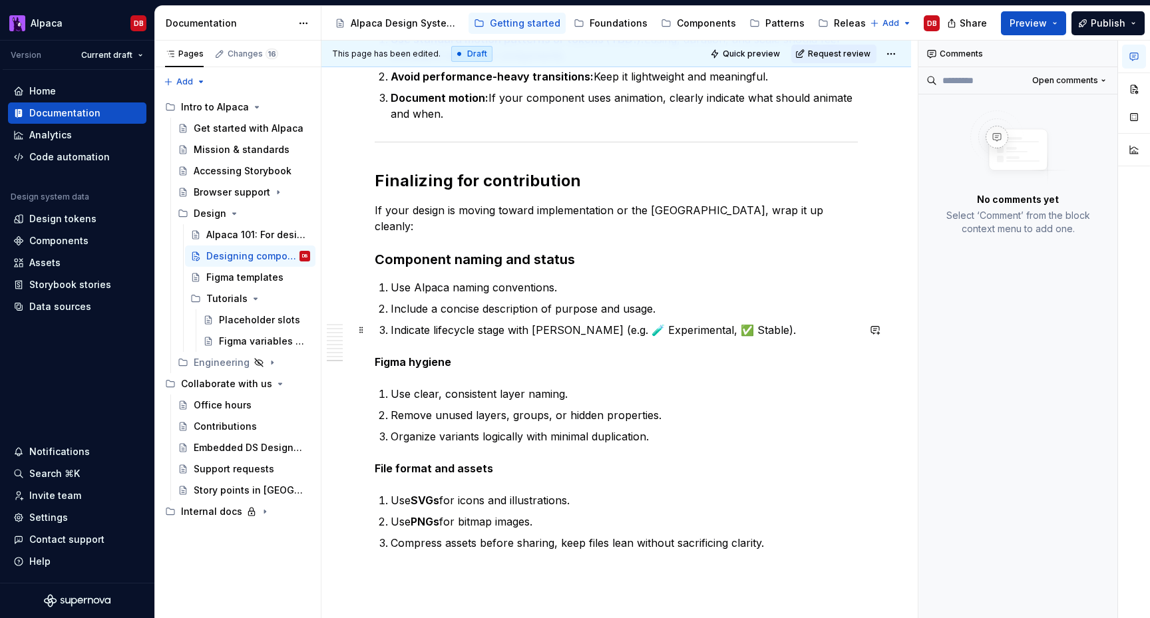
click at [421, 355] on strong "Figma hygiene" at bounding box center [413, 361] width 77 height 13
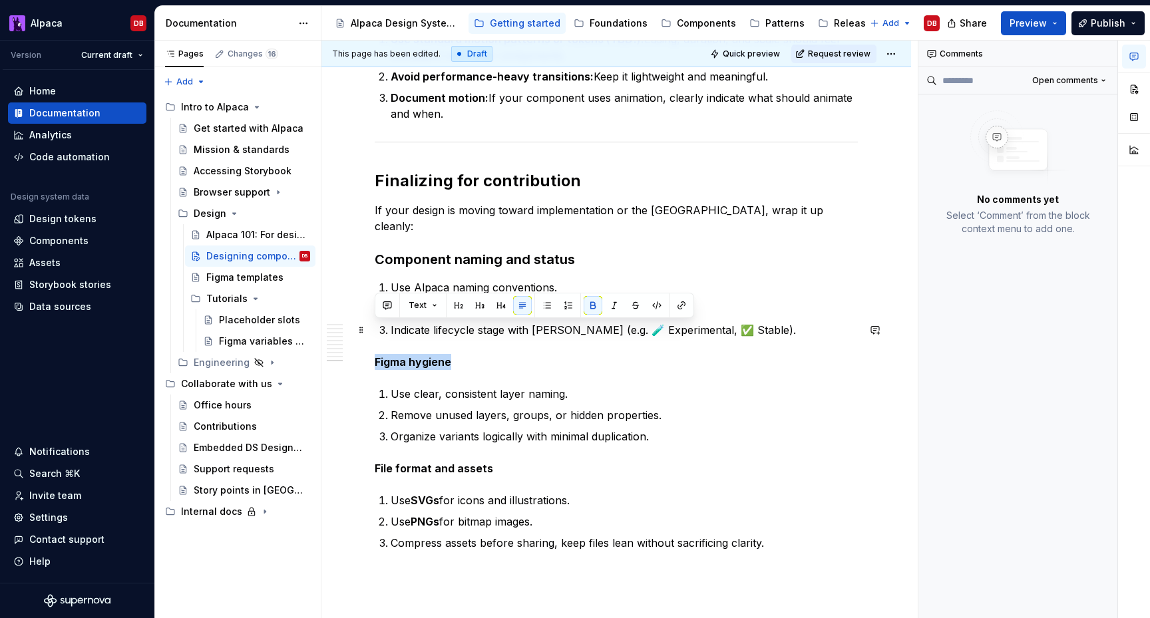
click at [421, 355] on strong "Figma hygiene" at bounding box center [413, 361] width 77 height 13
click at [477, 308] on button "button" at bounding box center [480, 305] width 19 height 19
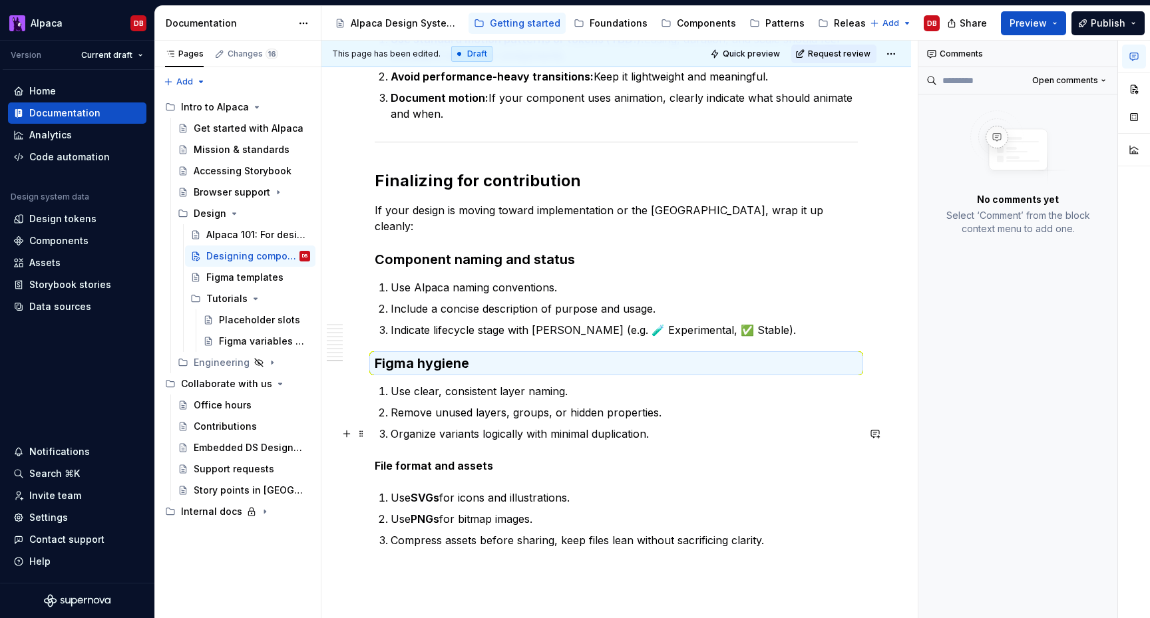
click at [443, 459] on strong "File format and assets" at bounding box center [434, 465] width 118 height 13
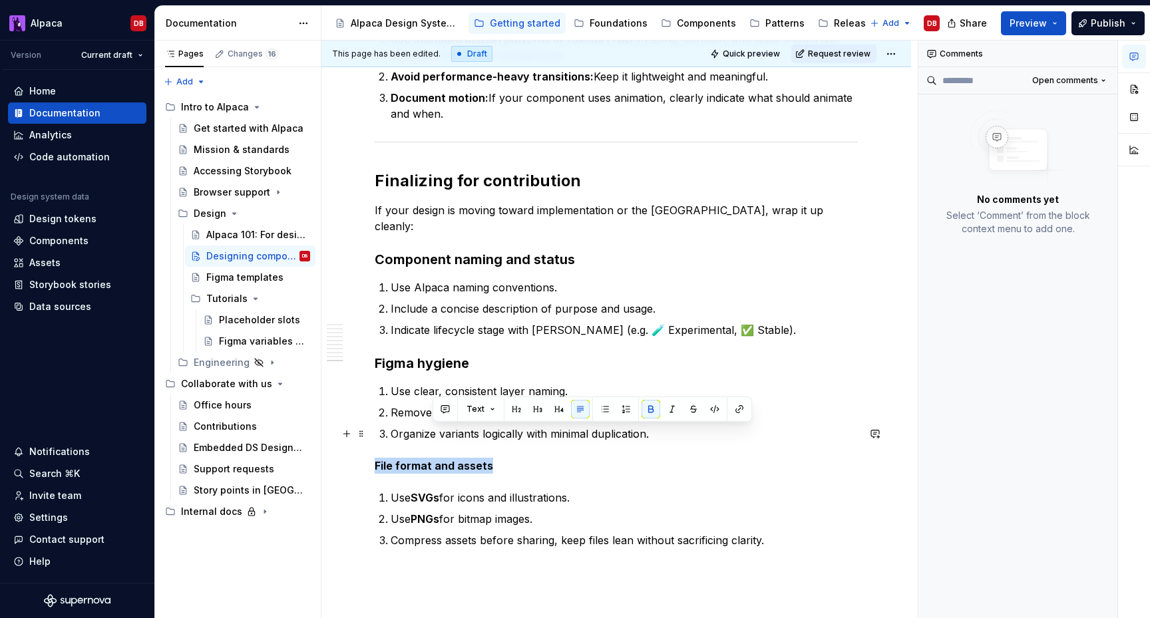
click at [443, 459] on strong "File format and assets" at bounding box center [434, 465] width 118 height 13
click at [483, 406] on button "button" at bounding box center [480, 409] width 19 height 19
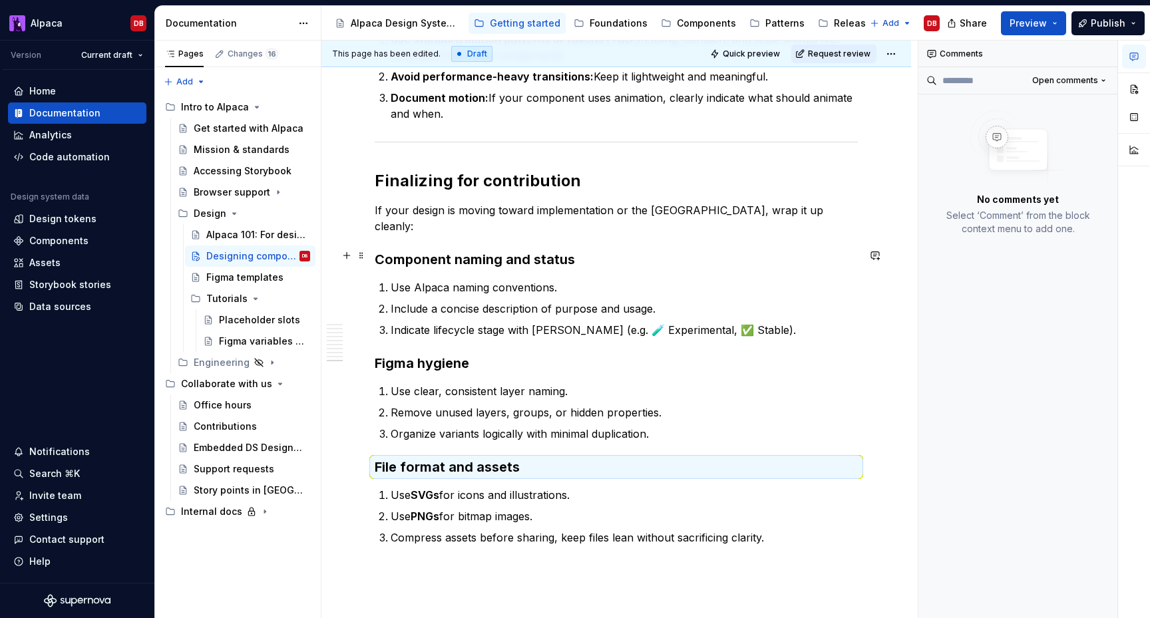
click at [492, 280] on p "Use Alpaca naming conventions." at bounding box center [624, 288] width 467 height 16
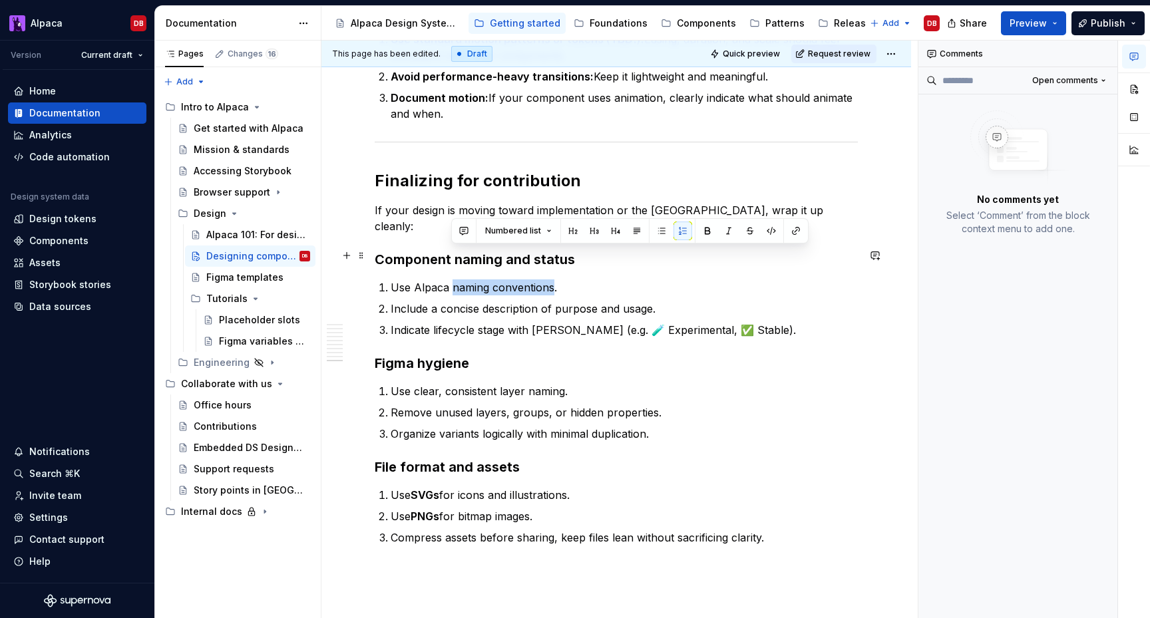
drag, startPoint x: 451, startPoint y: 255, endPoint x: 551, endPoint y: 260, distance: 100.0
click at [551, 280] on p "Use Alpaca naming conventions." at bounding box center [624, 288] width 467 height 16
click at [793, 236] on button "button" at bounding box center [796, 231] width 19 height 19
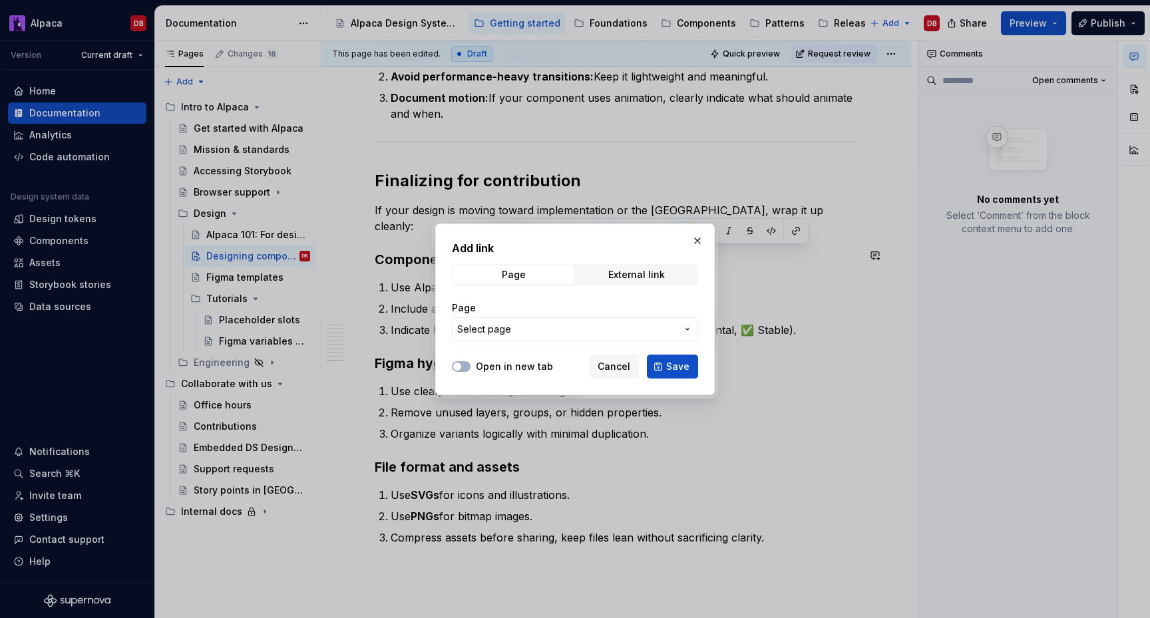
click at [606, 330] on span "Select page" at bounding box center [567, 329] width 220 height 13
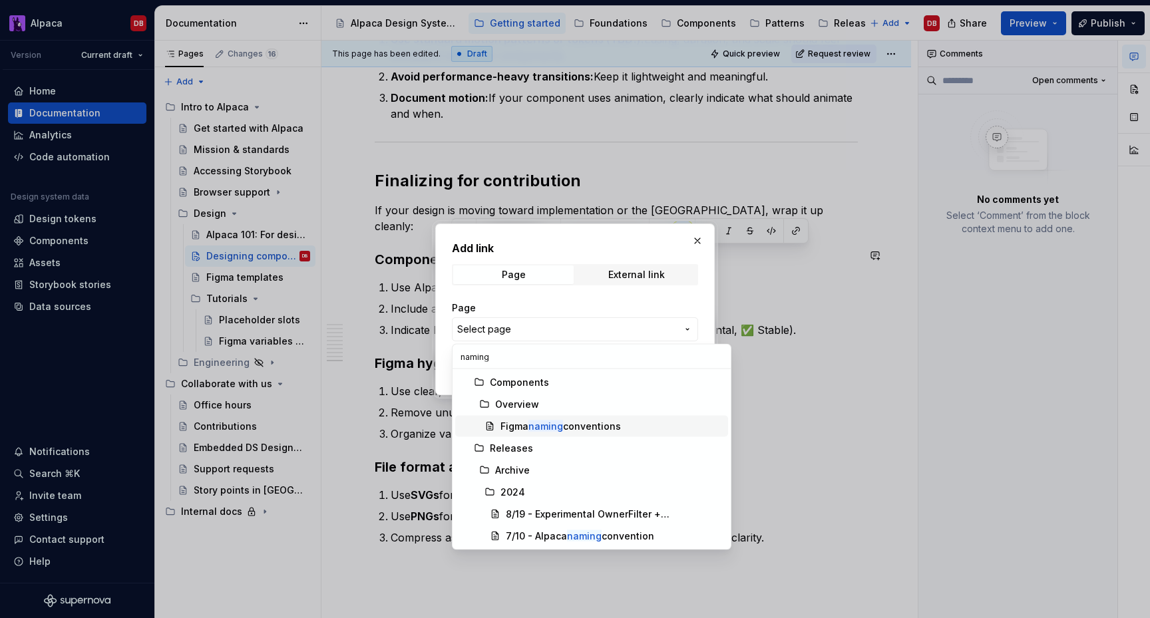
type input "naming"
click at [592, 427] on div "Figma naming conventions" at bounding box center [561, 426] width 120 height 13
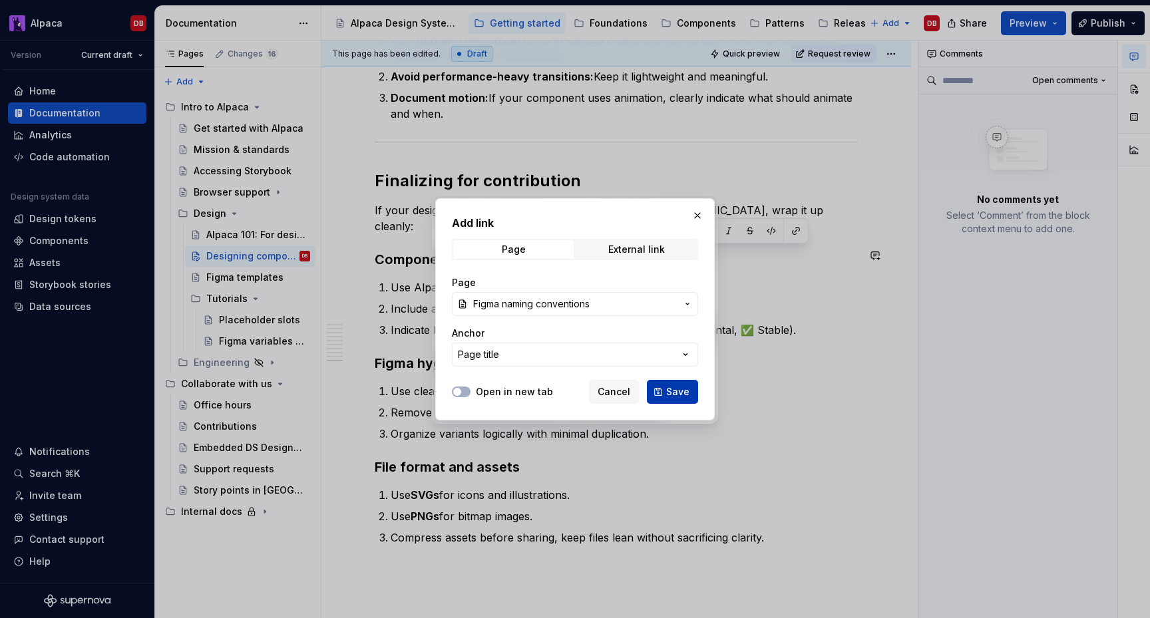
click at [662, 391] on button "Save" at bounding box center [672, 392] width 51 height 24
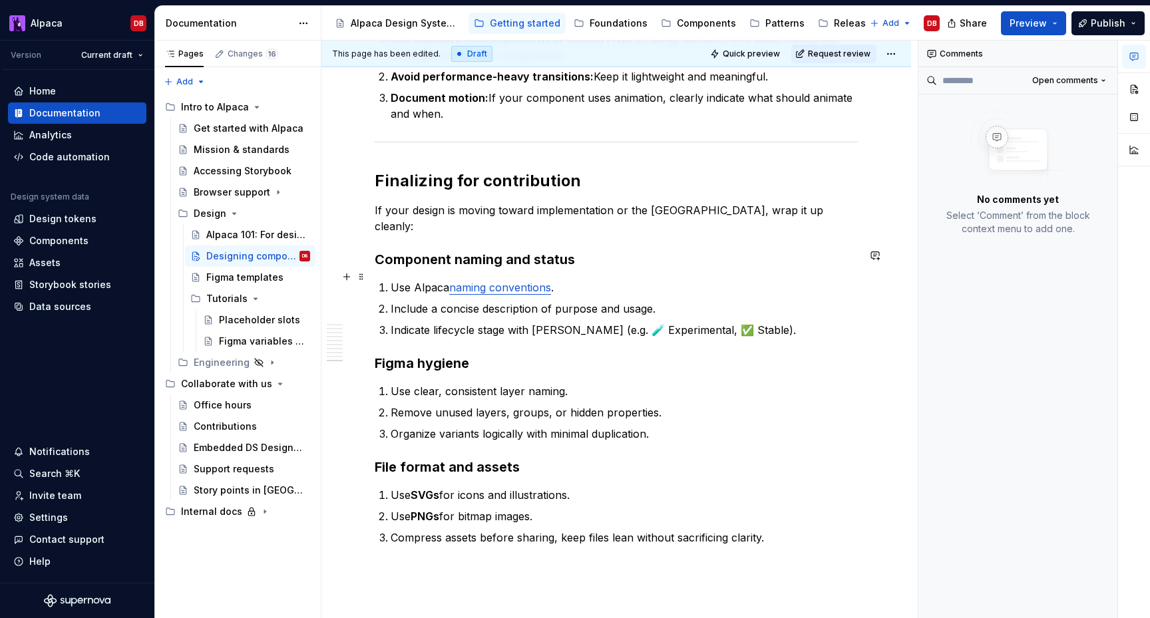
click at [687, 301] on p "Include a concise description of purpose and usage." at bounding box center [624, 309] width 467 height 16
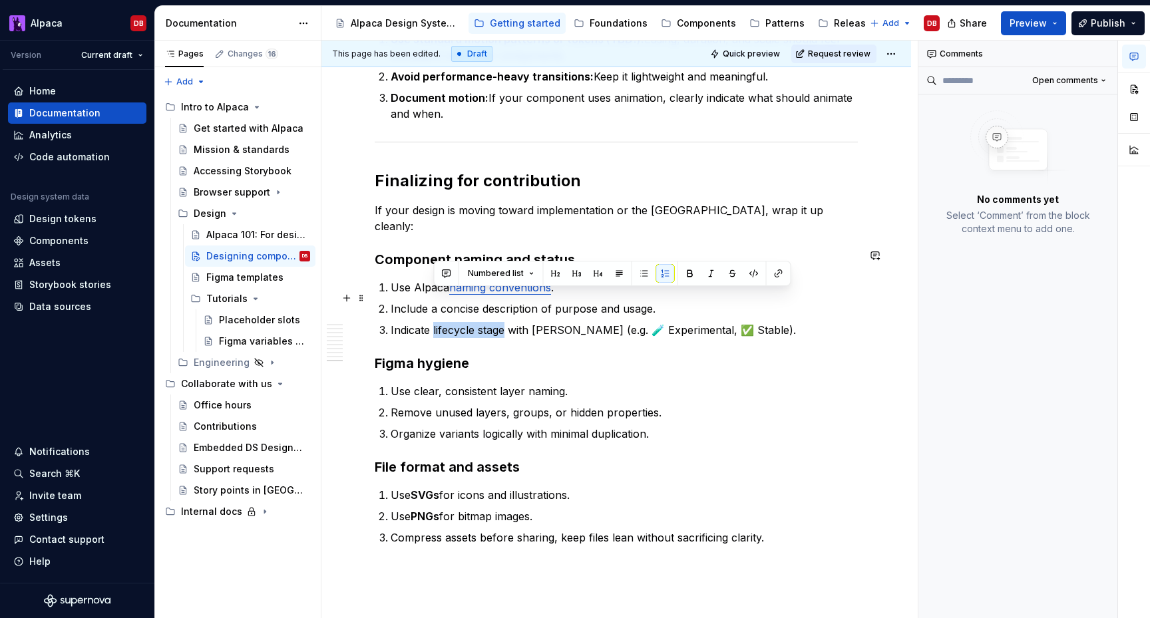
drag, startPoint x: 505, startPoint y: 298, endPoint x: 433, endPoint y: 297, distance: 71.9
click at [433, 322] on p "Indicate lifecycle stage with [PERSON_NAME] (e.g. 🧪 Experimental, ✅ Stable)." at bounding box center [624, 330] width 467 height 16
click at [777, 270] on button "button" at bounding box center [779, 273] width 19 height 19
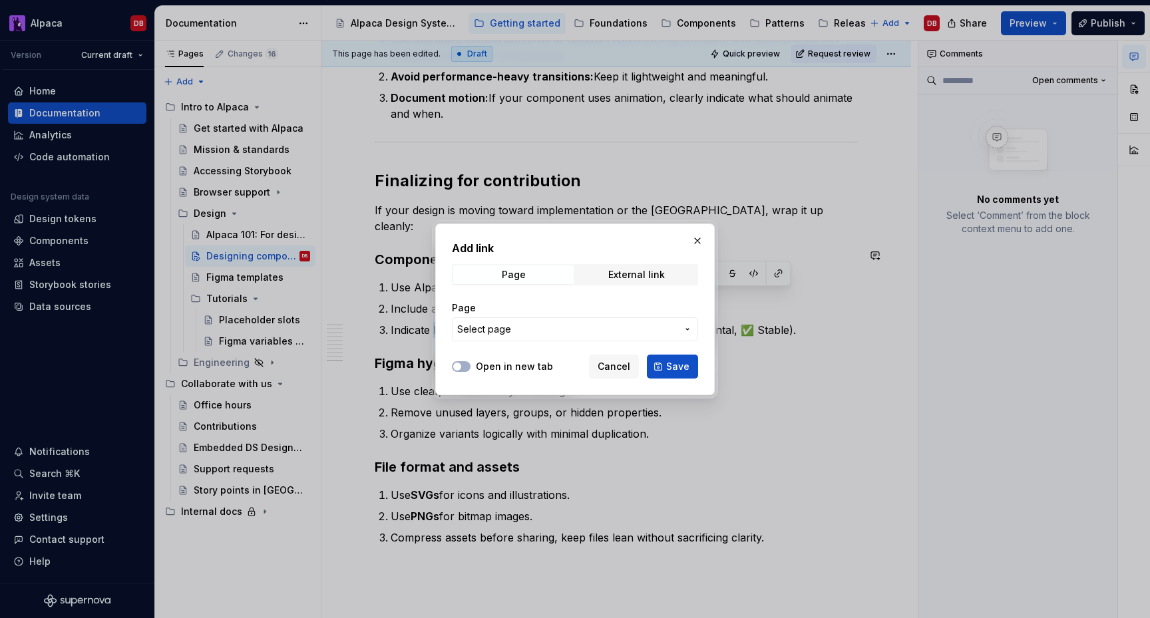
click at [586, 328] on span "Select page" at bounding box center [567, 329] width 220 height 13
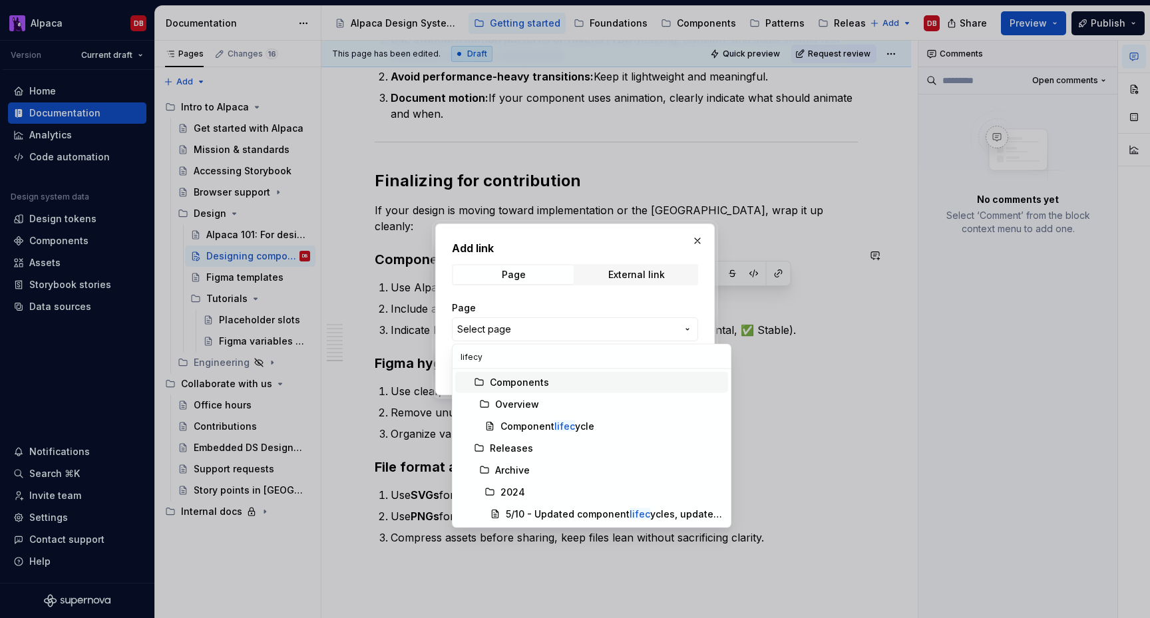
type input "lifecyc"
click at [554, 423] on mark "lifecyc" at bounding box center [569, 426] width 31 height 11
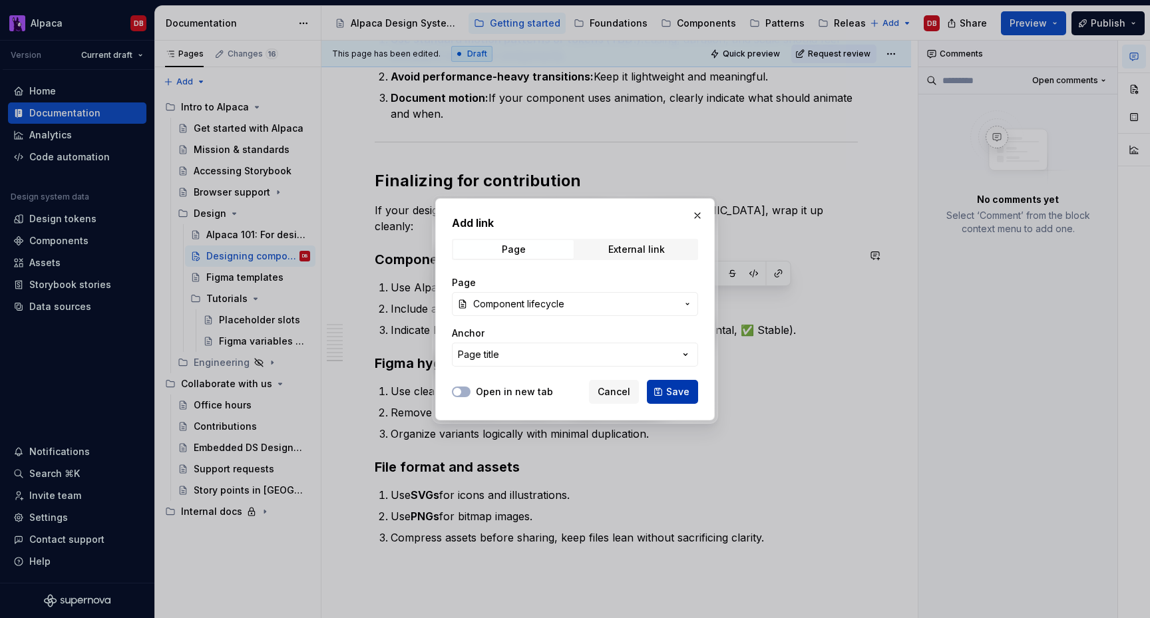
click at [666, 388] on button "Save" at bounding box center [672, 392] width 51 height 24
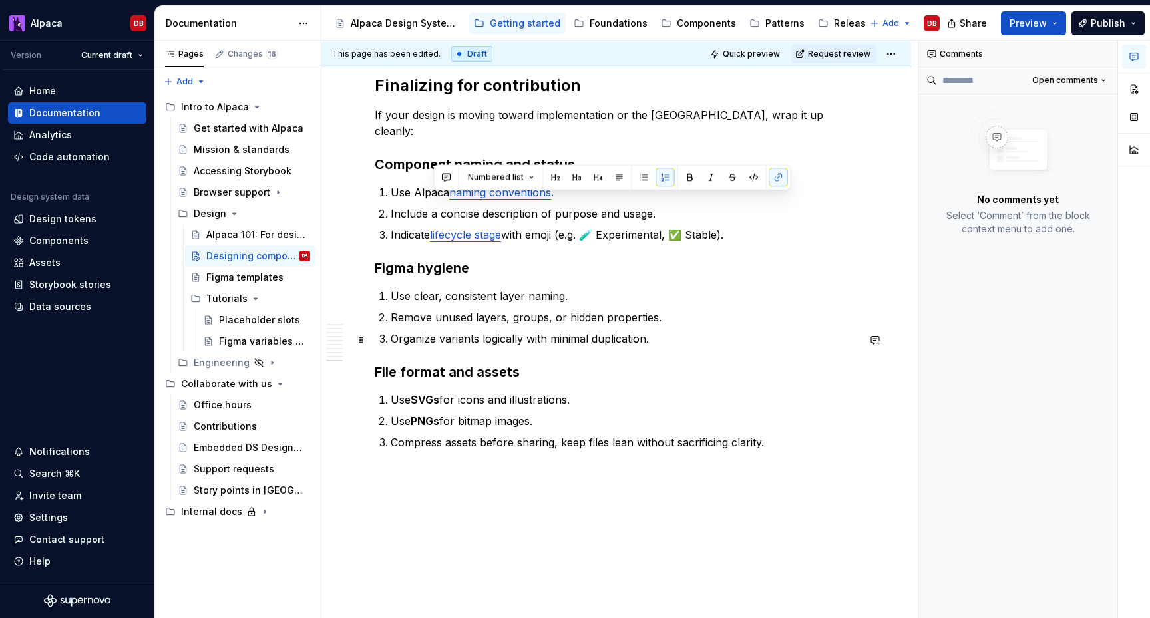
scroll to position [2401, 0]
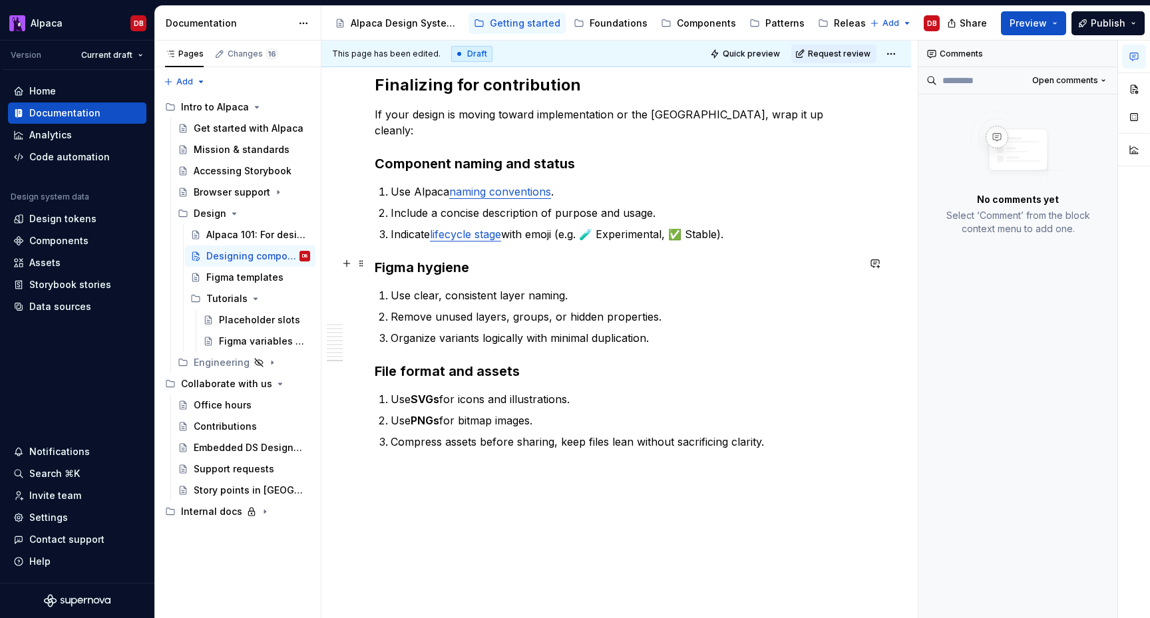
click at [579, 288] on p "Use clear, consistent layer naming." at bounding box center [624, 296] width 467 height 16
click at [666, 309] on p "Remove unused layers, groups, or hidden properties." at bounding box center [624, 317] width 467 height 16
click at [658, 330] on p "Organize variants logically with minimal duplication." at bounding box center [624, 338] width 467 height 16
click at [779, 434] on p "Compress assets before sharing, keep files lean without sacrificing clarity." at bounding box center [624, 442] width 467 height 16
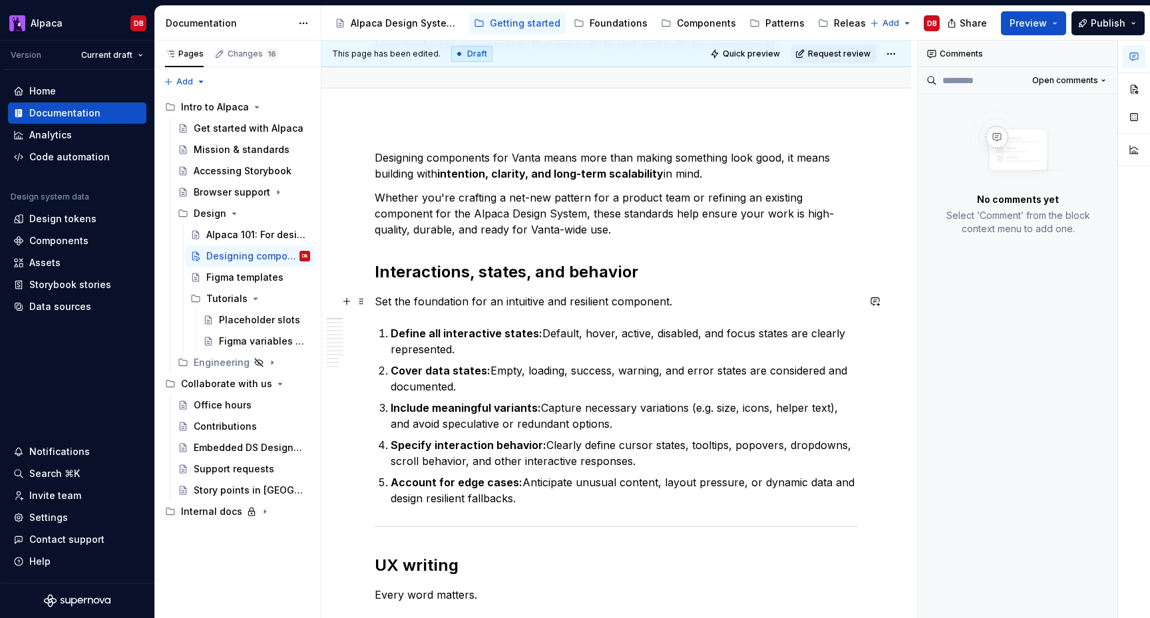
scroll to position [0, 0]
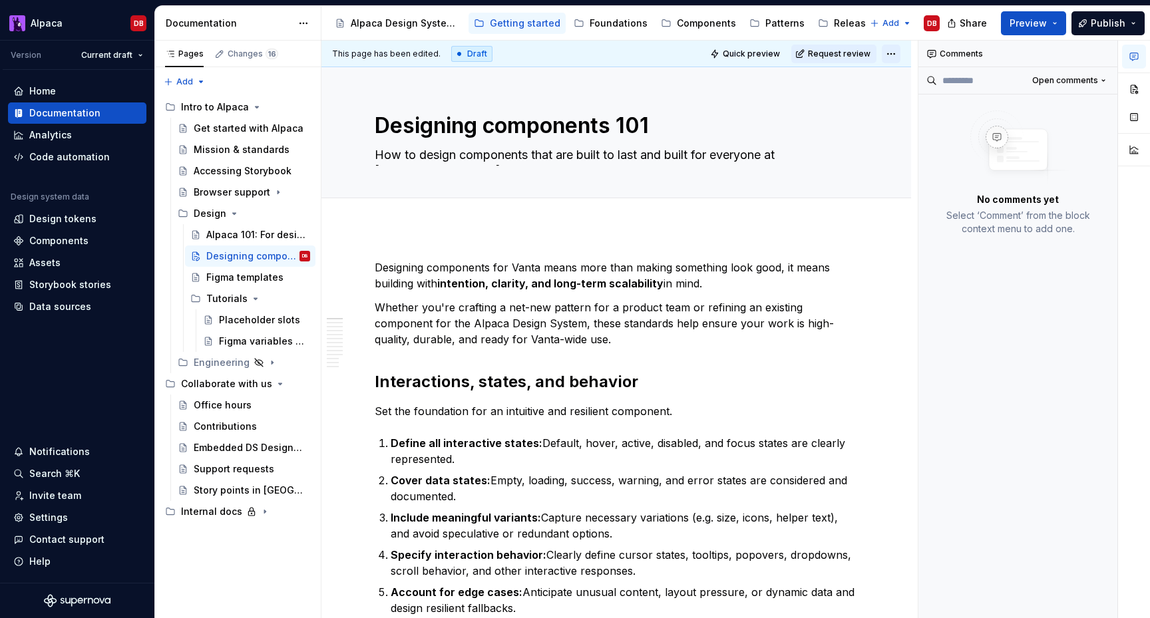
click at [893, 51] on html "Alpaca DB Version Current draft Home Documentation Analytics Code automation De…" at bounding box center [575, 309] width 1150 height 618
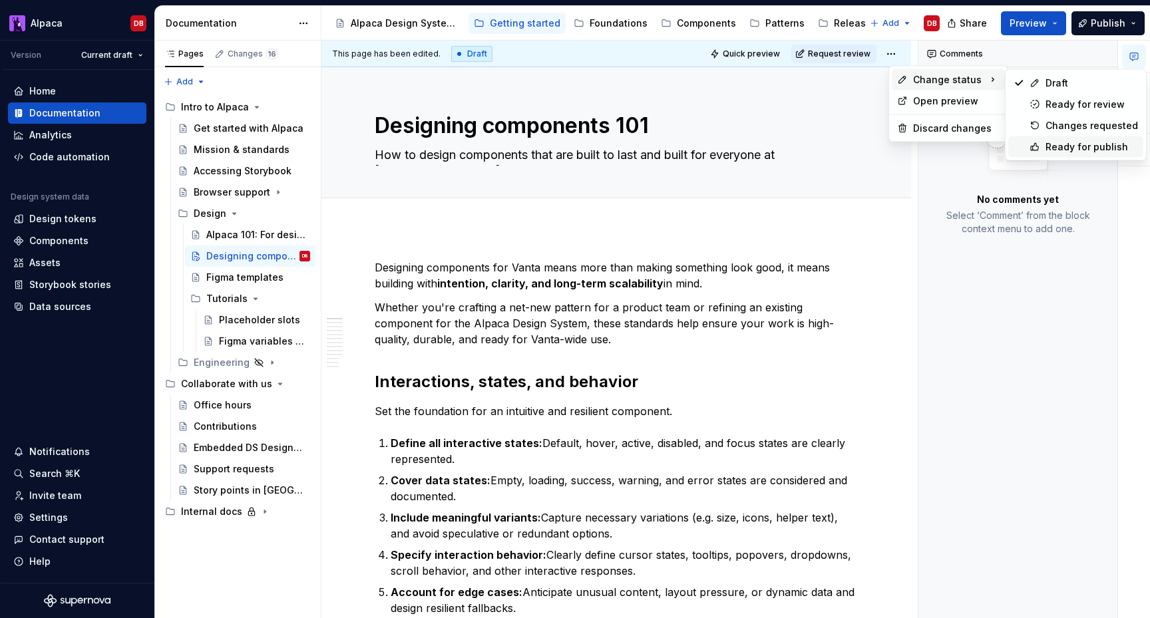
click at [1034, 146] on icon at bounding box center [1035, 147] width 11 height 11
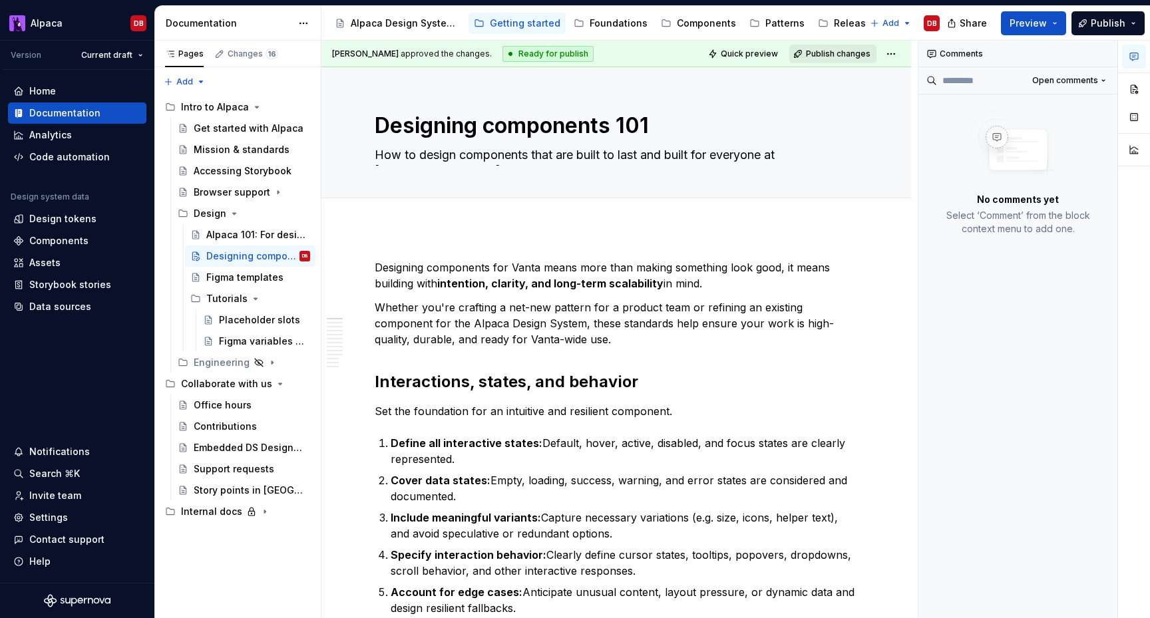
click at [852, 55] on span "Publish changes" at bounding box center [838, 54] width 65 height 11
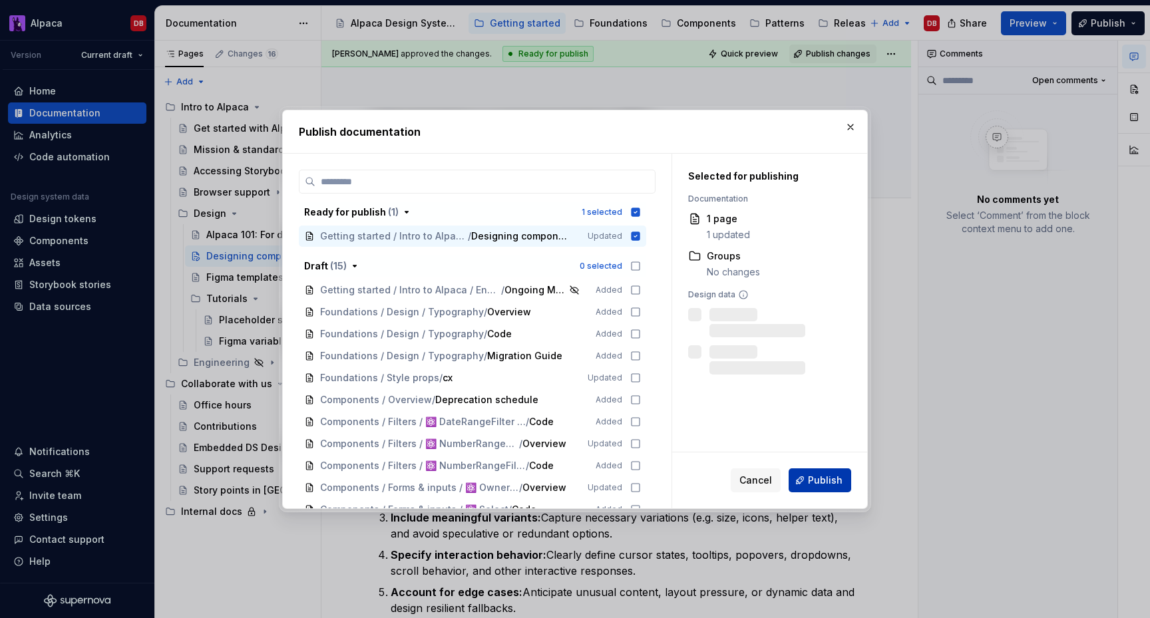
click at [831, 476] on span "Publish" at bounding box center [825, 480] width 35 height 13
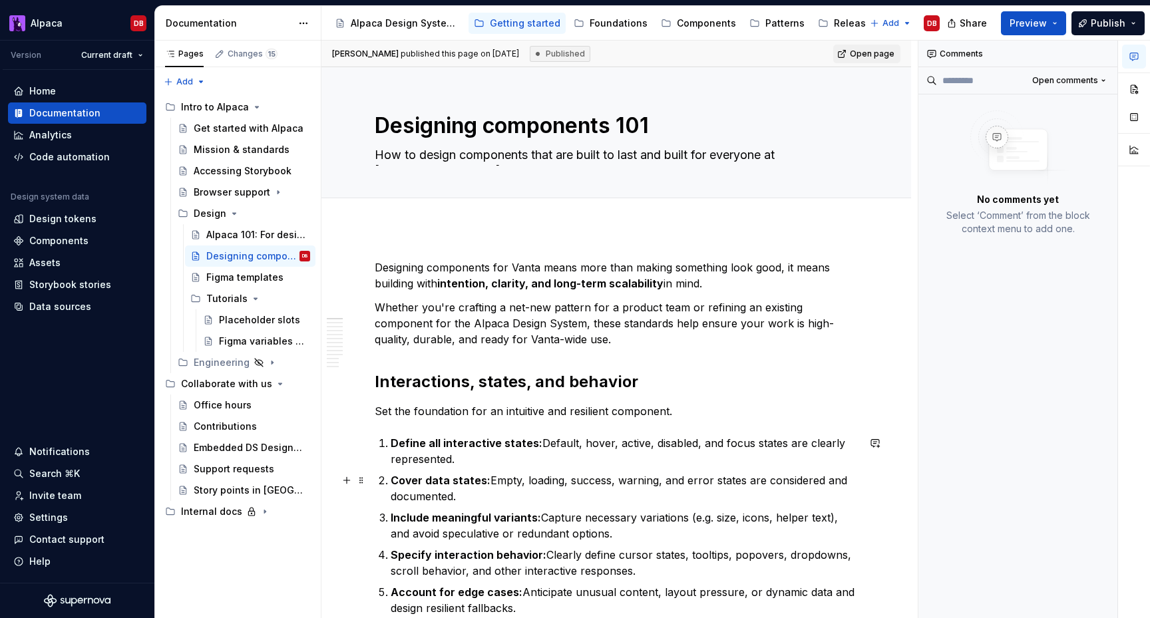
type textarea "*"
